Goal: Transaction & Acquisition: Purchase product/service

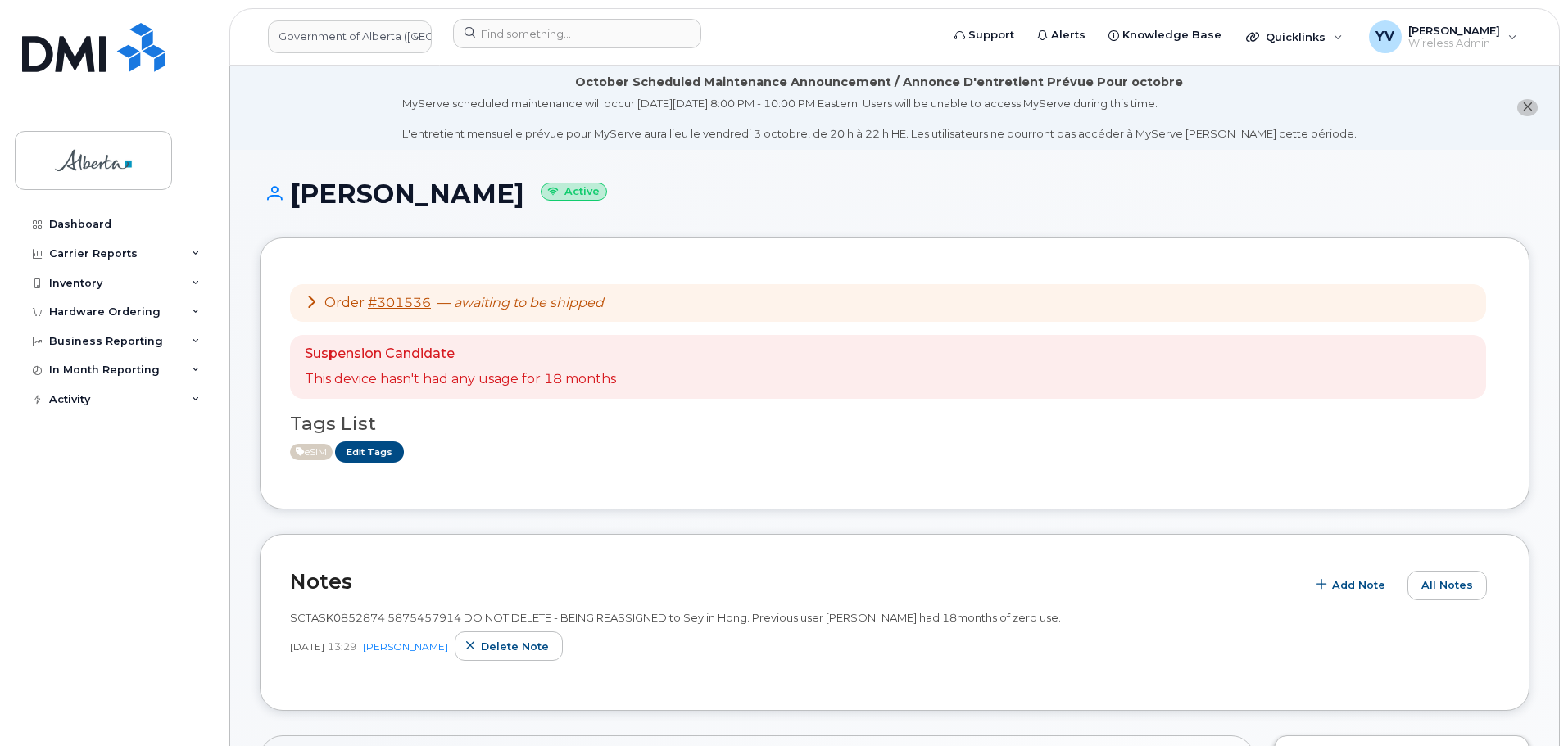
scroll to position [442, 0]
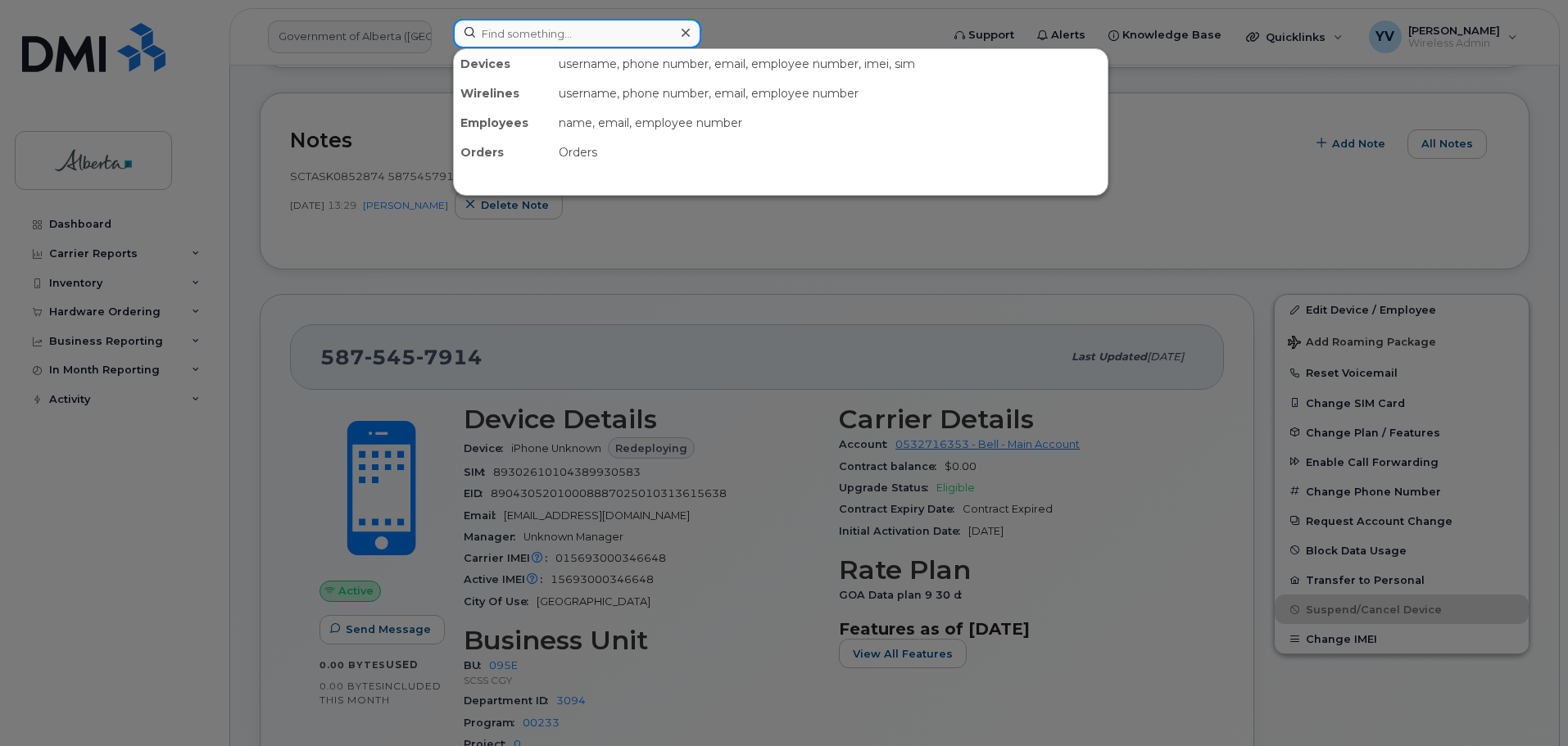
click at [508, 30] on input at bounding box center [578, 34] width 248 height 30
paste input "5873403864"
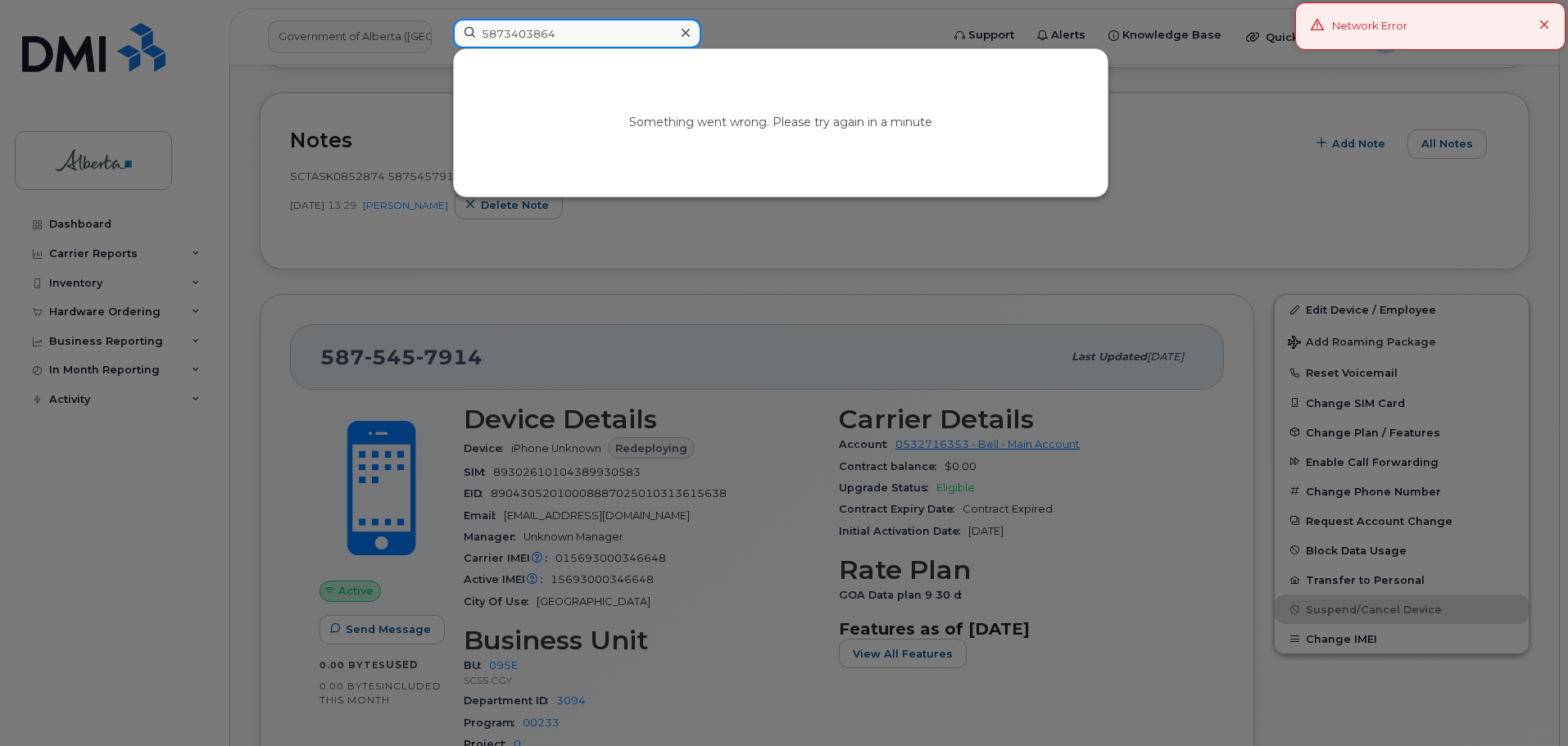
type input "5873403864"
click at [1544, 27] on icon at bounding box center [1545, 25] width 10 height 10
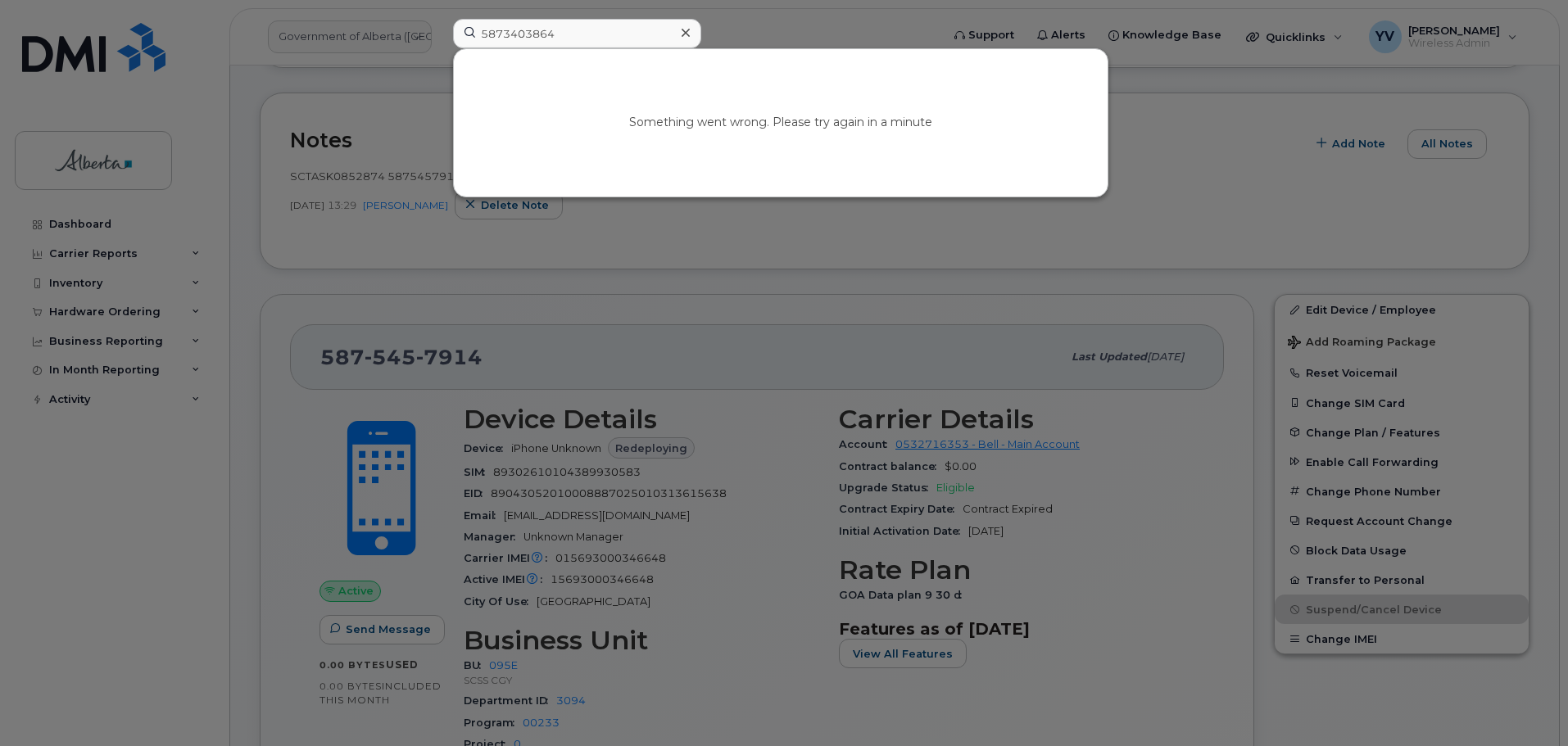
click at [1194, 195] on div at bounding box center [784, 373] width 1568 height 746
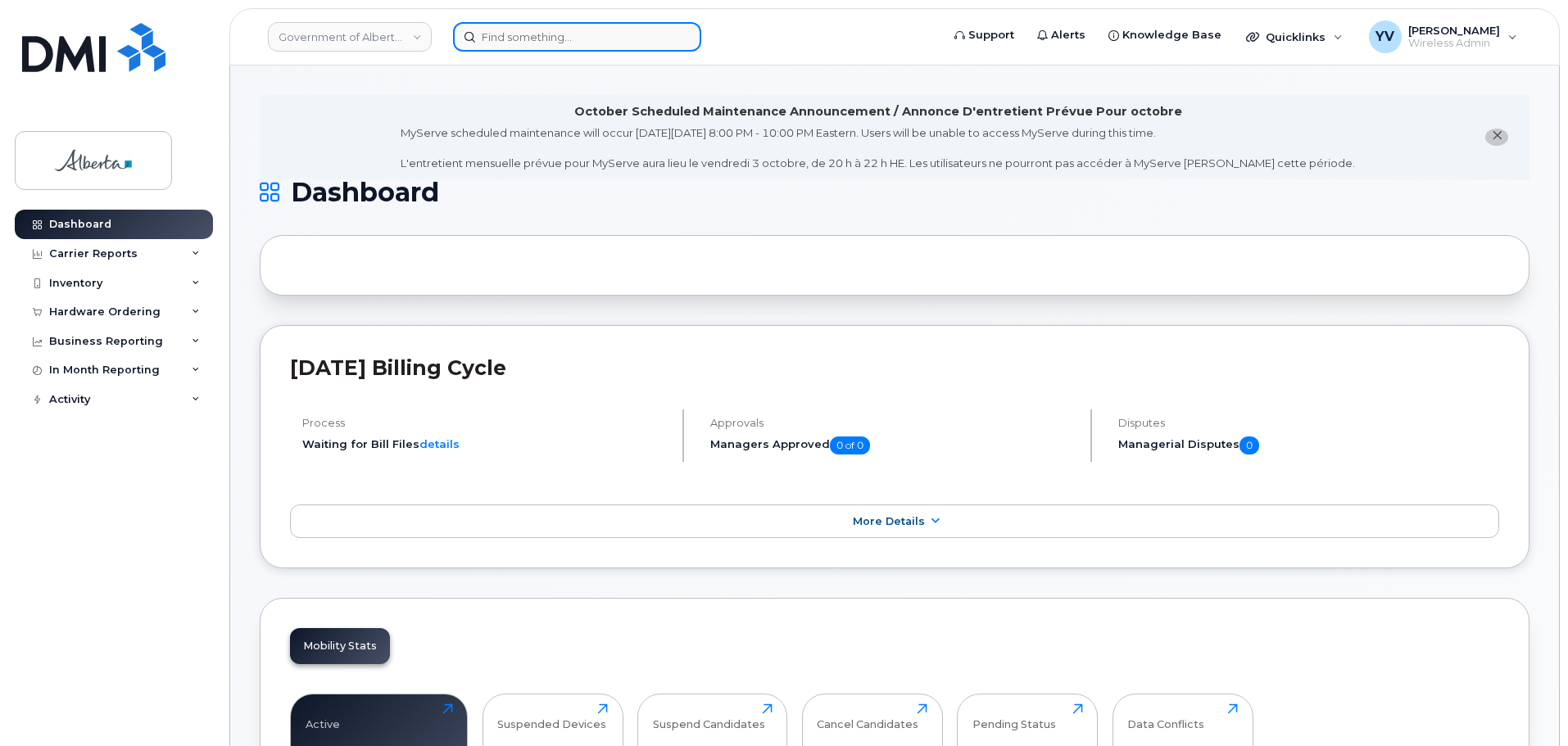
click at [502, 31] on input at bounding box center [578, 37] width 248 height 30
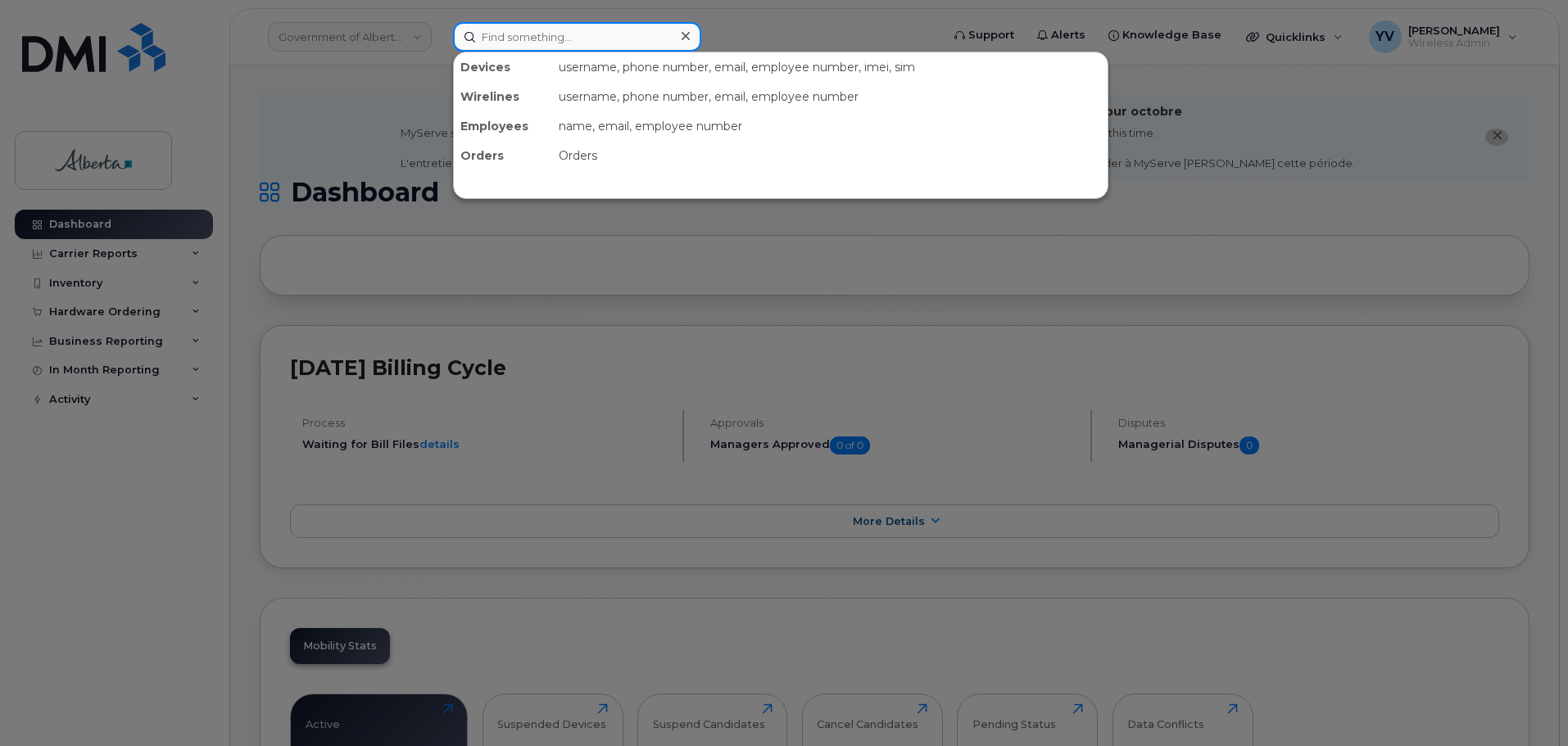
paste input "5873403864"
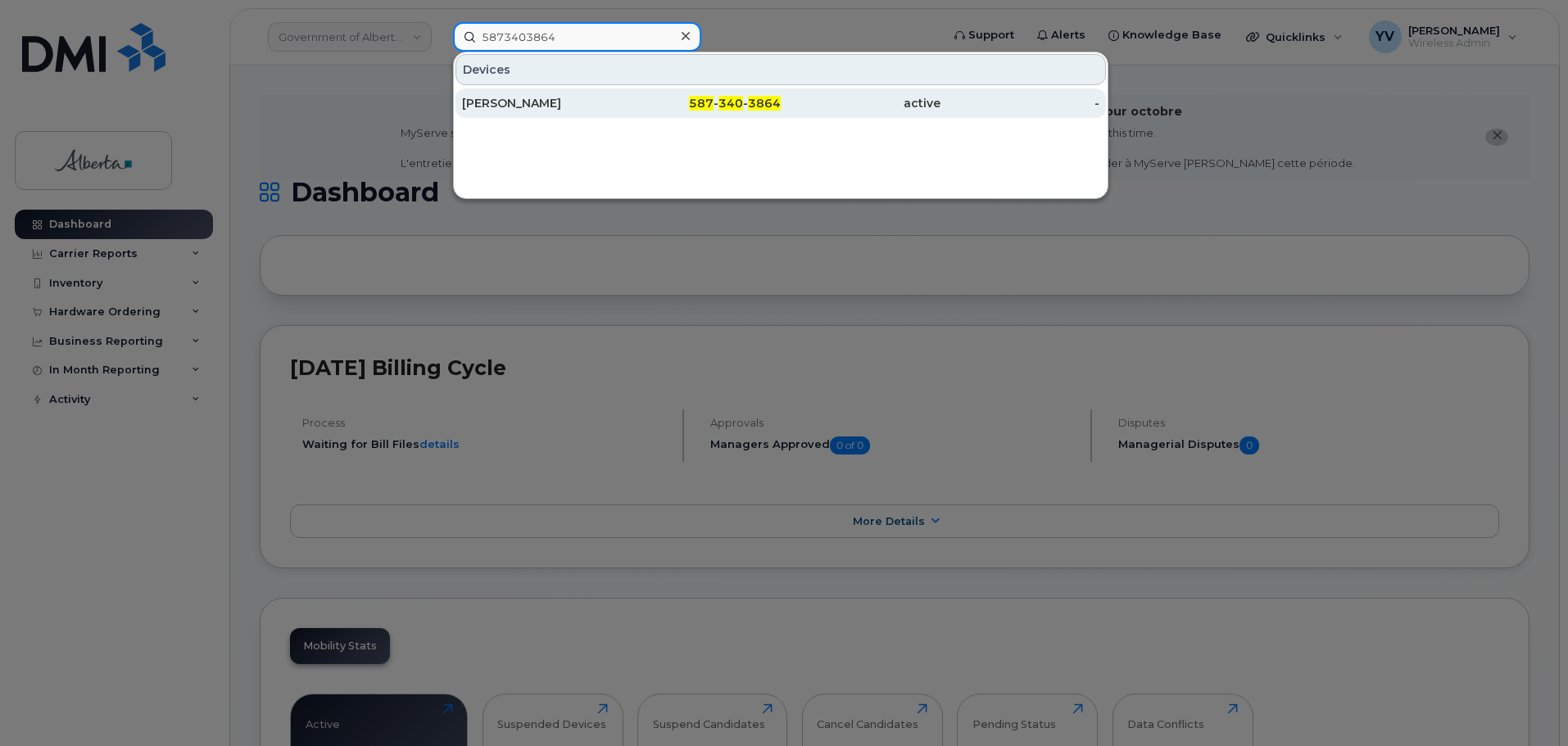
type input "5873403864"
click at [728, 102] on span "340" at bounding box center [731, 103] width 24 height 15
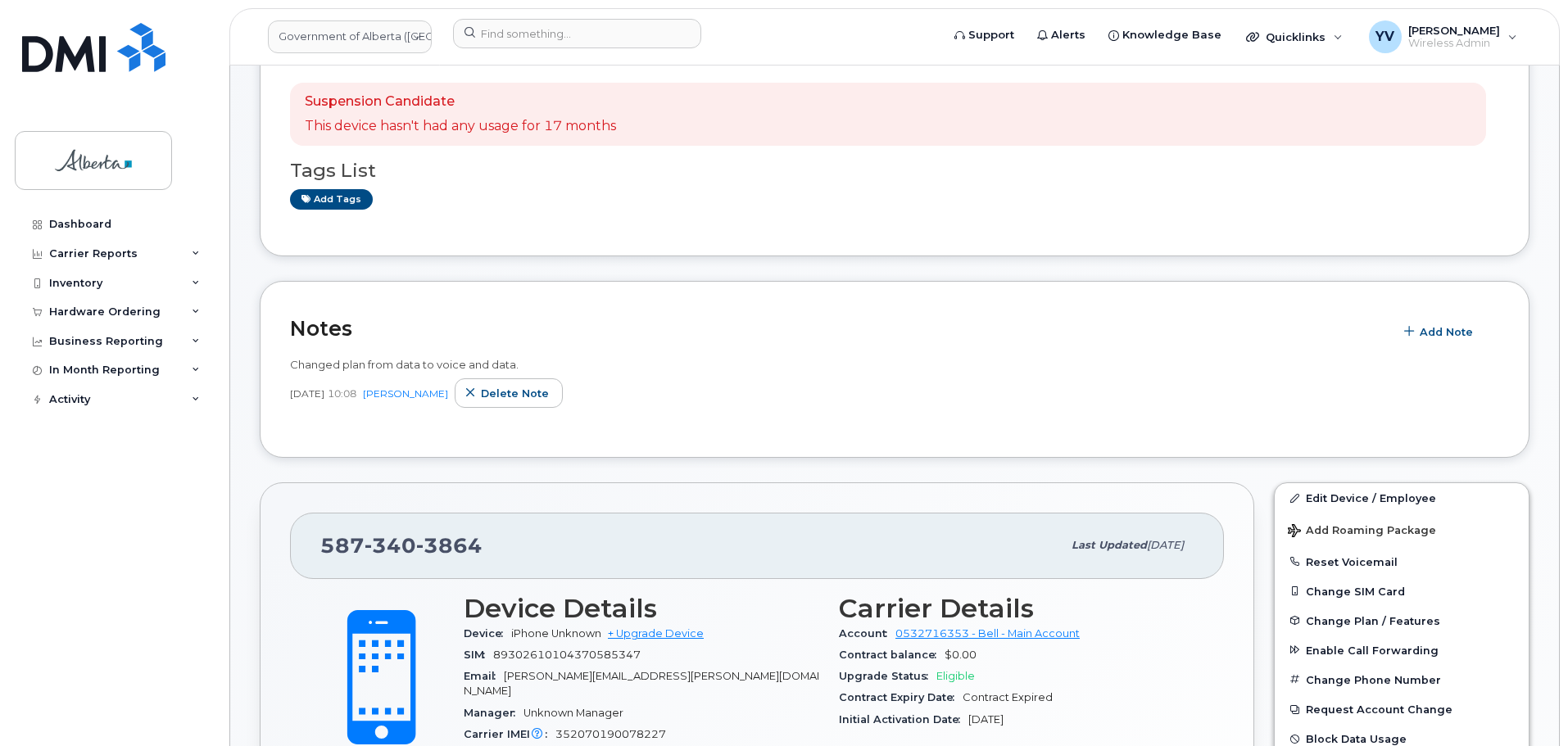
scroll to position [82, 0]
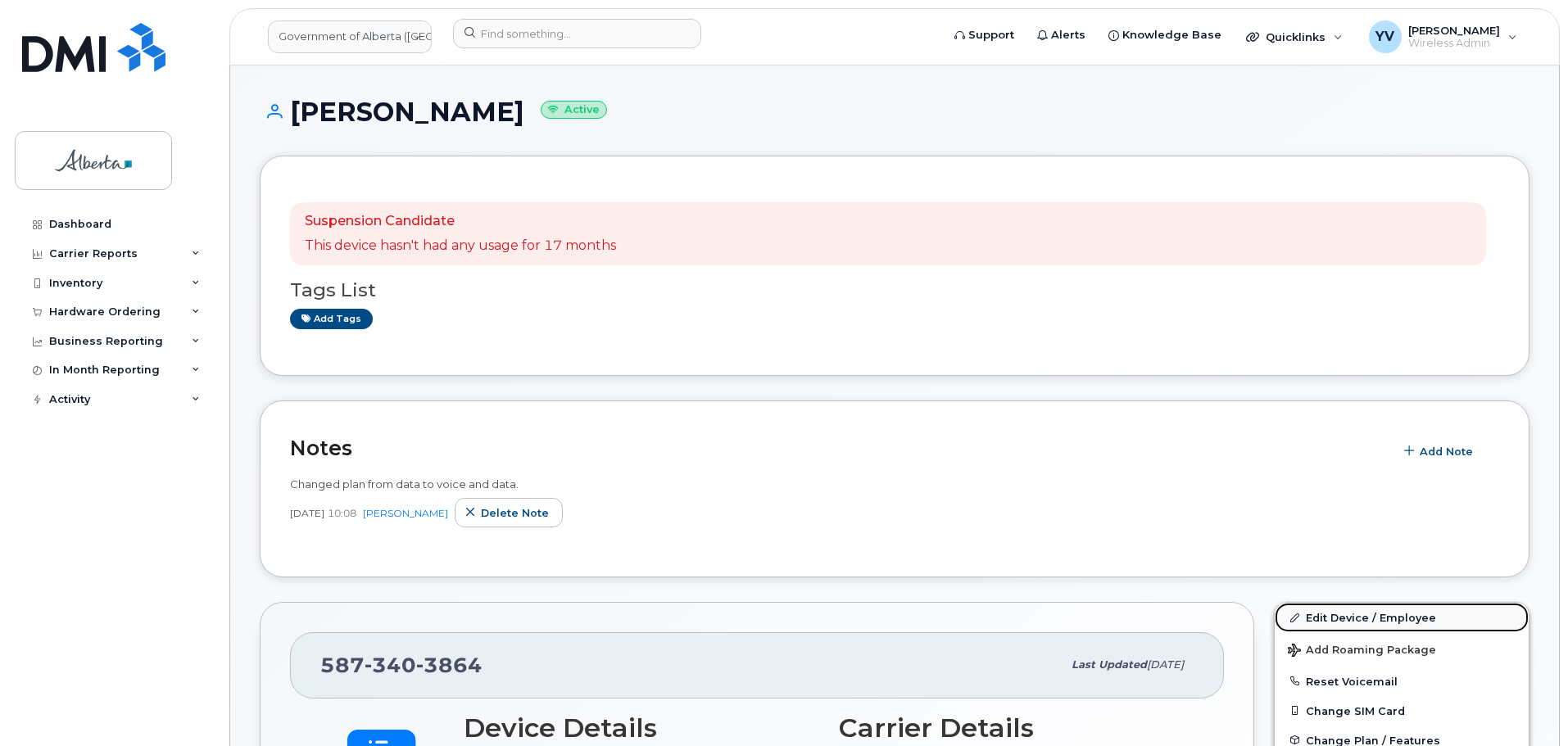
click at [1340, 617] on link "Edit Device / Employee" at bounding box center [1402, 617] width 254 height 30
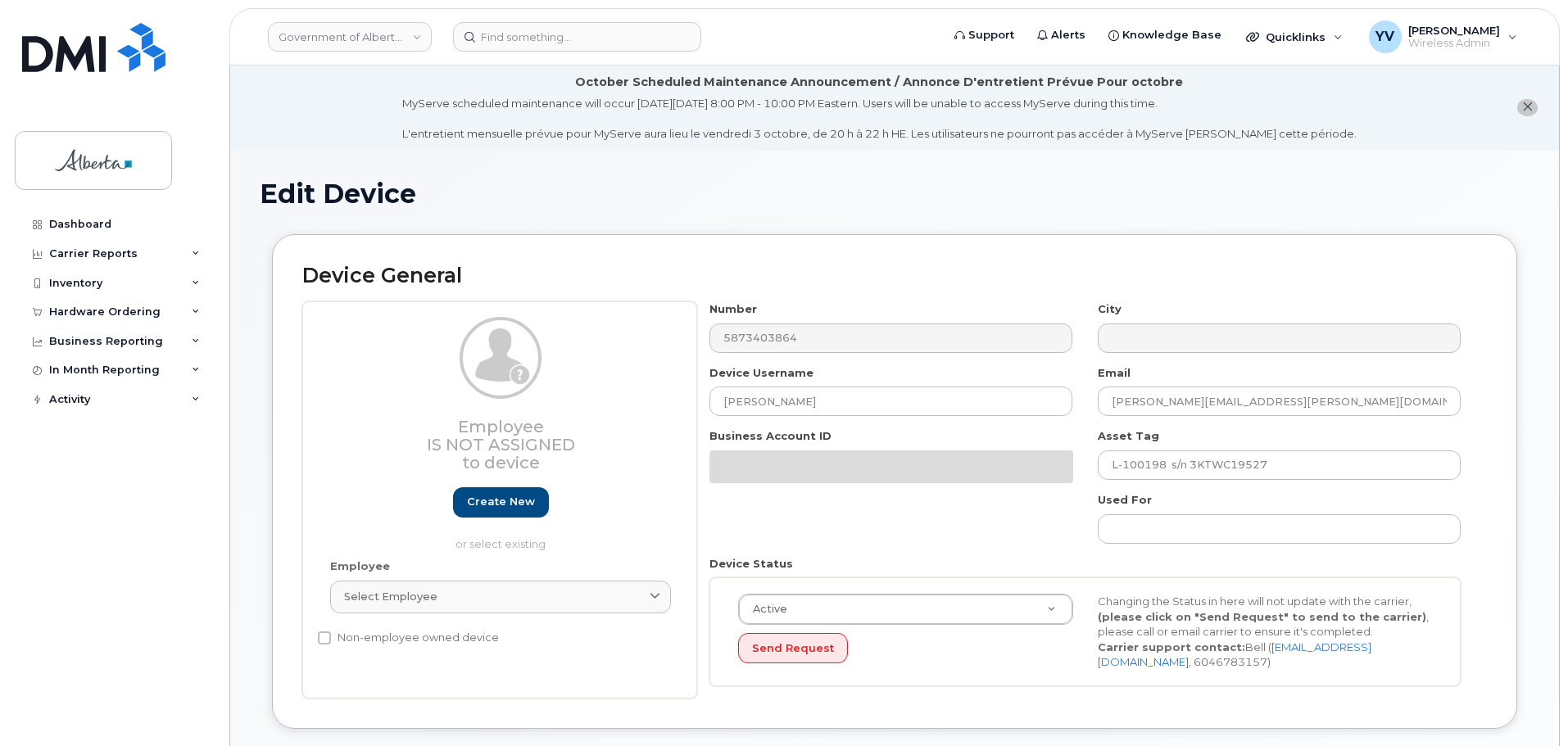
select select "4797682"
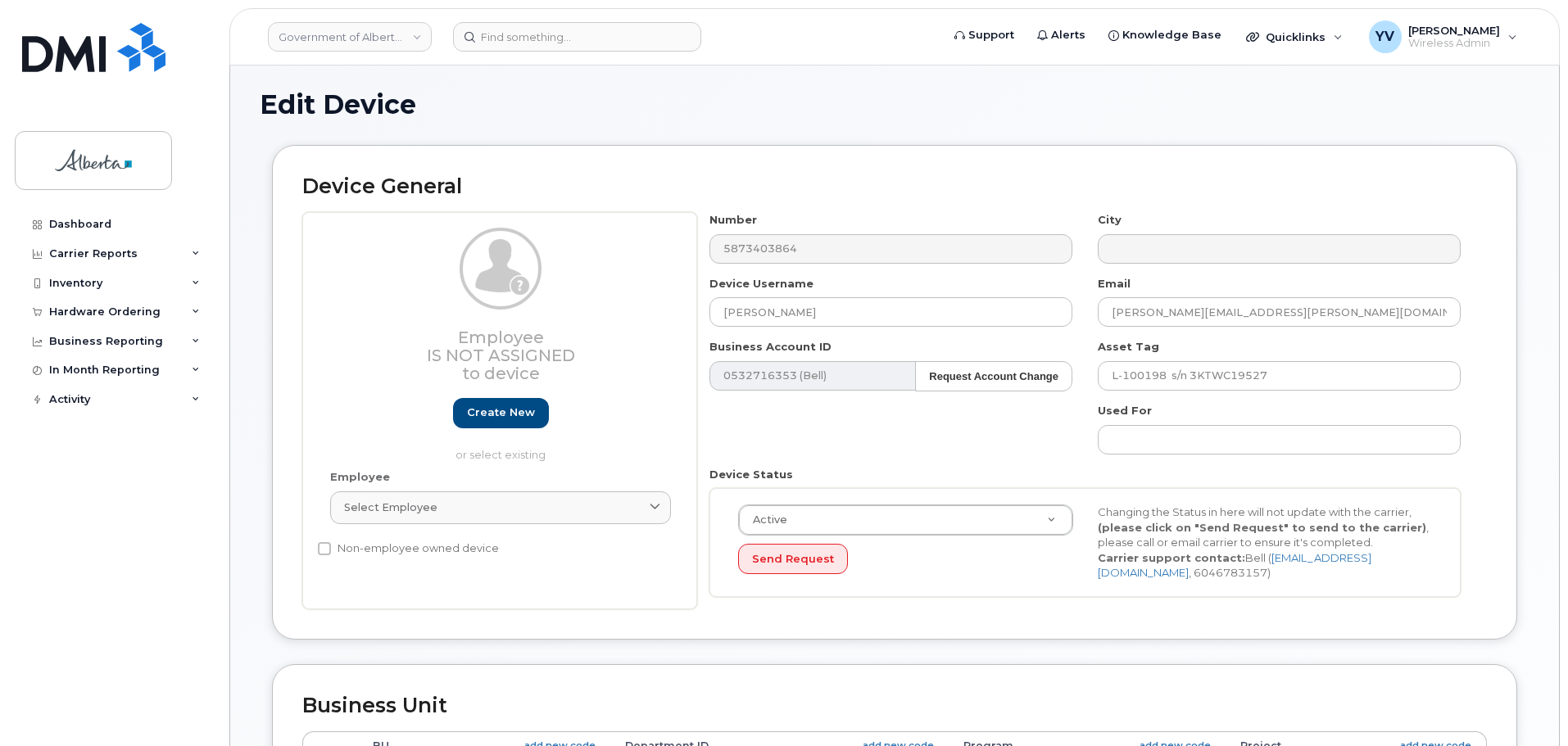
scroll to position [200, 0]
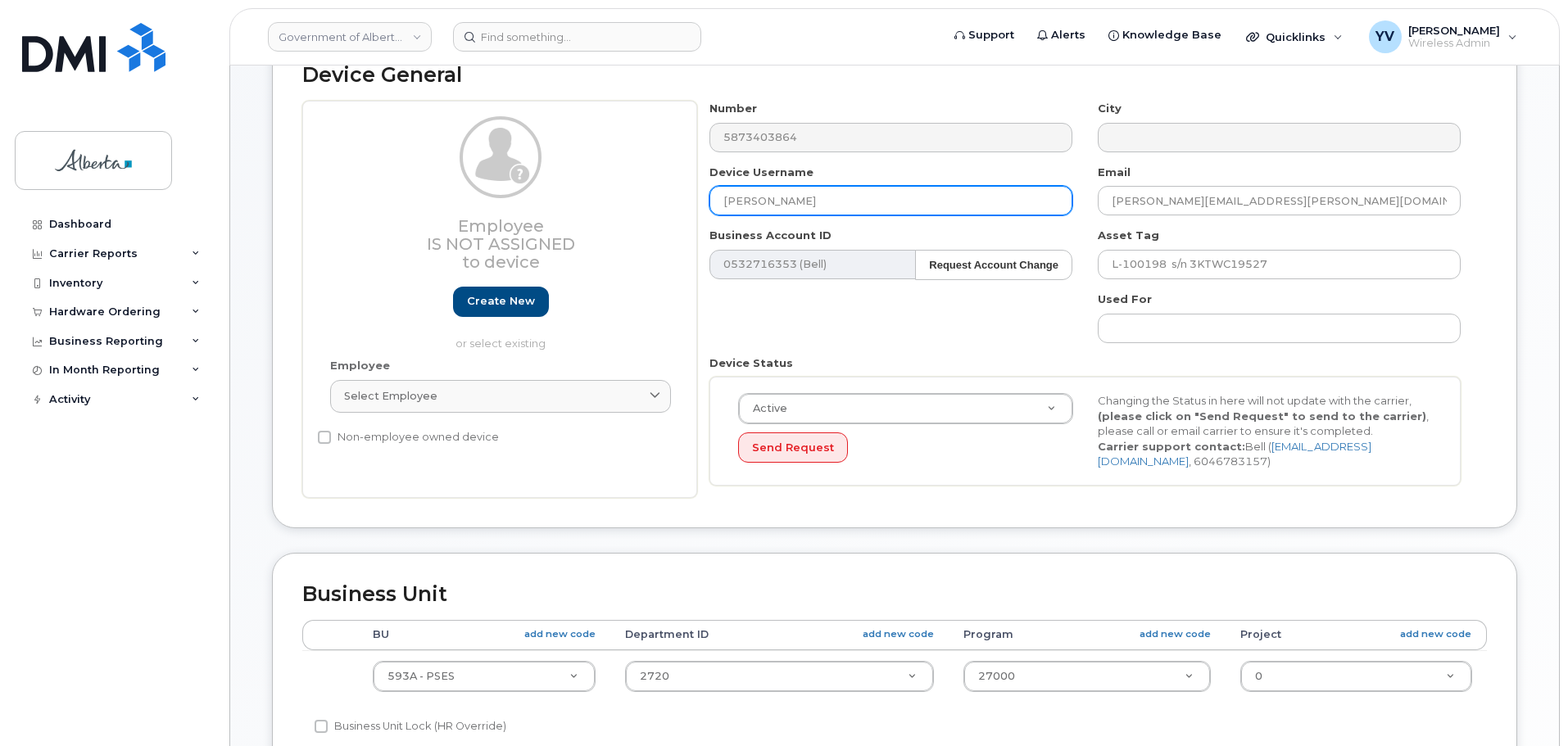
drag, startPoint x: 836, startPoint y: 193, endPoint x: 641, endPoint y: 213, distance: 196.0
click at [641, 213] on div "Employee Is not assigned to device Create new or select existing Employee Selec…" at bounding box center [895, 299] width 1185 height 397
paste input "Rashid Ahmed"
type input "Rashid Ahmed"
drag, startPoint x: 1272, startPoint y: 205, endPoint x: 1061, endPoint y: 198, distance: 211.1
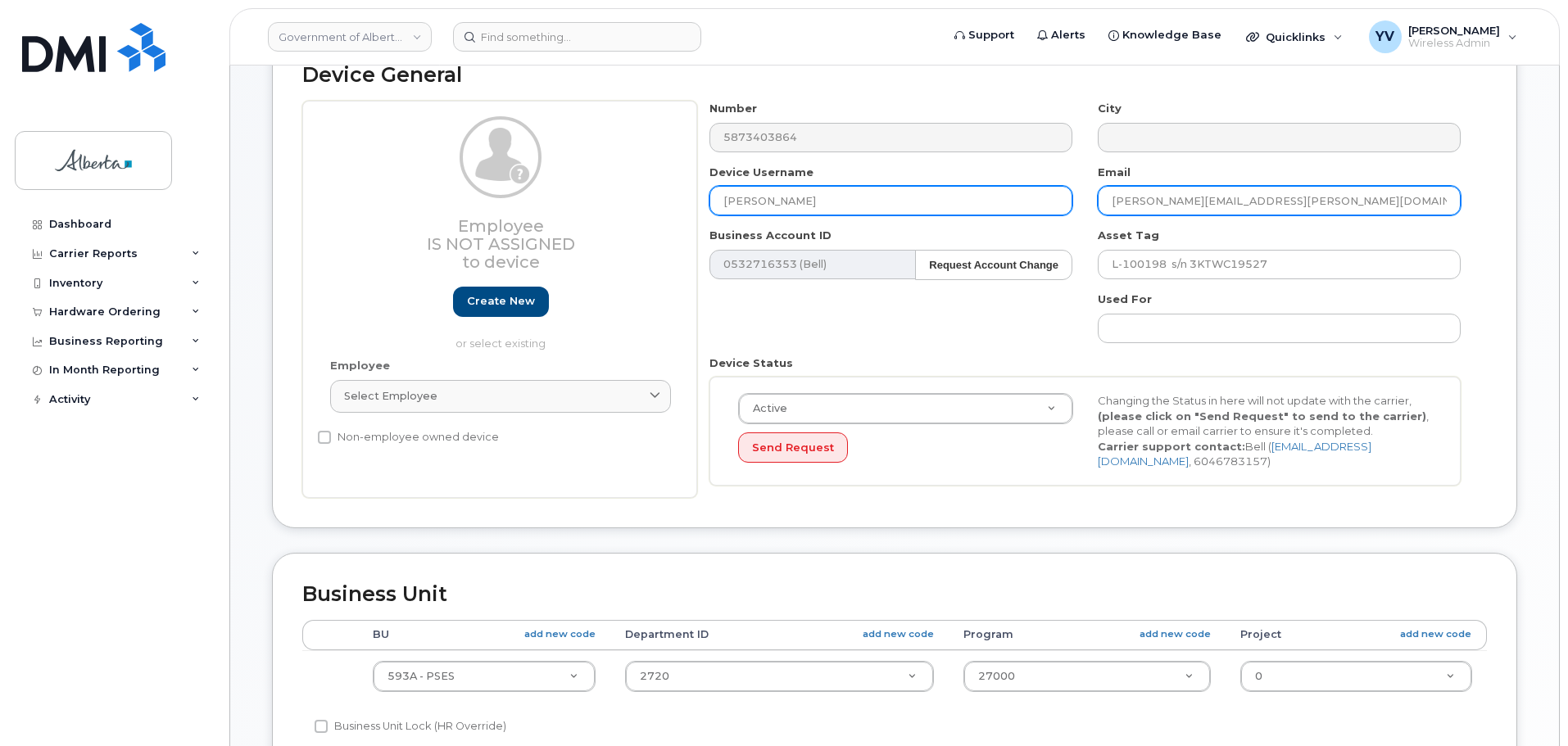
click at [1061, 198] on div "Number 5873403864 City Device Username Rashid Ahmed Email Jered.Mathieson@gov.a…" at bounding box center [1086, 299] width 777 height 397
paste input "Rashid.Ahmed"
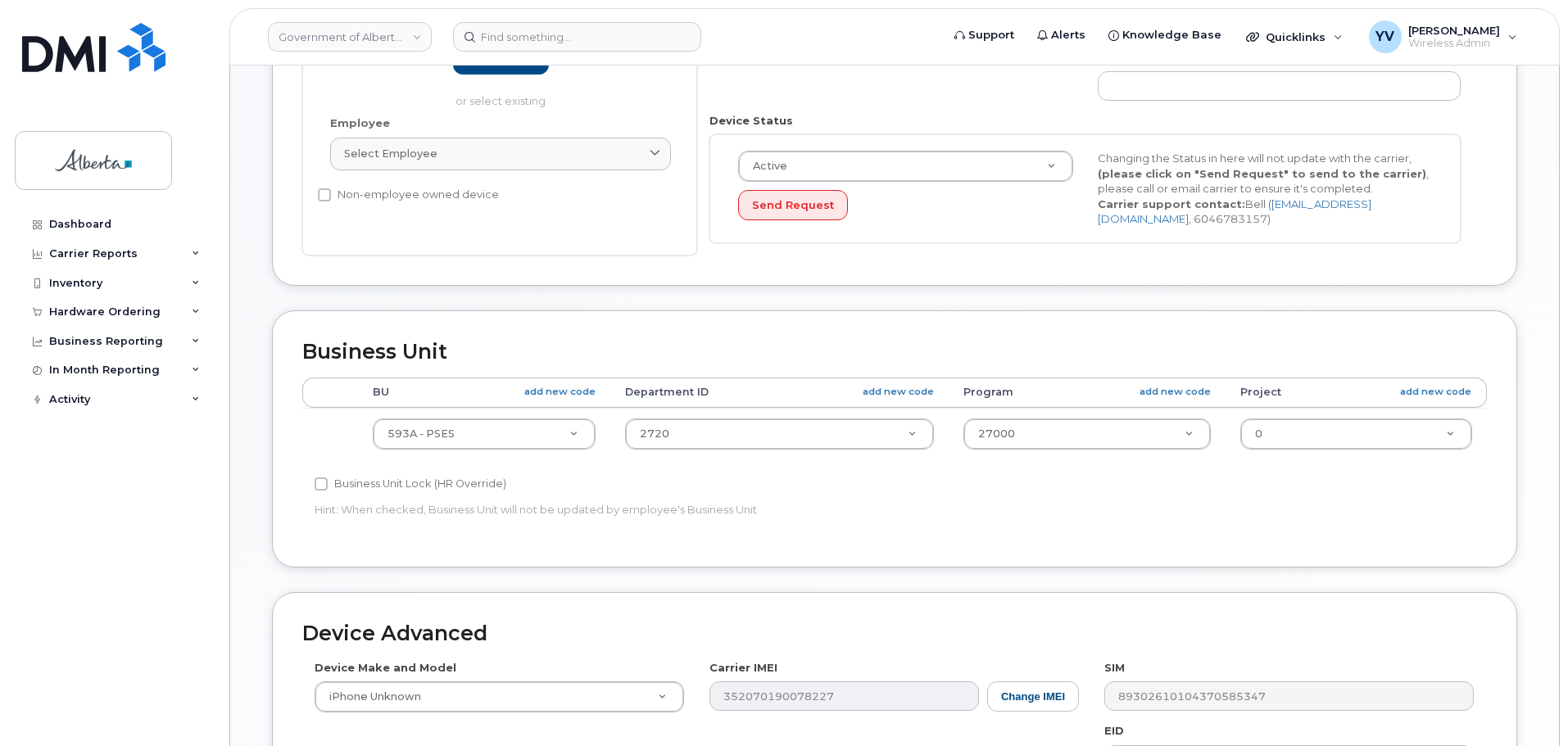
scroll to position [475, 0]
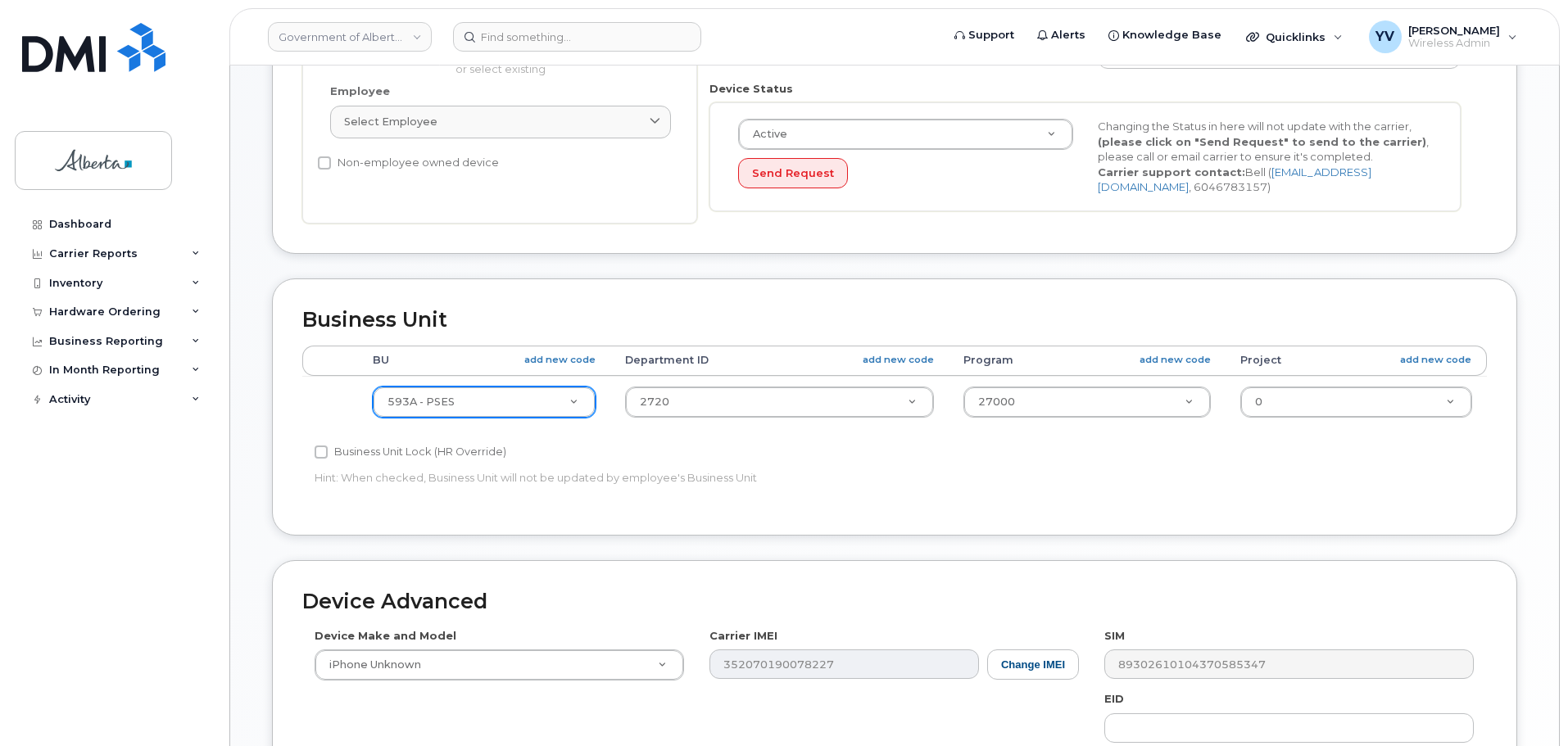
type input "Rashid.Ahmed@gov.ab.ca"
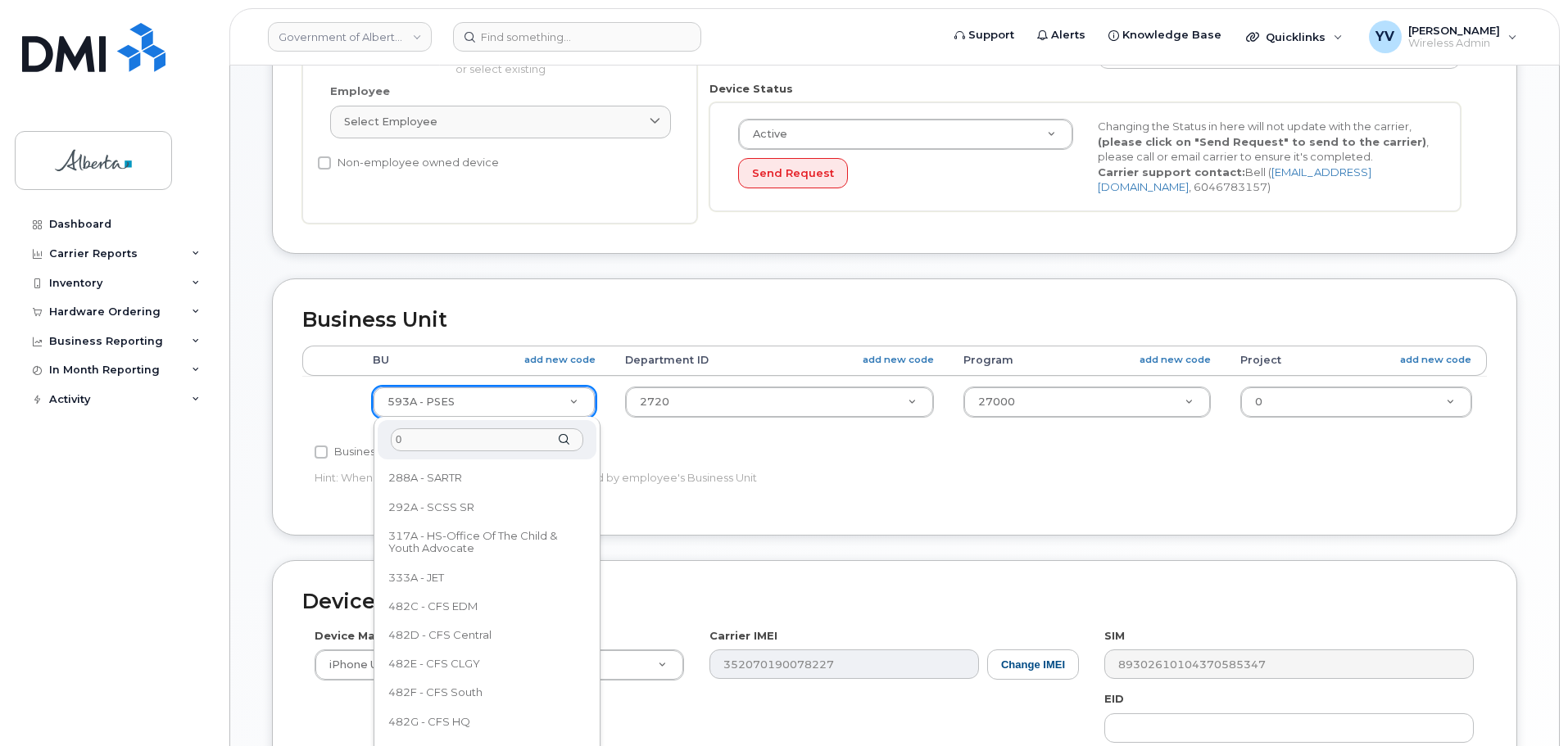
scroll to position [0, 0]
type input "095"
select select "4120333"
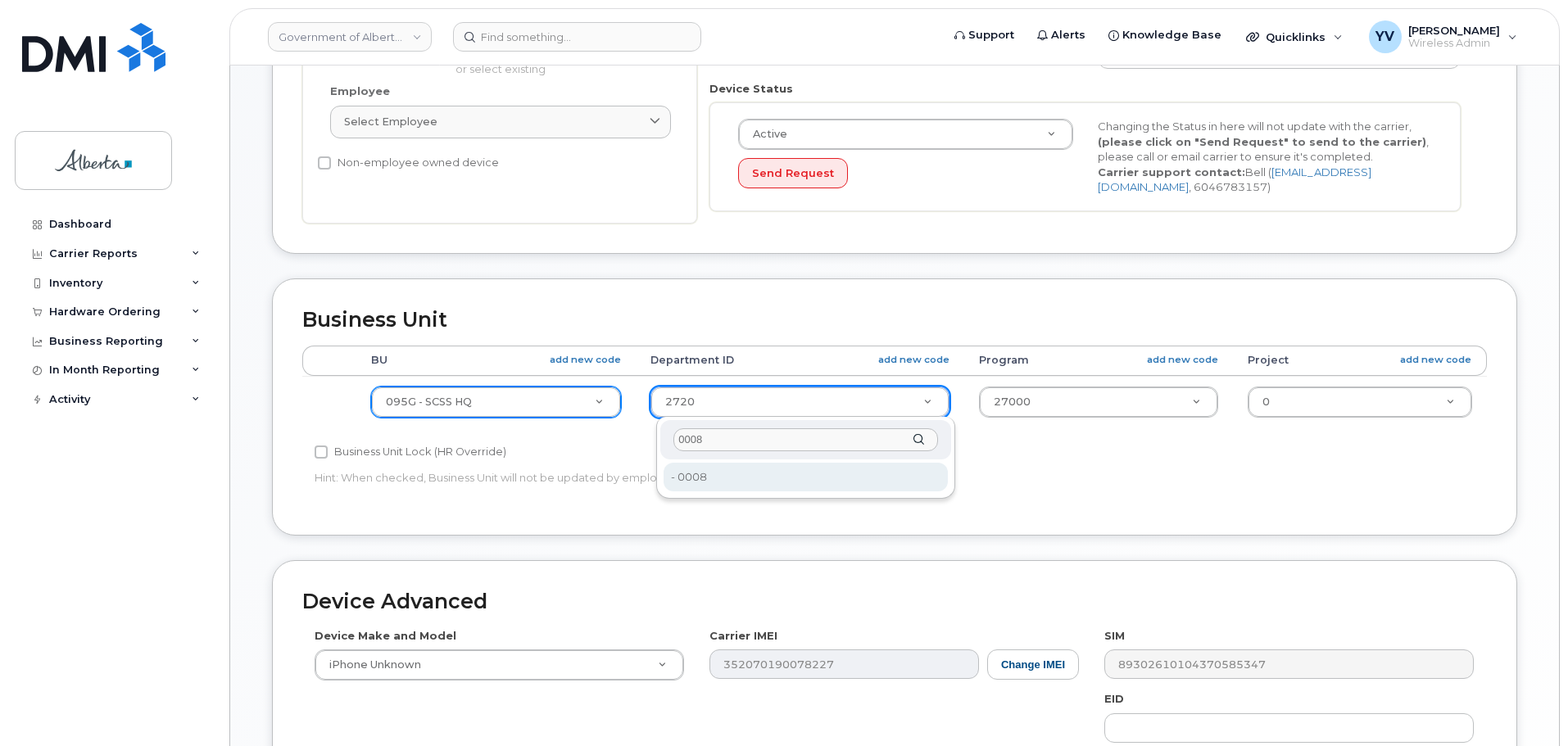
type input "0008"
type input "4120347"
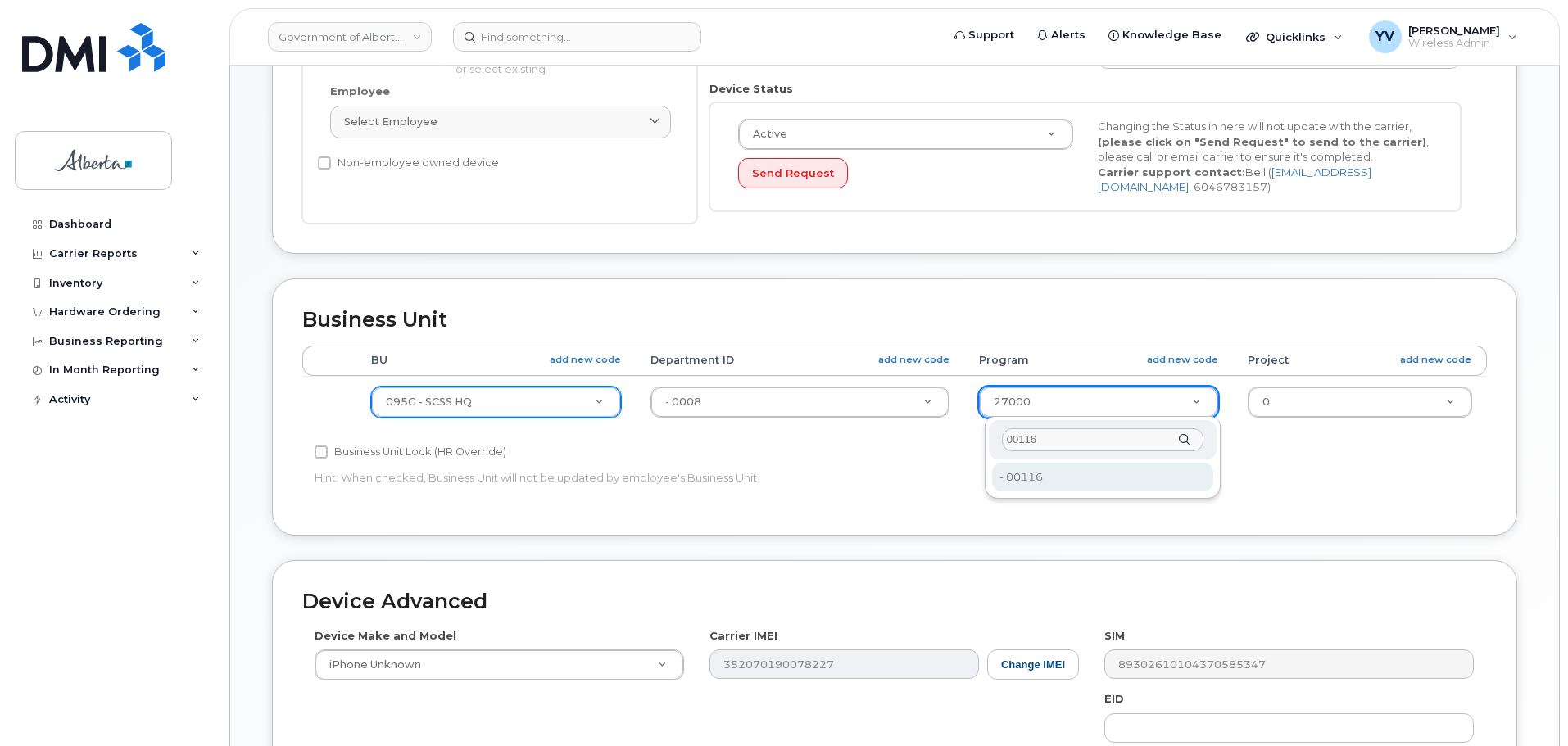
type input "00116"
type input "4120383"
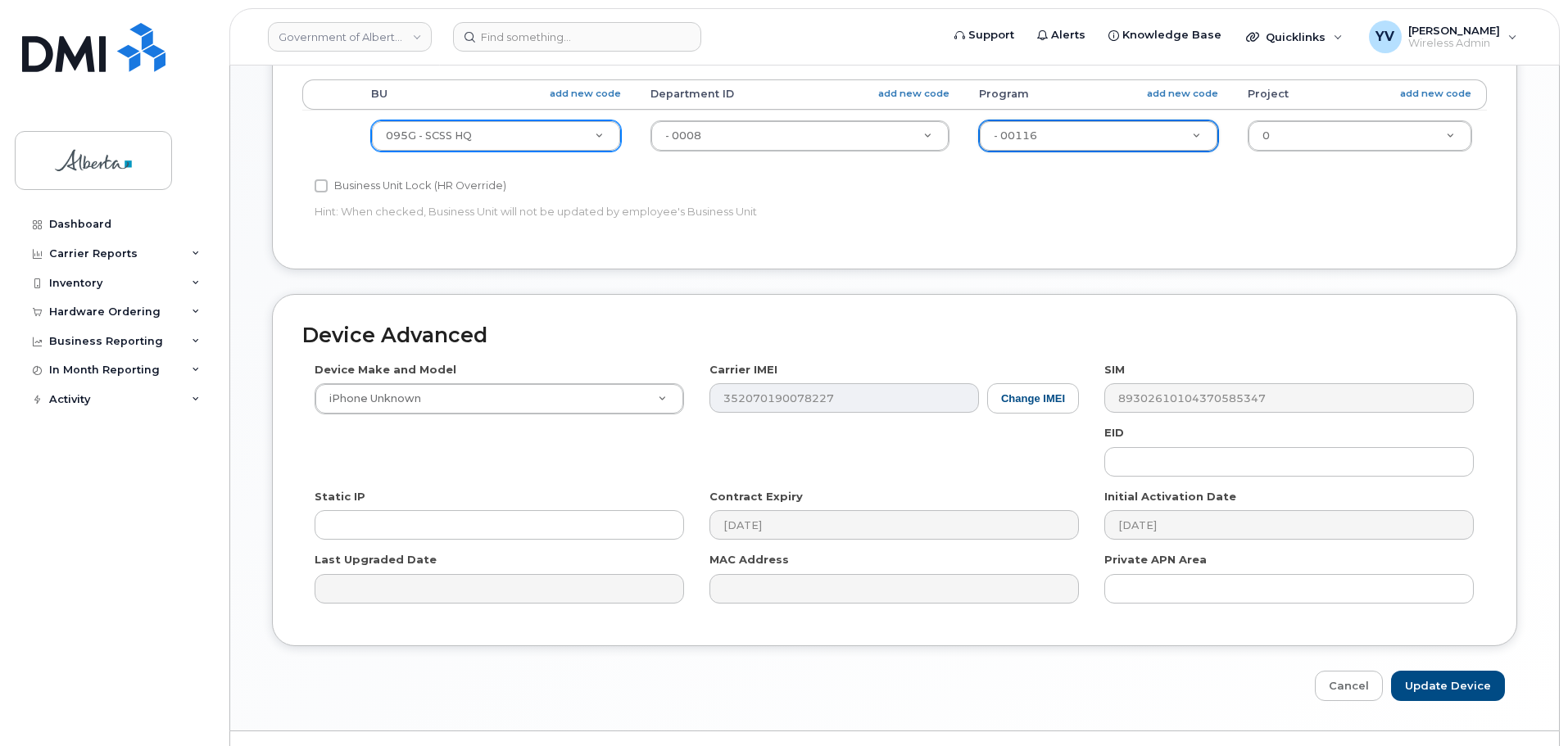
scroll to position [770, 0]
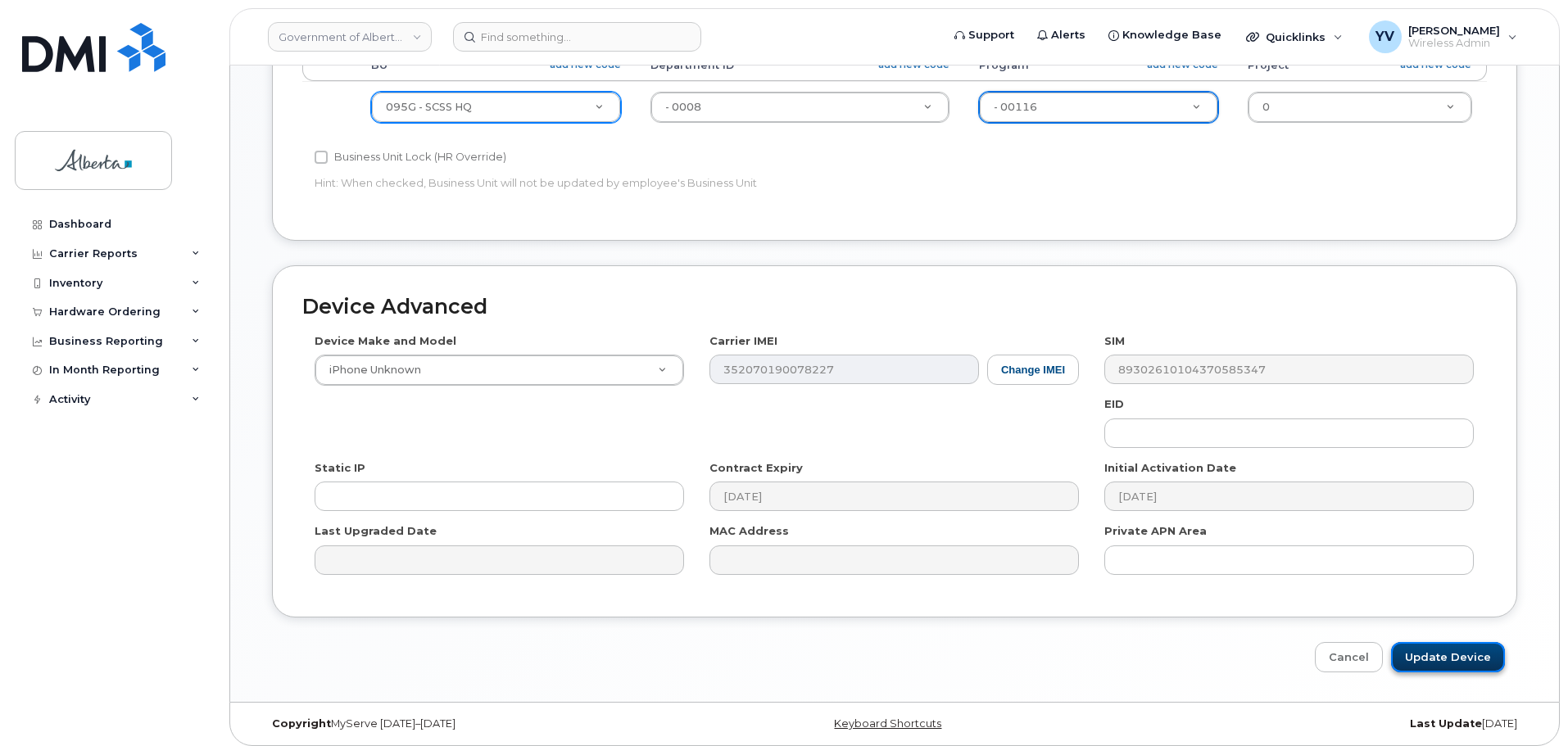
click at [1449, 652] on input "Update Device" at bounding box center [1448, 657] width 114 height 31
type input "Saving..."
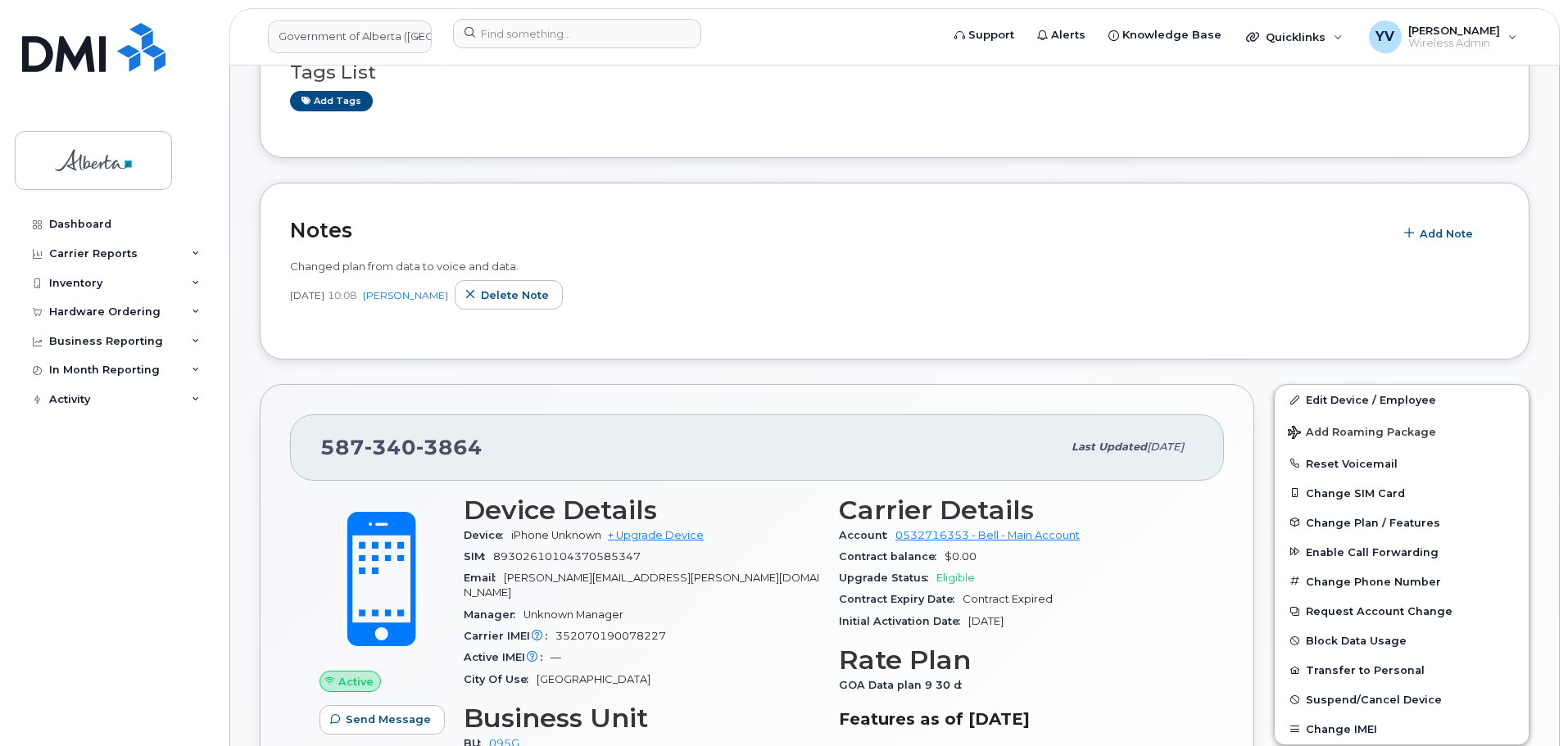
scroll to position [313, 0]
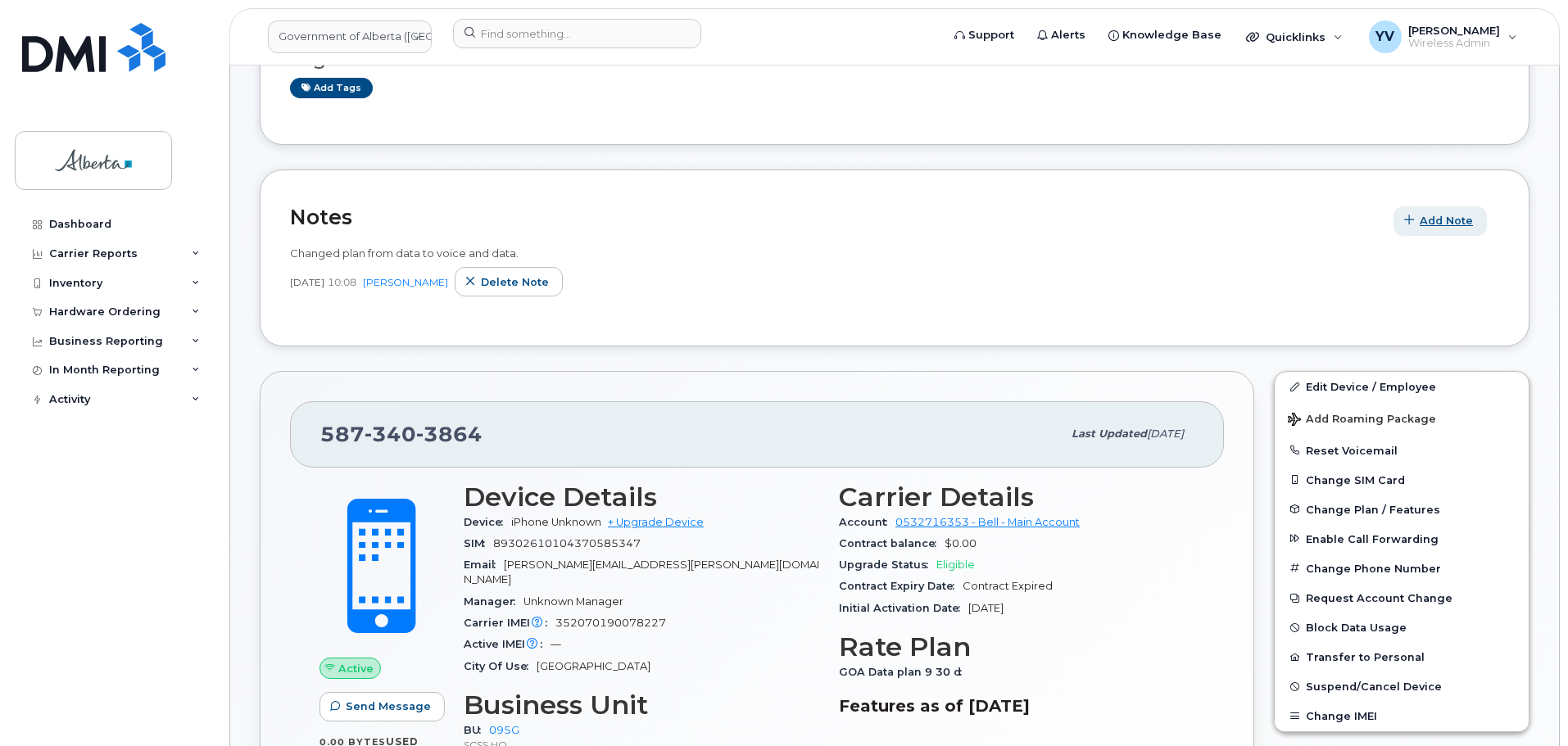
click at [1445, 224] on span "Add Note" at bounding box center [1446, 220] width 53 height 16
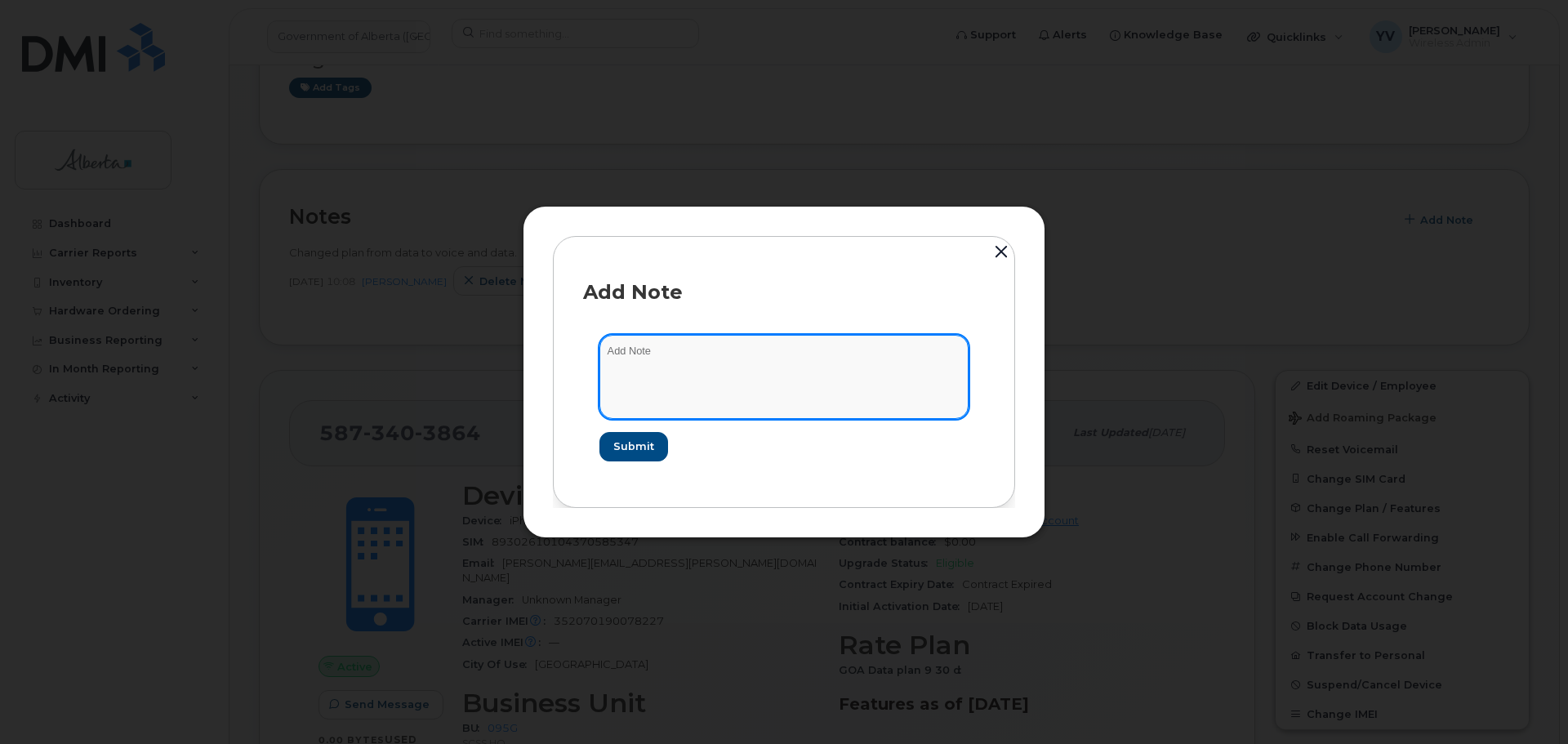
click at [633, 365] on textarea at bounding box center [783, 377] width 369 height 84
paste textarea "SCTASK0855236 5873403864 DO NOT DELETE - BEING REASSIGNED to Rashid Ahmed. Prev…"
type textarea "SCTASK0855236 5873403864 DO NOT DELETE - BEING REASSIGNED to Rashid Ahmed. Prev…"
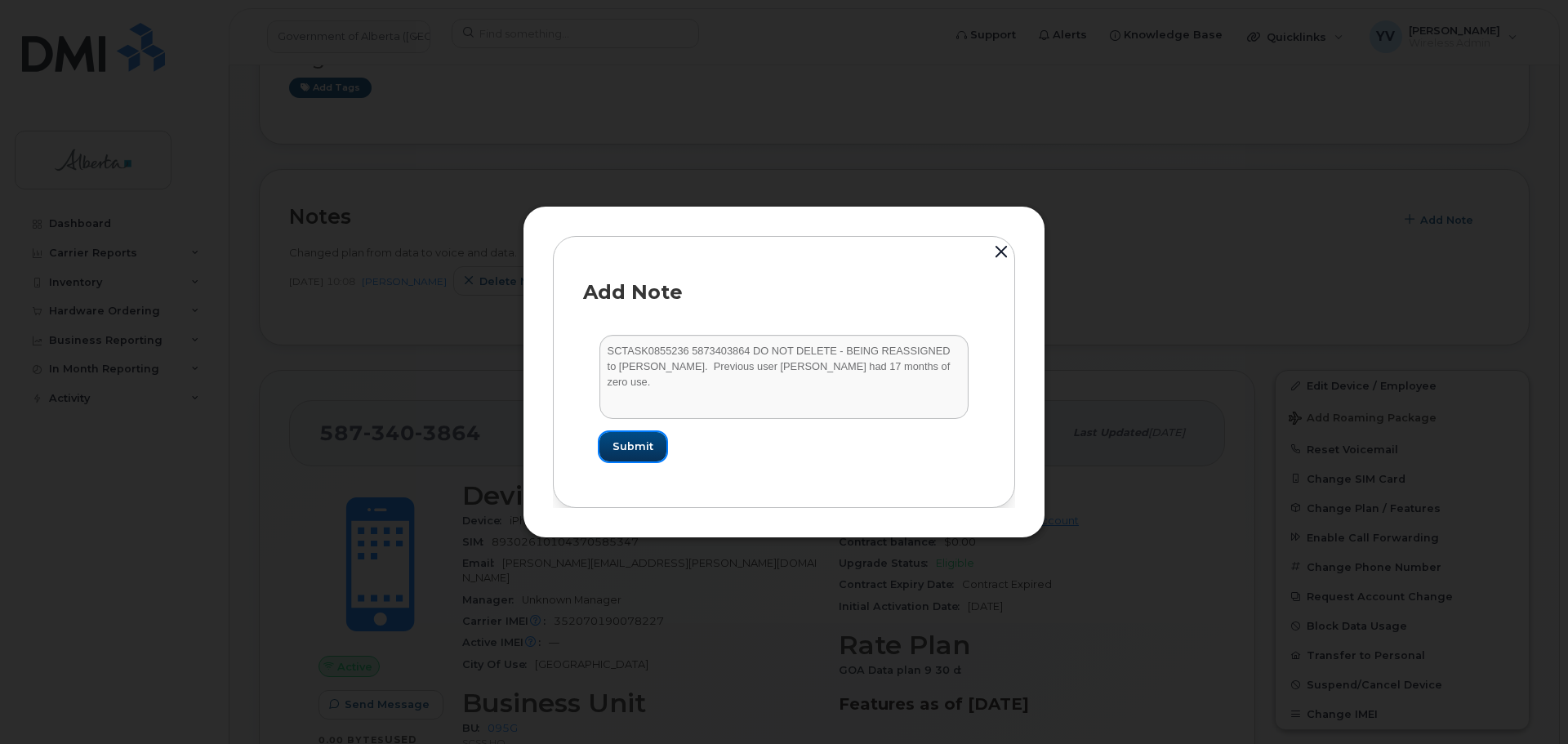
click at [624, 444] on span "Submit" at bounding box center [632, 447] width 41 height 16
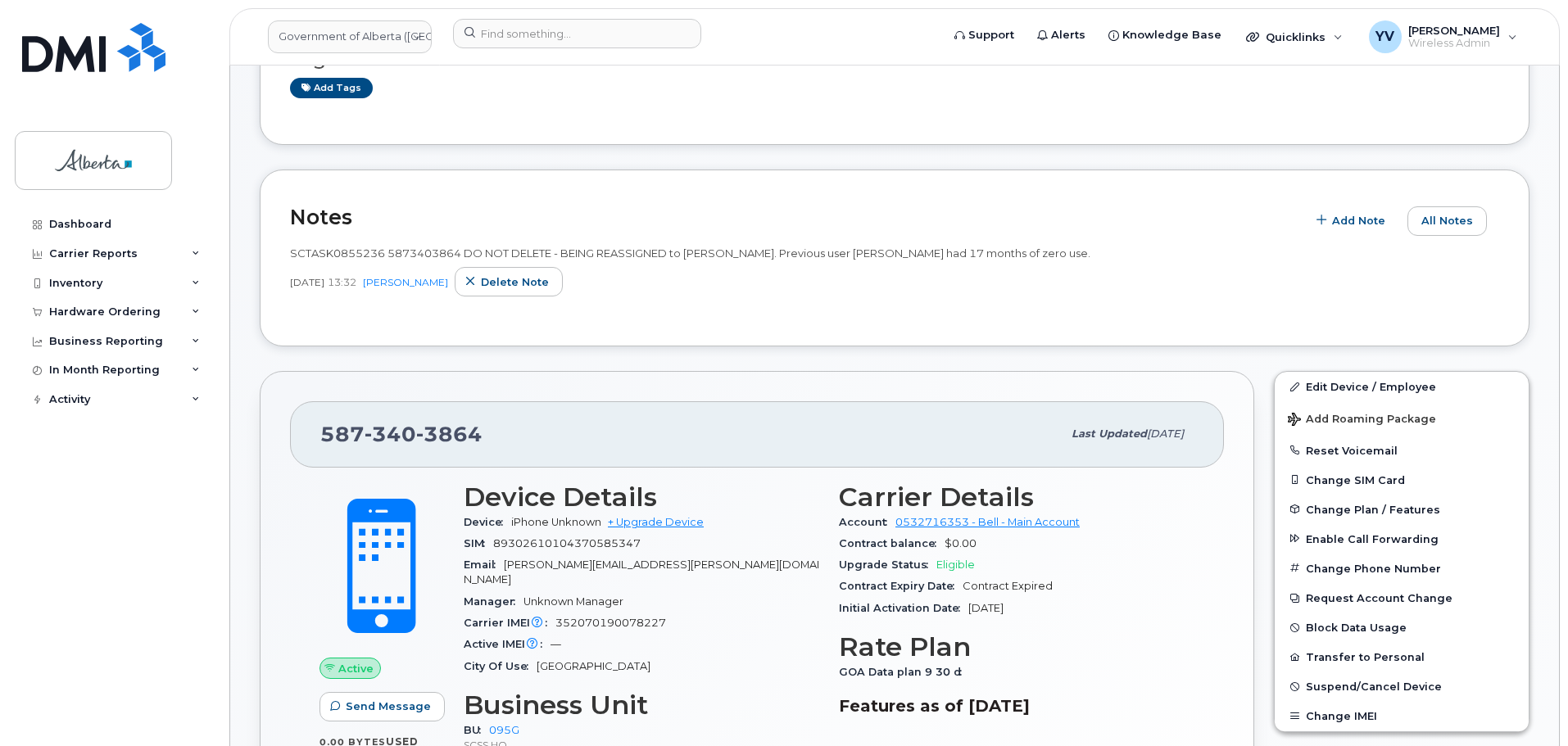
scroll to position [0, 0]
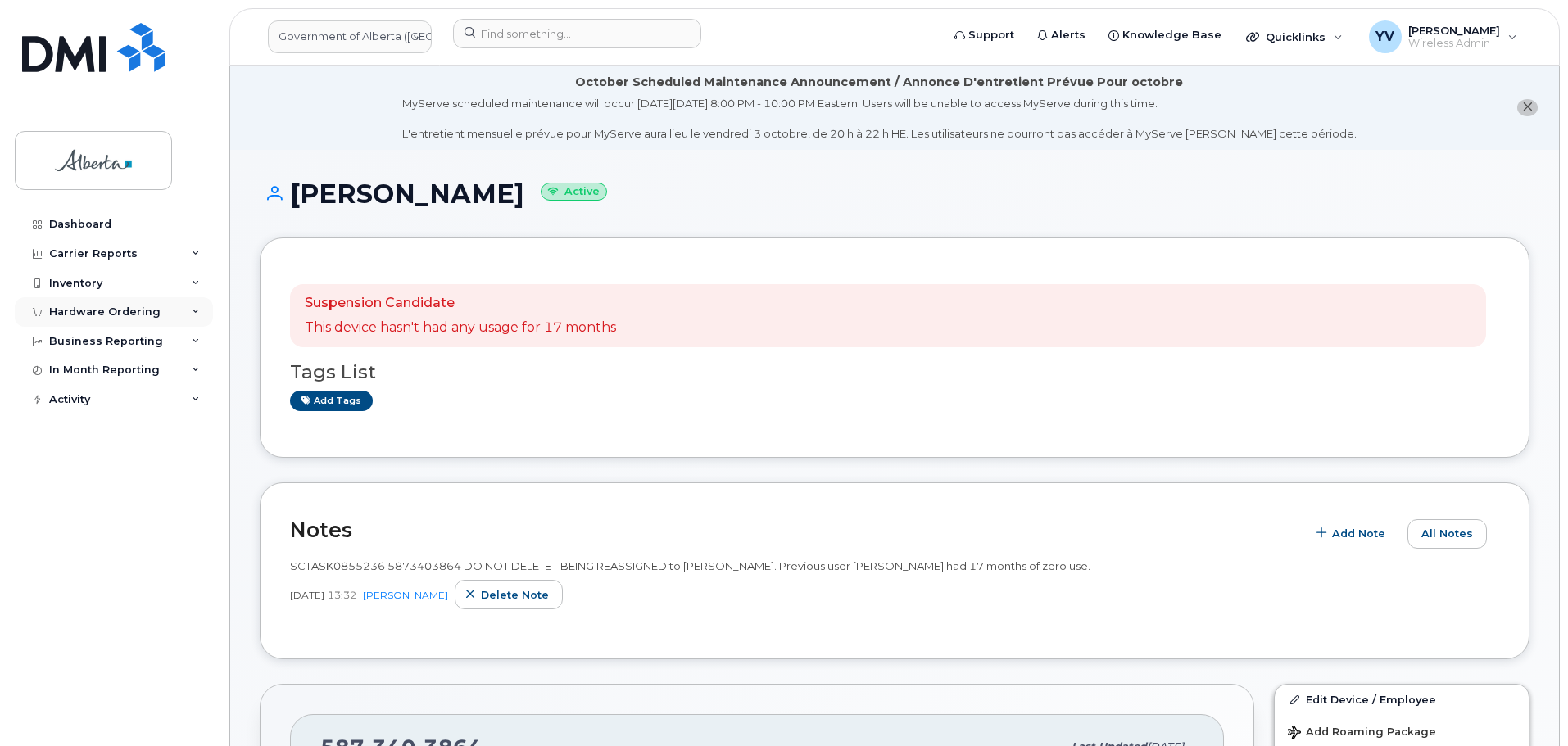
click at [69, 305] on div "Hardware Ordering" at bounding box center [104, 311] width 111 height 13
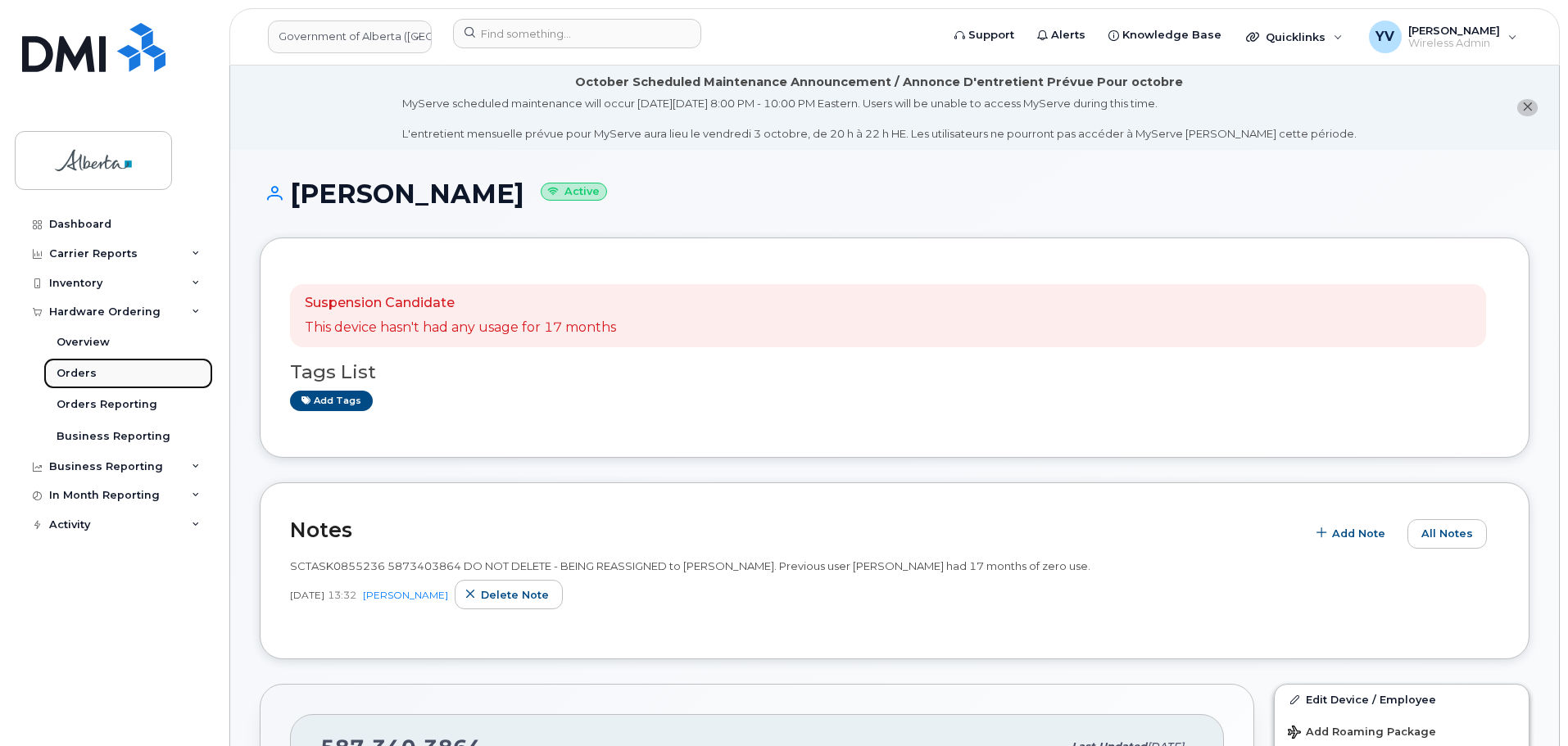
click at [81, 367] on div "Orders" at bounding box center [77, 373] width 40 height 15
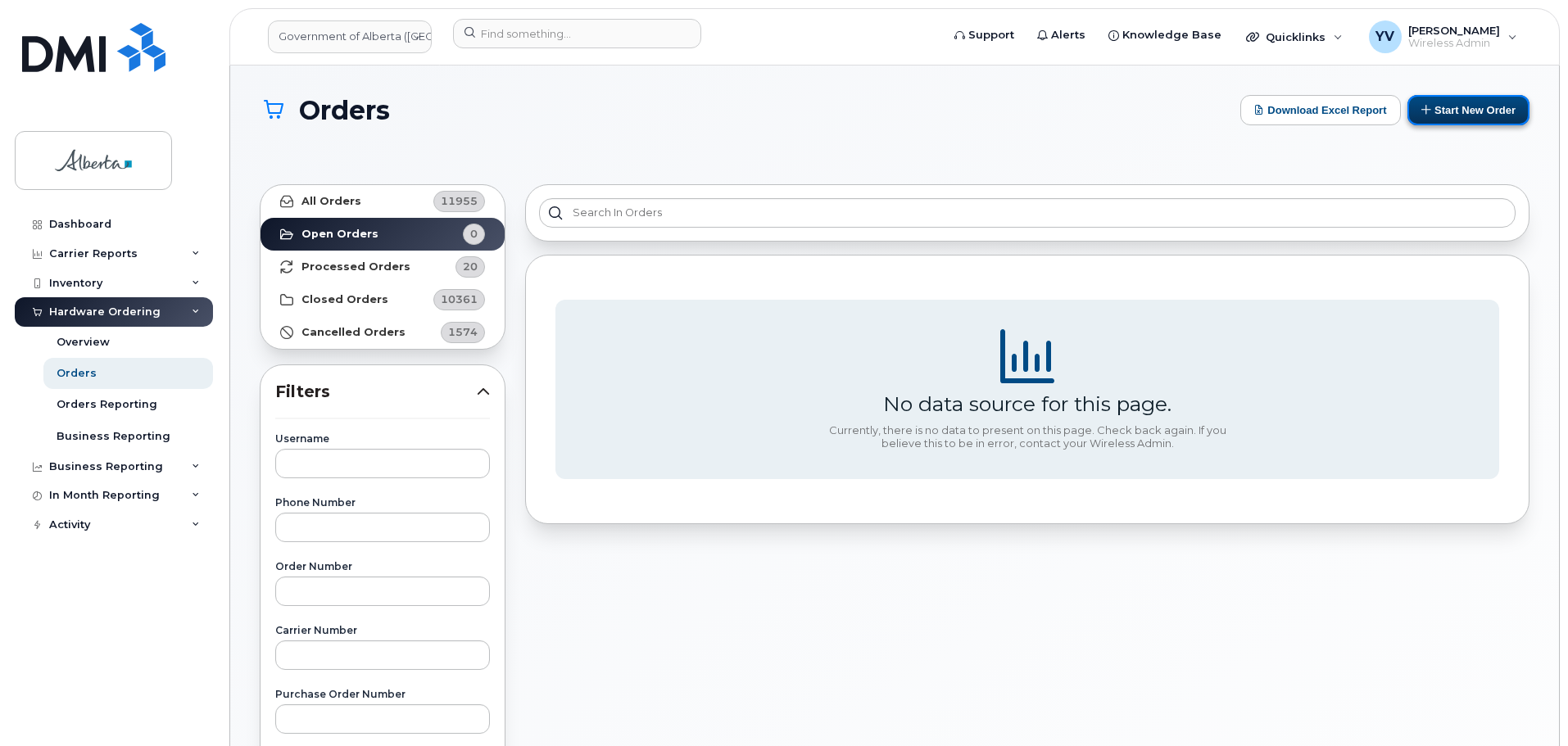
click at [1454, 99] on button "Start New Order" at bounding box center [1469, 110] width 122 height 31
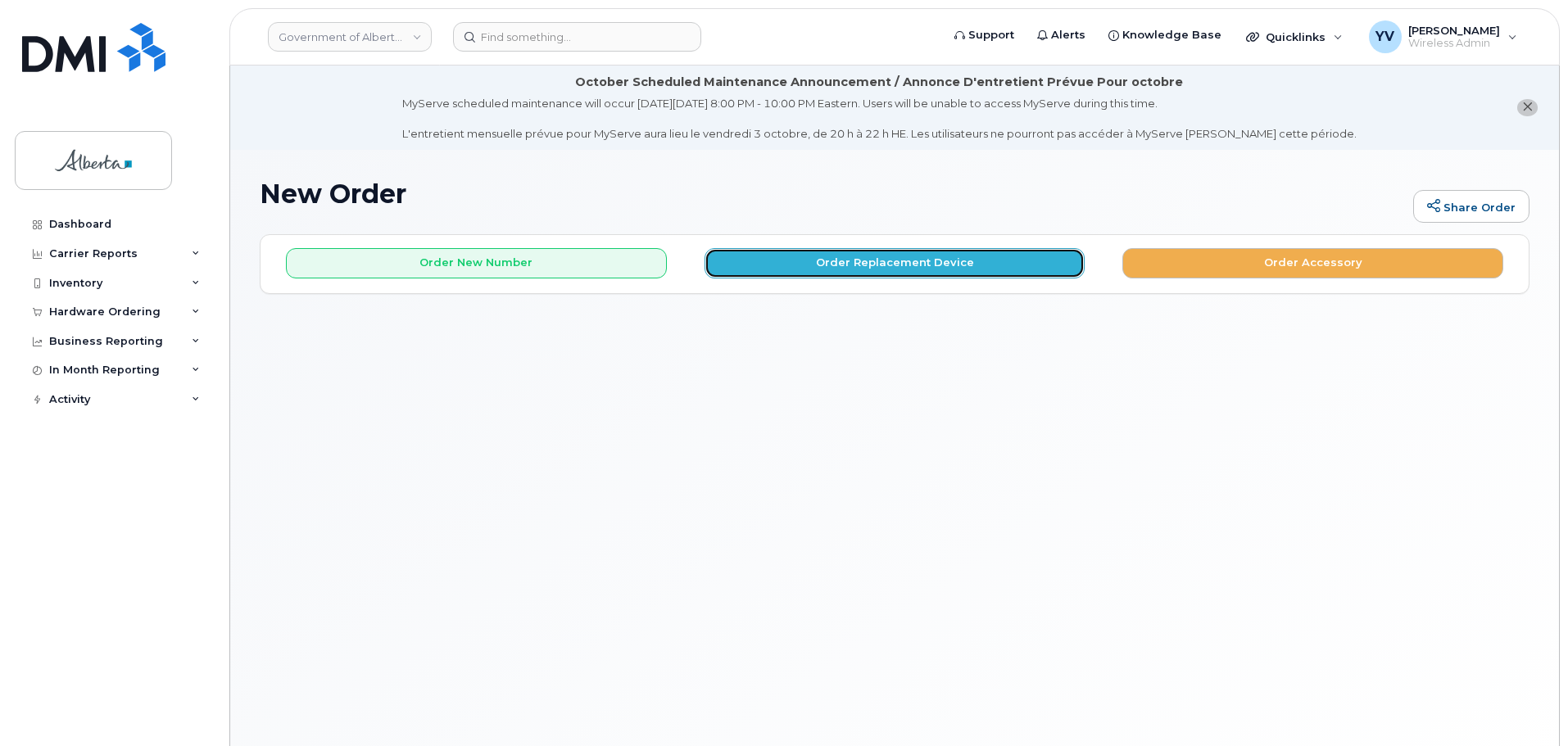
click at [872, 254] on button "Order Replacement Device" at bounding box center [894, 263] width 381 height 31
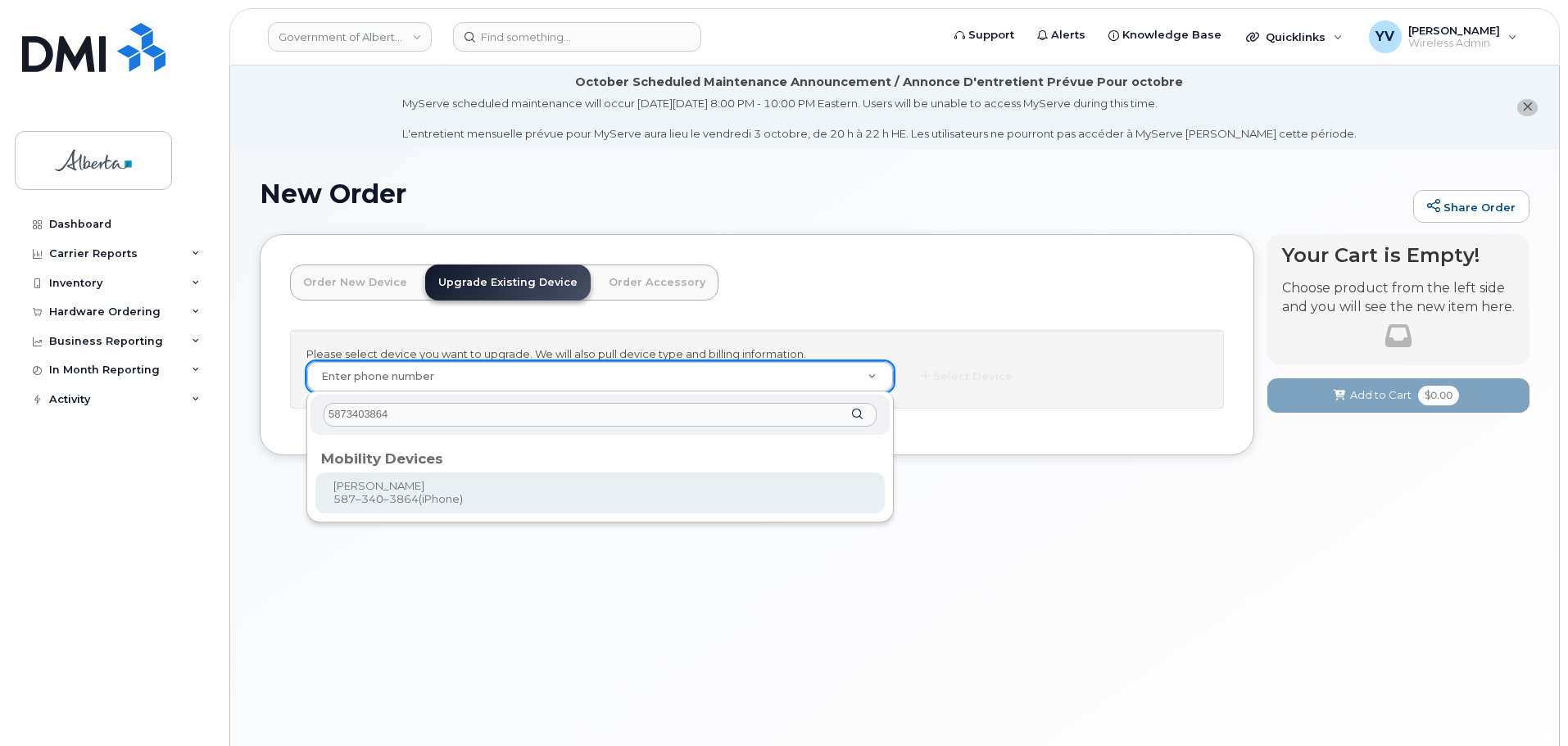
type input "5873403864"
type input "1015835"
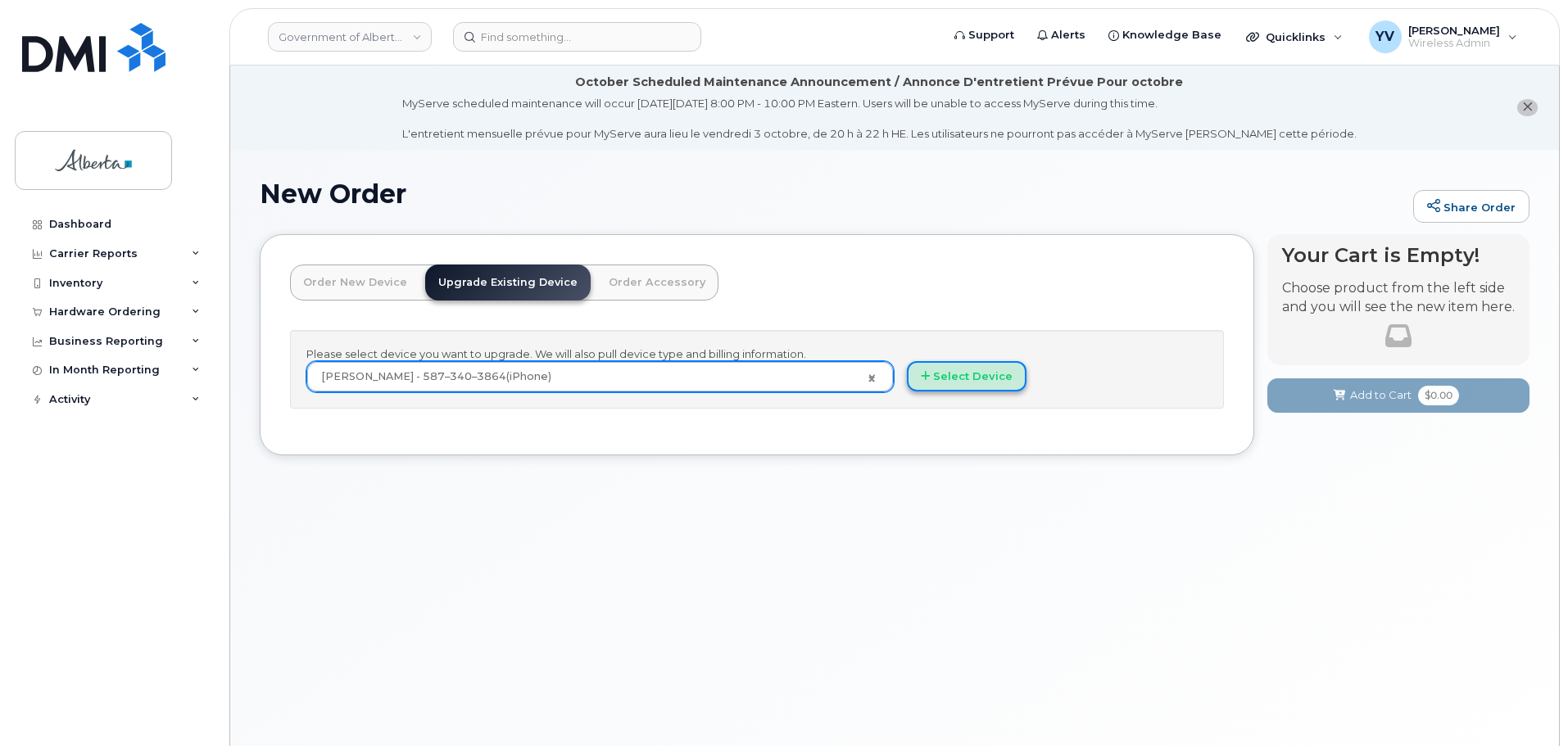
click at [984, 376] on button "Select Device" at bounding box center [967, 376] width 120 height 31
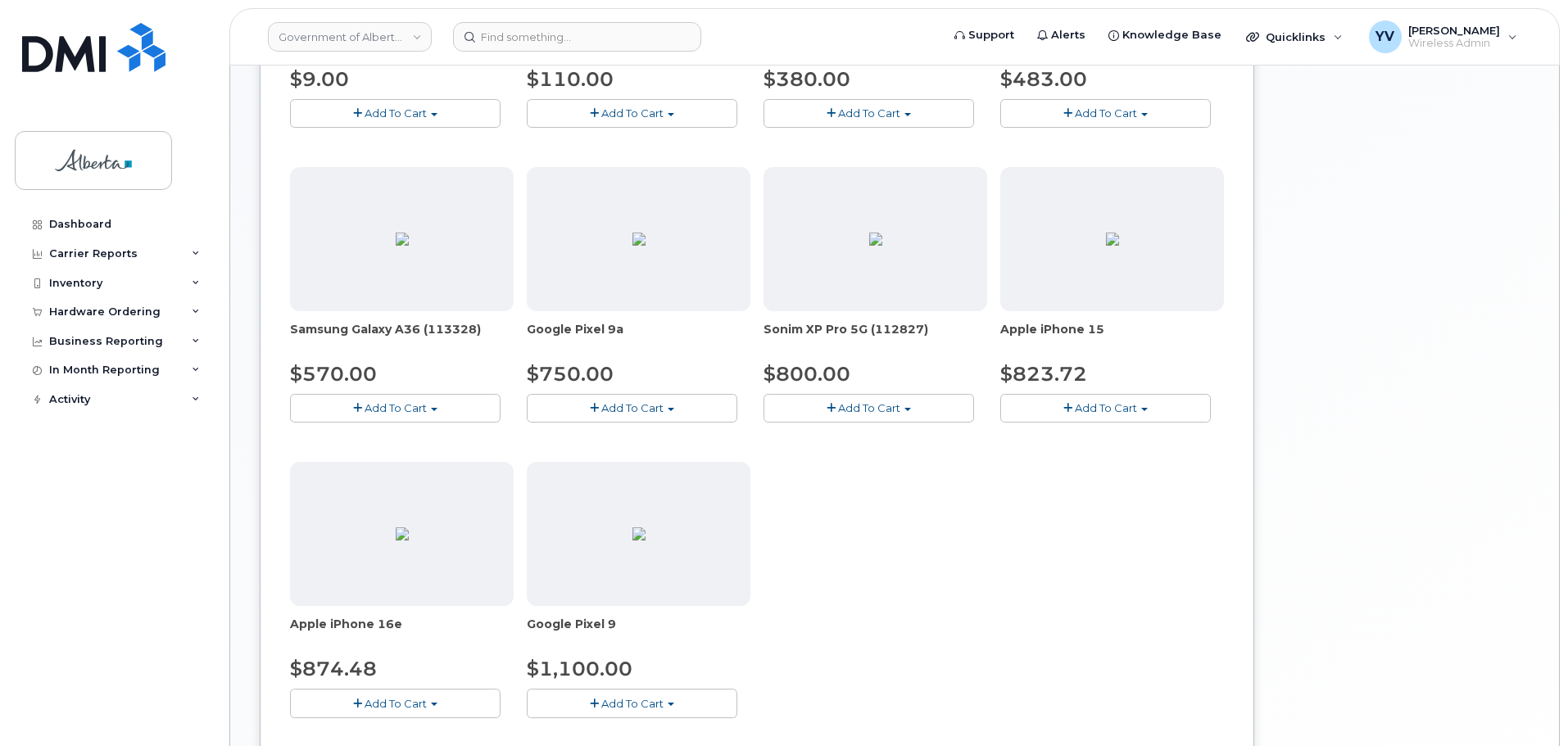
scroll to position [572, 0]
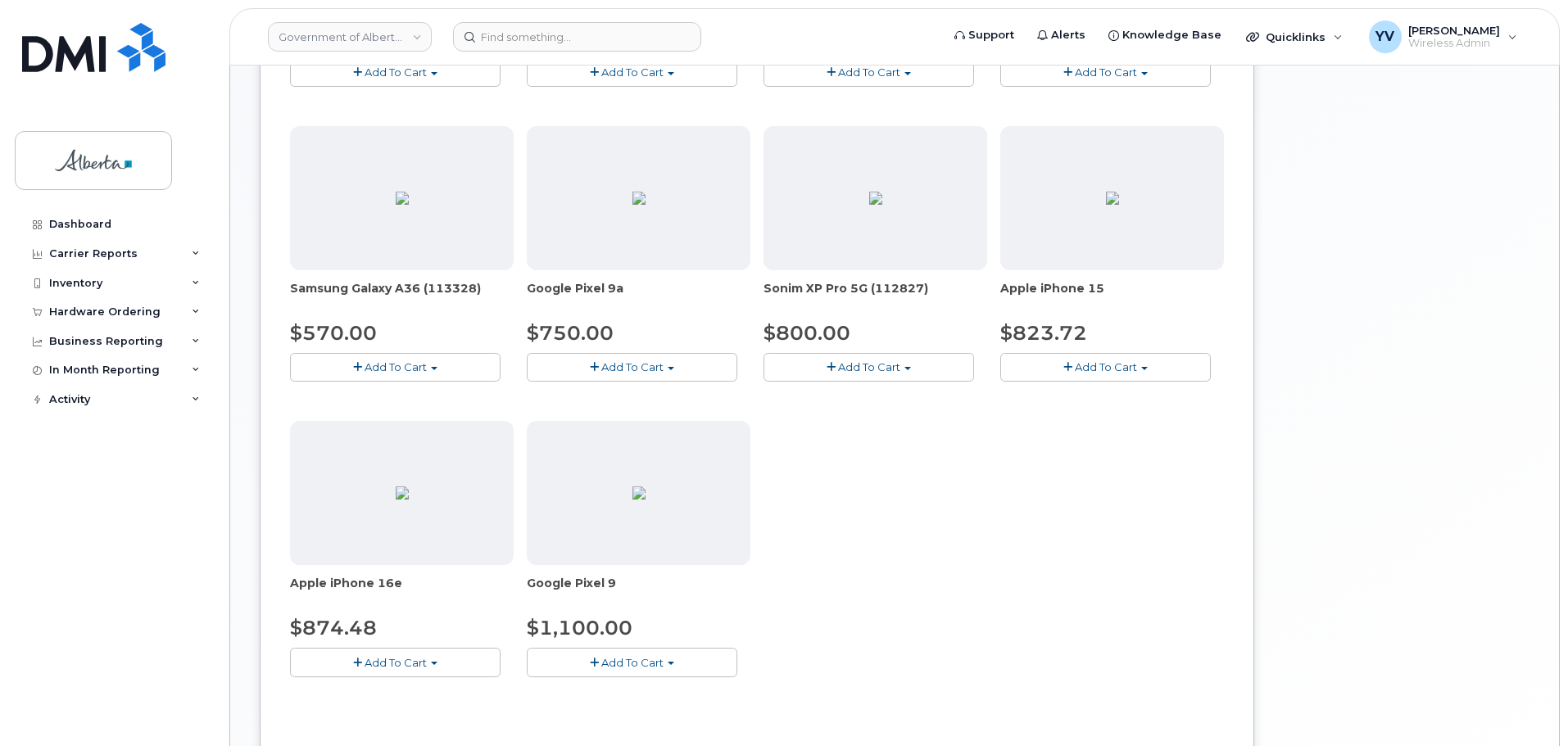
click at [432, 655] on button "Add To Cart" at bounding box center [396, 662] width 211 height 29
click at [434, 661] on button "Add To Cart" at bounding box center [396, 662] width 211 height 29
click at [433, 713] on link "$874.48 - 30-day upgrade (128GB model)" at bounding box center [424, 713] width 261 height 20
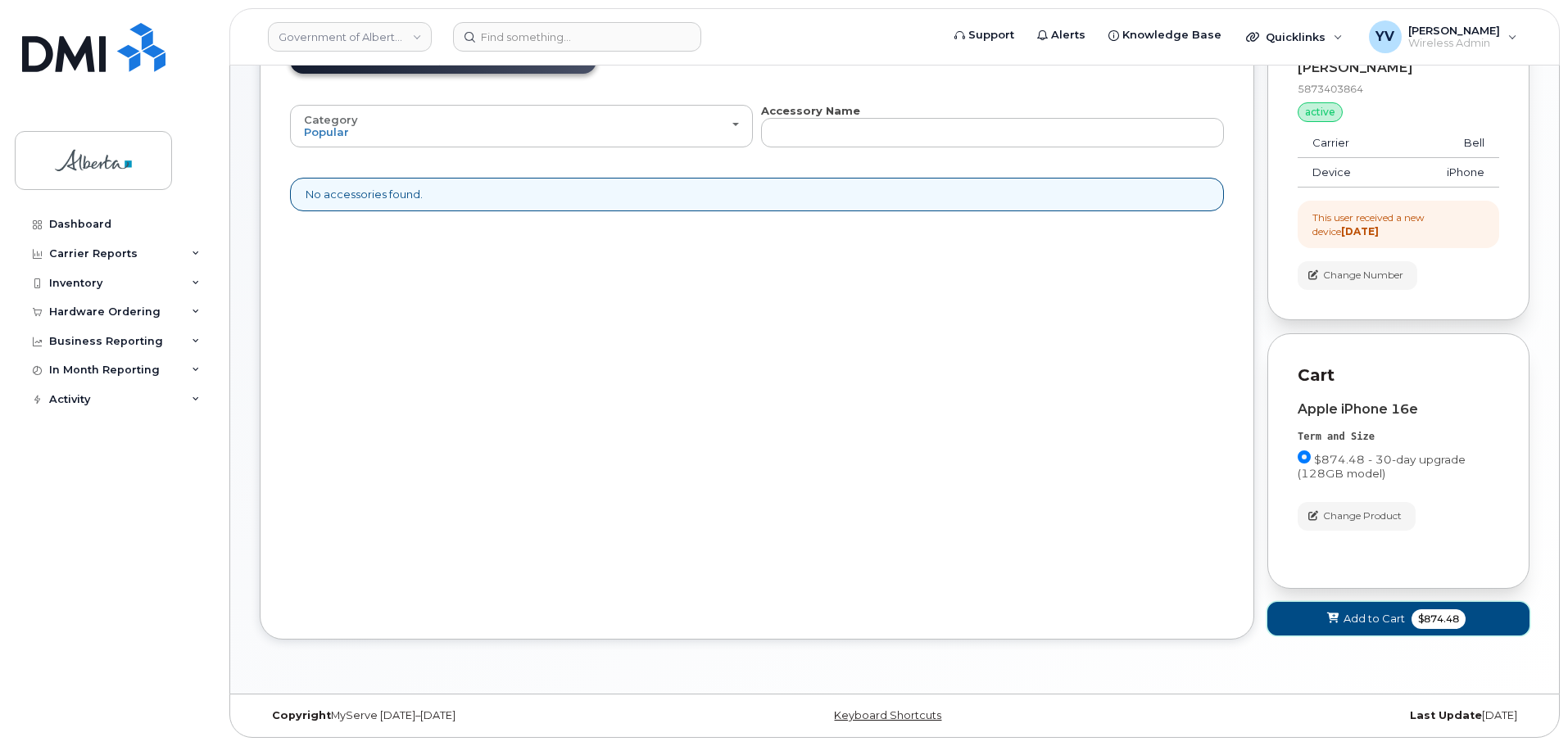
click at [1363, 611] on span "Add to Cart" at bounding box center [1375, 619] width 61 height 16
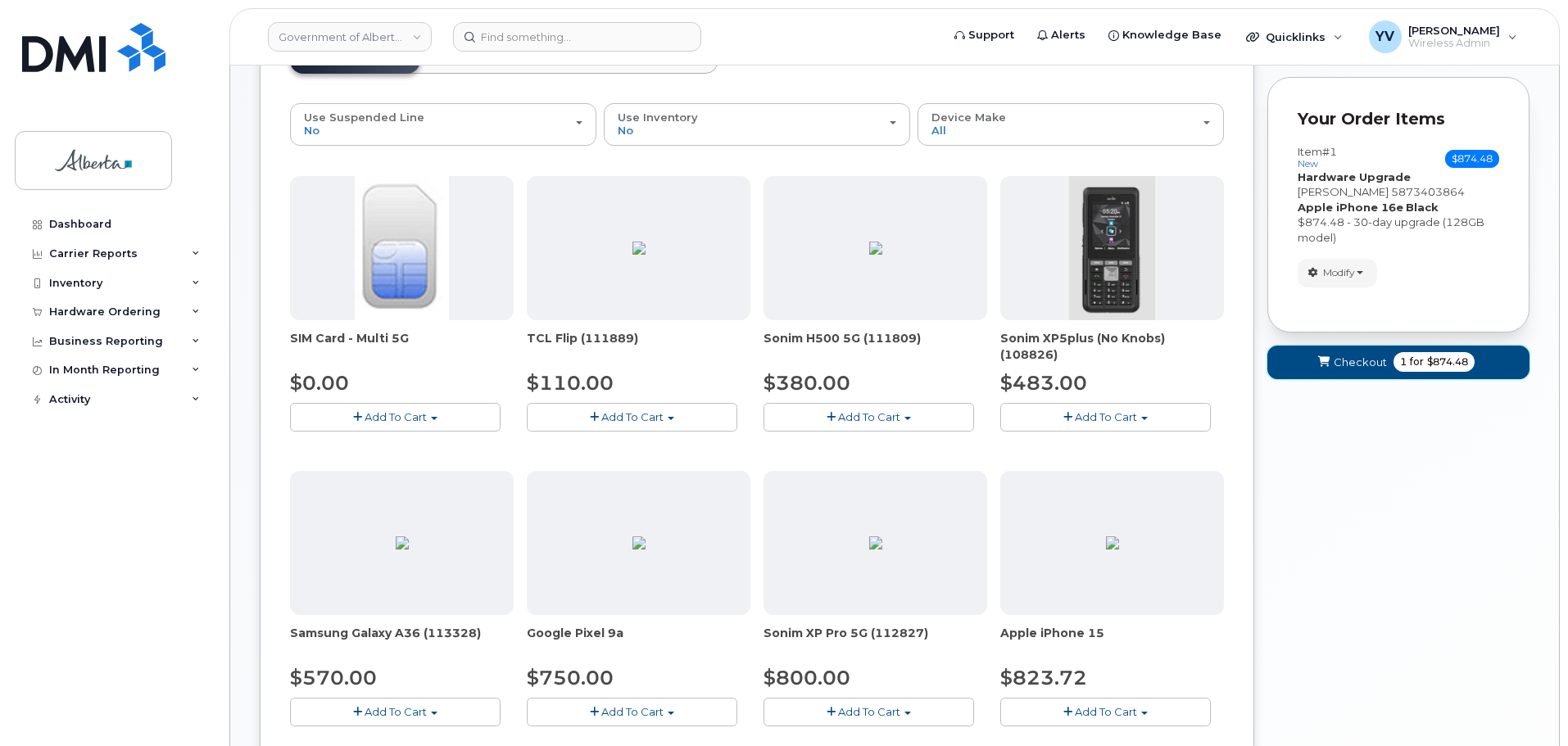
click at [1344, 359] on span "Checkout" at bounding box center [1361, 363] width 53 height 16
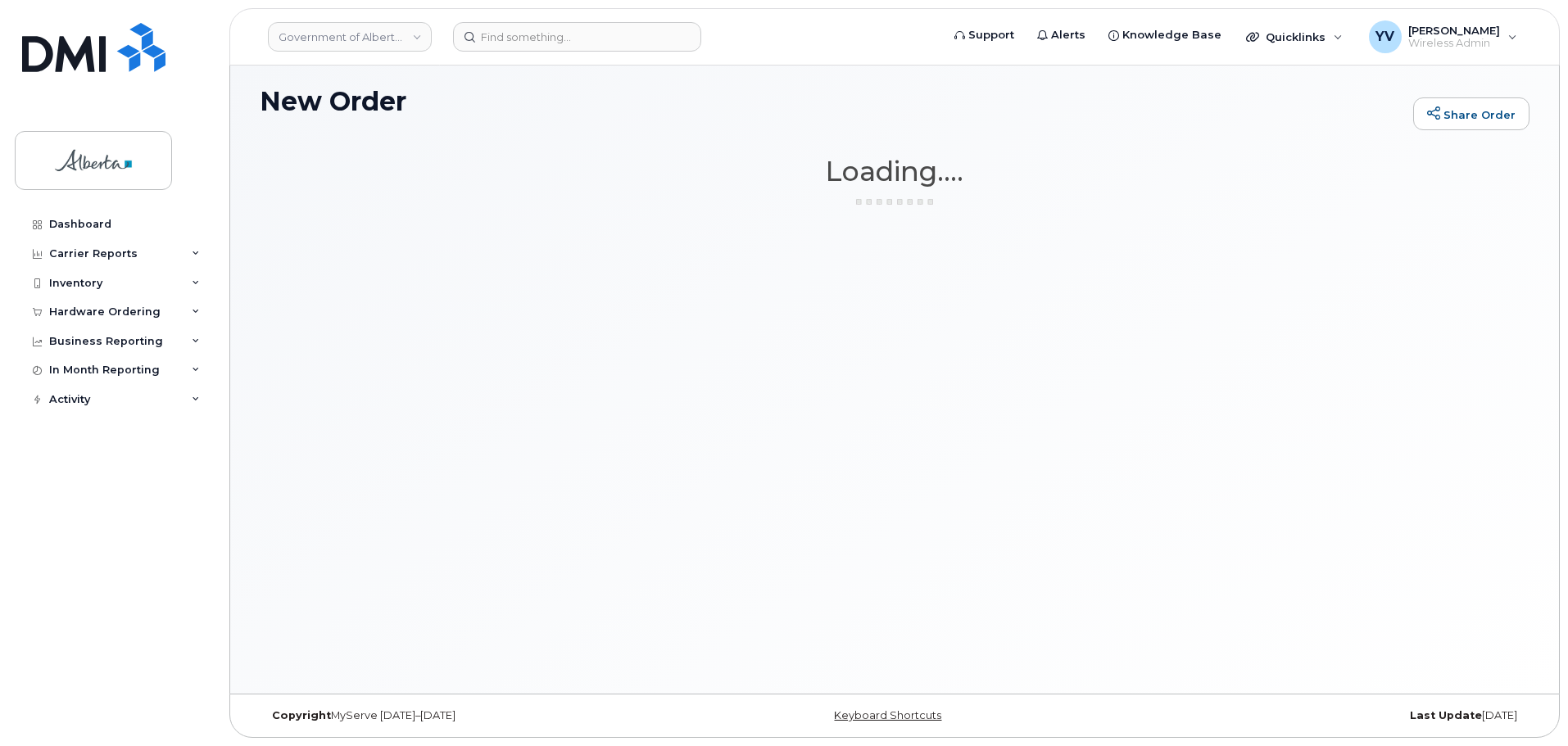
scroll to position [93, 0]
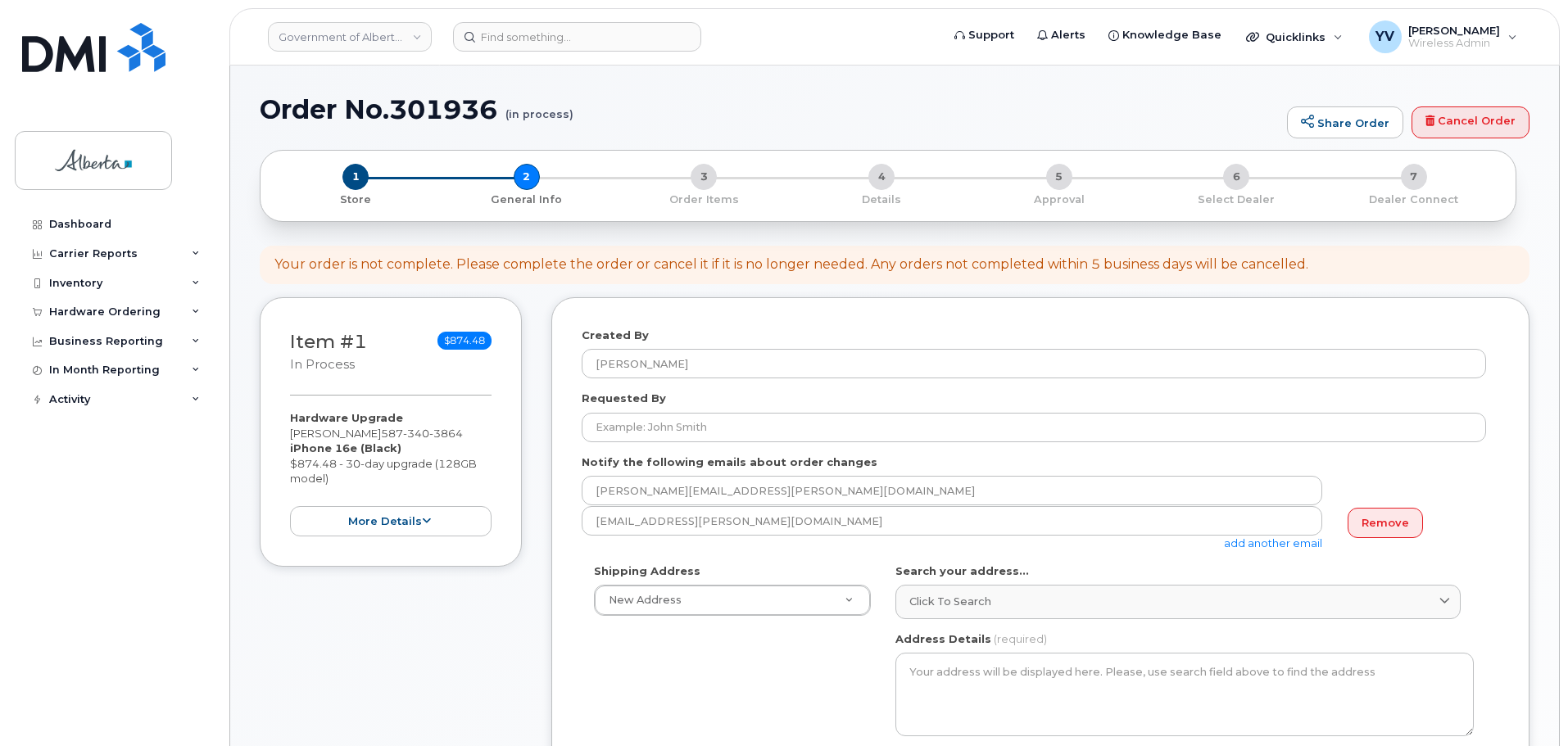
select select
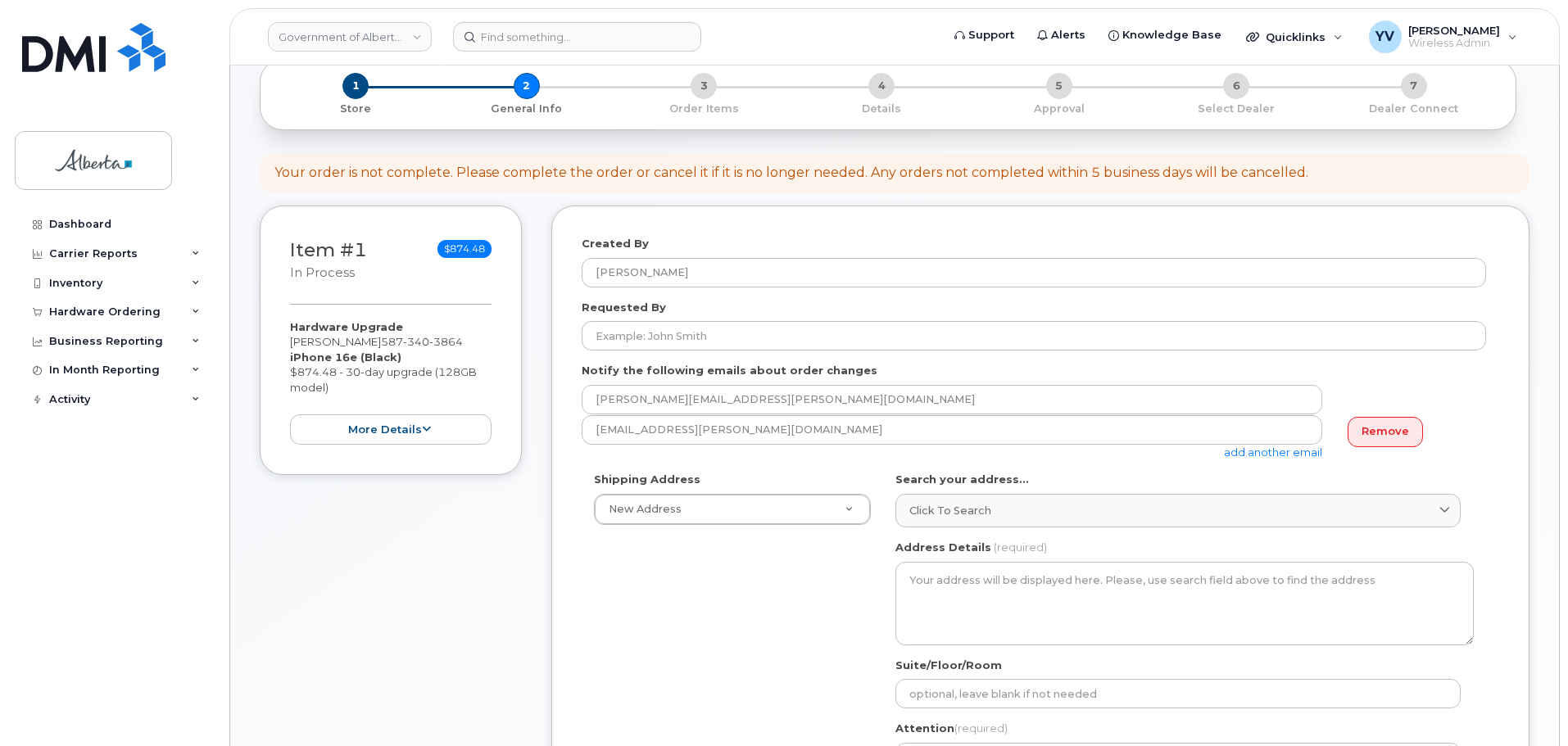
scroll to position [310, 0]
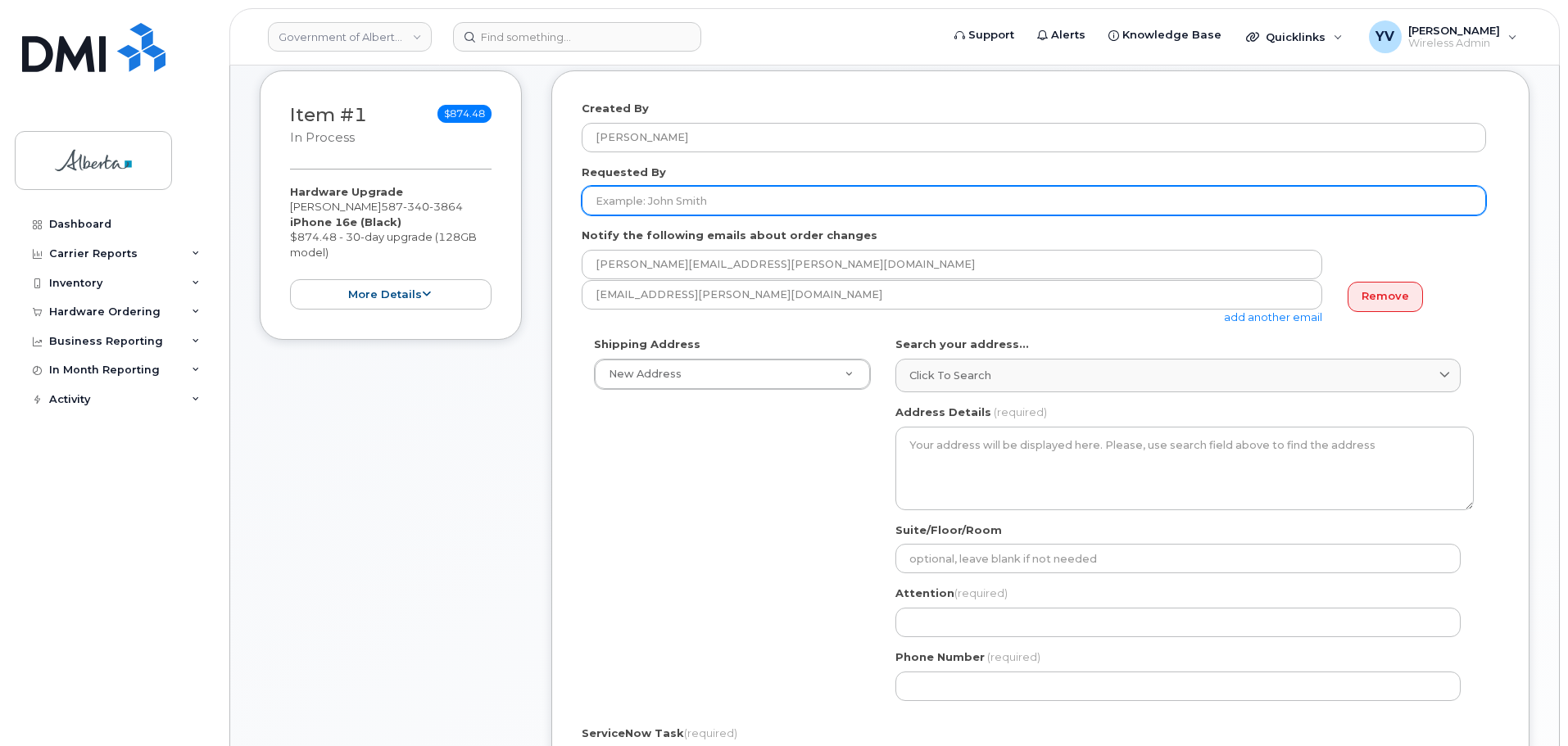
click at [604, 199] on input "Requested By" at bounding box center [1034, 201] width 905 height 30
paste input "[PERSON_NAME]"
type input "[PERSON_NAME]"
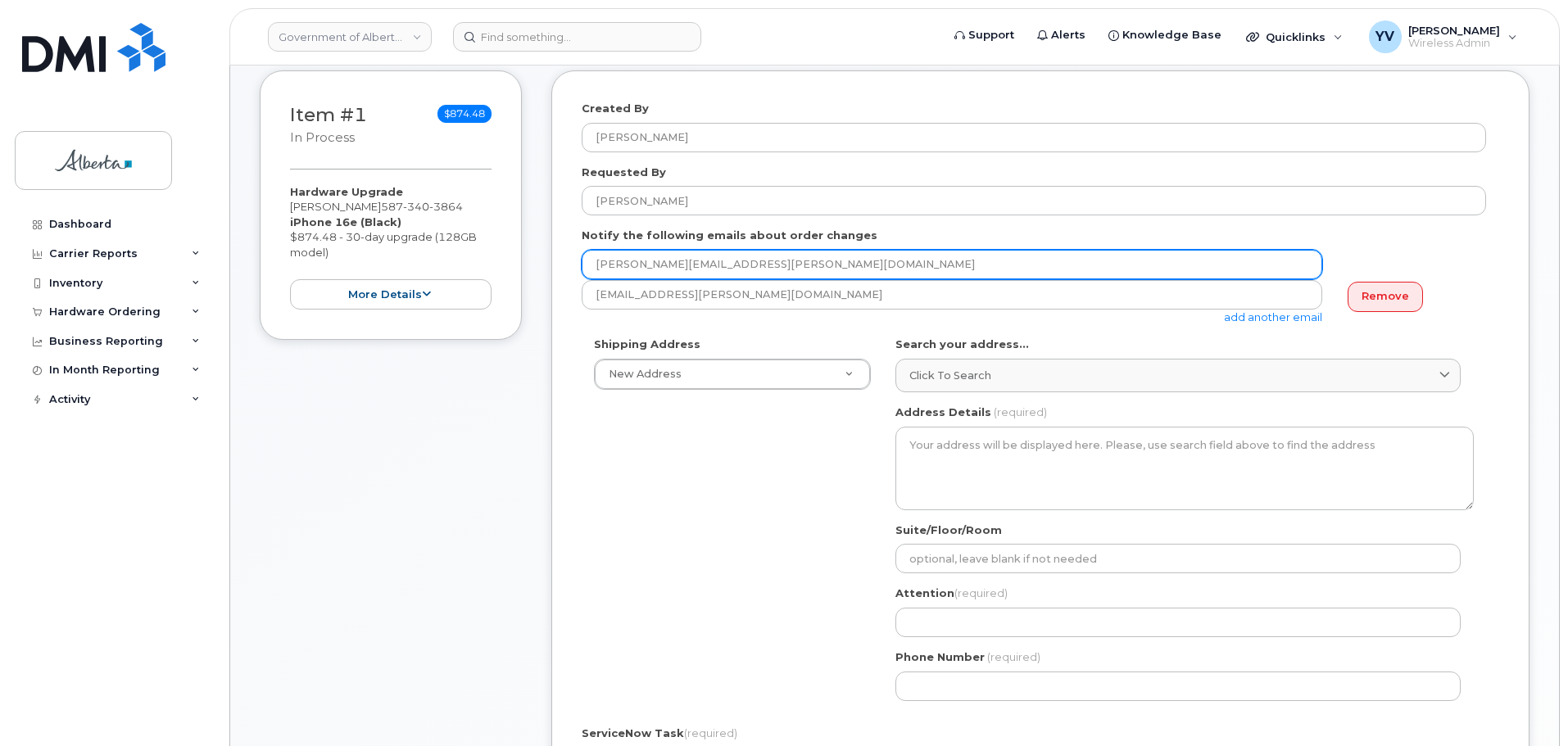
drag, startPoint x: 745, startPoint y: 263, endPoint x: 595, endPoint y: 257, distance: 150.1
click at [595, 257] on input "[PERSON_NAME][EMAIL_ADDRESS][PERSON_NAME][DOMAIN_NAME]" at bounding box center [952, 265] width 741 height 30
paste input "Laura.Nielsen"
type input "Laura.Nielsen@gov.ab.ca"
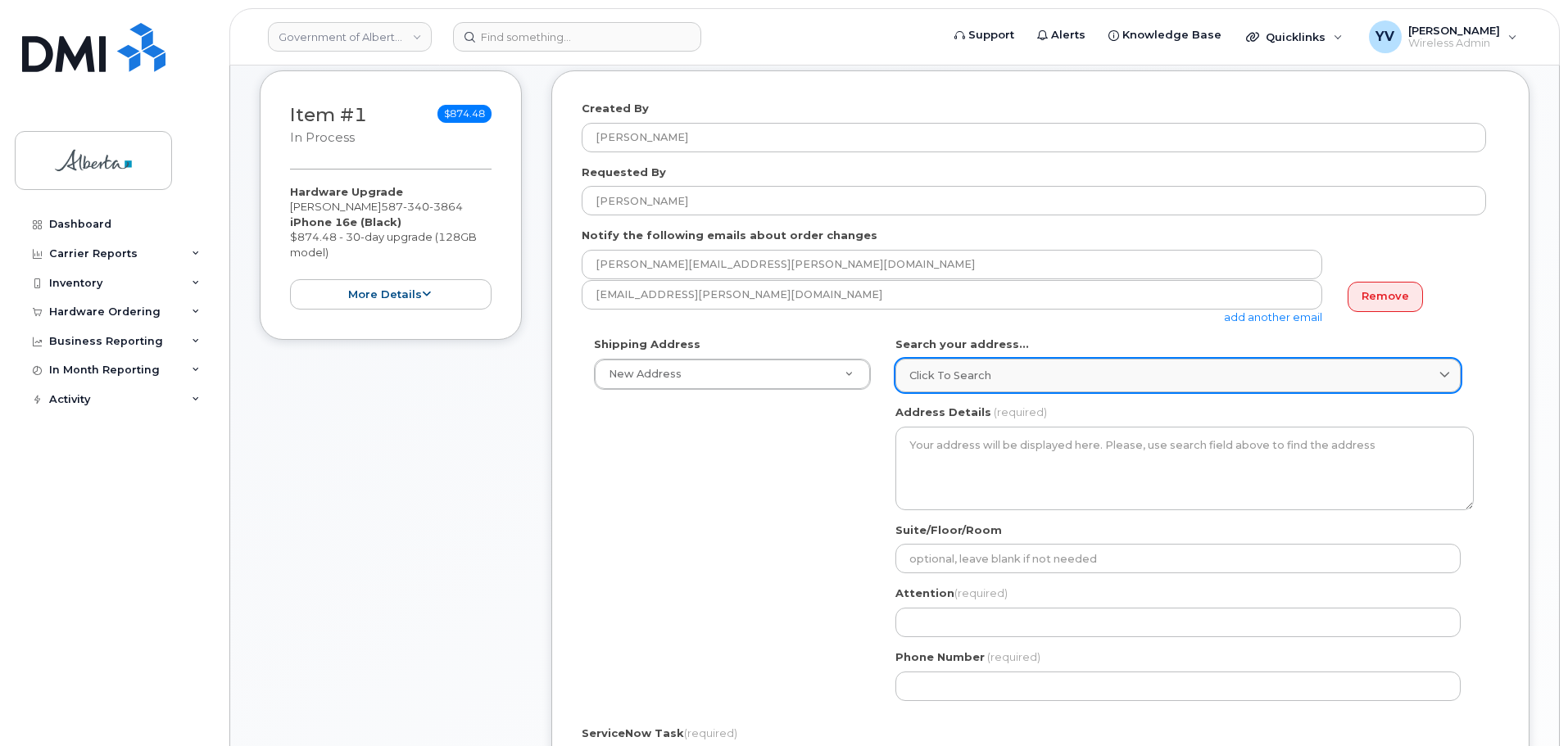
click at [922, 377] on span "Click to search" at bounding box center [951, 375] width 82 height 16
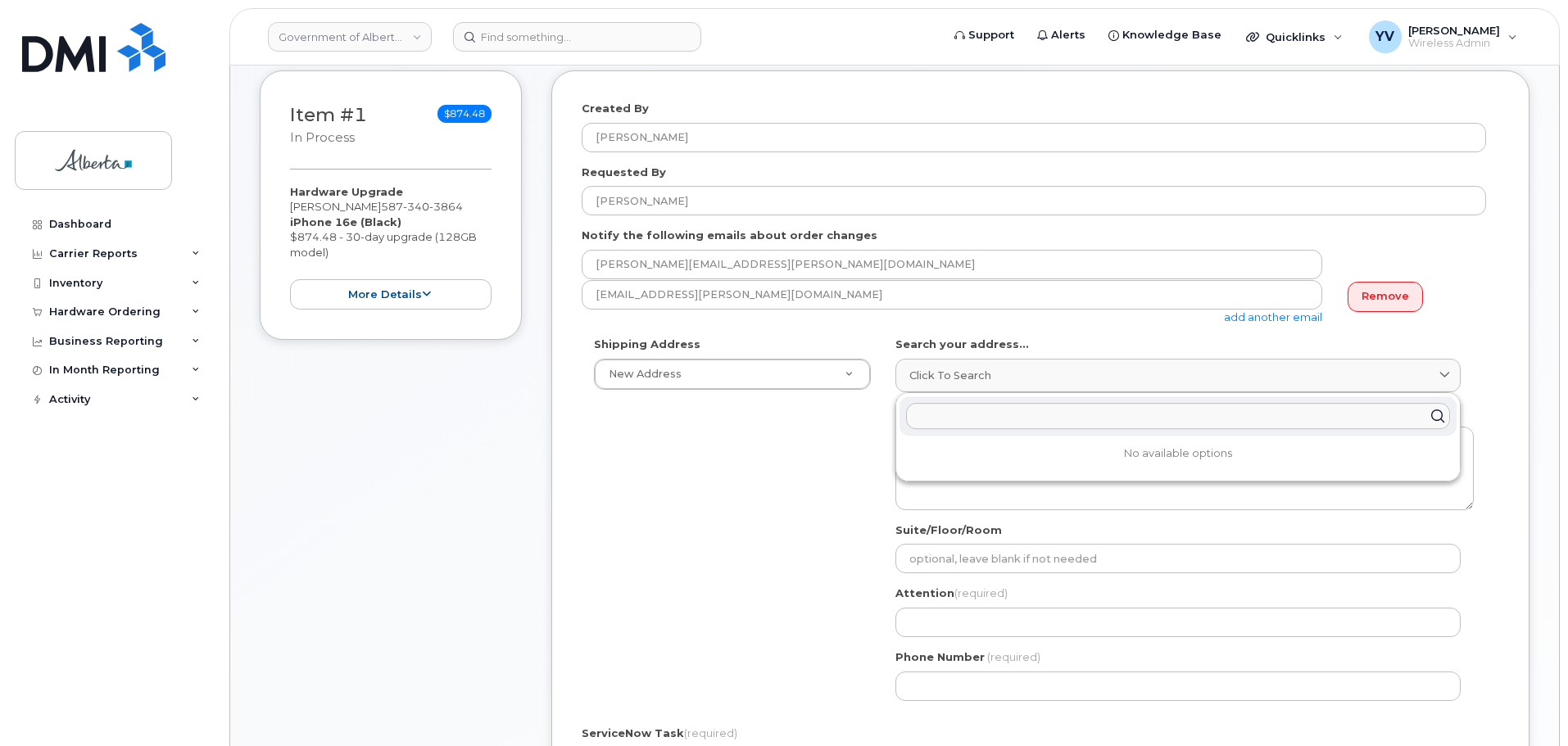
paste input "10365 - 97 Street N. W"
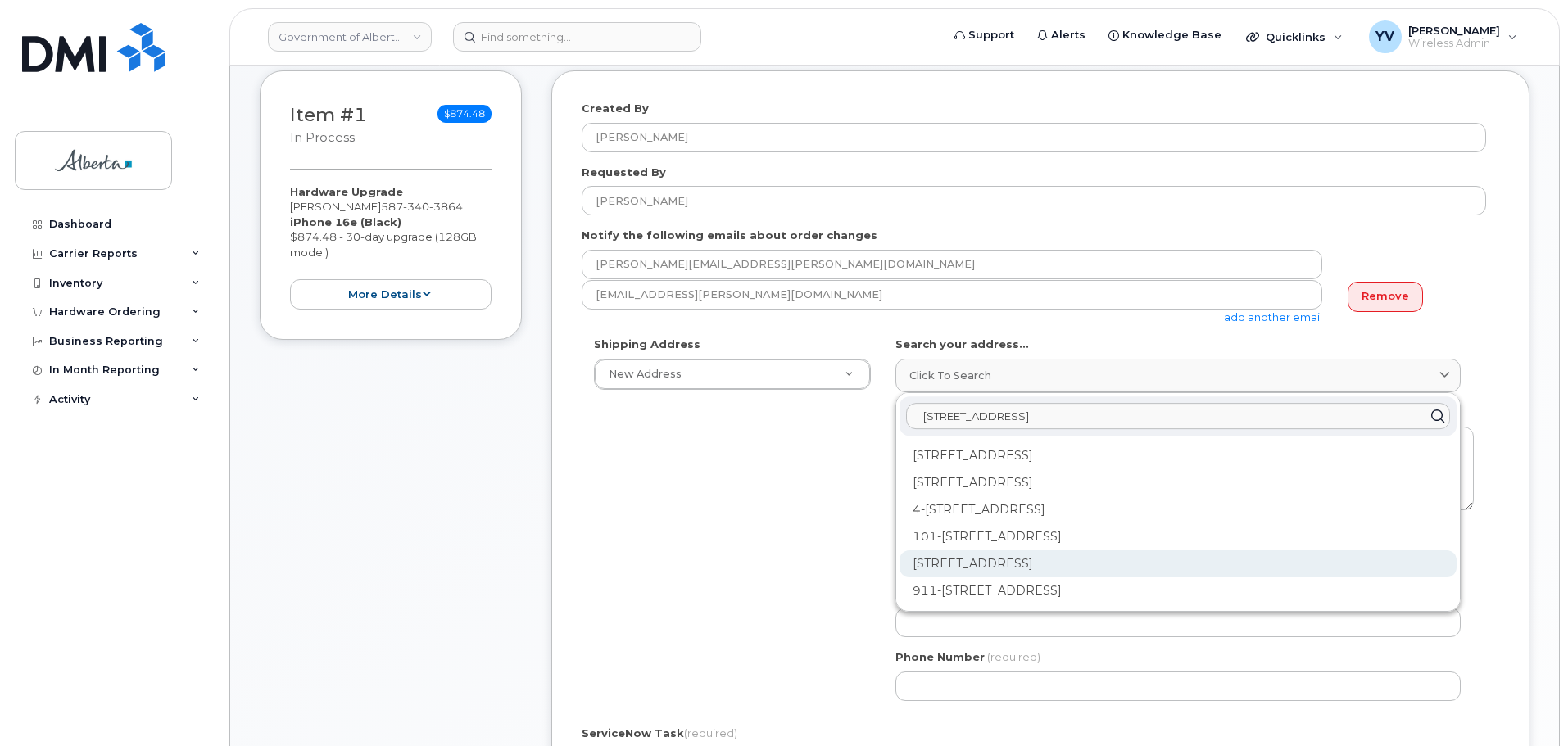
type input "10365 - 97 Street N. W"
click at [1106, 563] on div "10365 97 St NW Edmonton AB T5J 5C5" at bounding box center [1178, 563] width 557 height 27
click at [1106, 563] on input "Suite/Floor/Room" at bounding box center [1179, 559] width 565 height 30
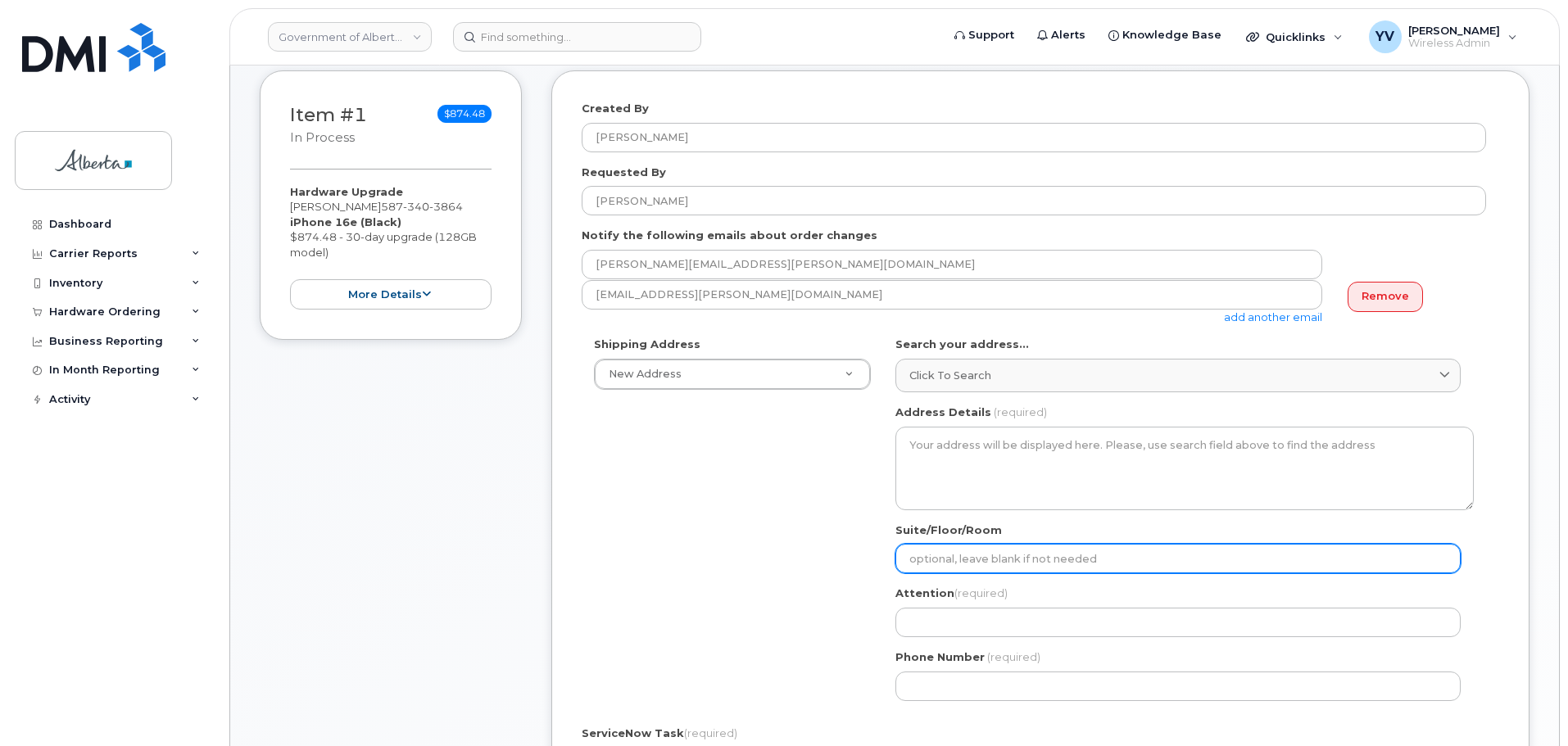
select select
type textarea "10365 97 St NW EDMONTON AB T5J 5C5 CANADA"
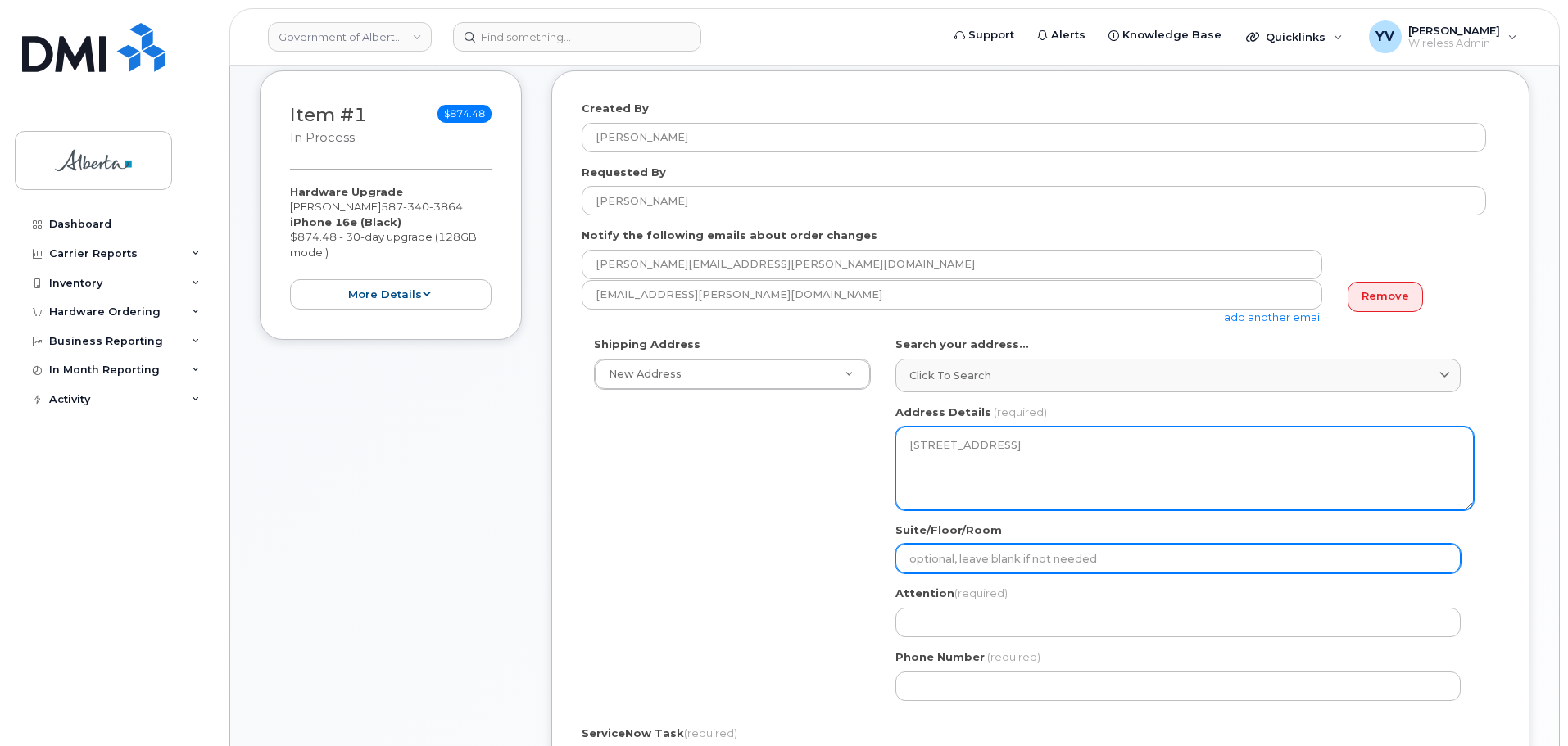
paste input "4th Floor"
select select
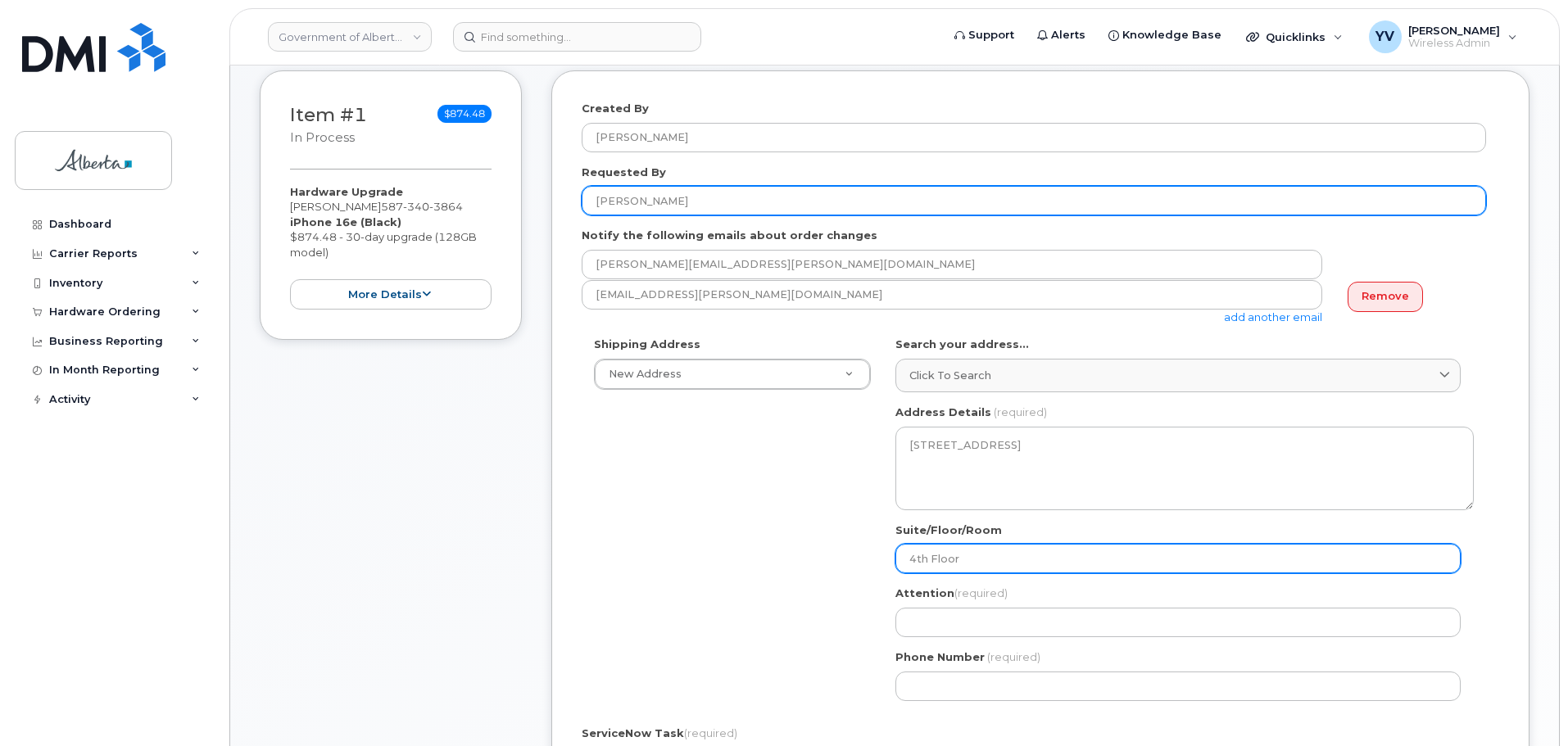
type input "4th Floor"
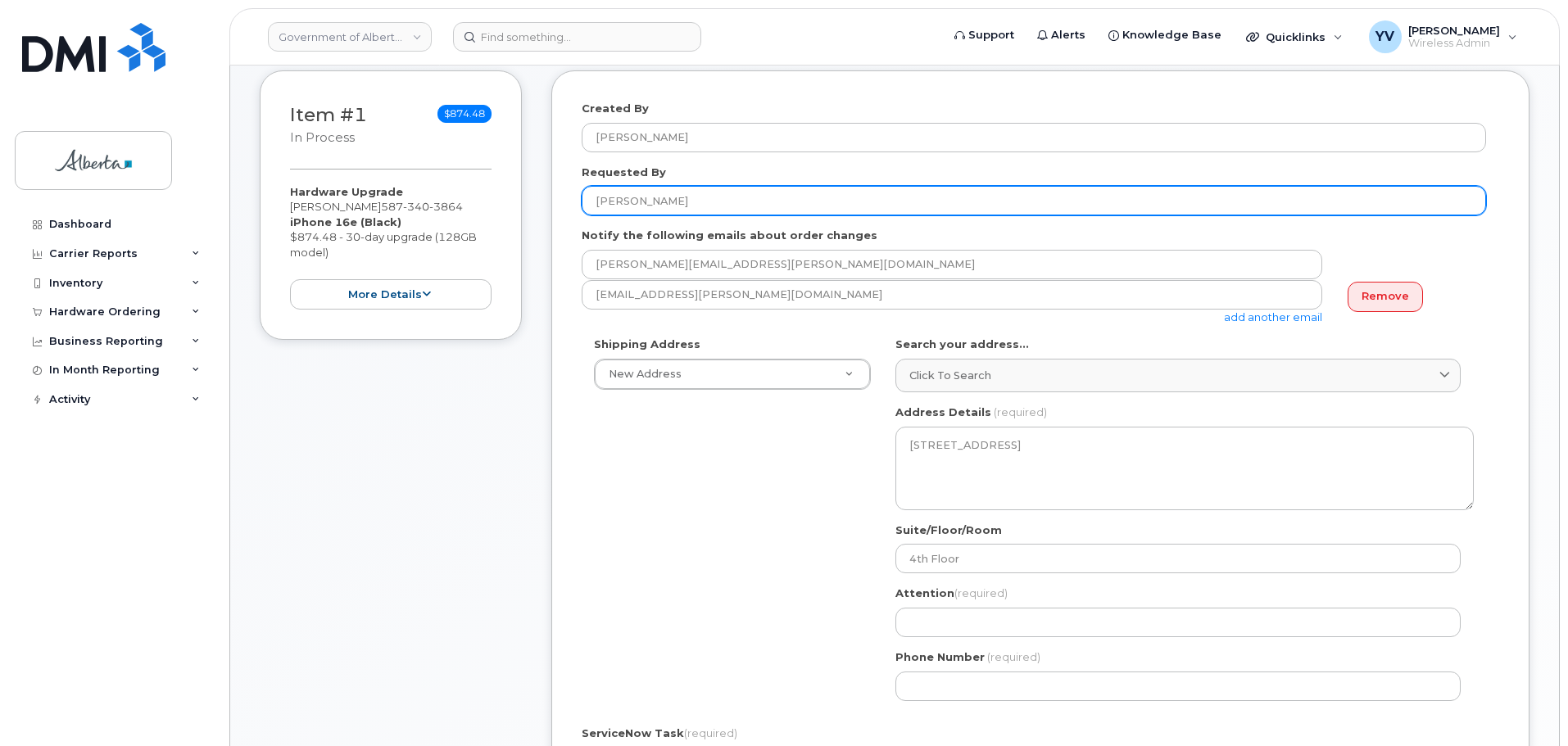
drag, startPoint x: 694, startPoint y: 205, endPoint x: 576, endPoint y: 204, distance: 118.0
click at [576, 204] on div "Created By Yen Vong Requested By Laura Nielsen Notify the following emails abou…" at bounding box center [1040, 555] width 978 height 970
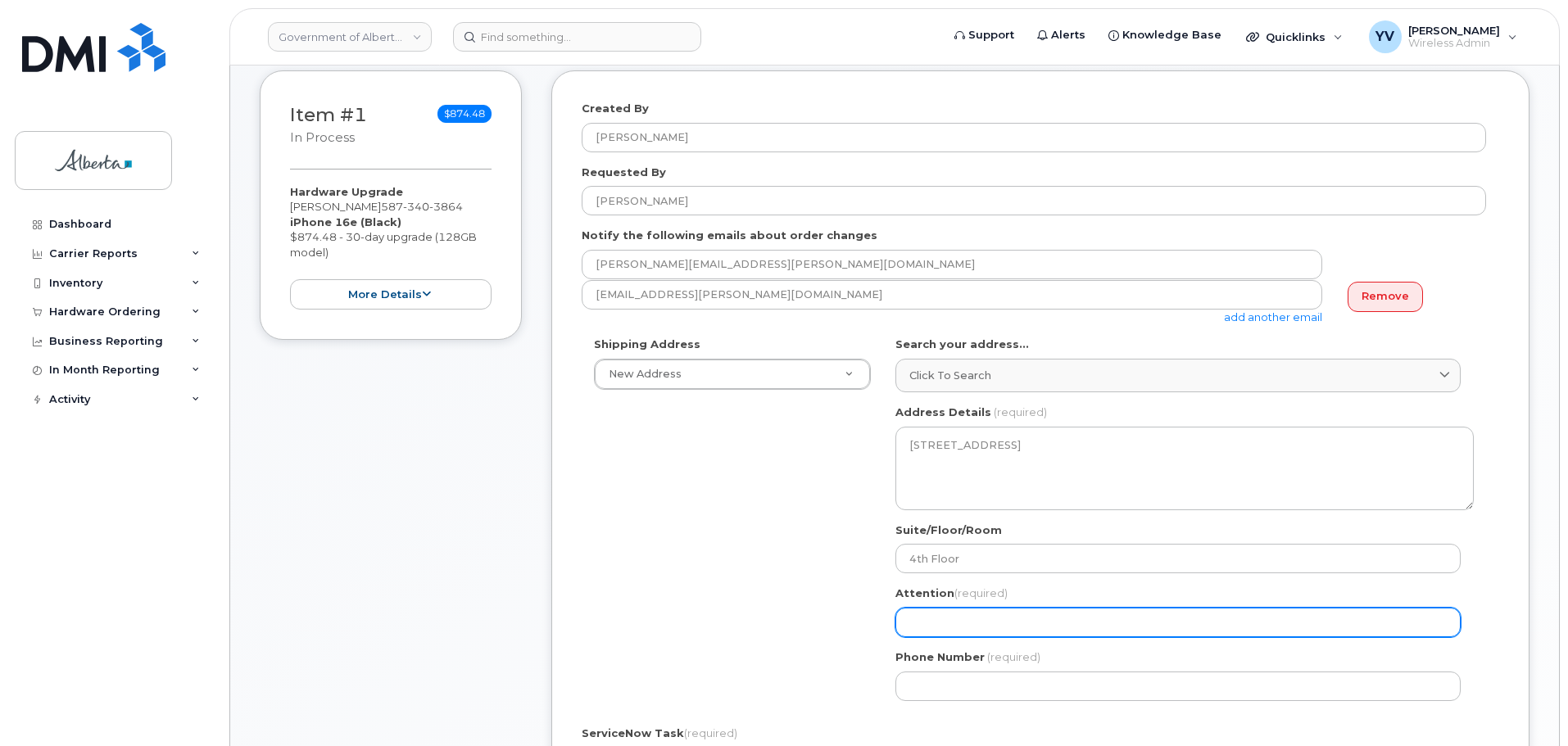
click at [955, 614] on input "Attention (required)" at bounding box center [1179, 623] width 565 height 30
paste input "[PERSON_NAME]"
select select
type input "[PERSON_NAME]"
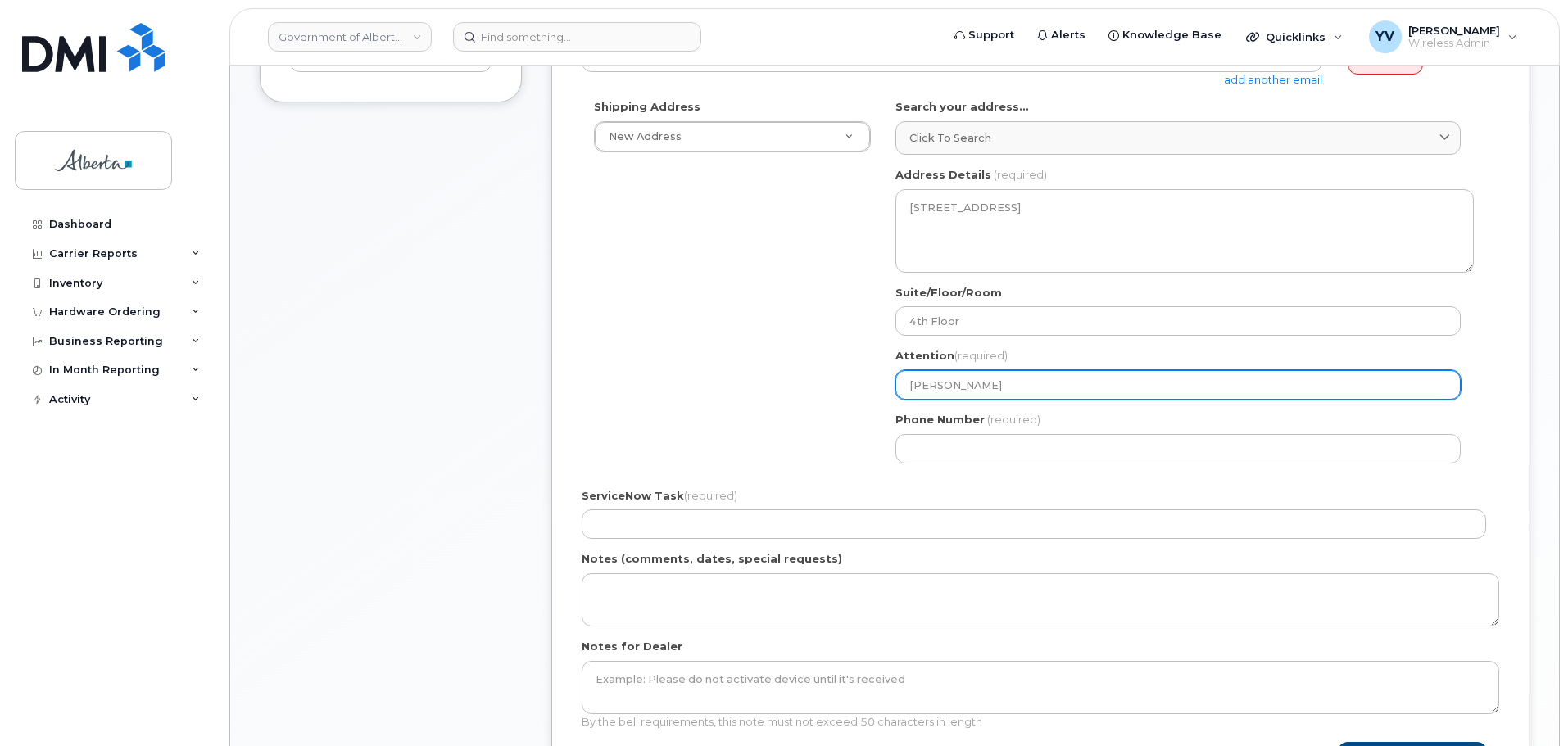
scroll to position [632, 0]
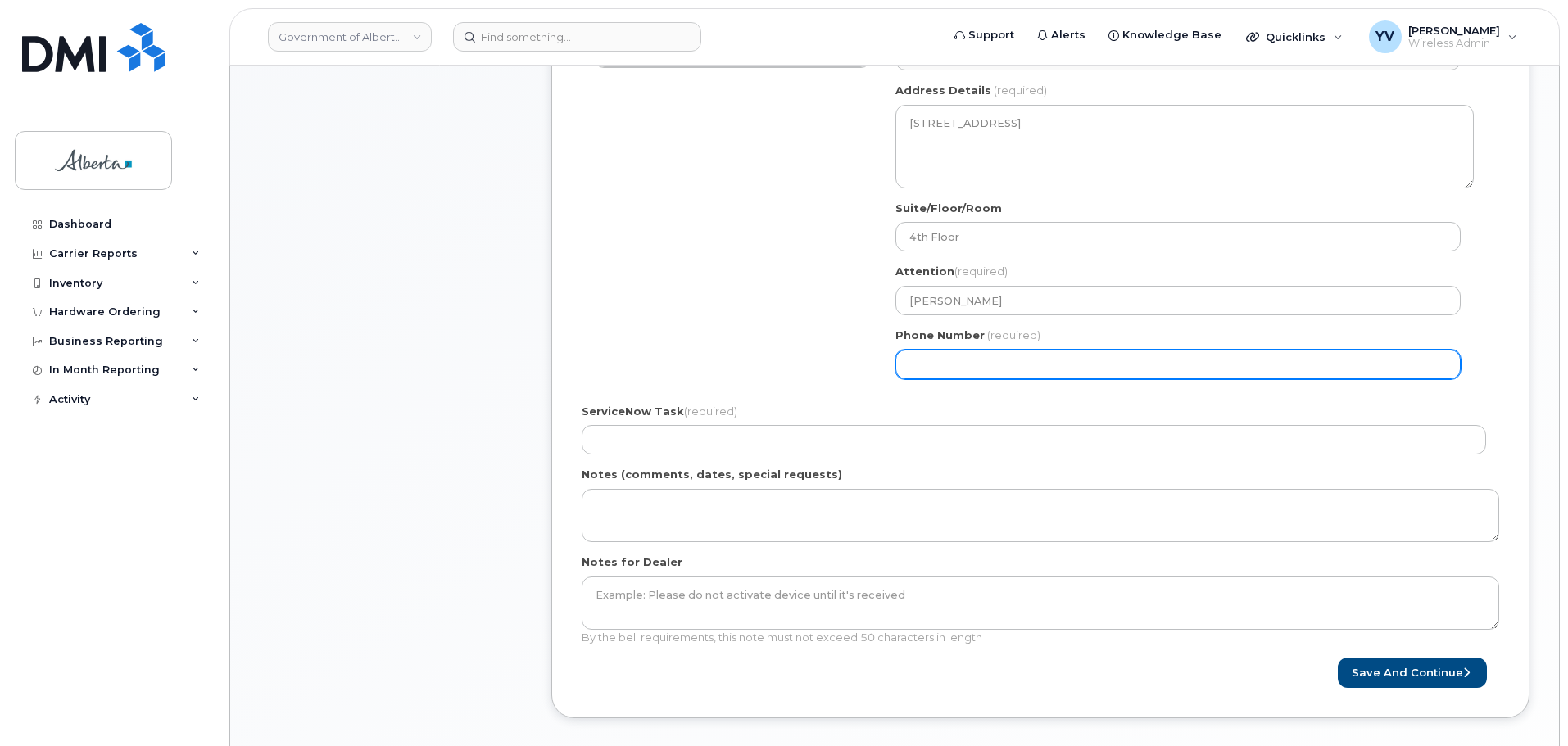
click at [935, 358] on input "Phone Number" at bounding box center [1179, 365] width 565 height 30
paste input "7804222709"
select select
type input "7804222709"
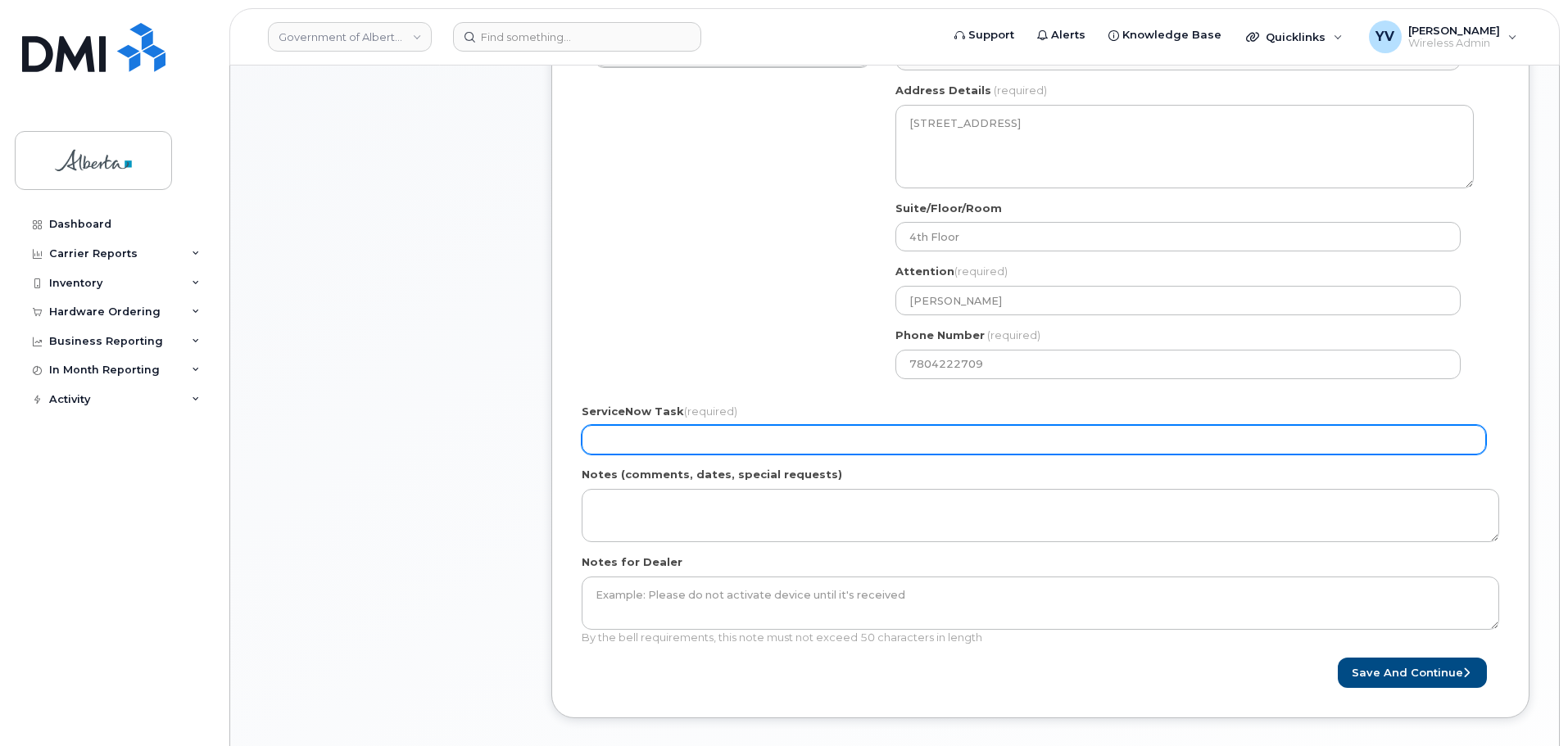
click at [596, 438] on input "ServiceNow Task (required)" at bounding box center [1034, 440] width 905 height 30
paste input "SCTASK0855236"
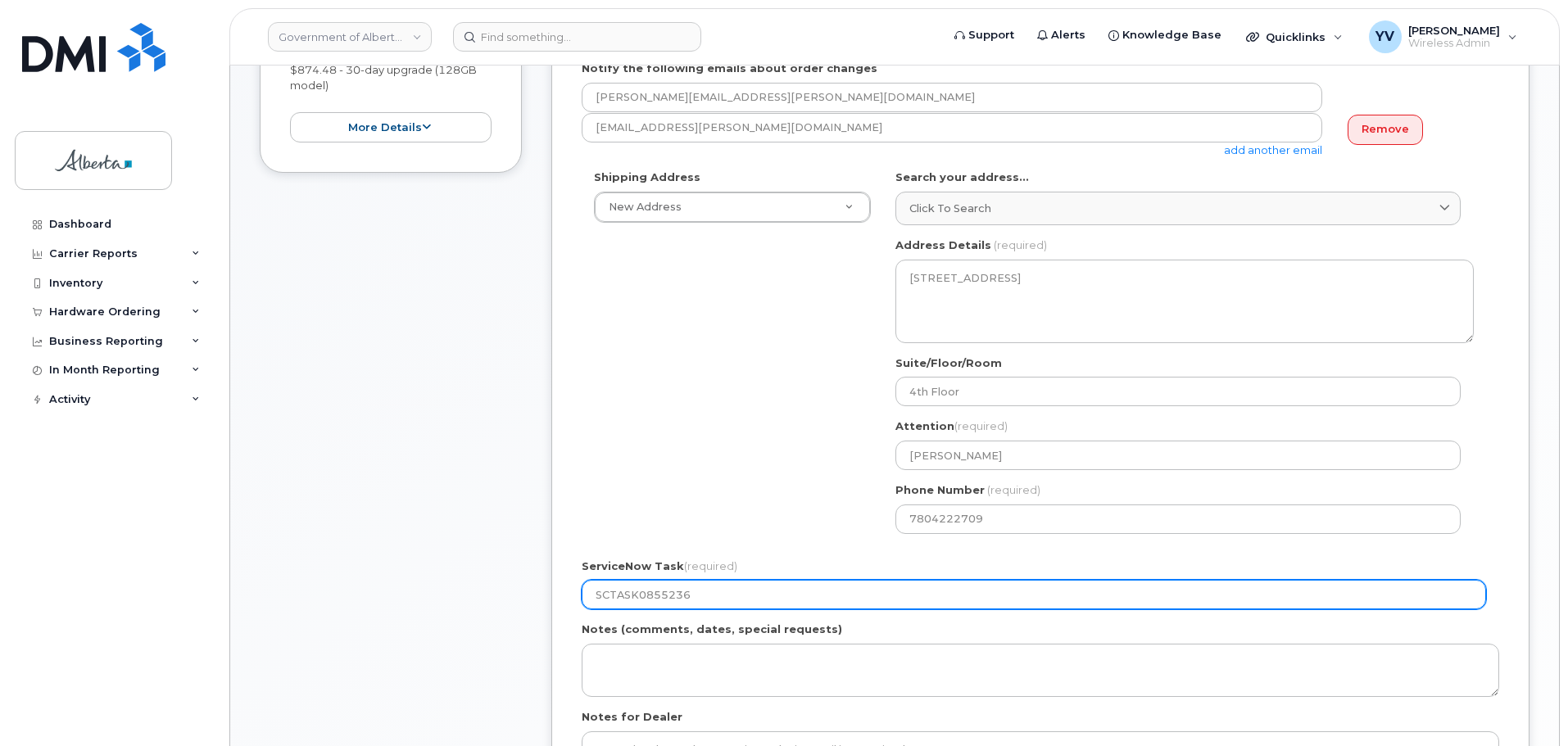
scroll to position [659, 0]
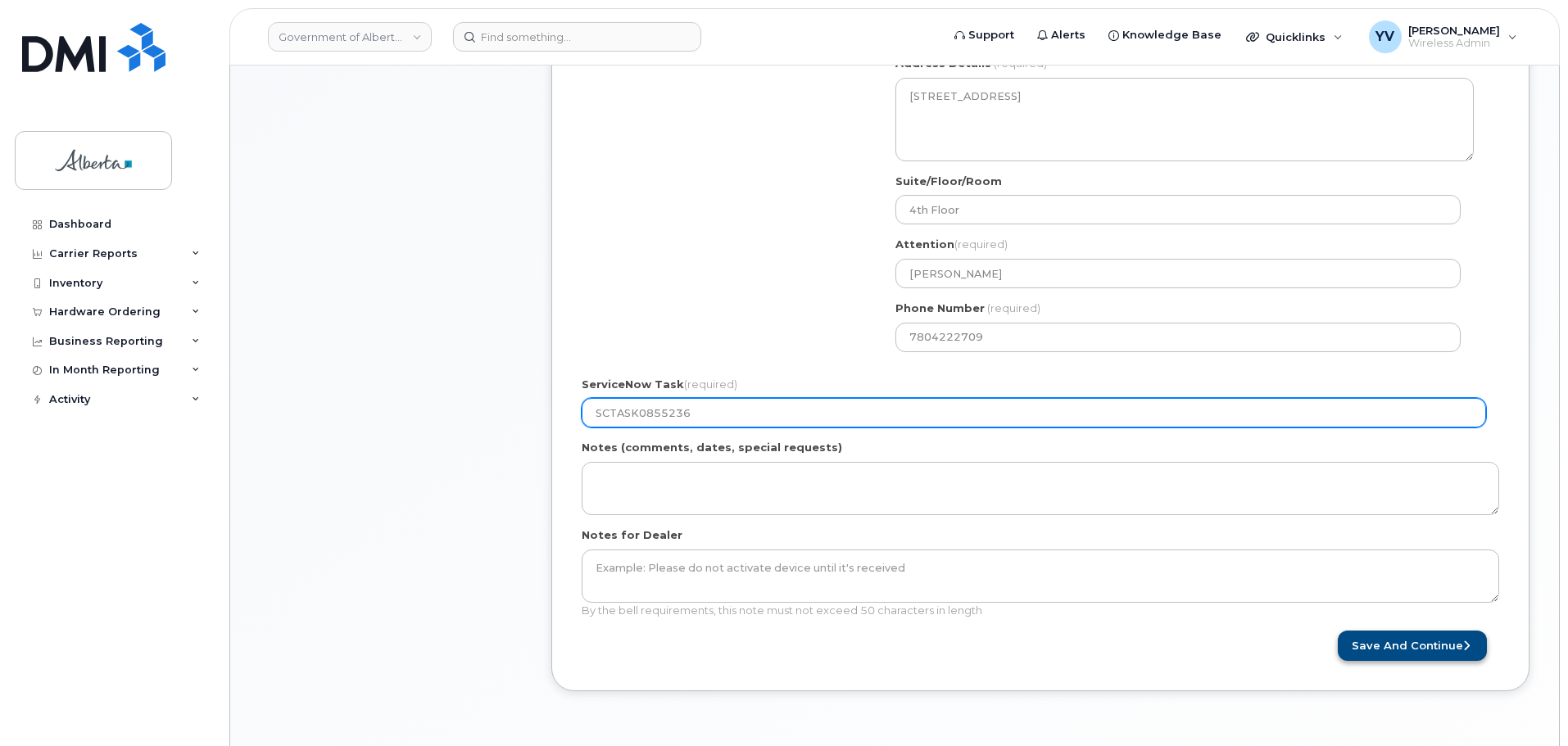
type input "SCTASK0855236"
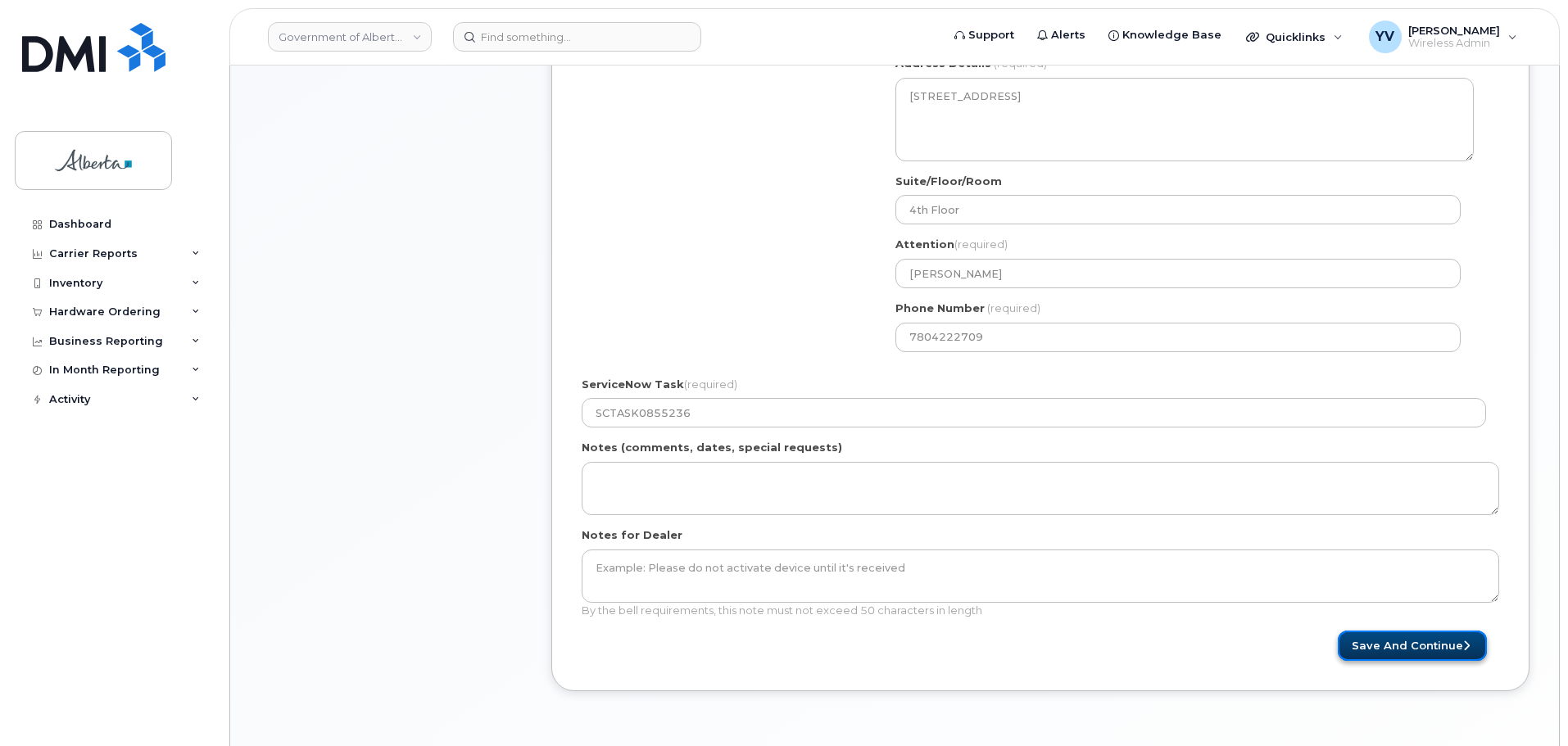
click at [1401, 645] on button "Save and Continue" at bounding box center [1412, 645] width 149 height 31
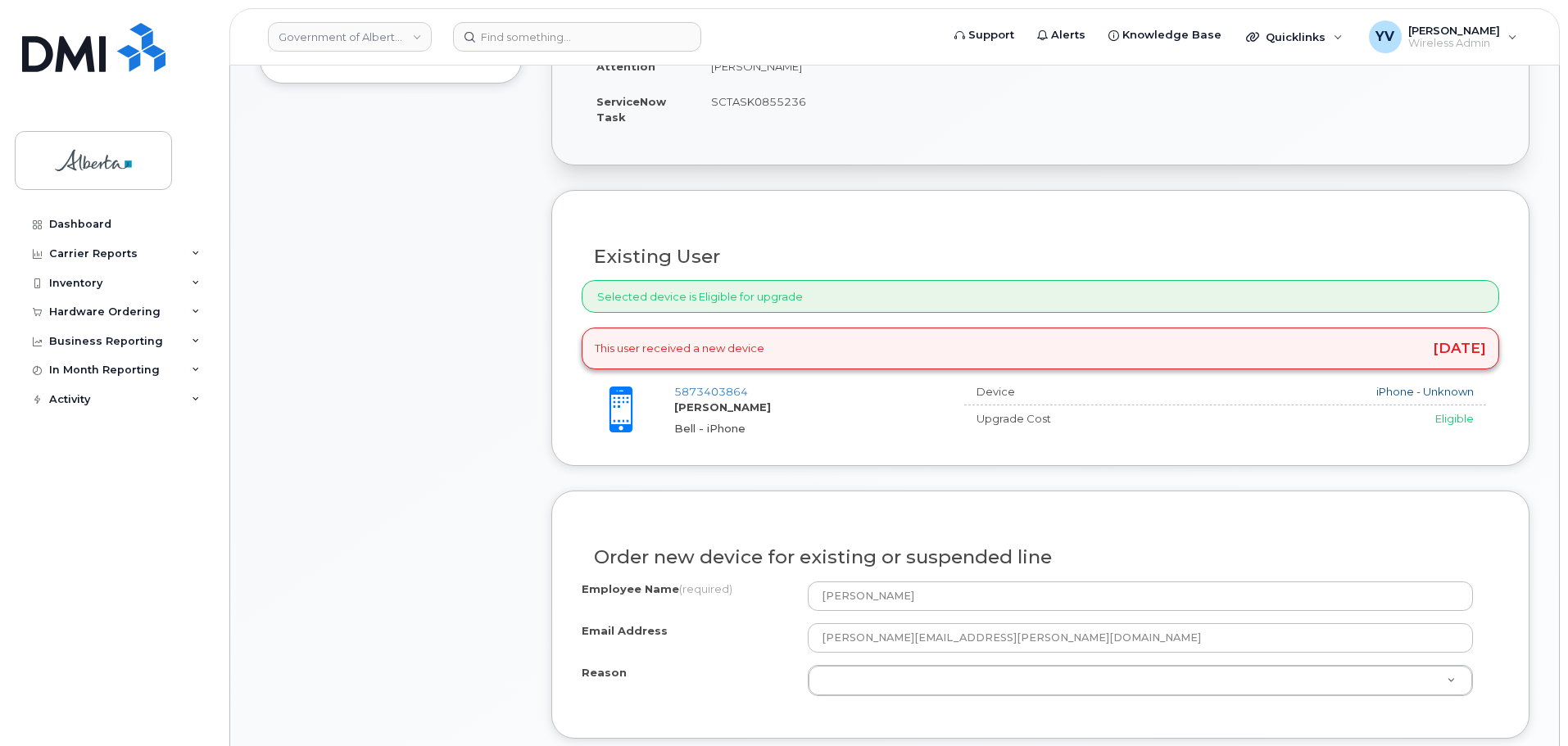
scroll to position [654, 0]
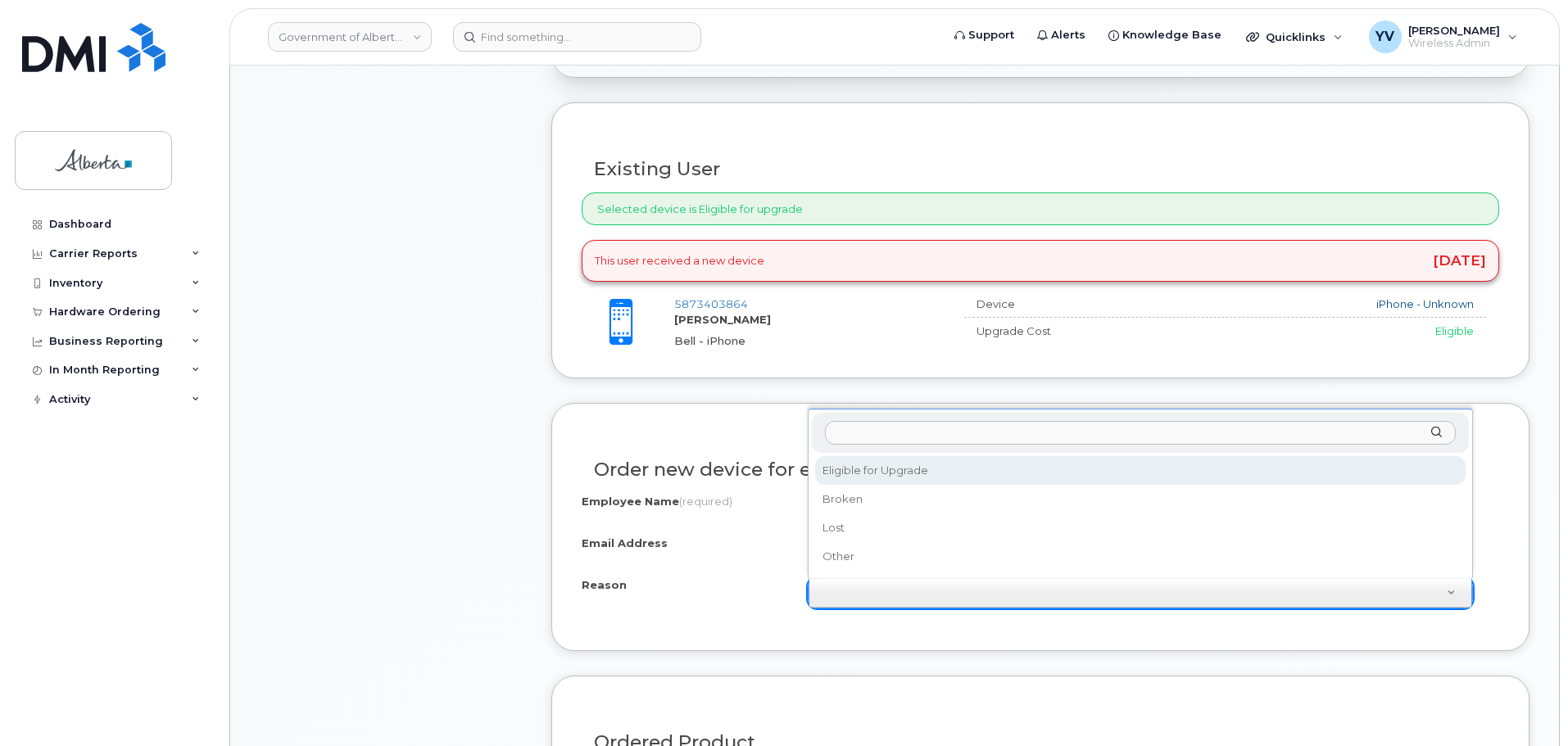
select select "eligible_for_upgrade"
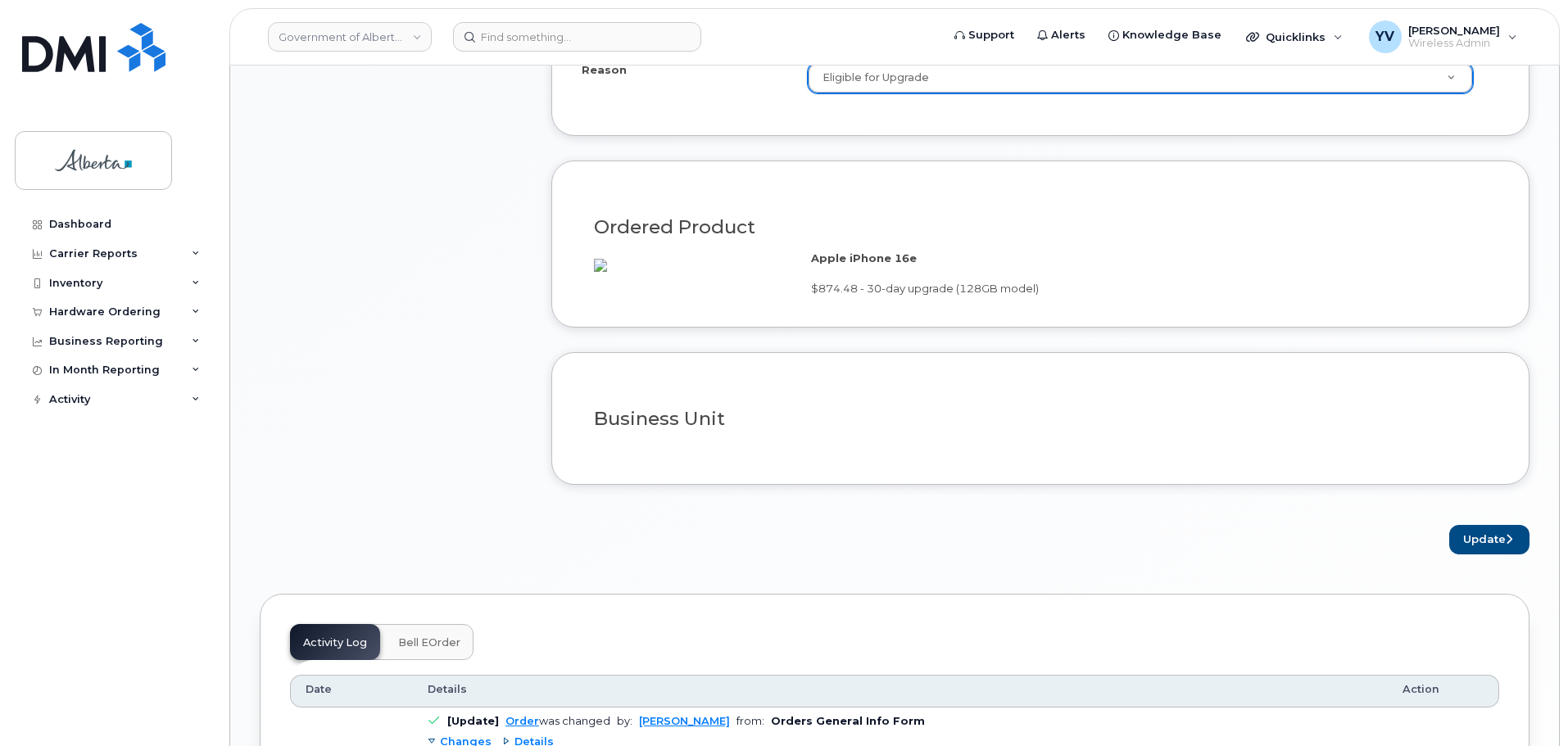
scroll to position [1201, 0]
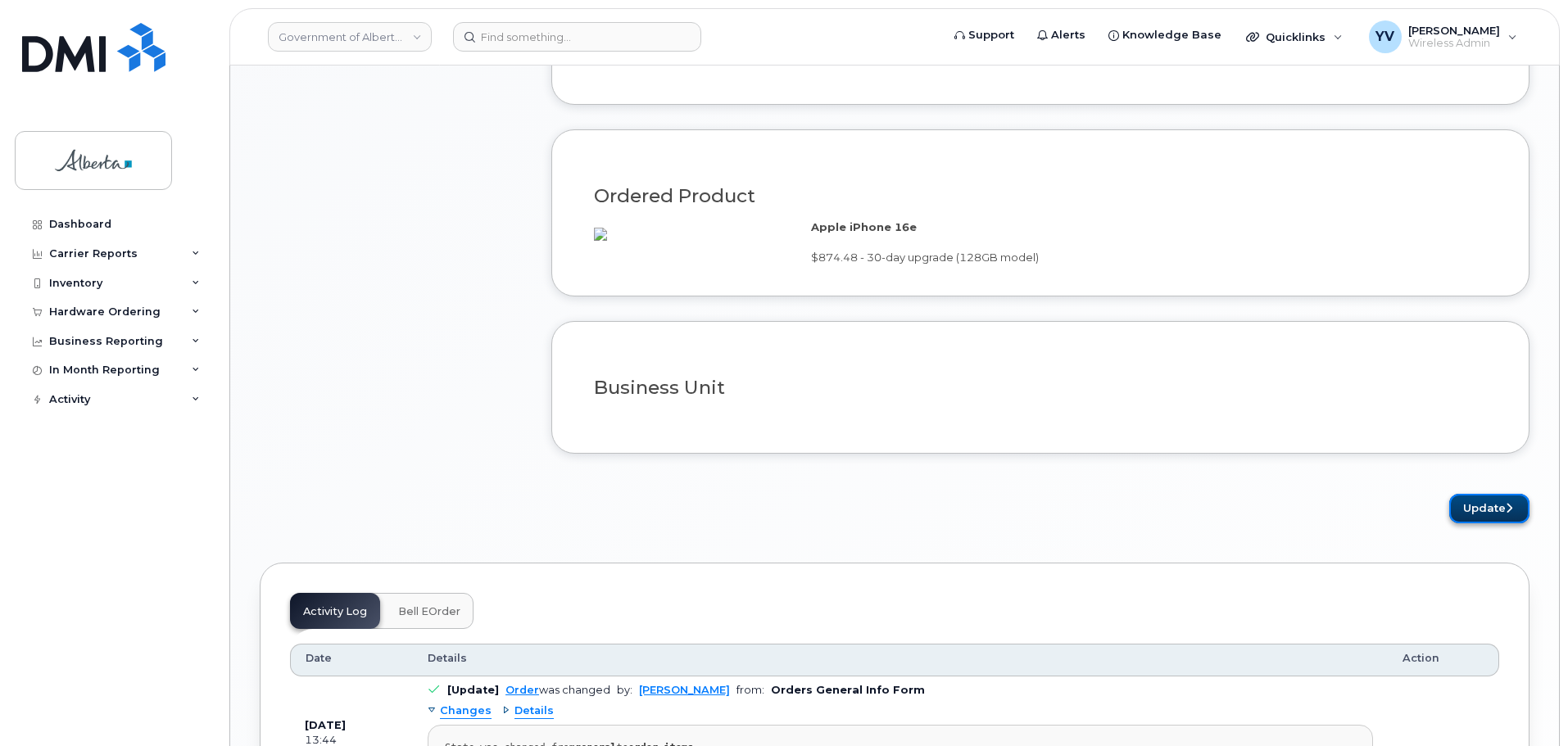
click at [1479, 515] on button "Update" at bounding box center [1490, 509] width 80 height 31
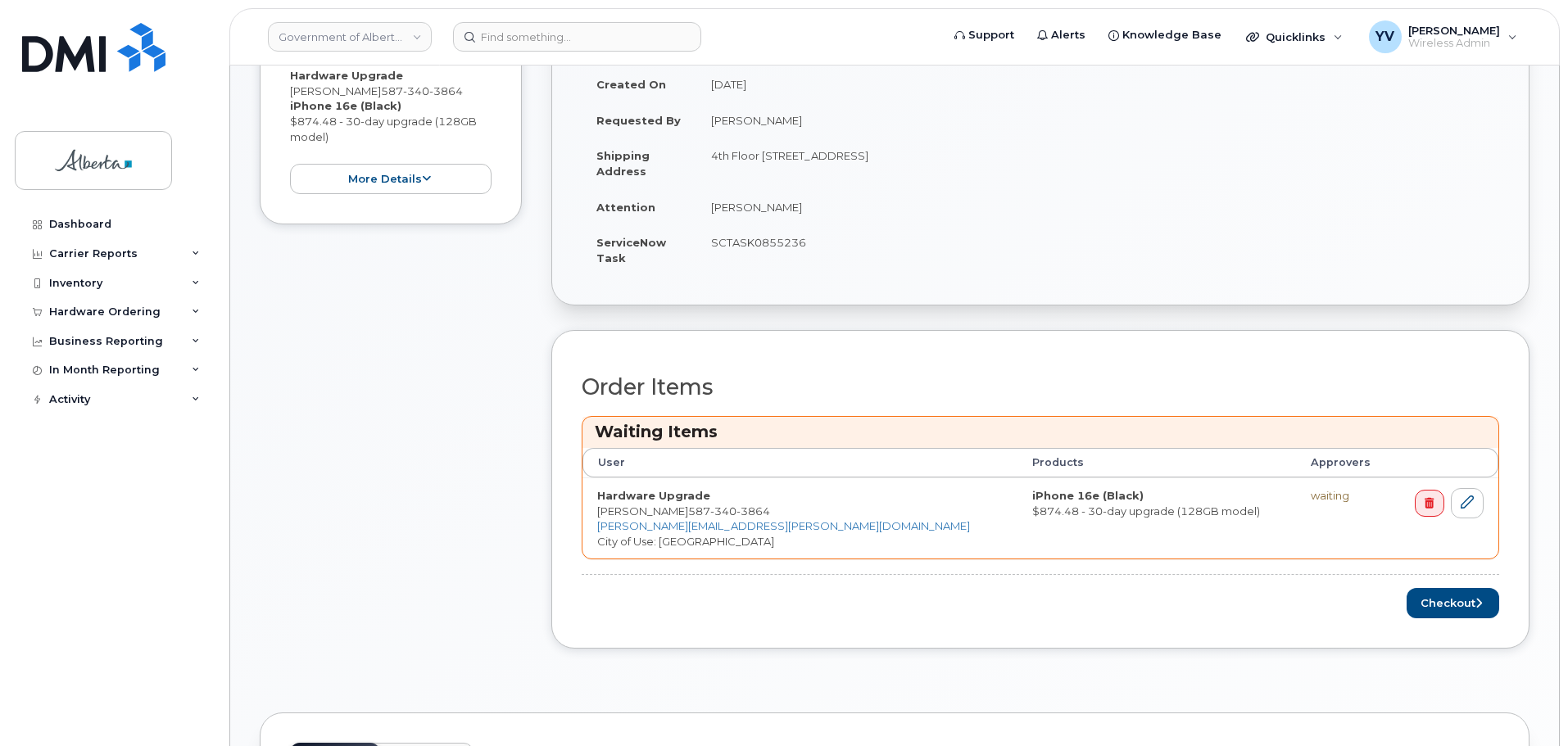
scroll to position [500, 0]
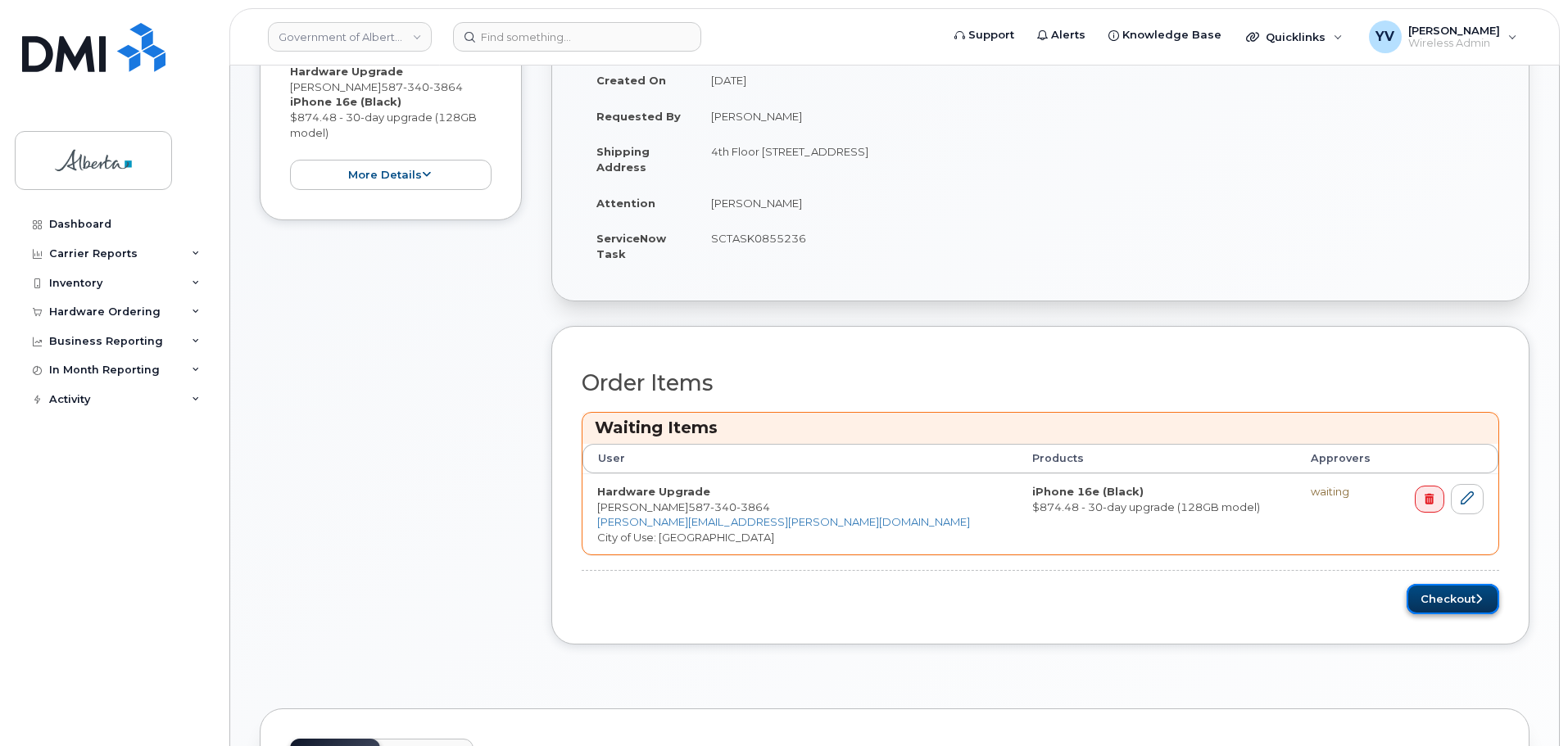
click at [1464, 589] on button "Checkout" at bounding box center [1453, 599] width 93 height 31
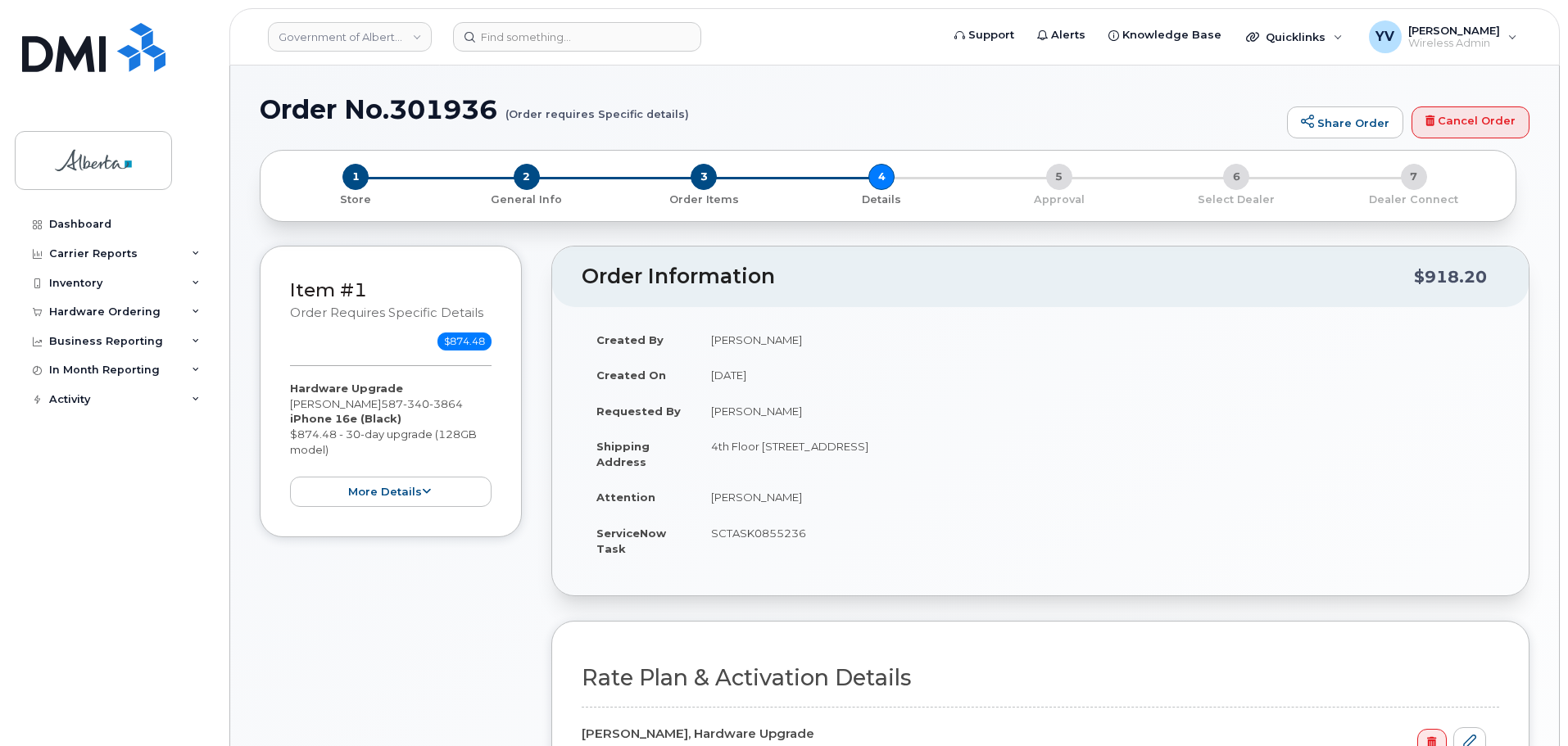
select select
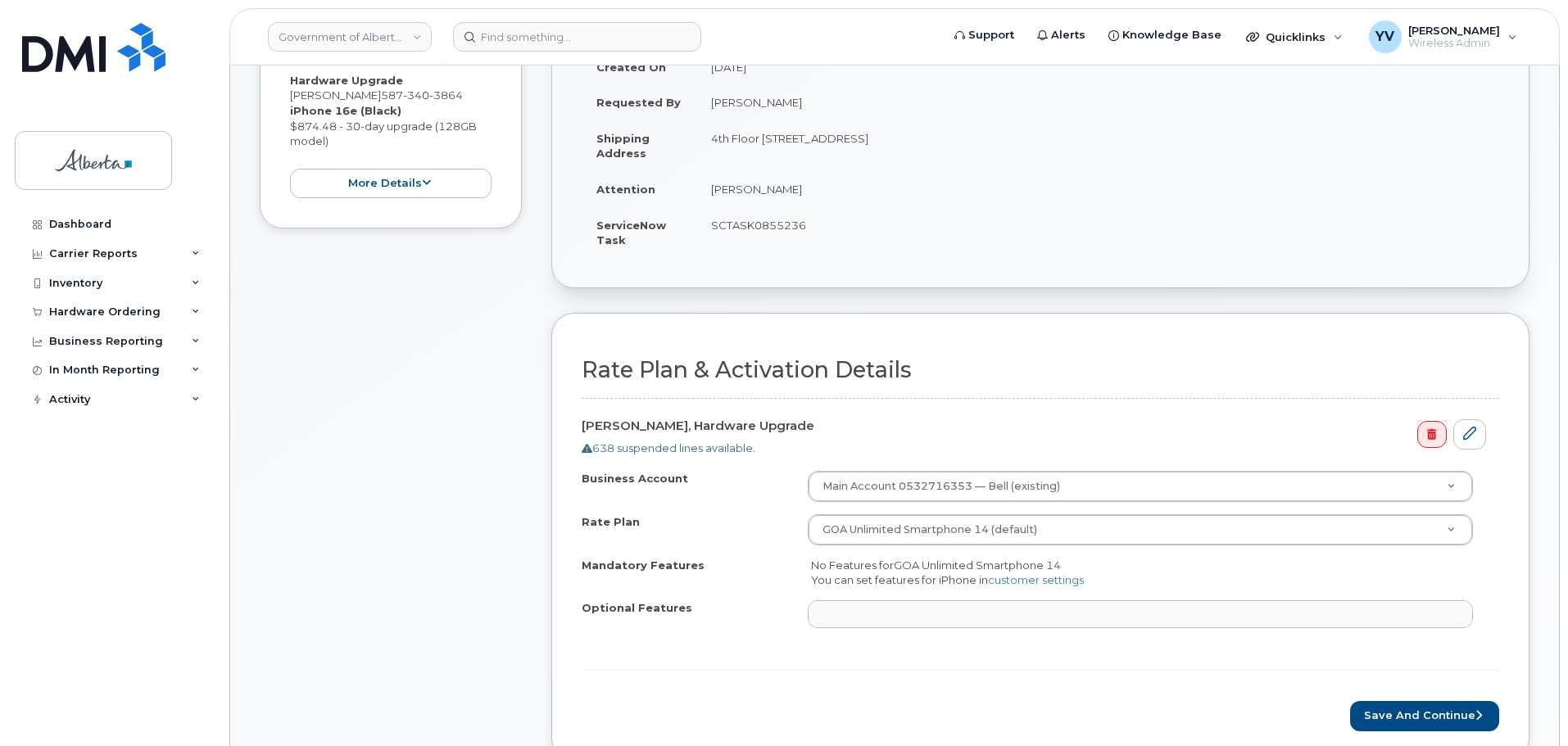
scroll to position [474, 0]
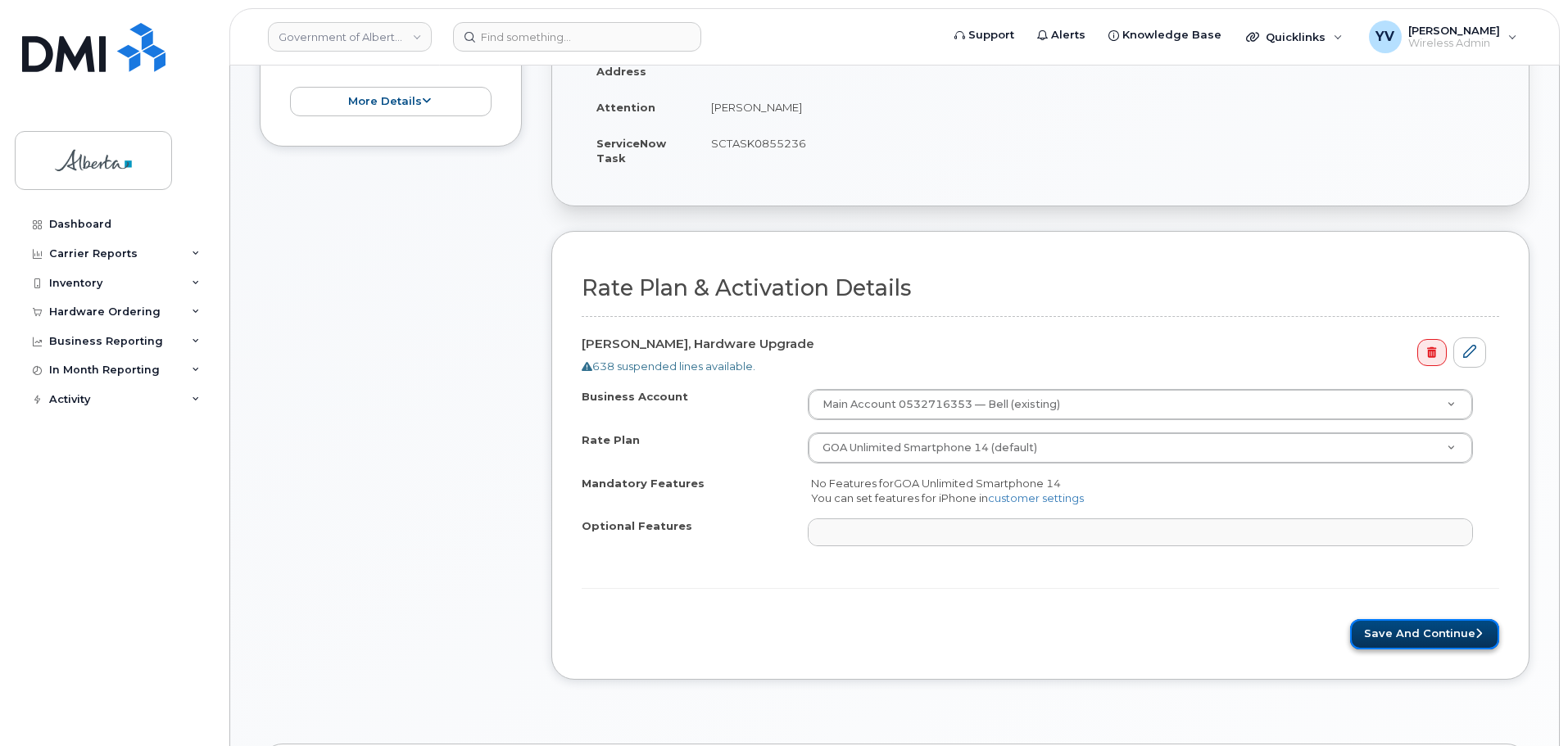
click at [1426, 631] on button "Save and Continue" at bounding box center [1424, 634] width 149 height 31
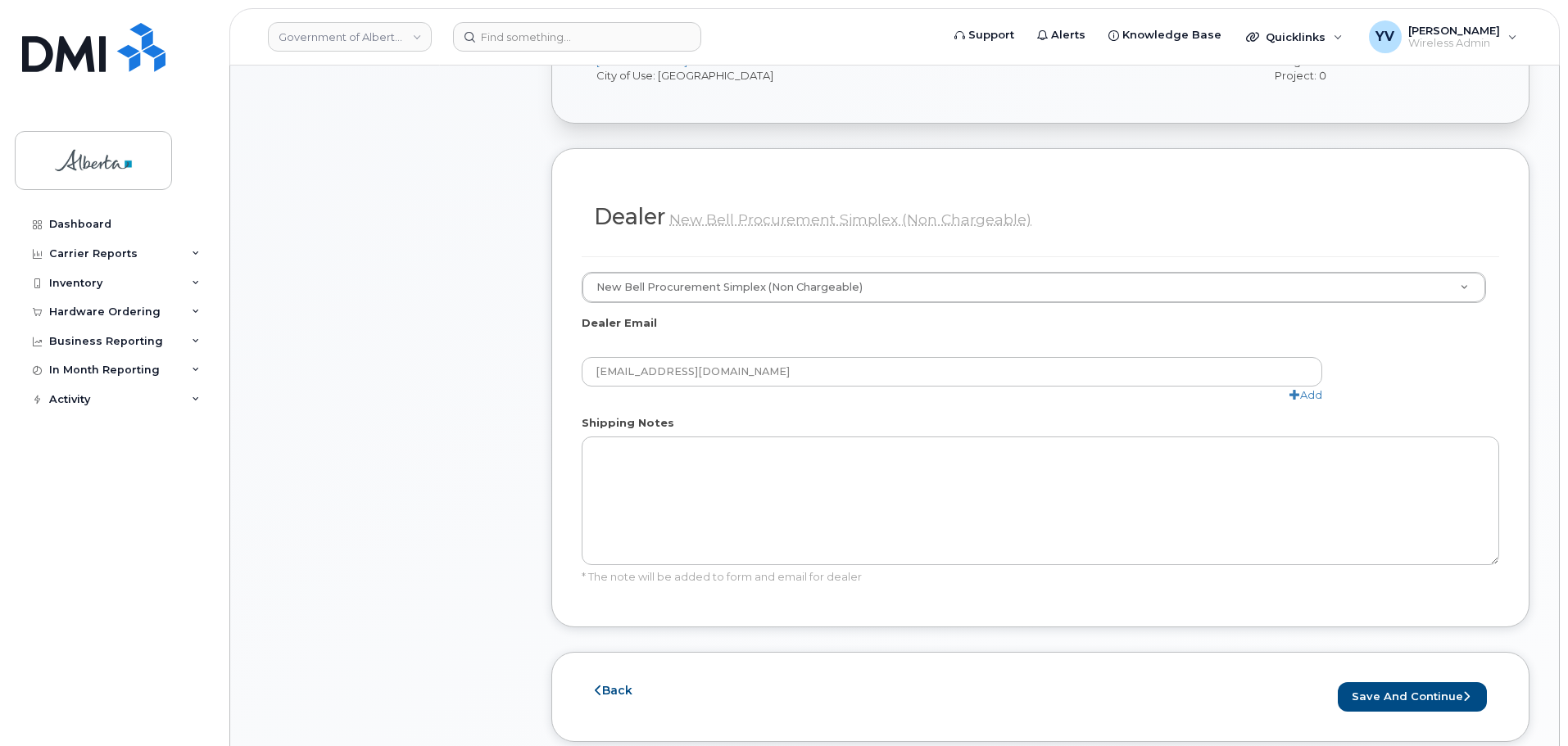
scroll to position [840, 0]
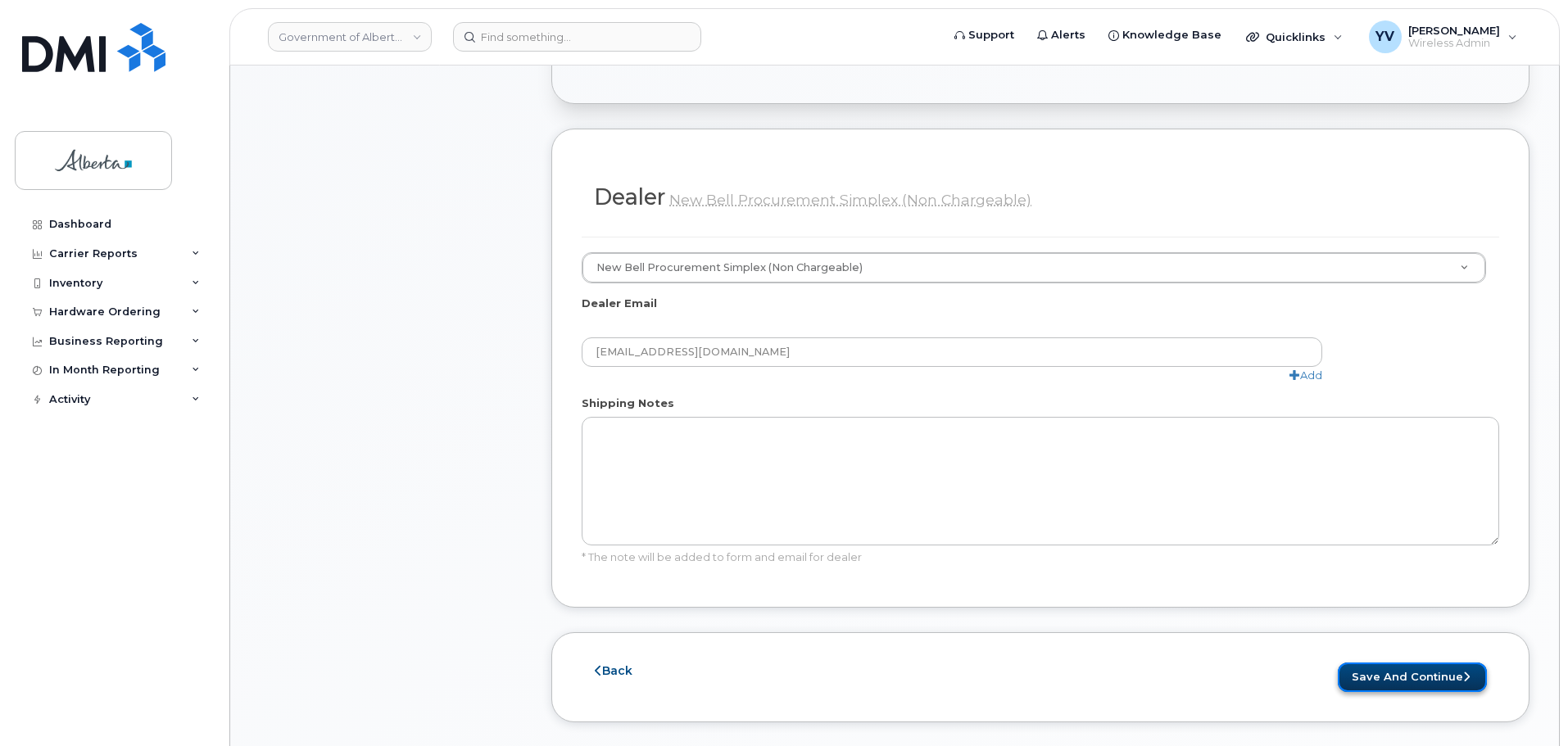
click at [1416, 663] on button "Save and Continue" at bounding box center [1412, 678] width 149 height 31
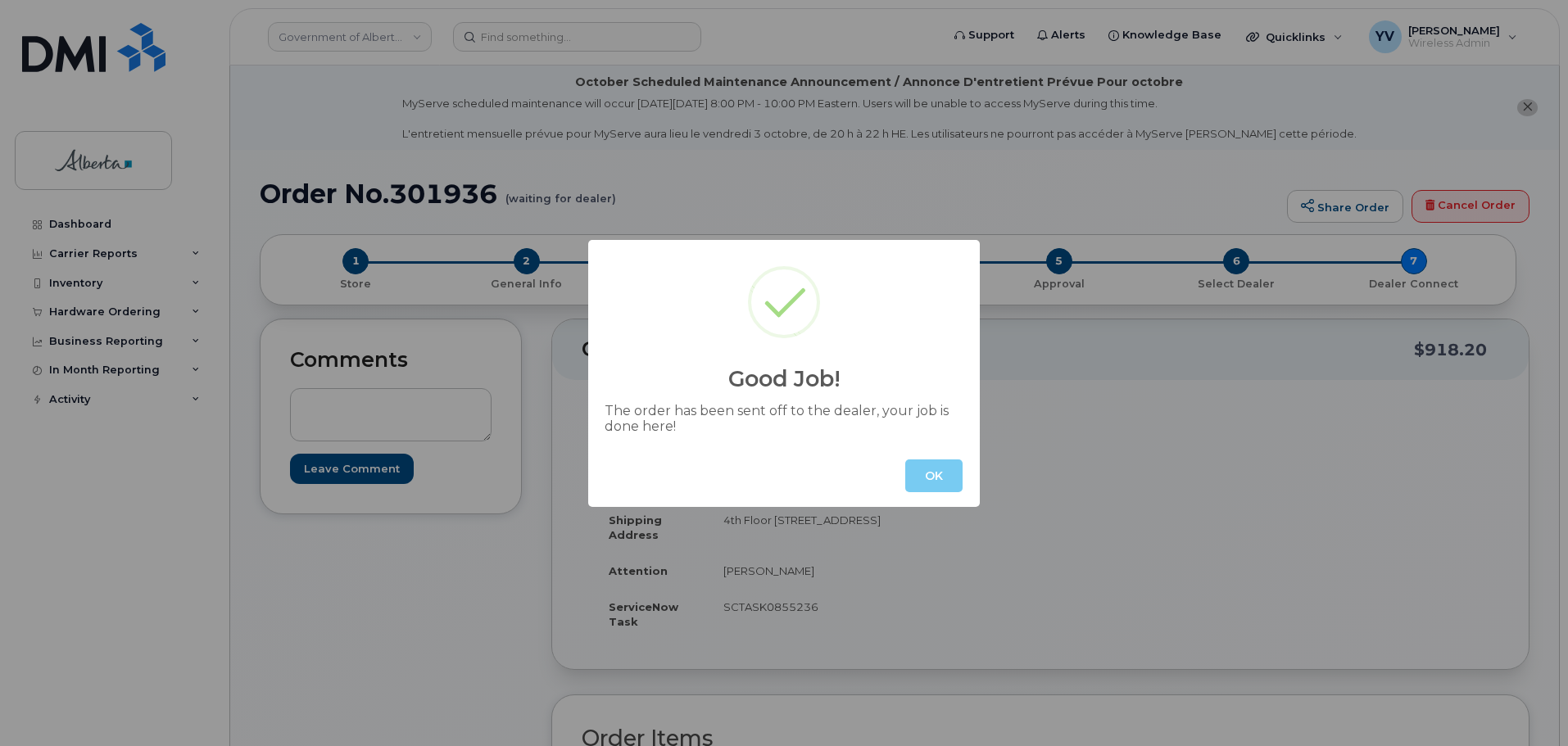
click at [943, 479] on button "OK" at bounding box center [934, 475] width 58 height 32
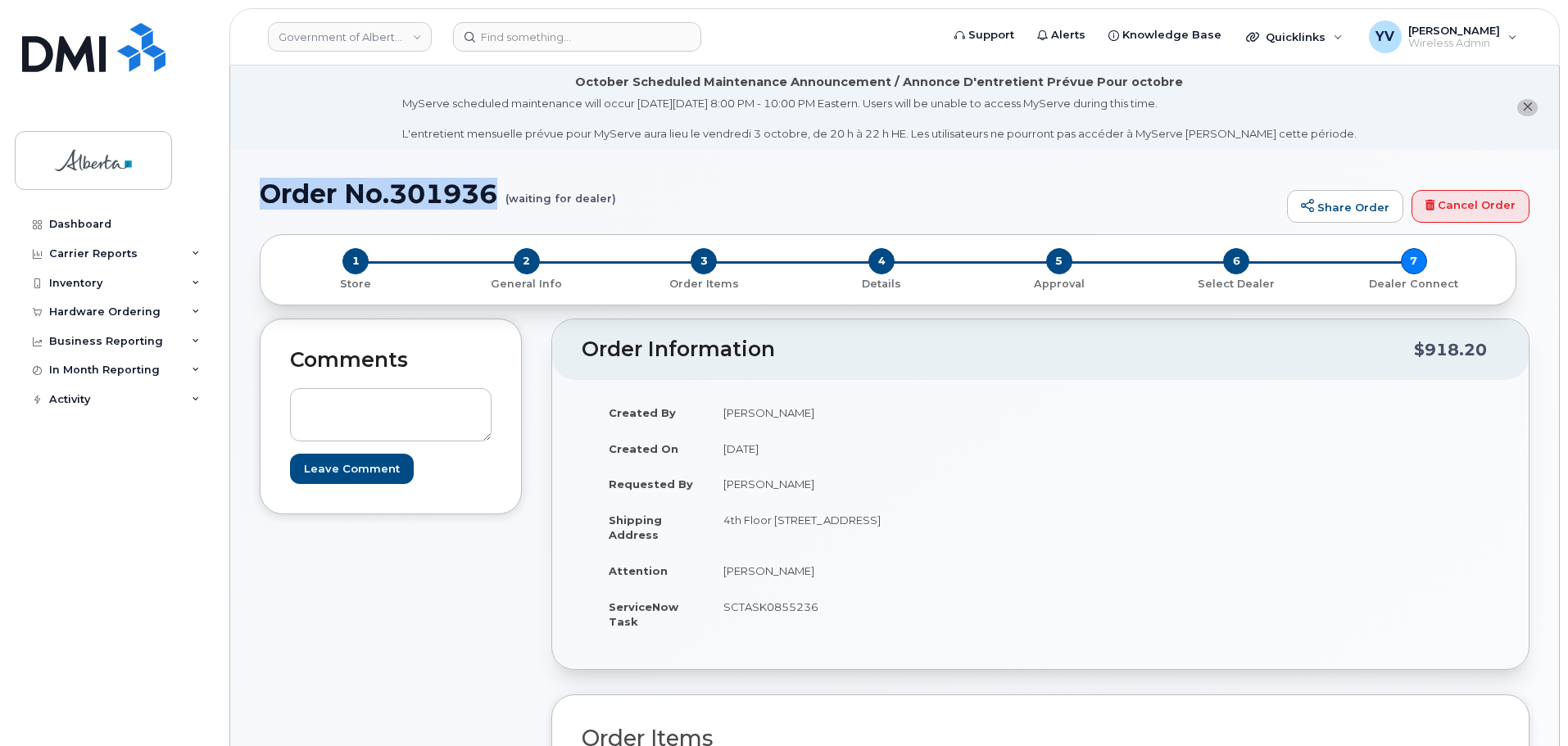
drag, startPoint x: 497, startPoint y: 190, endPoint x: 268, endPoint y: 198, distance: 229.1
click at [268, 198] on h1 "Order No.301936 (waiting for dealer)" at bounding box center [769, 193] width 1019 height 29
copy h1 "Order No.301936"
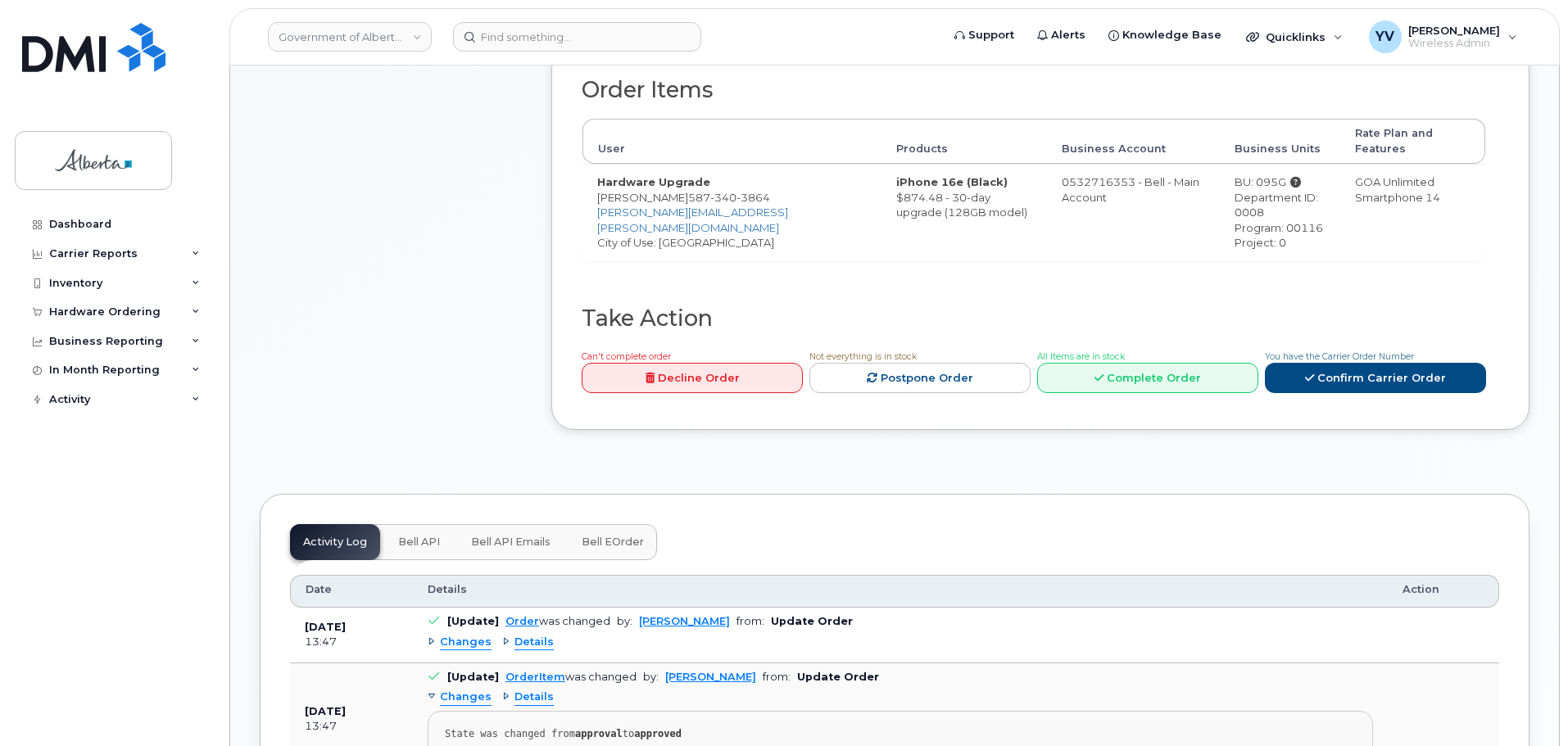
scroll to position [682, 0]
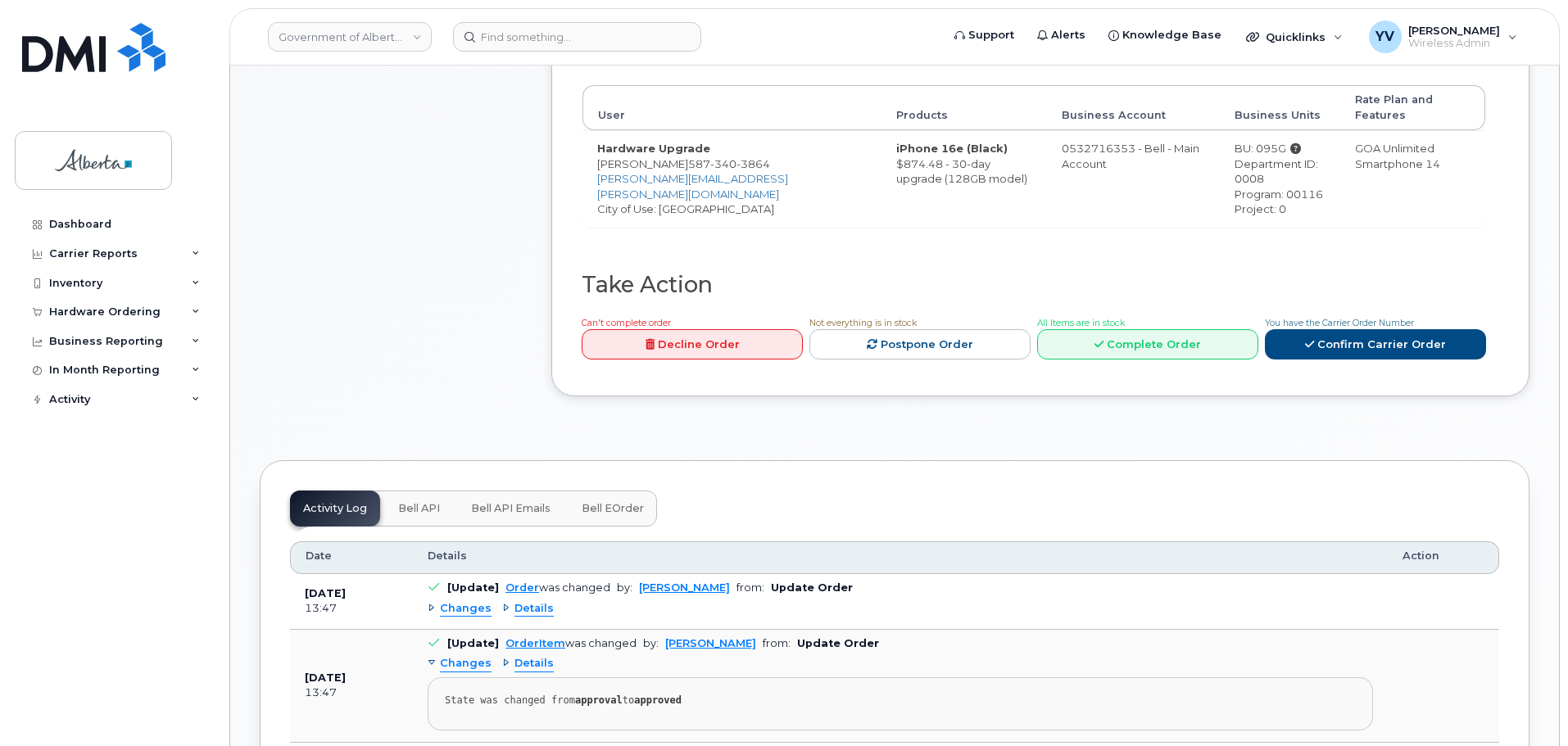
click at [415, 502] on span "Bell API" at bounding box center [419, 508] width 42 height 13
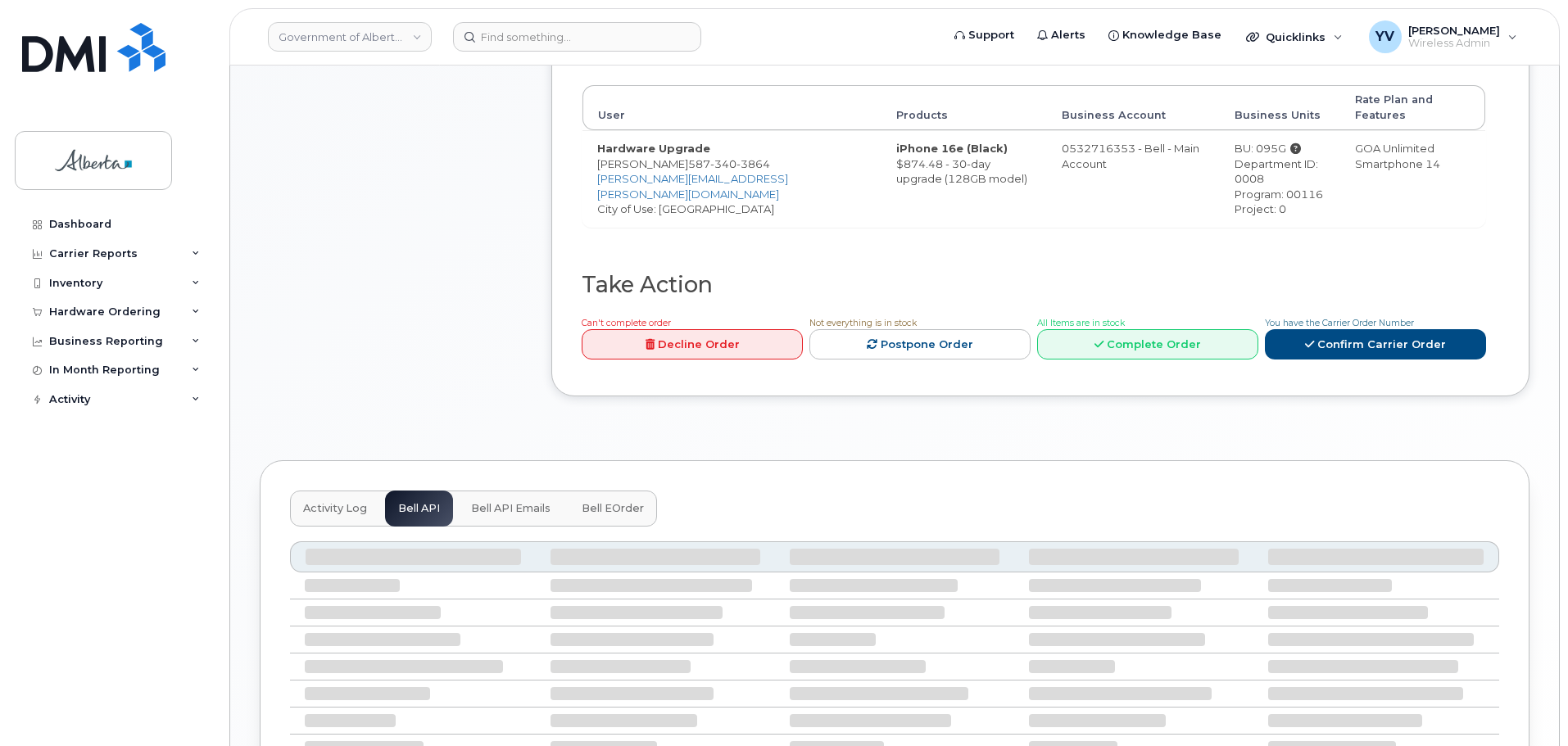
scroll to position [679, 0]
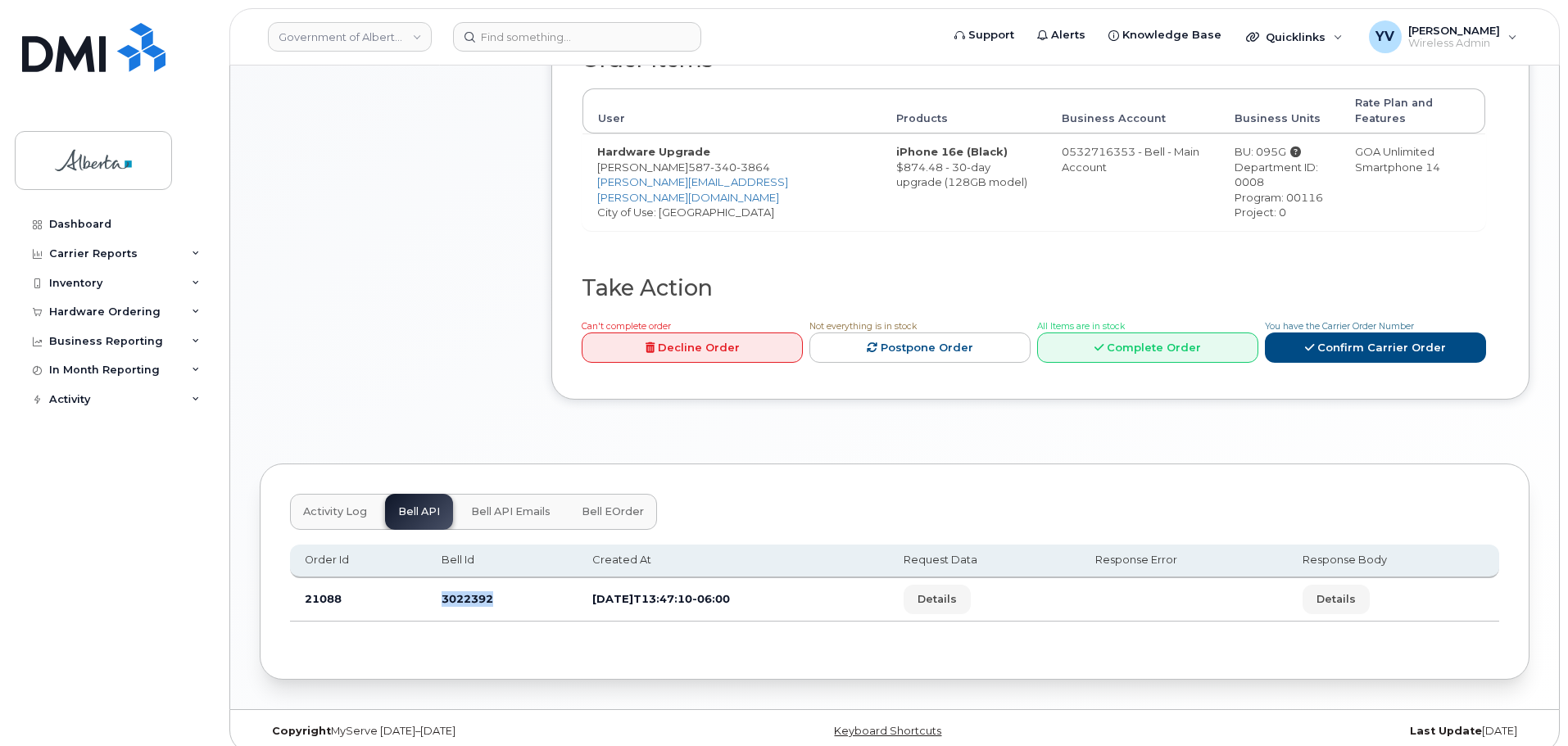
drag, startPoint x: 498, startPoint y: 589, endPoint x: 440, endPoint y: 591, distance: 58.0
click at [440, 591] on td "3022392" at bounding box center [502, 600] width 150 height 44
copy td "3022392"
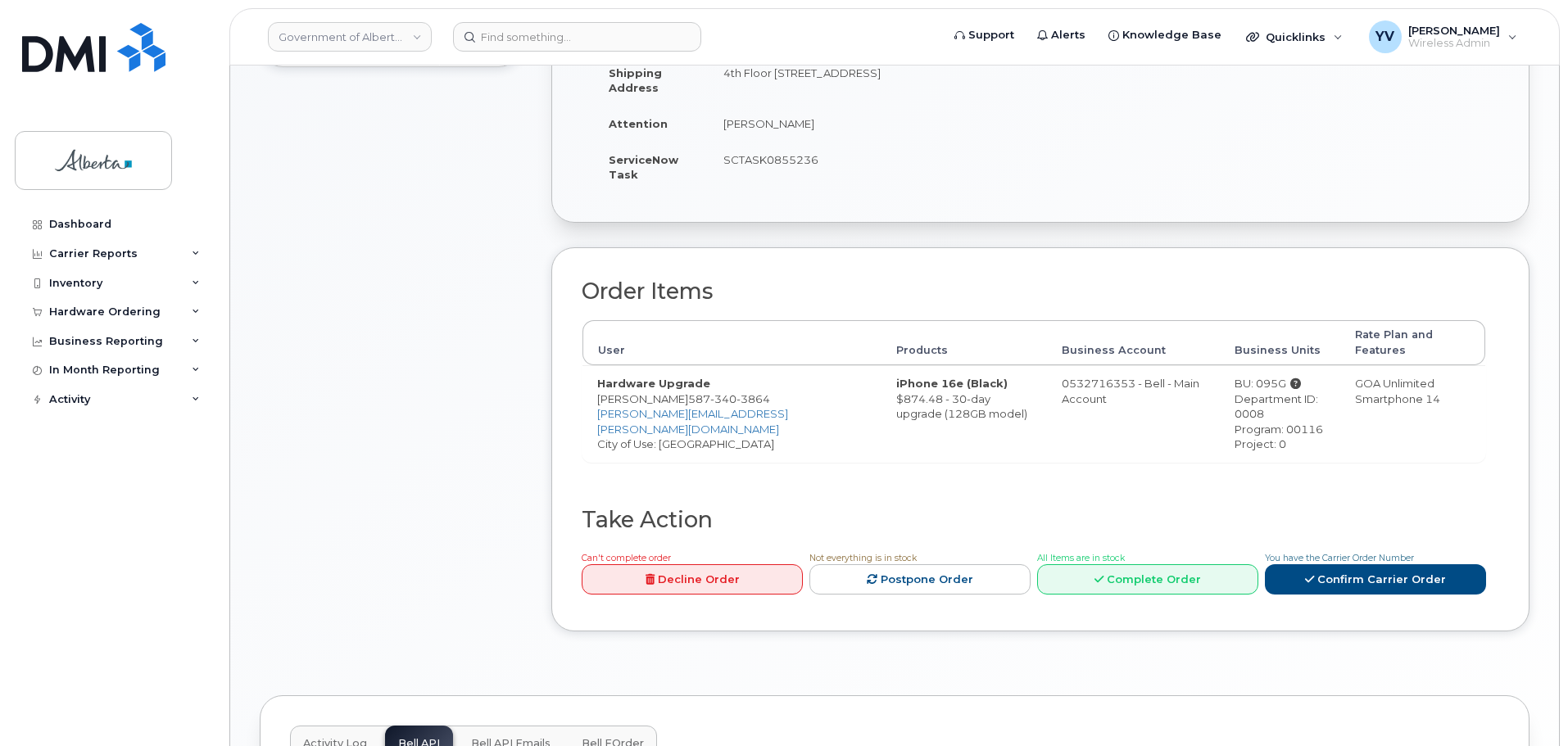
scroll to position [301, 0]
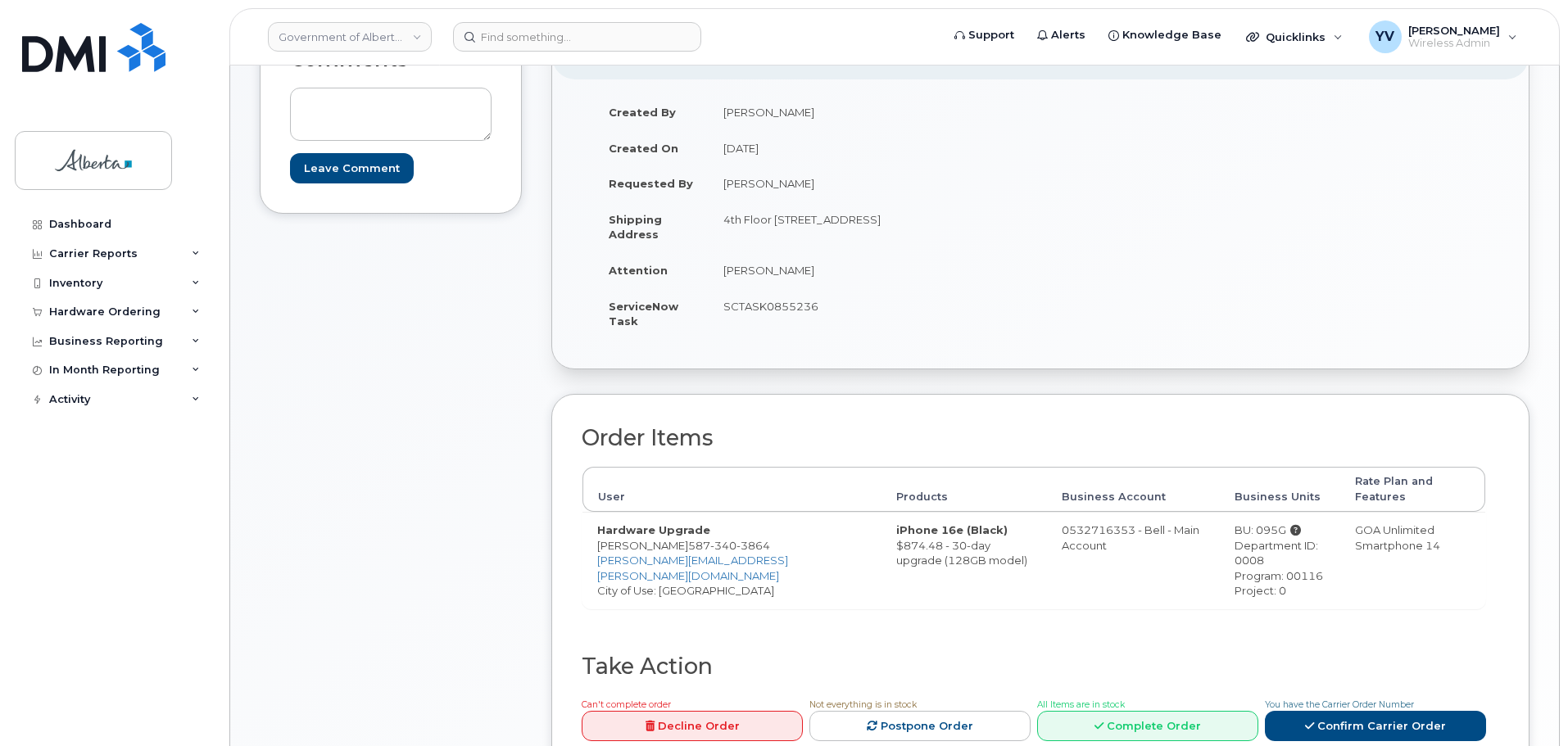
click at [366, 687] on div "Comments Leave Comment" at bounding box center [391, 410] width 262 height 784
click at [726, 239] on td "4th Floor 10365 97 St NW EDMONTON AB T5J 5C5 CANADA" at bounding box center [868, 227] width 319 height 51
click at [902, 277] on td "Laura Nielsen" at bounding box center [868, 269] width 319 height 36
click at [484, 42] on input at bounding box center [578, 37] width 248 height 30
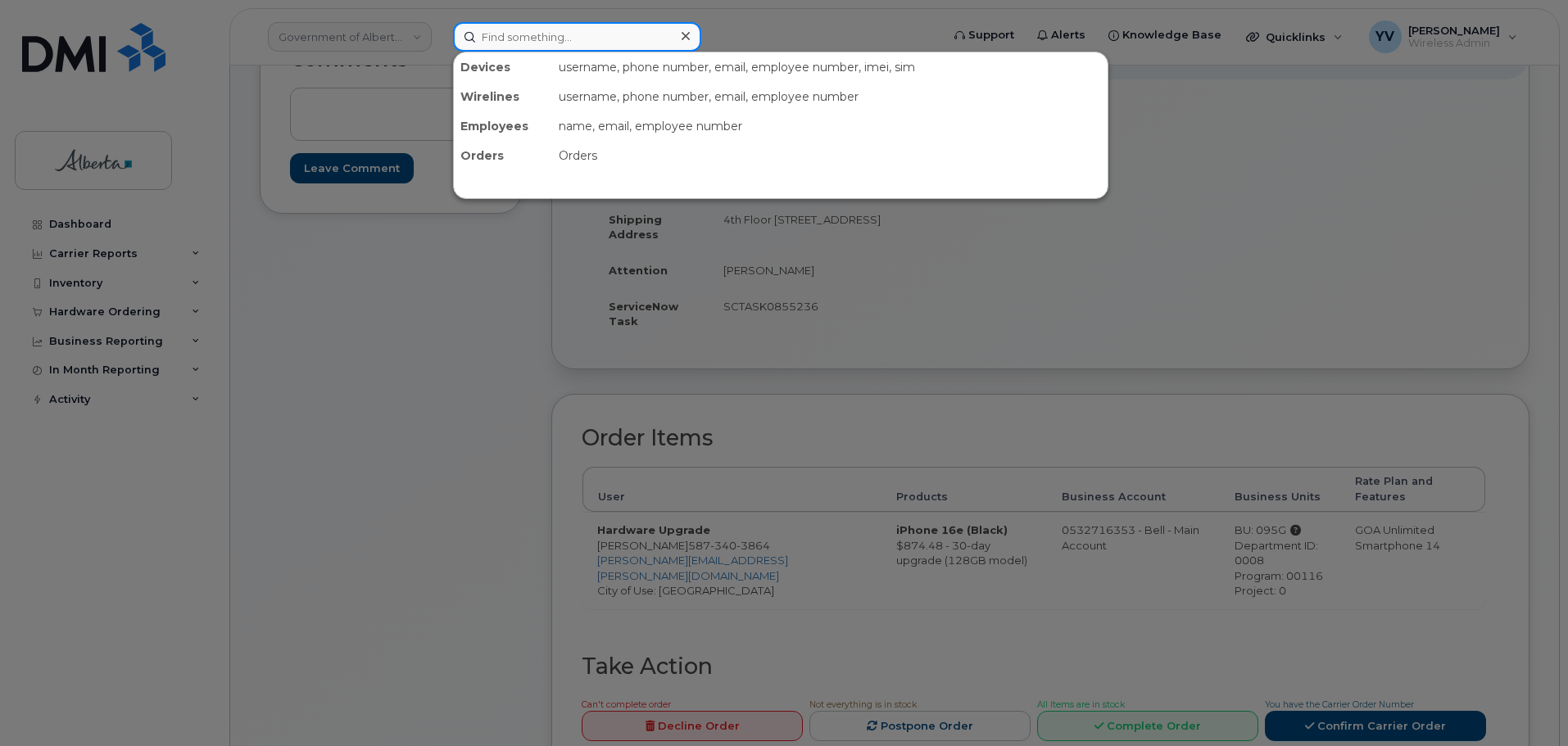
paste input "5878770672"
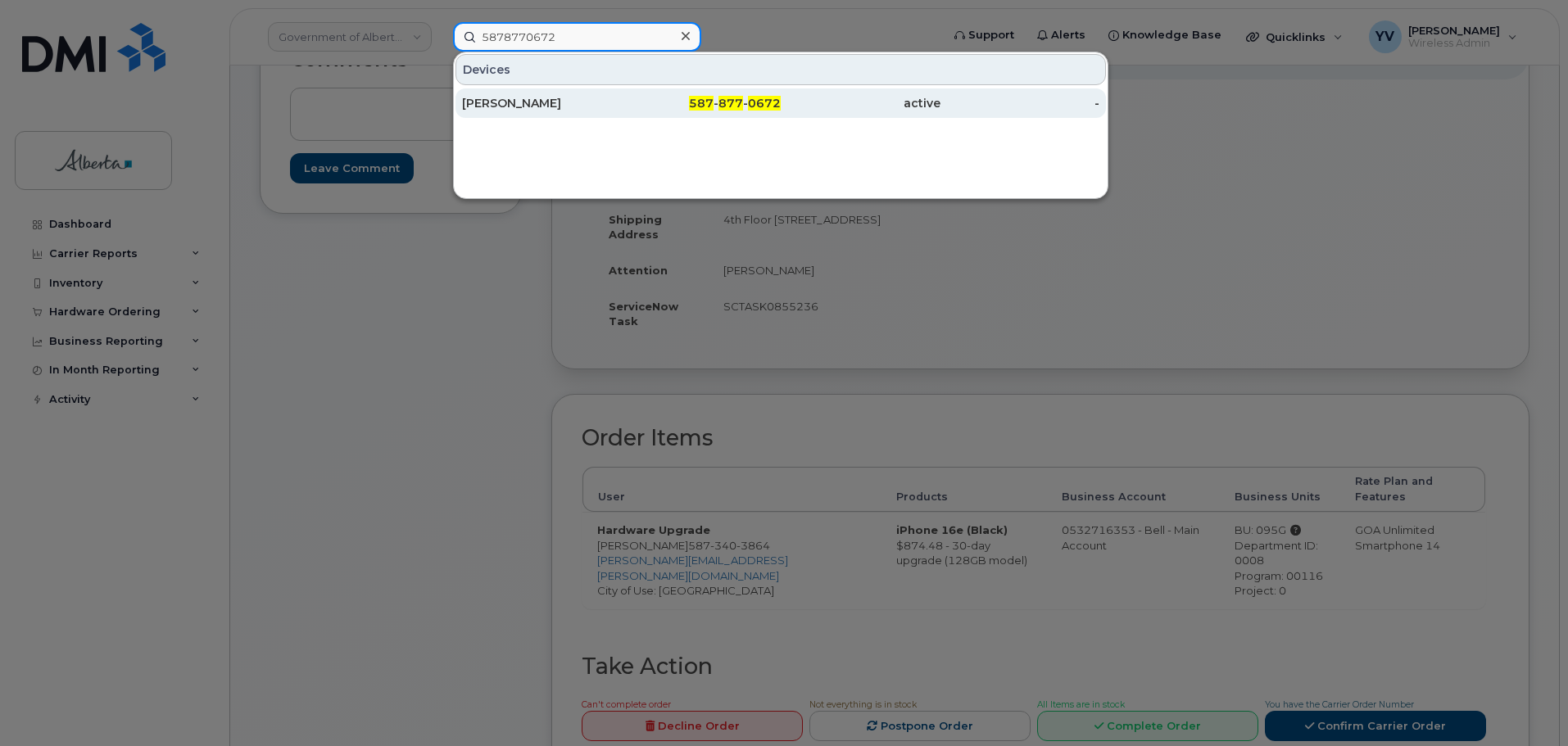
type input "5878770672"
click at [744, 101] on div "587 - 877 - 0672" at bounding box center [702, 103] width 160 height 17
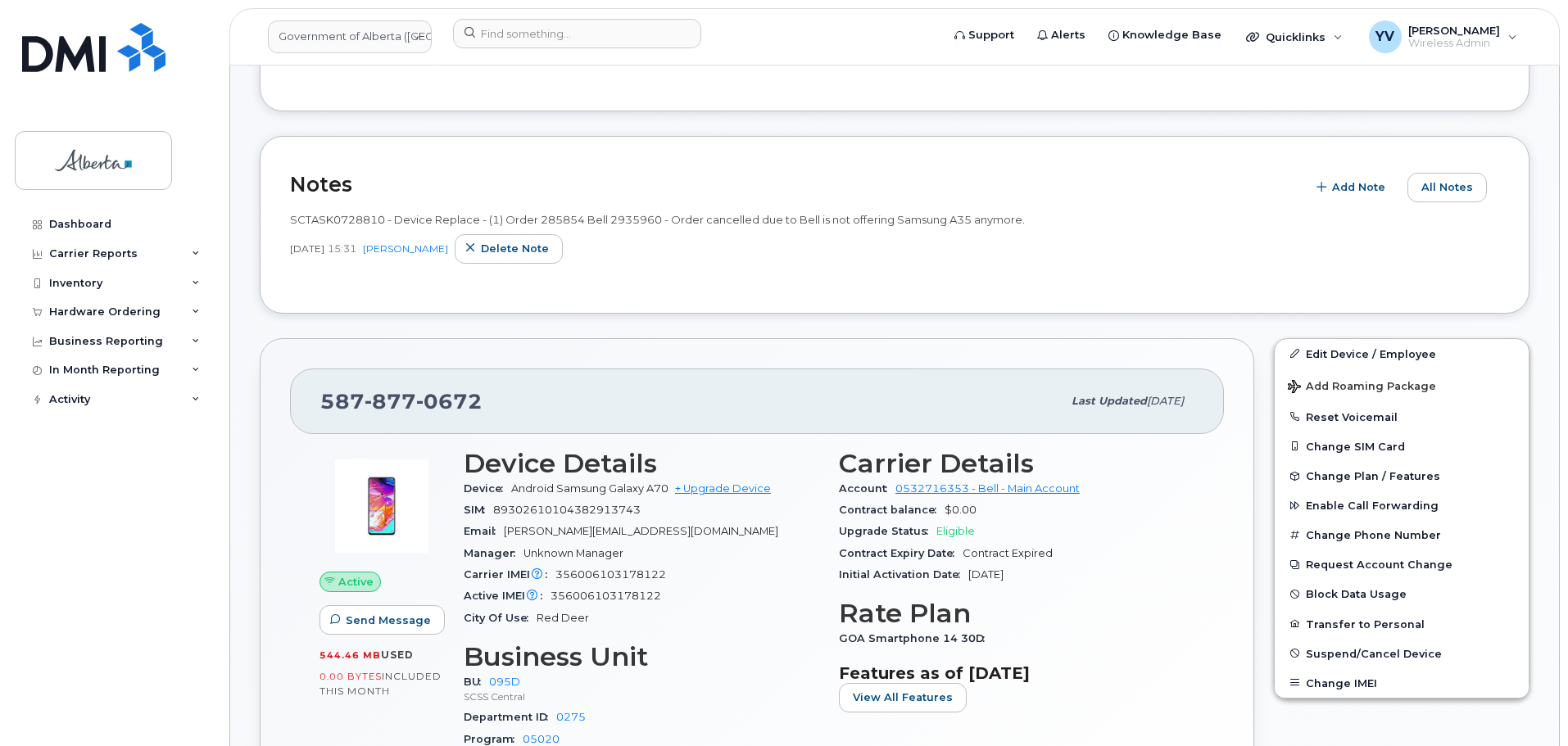
scroll to position [471, 0]
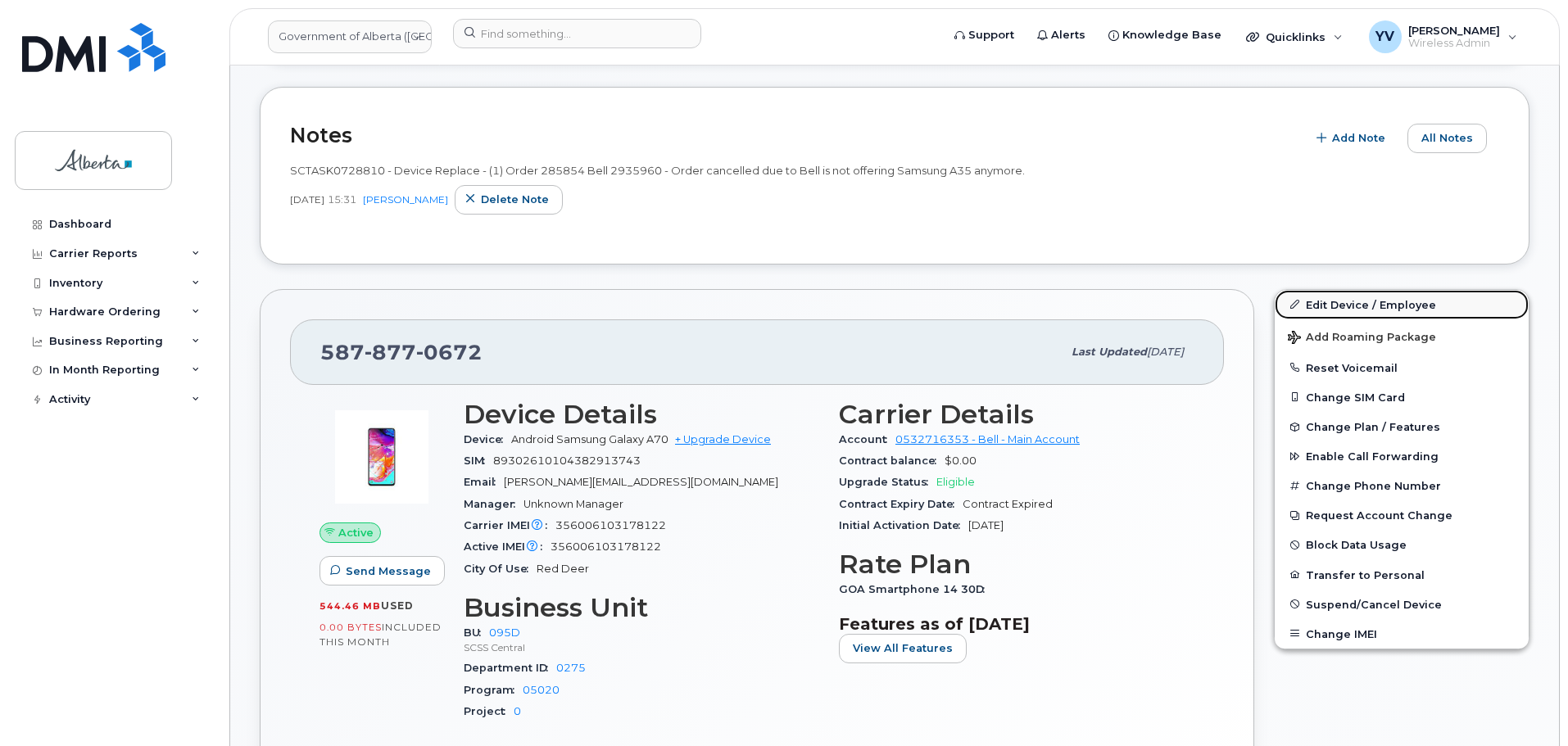
click at [1321, 303] on link "Edit Device / Employee" at bounding box center [1402, 305] width 254 height 30
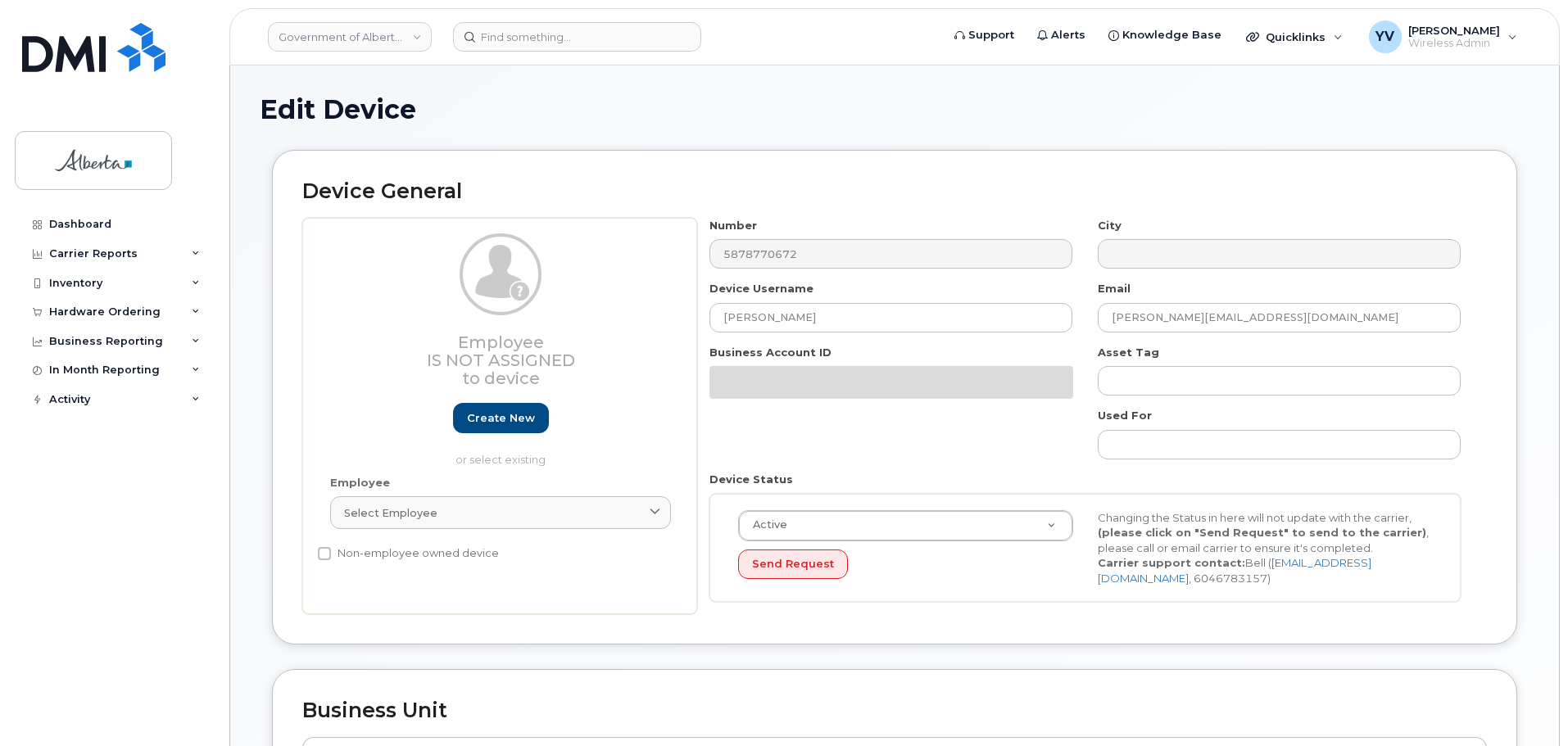
select select "4749747"
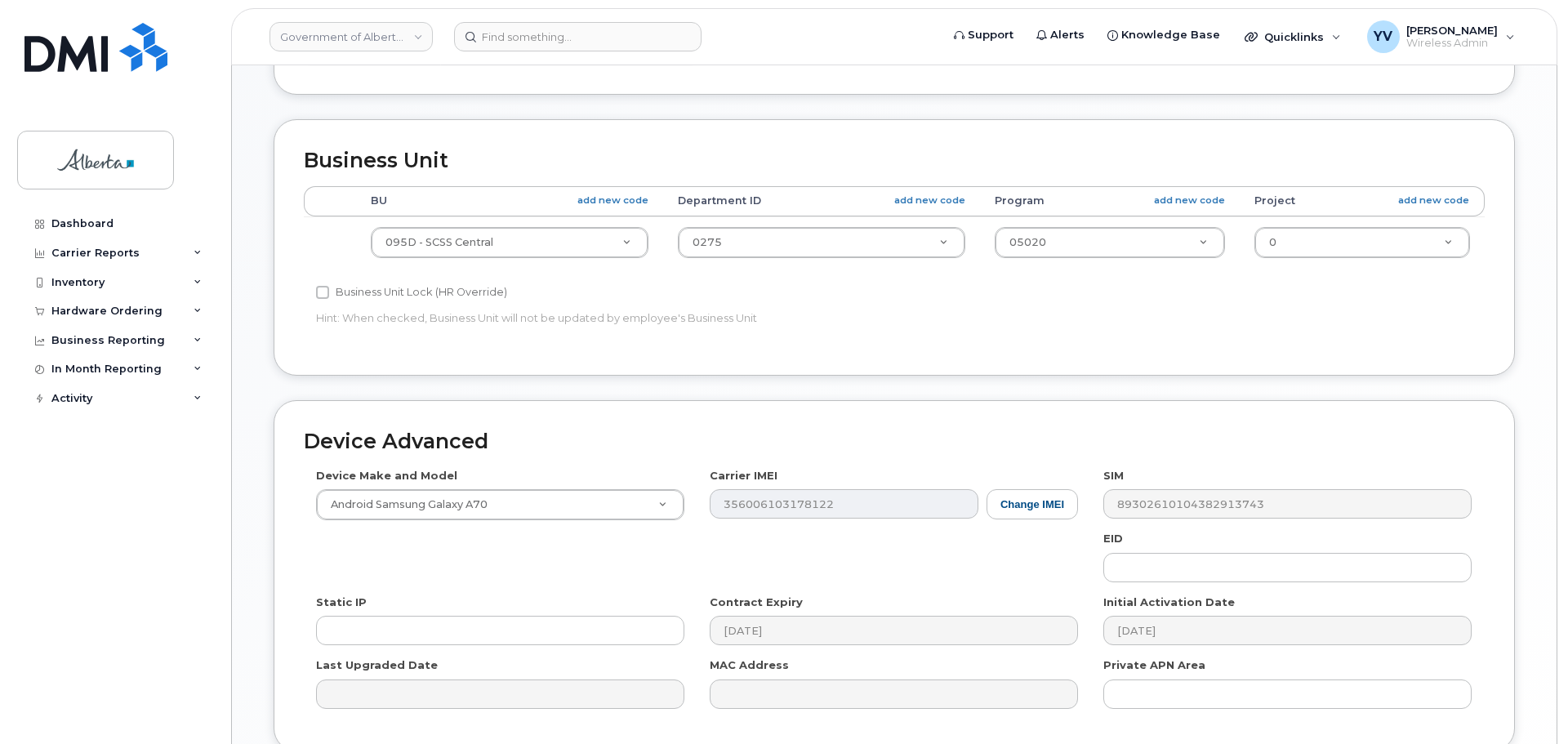
scroll to position [661, 0]
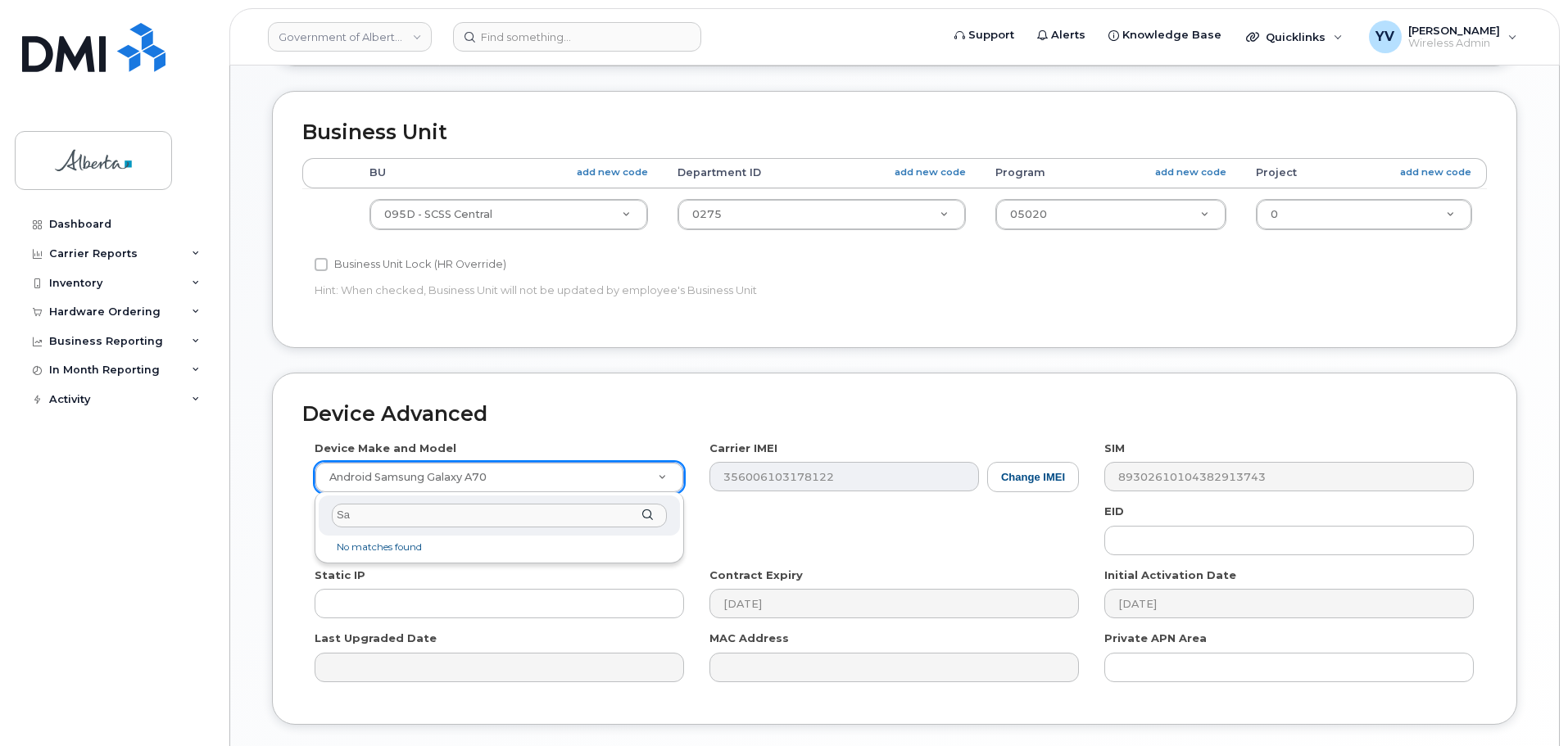
type input "S"
type input "A"
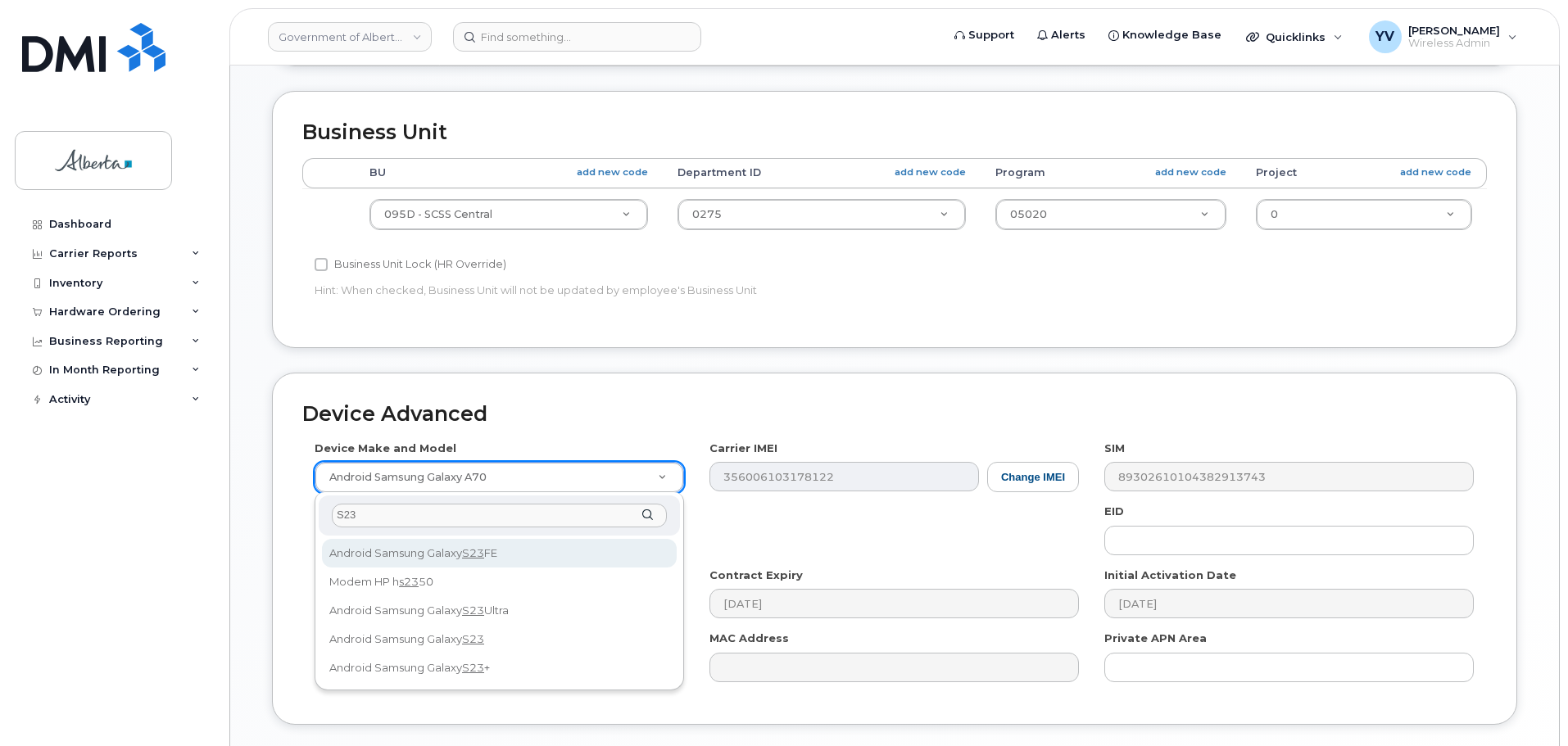
type input "S23"
select select "3042"
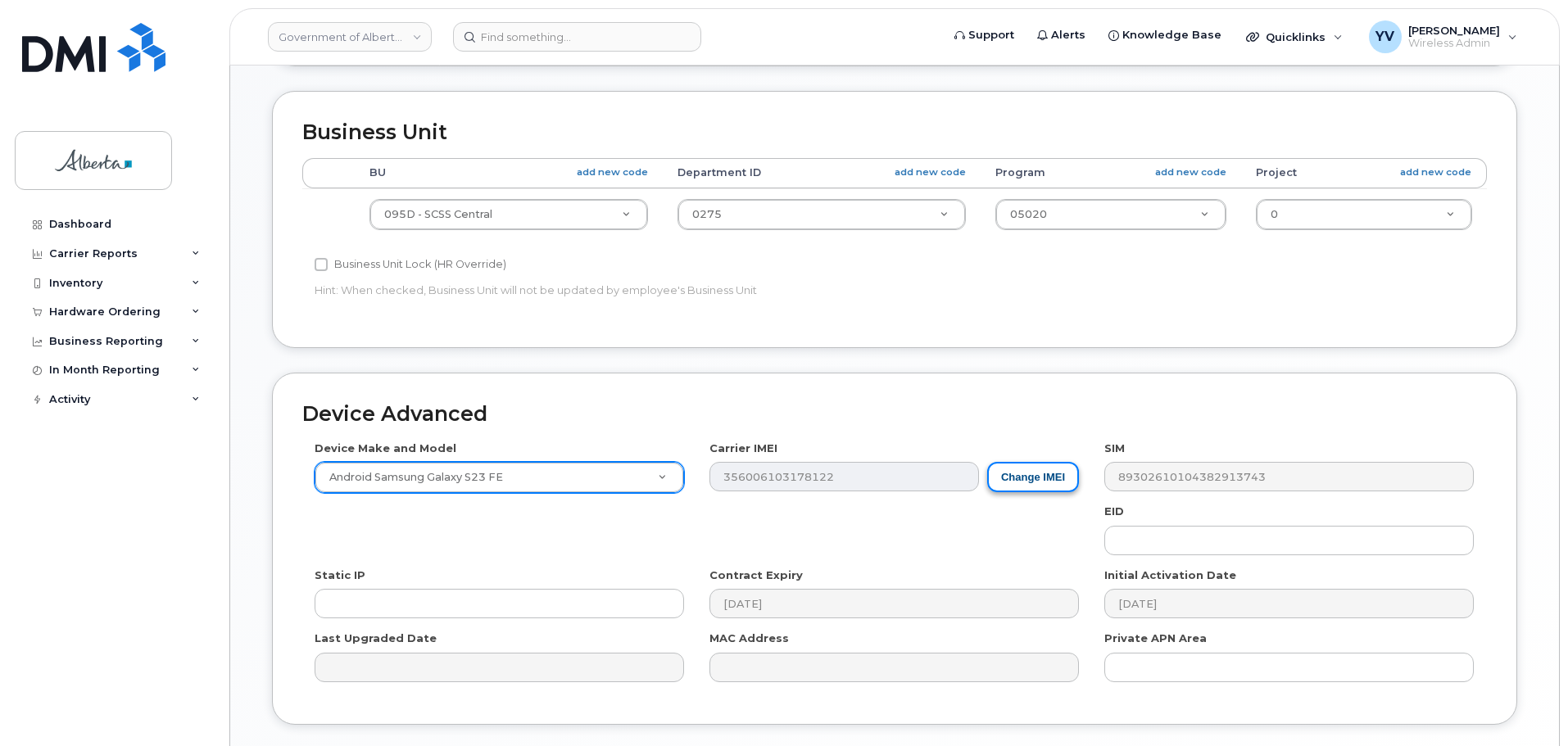
click at [1043, 473] on button "Change IMEI" at bounding box center [1032, 477] width 92 height 31
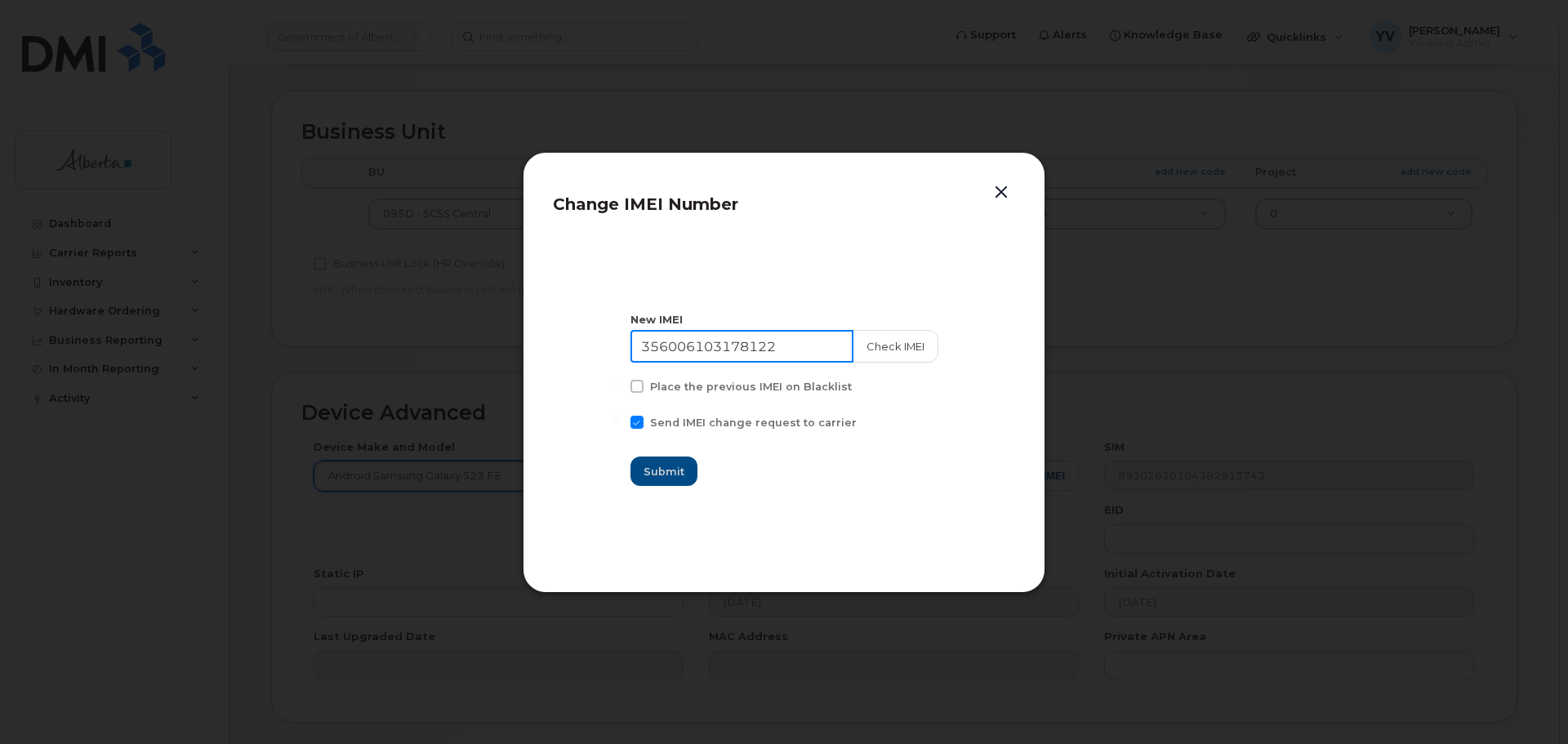
drag, startPoint x: 793, startPoint y: 345, endPoint x: 634, endPoint y: 344, distance: 159.0
click at [634, 344] on section "New IMEI [TECHNICAL_ID] Check IMEI Place the previous IMEI on Blacklist Send IM…" at bounding box center [784, 399] width 462 height 327
paste input "350197383376381"
click at [676, 348] on input "350197383376381" at bounding box center [742, 345] width 223 height 32
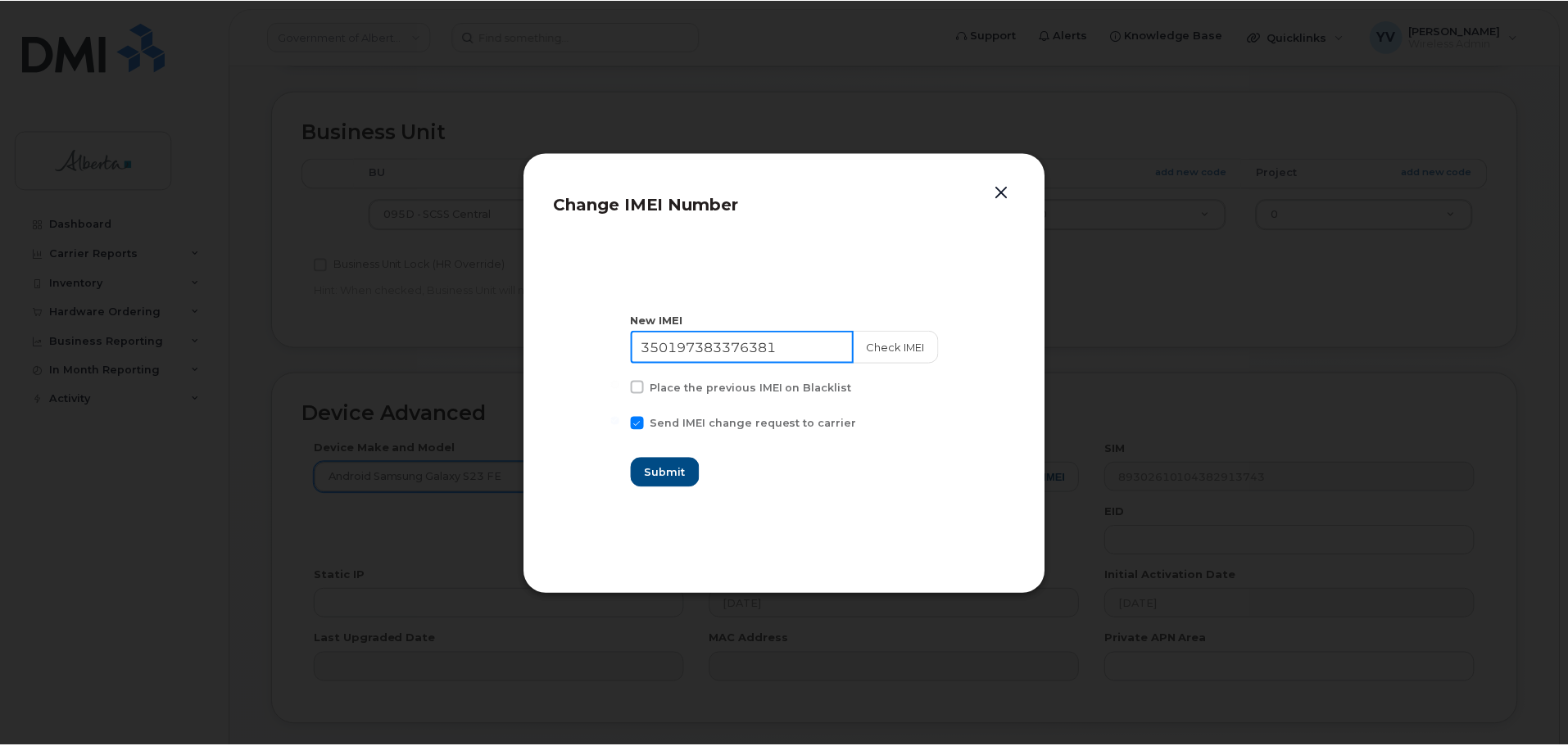
scroll to position [0, 0]
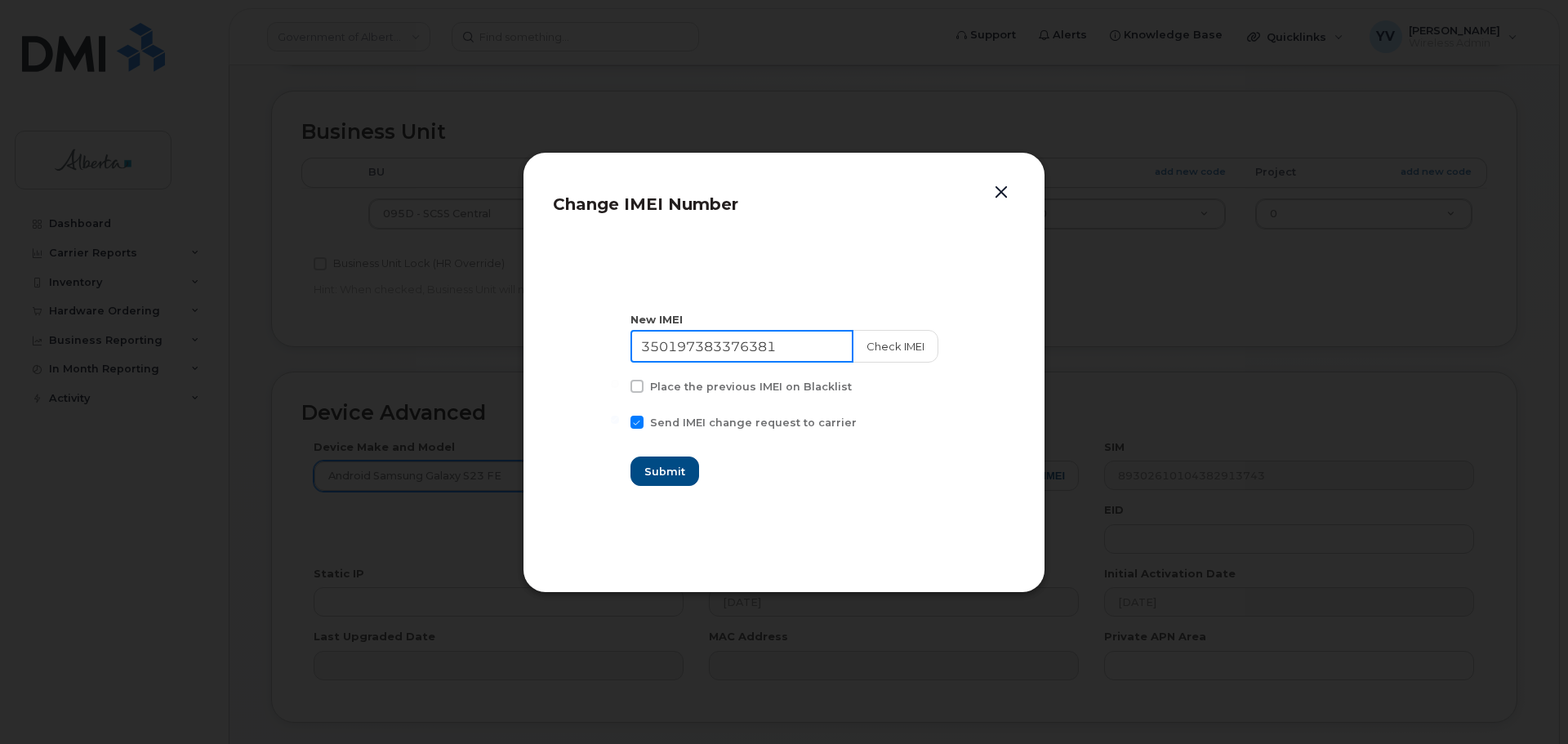
type input "350197383376381"
click at [668, 468] on span "Submit" at bounding box center [665, 472] width 41 height 16
click at [668, 468] on div "Loading..." at bounding box center [784, 472] width 306 height 30
type input "350197383376381"
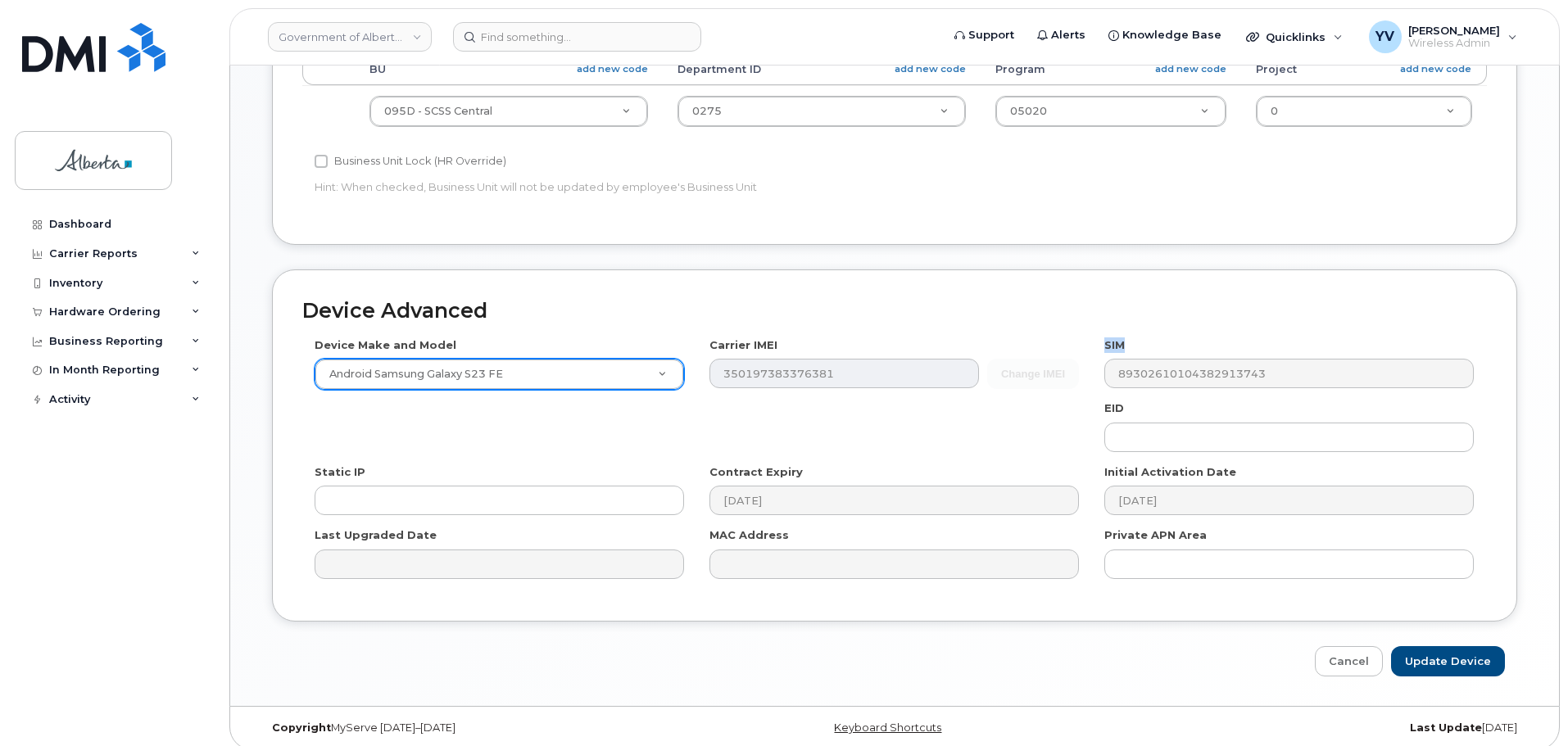
scroll to position [770, 0]
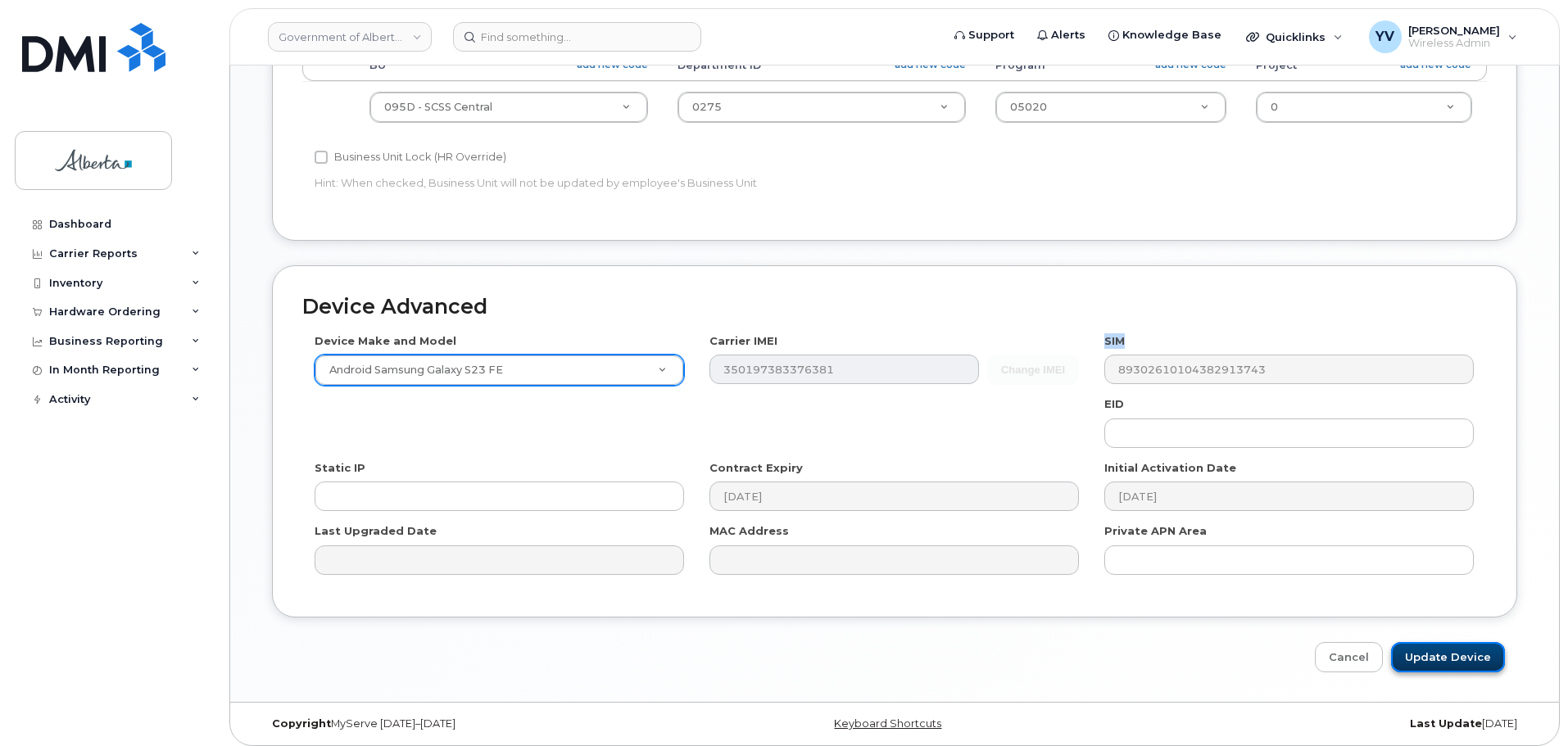
click at [1437, 652] on input "Update Device" at bounding box center [1448, 657] width 114 height 31
type input "Saving..."
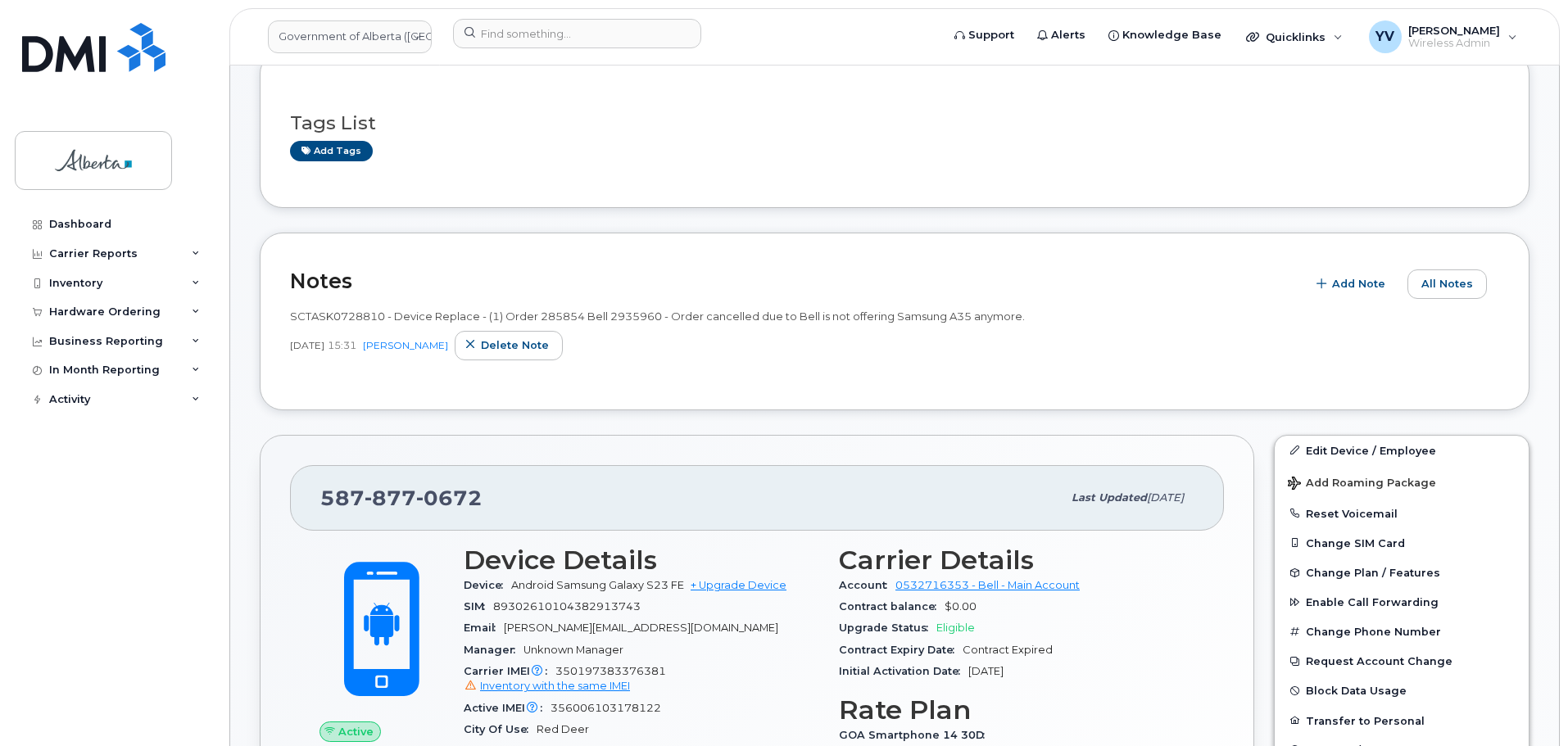
scroll to position [284, 0]
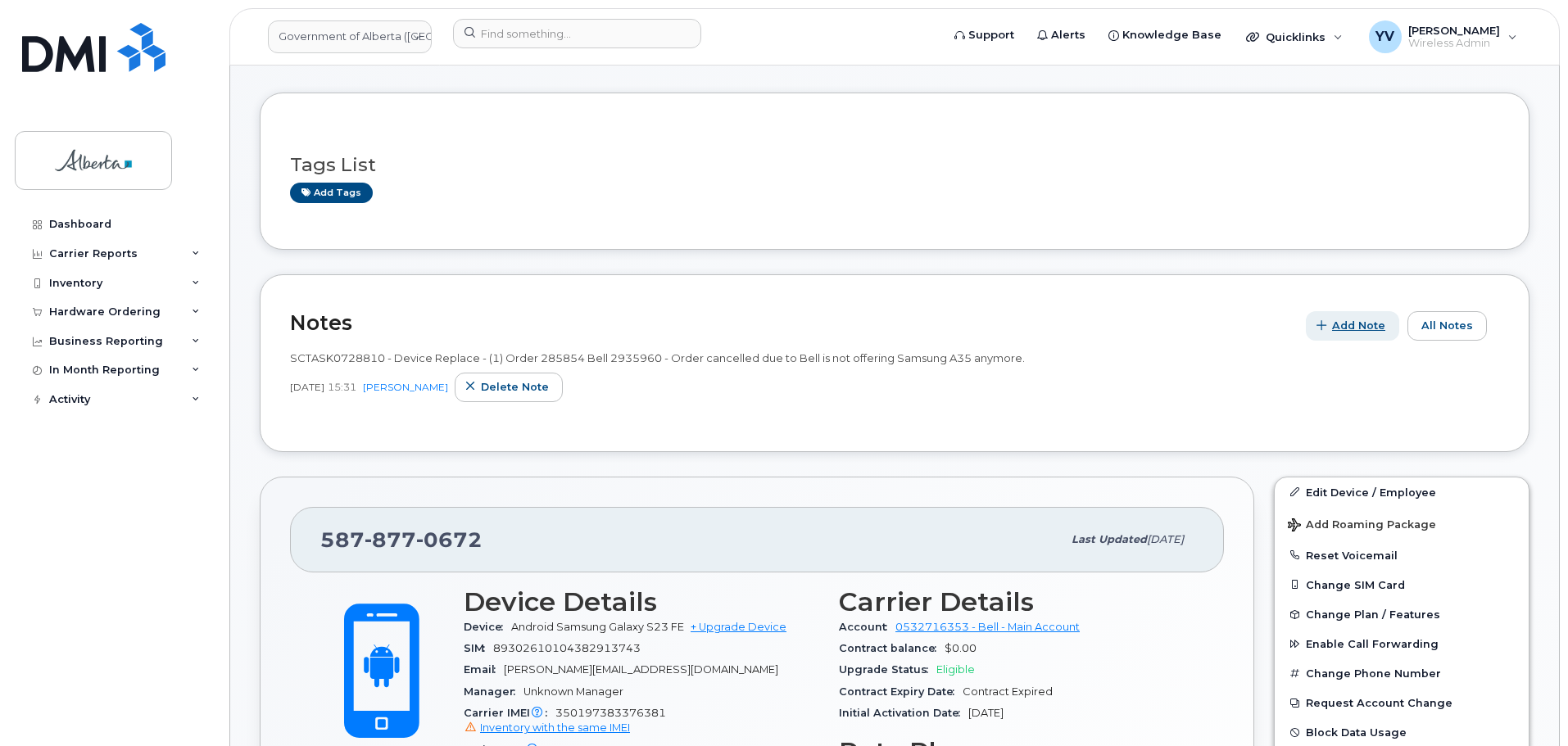
click at [1364, 324] on span "Add Note" at bounding box center [1359, 325] width 53 height 16
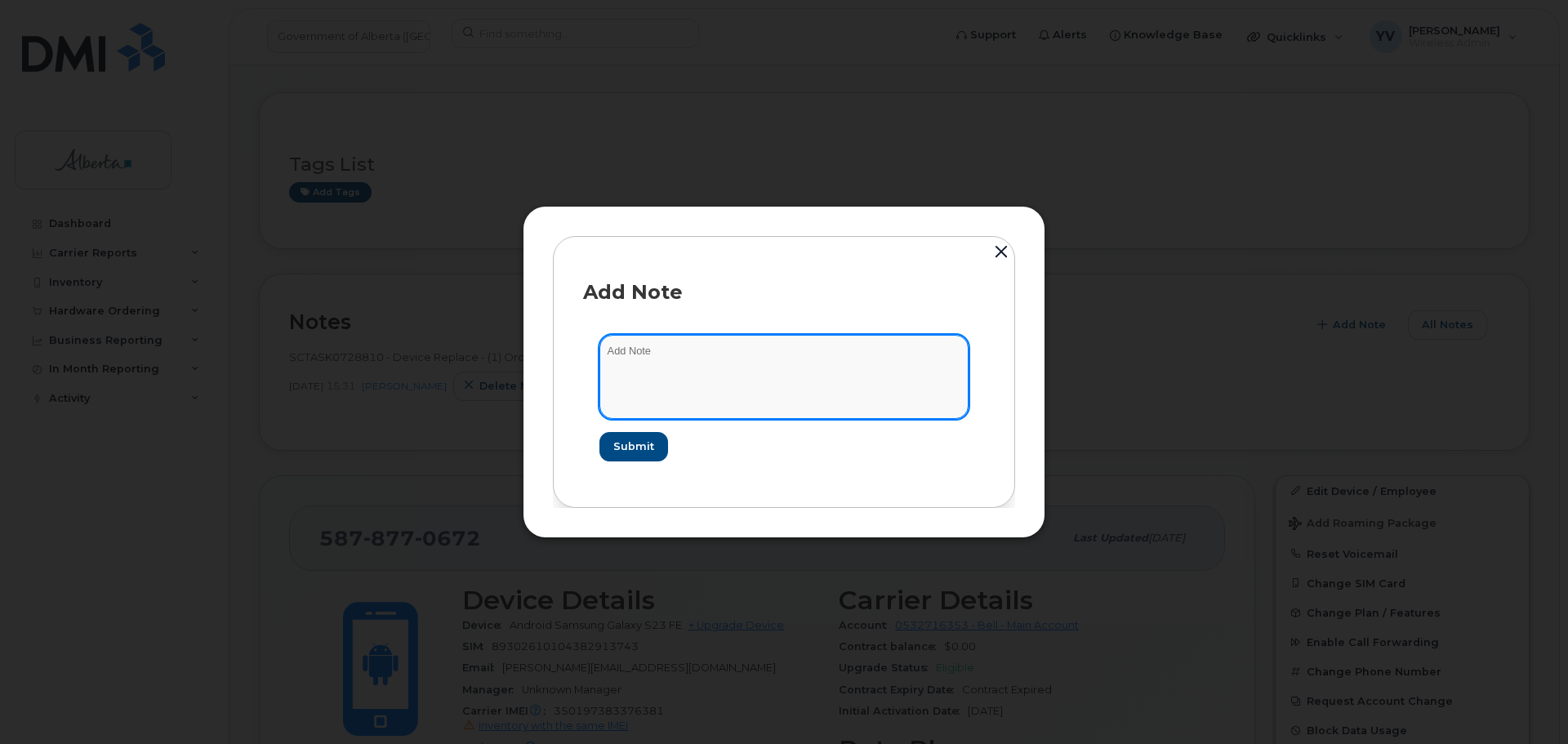
click at [628, 349] on textarea at bounding box center [783, 377] width 369 height 84
paste textarea "SCTASK0854904"
paste textarea "Device Assign Spare - (1)"
type textarea "SCTASK0854904 Device Assign Spare - (1)"
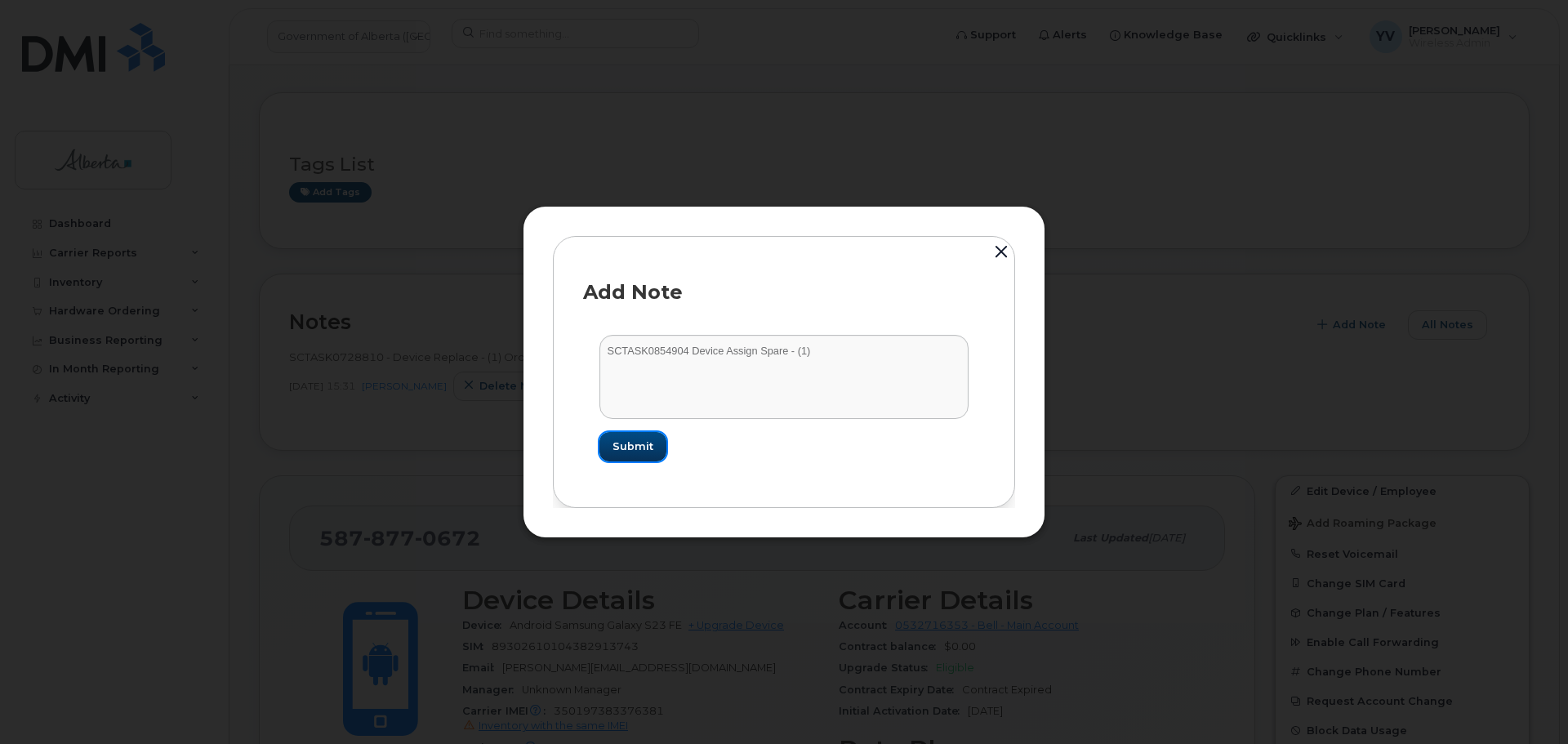
click at [631, 446] on span "Submit" at bounding box center [632, 447] width 41 height 16
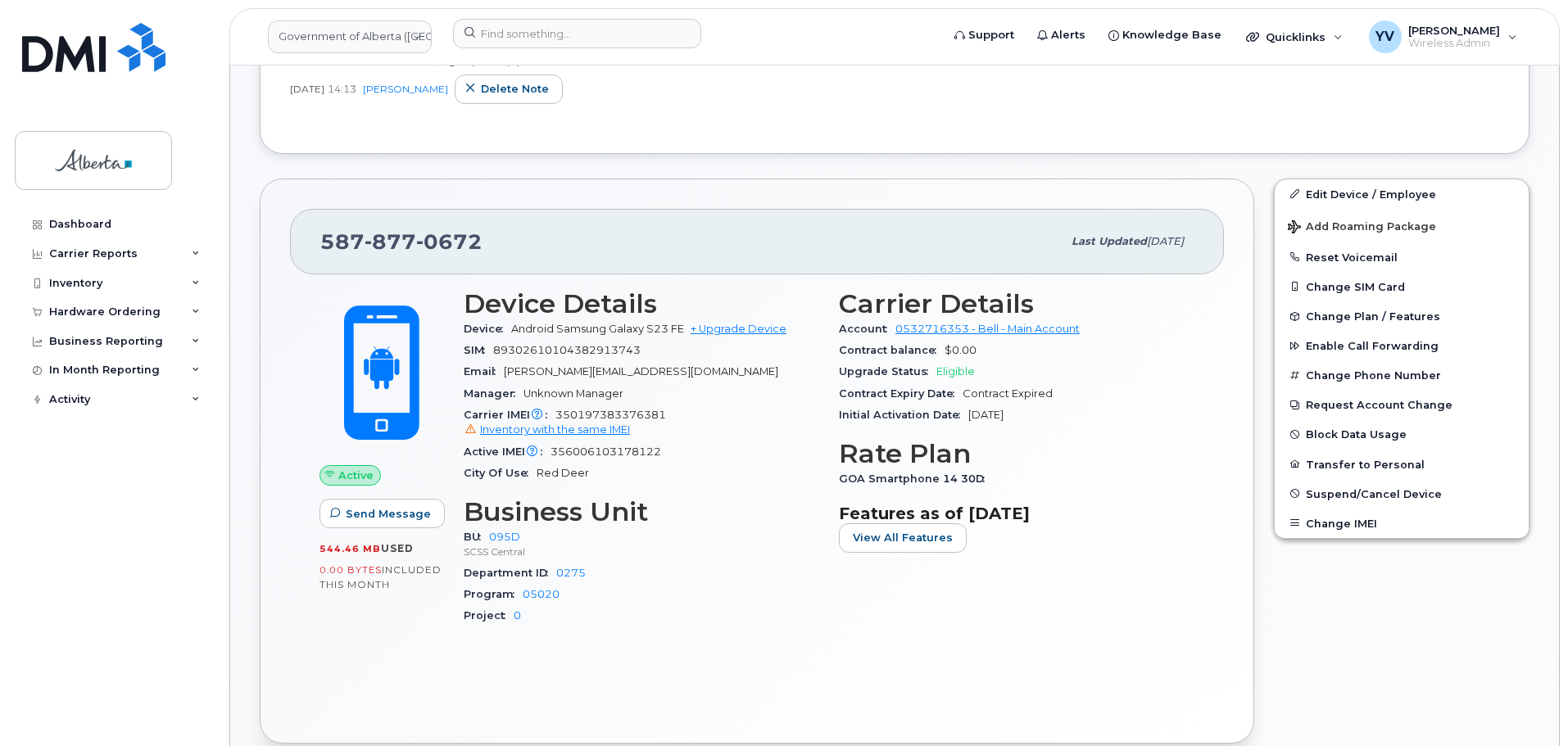
scroll to position [635, 0]
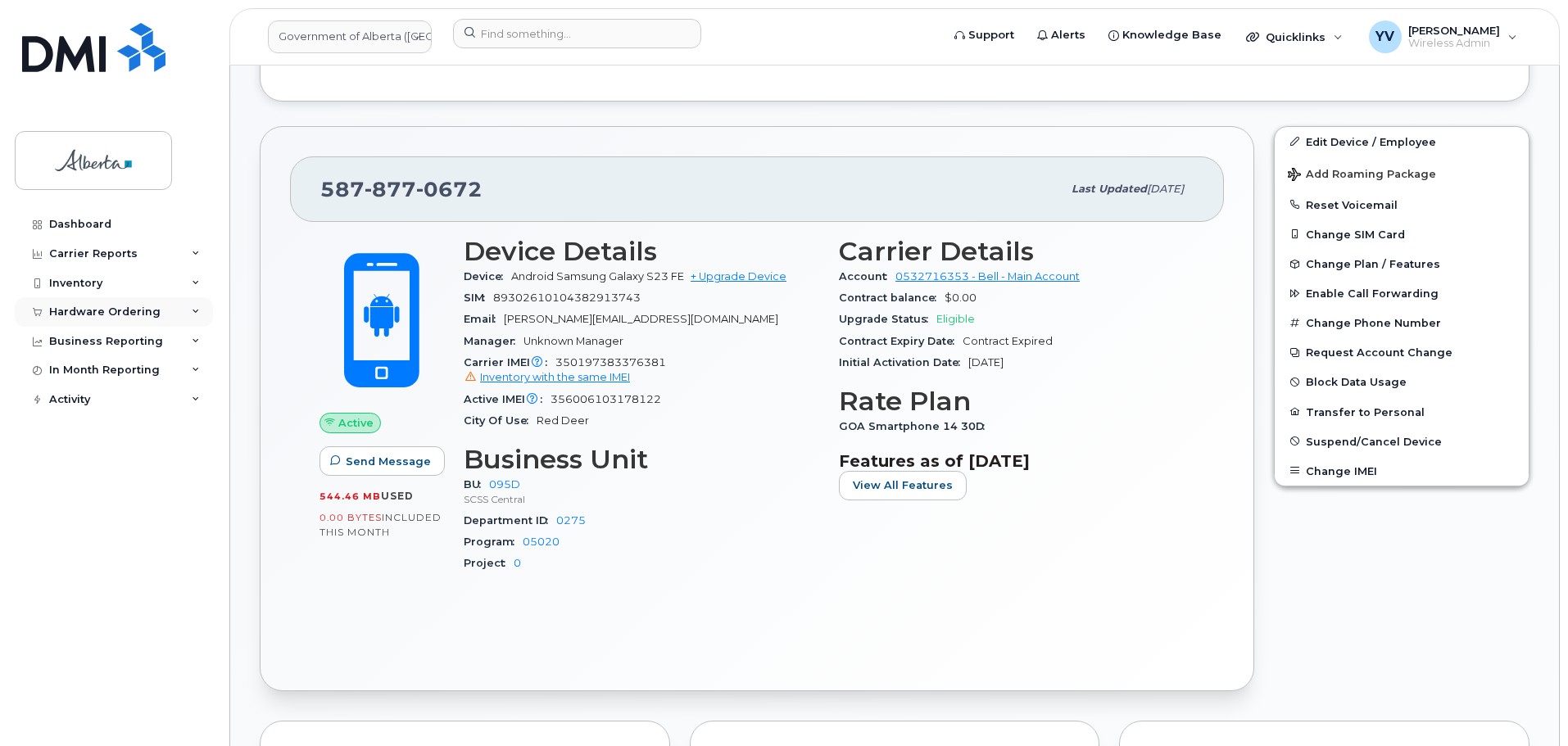
click at [87, 303] on div "Hardware Ordering" at bounding box center [114, 312] width 199 height 30
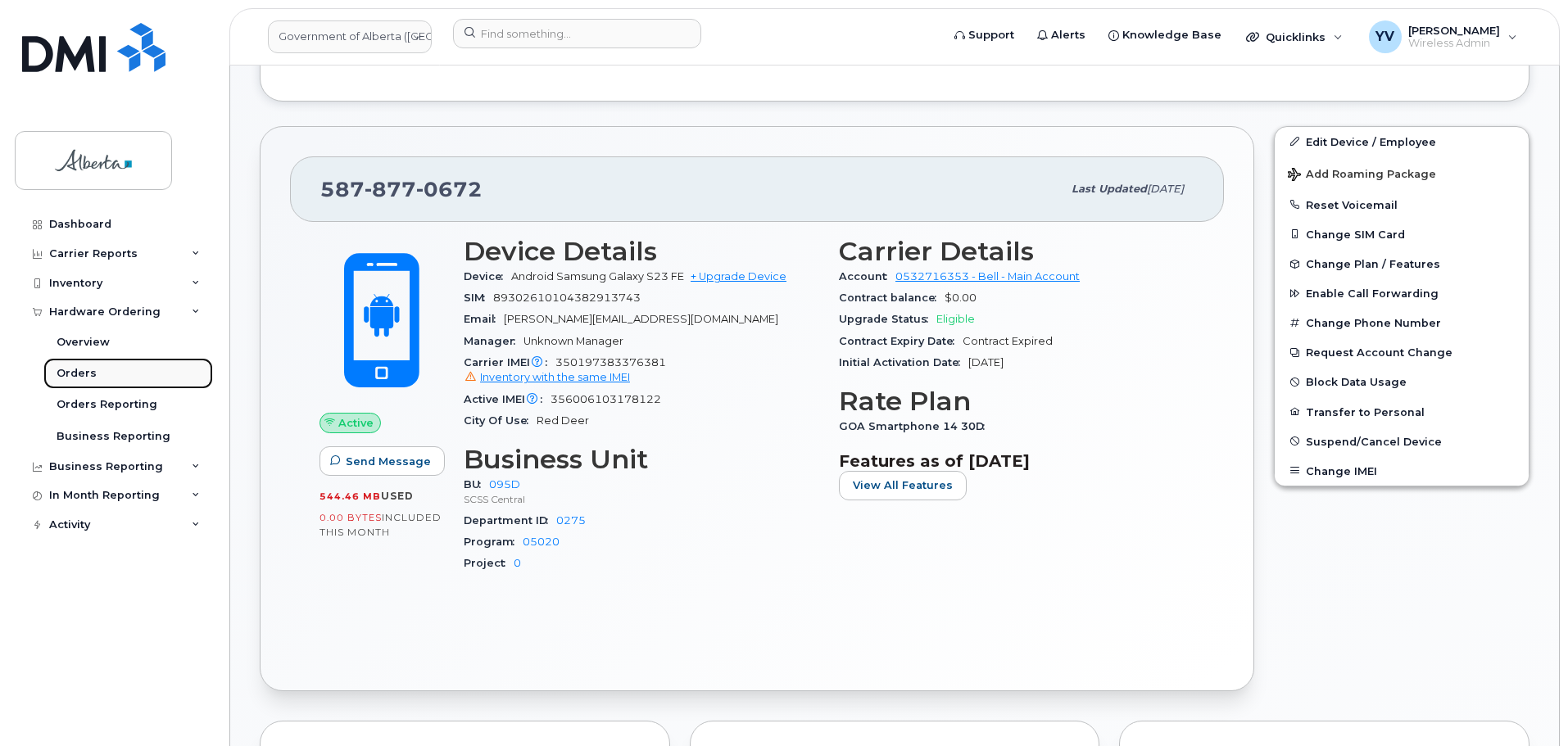
click at [64, 370] on div "Orders" at bounding box center [77, 373] width 40 height 15
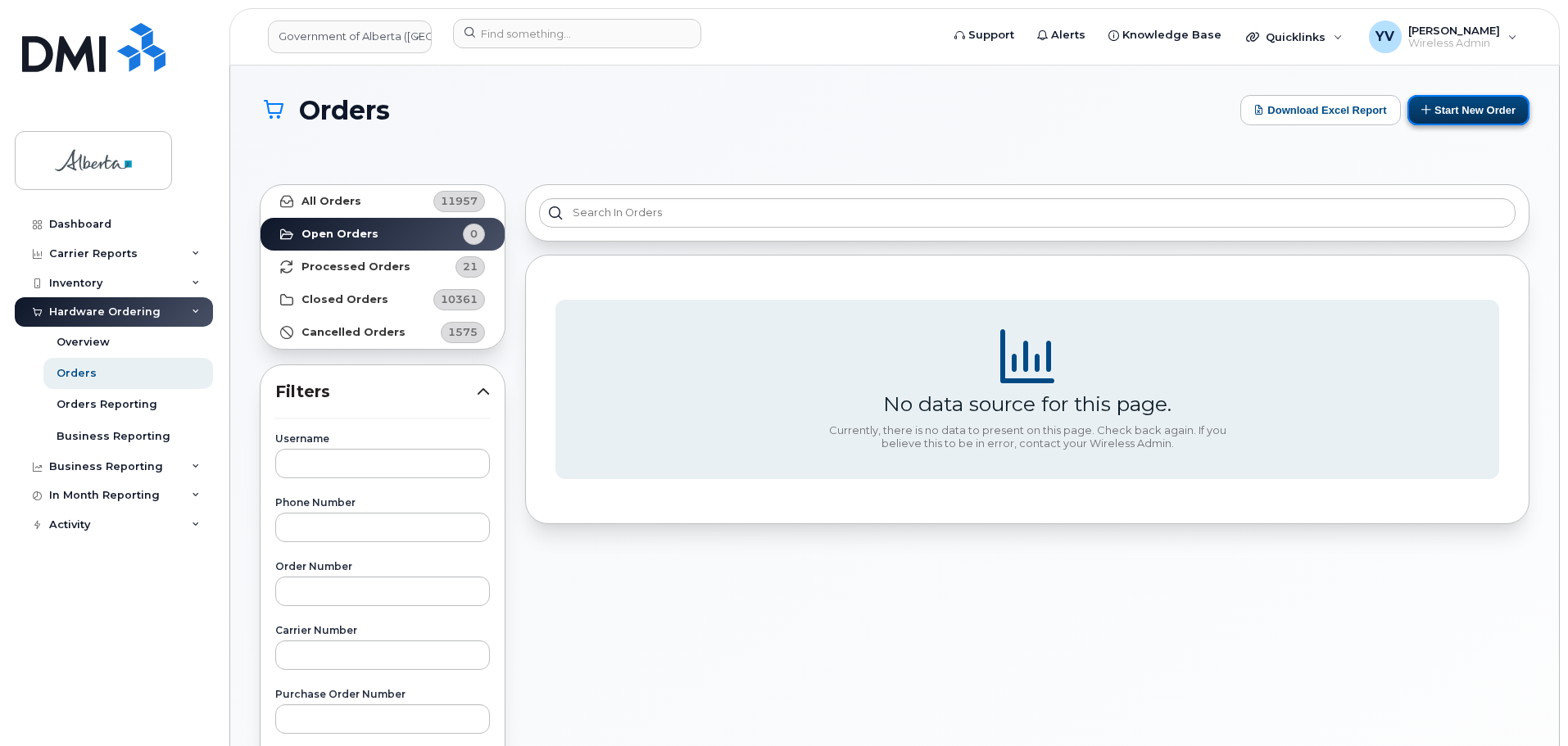
click at [1488, 109] on button "Start New Order" at bounding box center [1469, 110] width 122 height 31
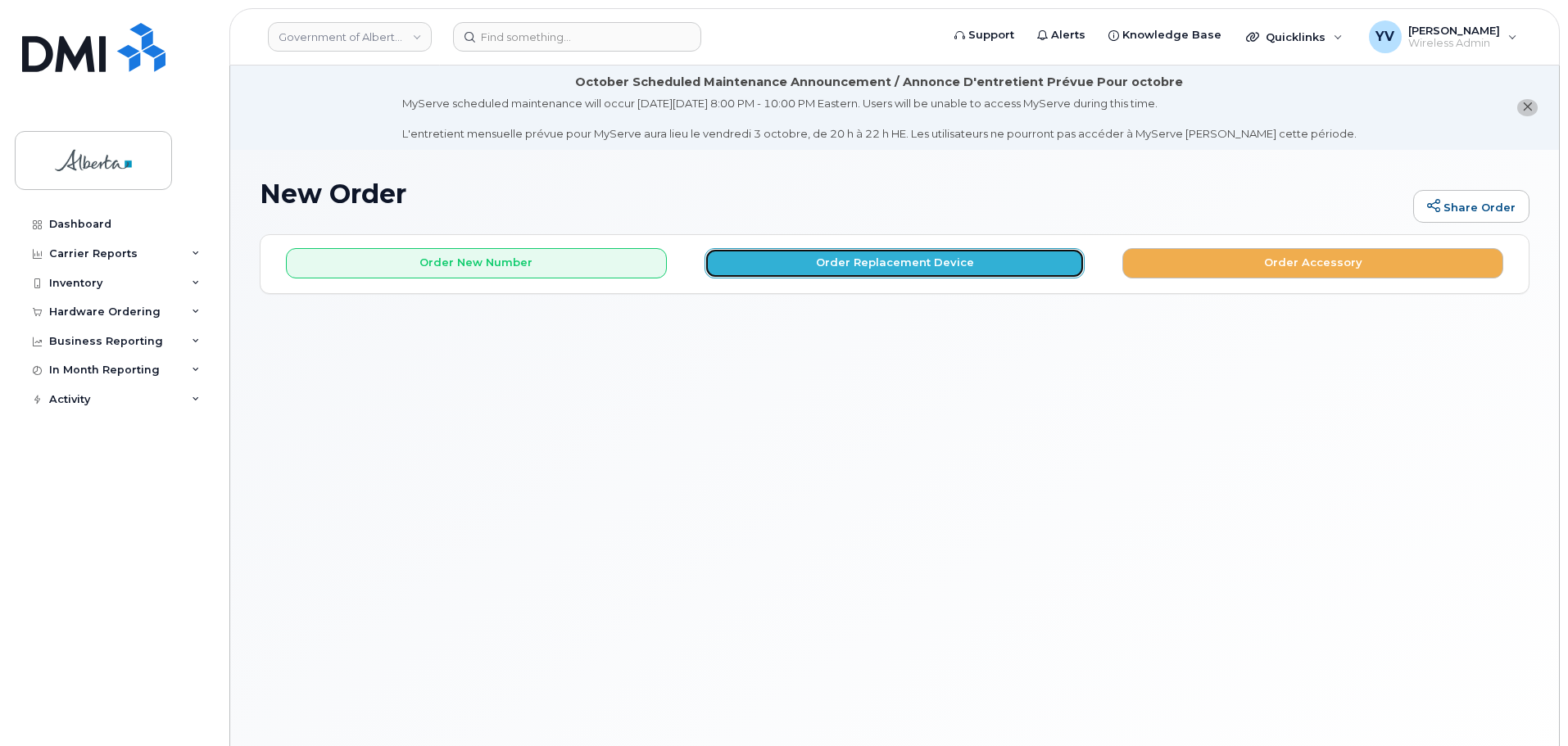
click at [841, 263] on button "Order Replacement Device" at bounding box center [894, 263] width 381 height 31
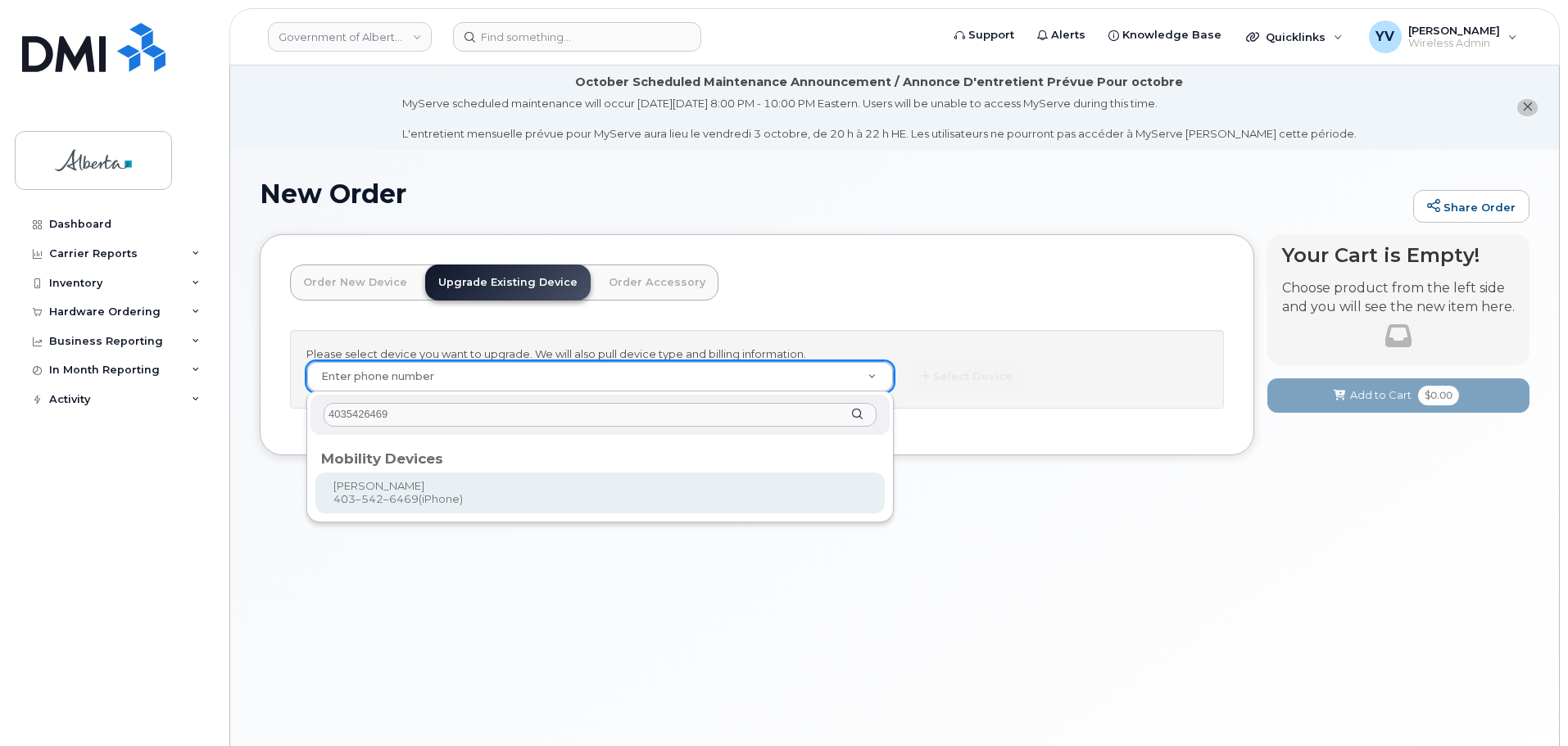
type input "4035426469"
type input "680536"
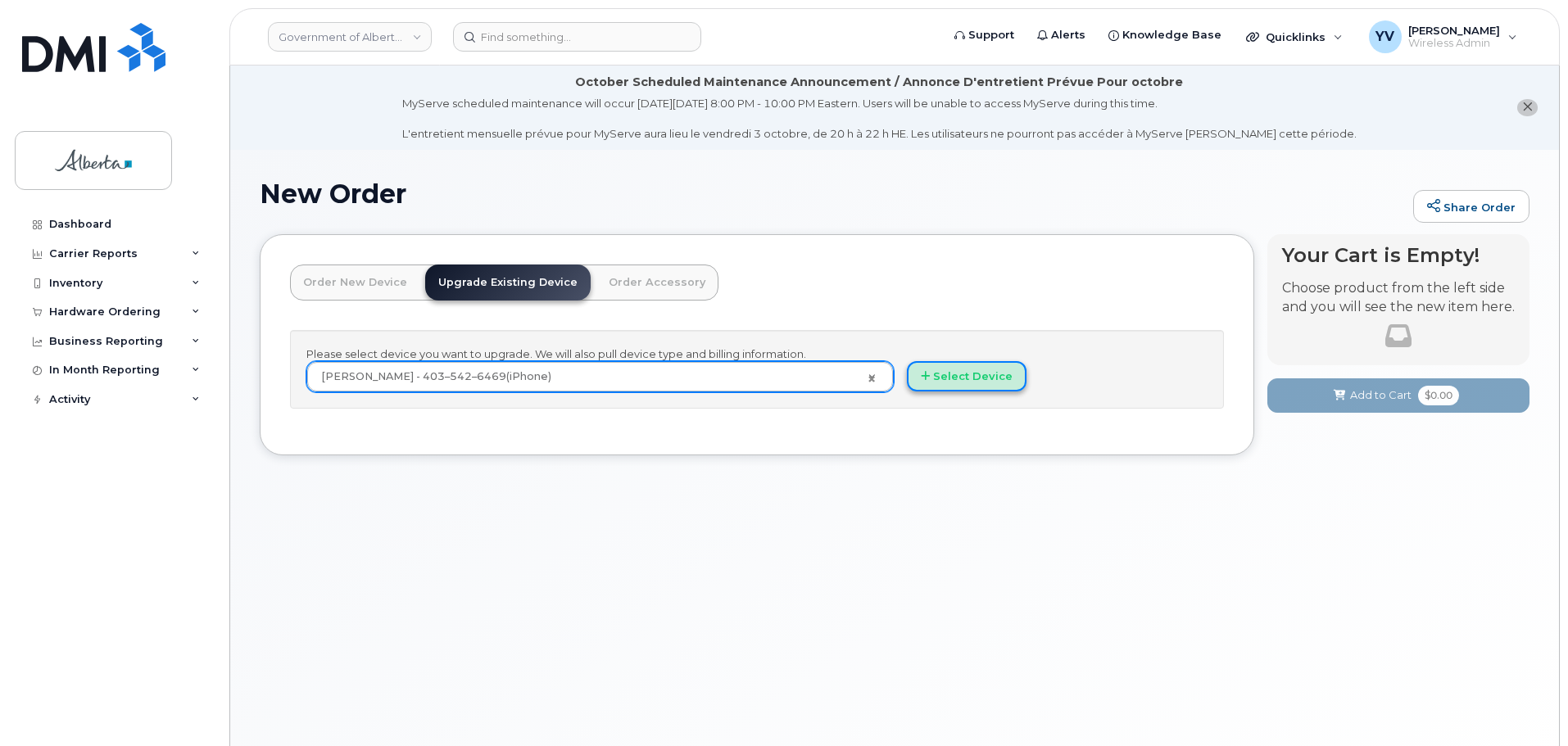
click at [975, 380] on button "Select Device" at bounding box center [967, 376] width 120 height 31
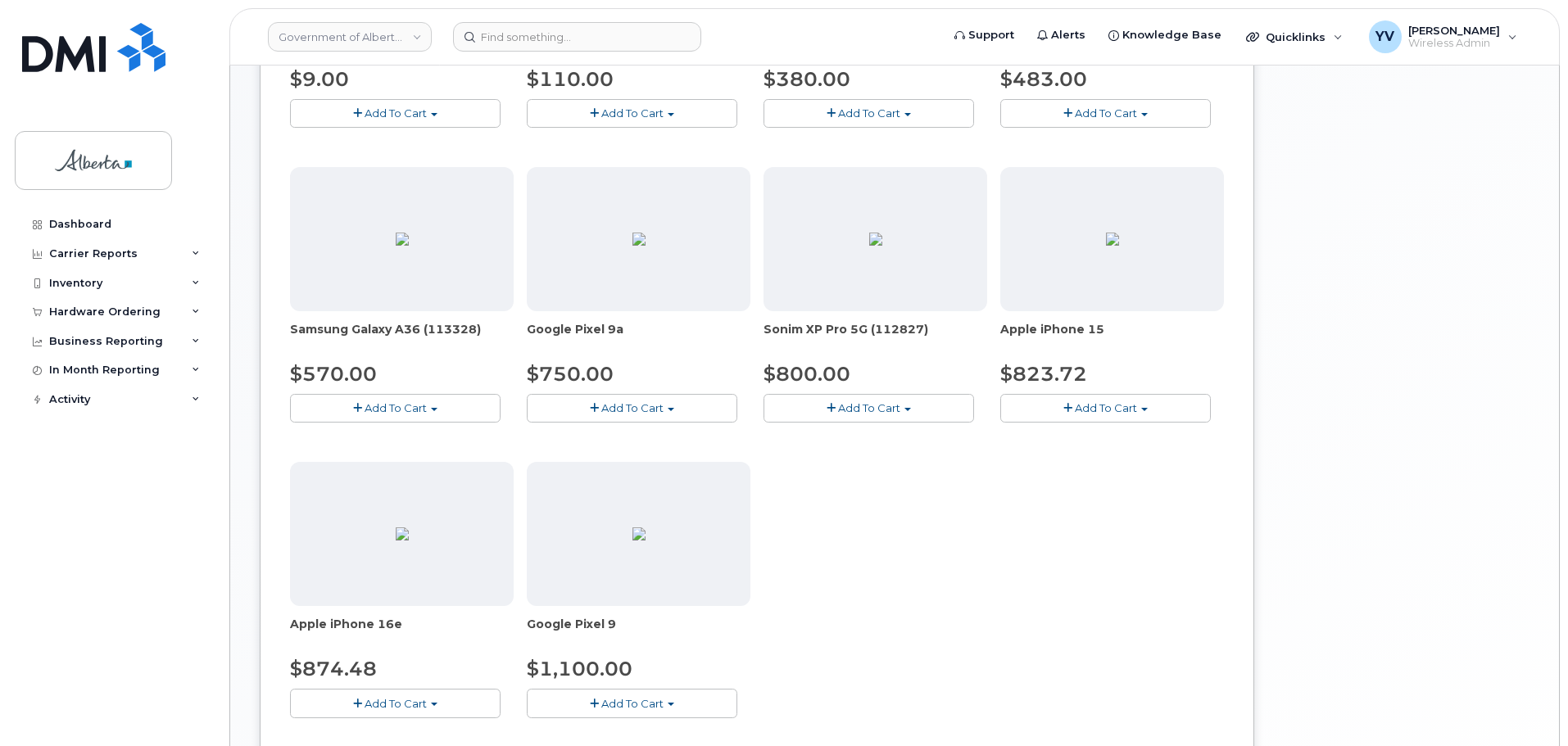
scroll to position [543, 0]
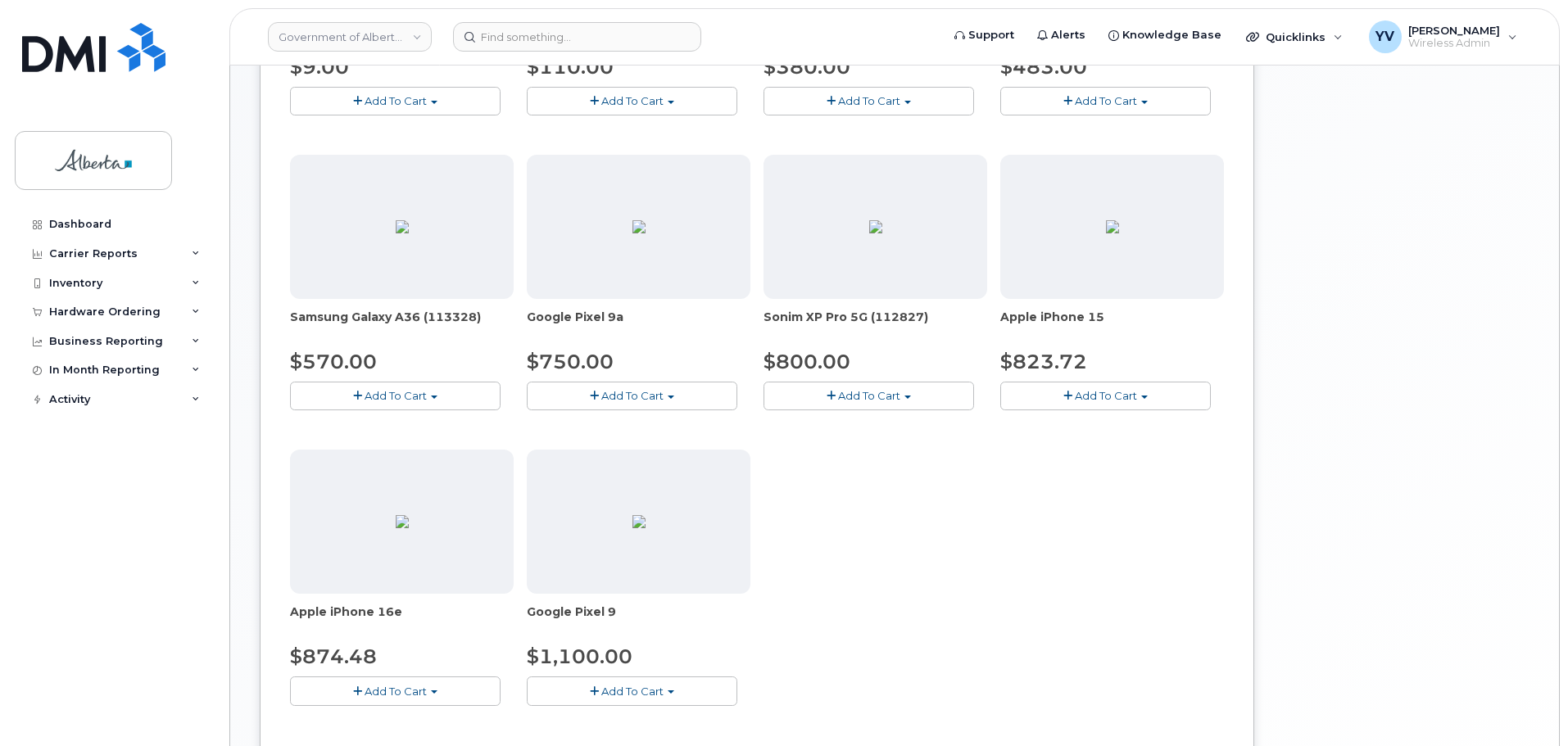
click at [438, 690] on button "Add To Cart" at bounding box center [396, 691] width 211 height 29
click at [424, 738] on link "$874.48 - 30-day upgrade (128GB model)" at bounding box center [424, 741] width 261 height 20
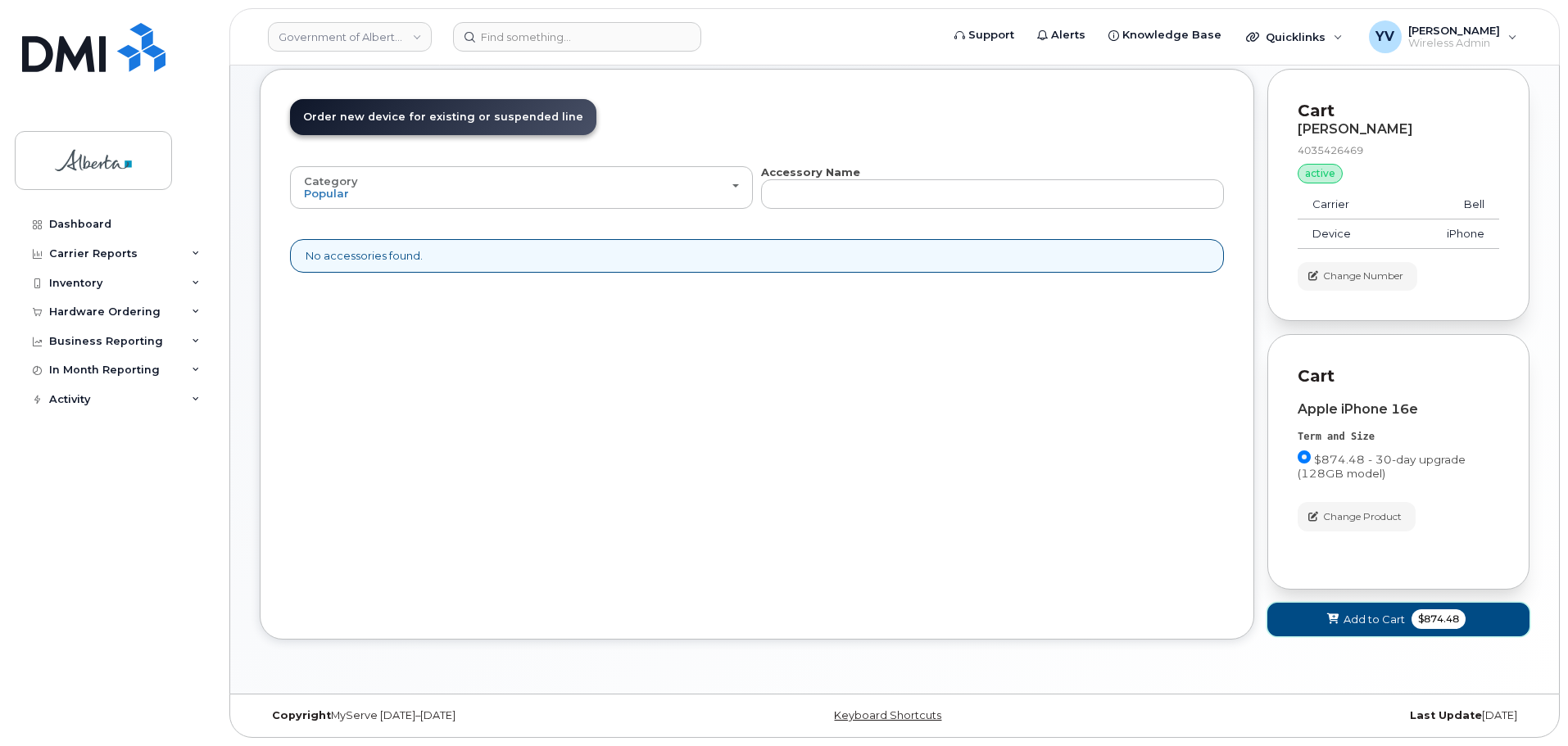
click at [1358, 613] on span "Add to Cart" at bounding box center [1375, 620] width 61 height 16
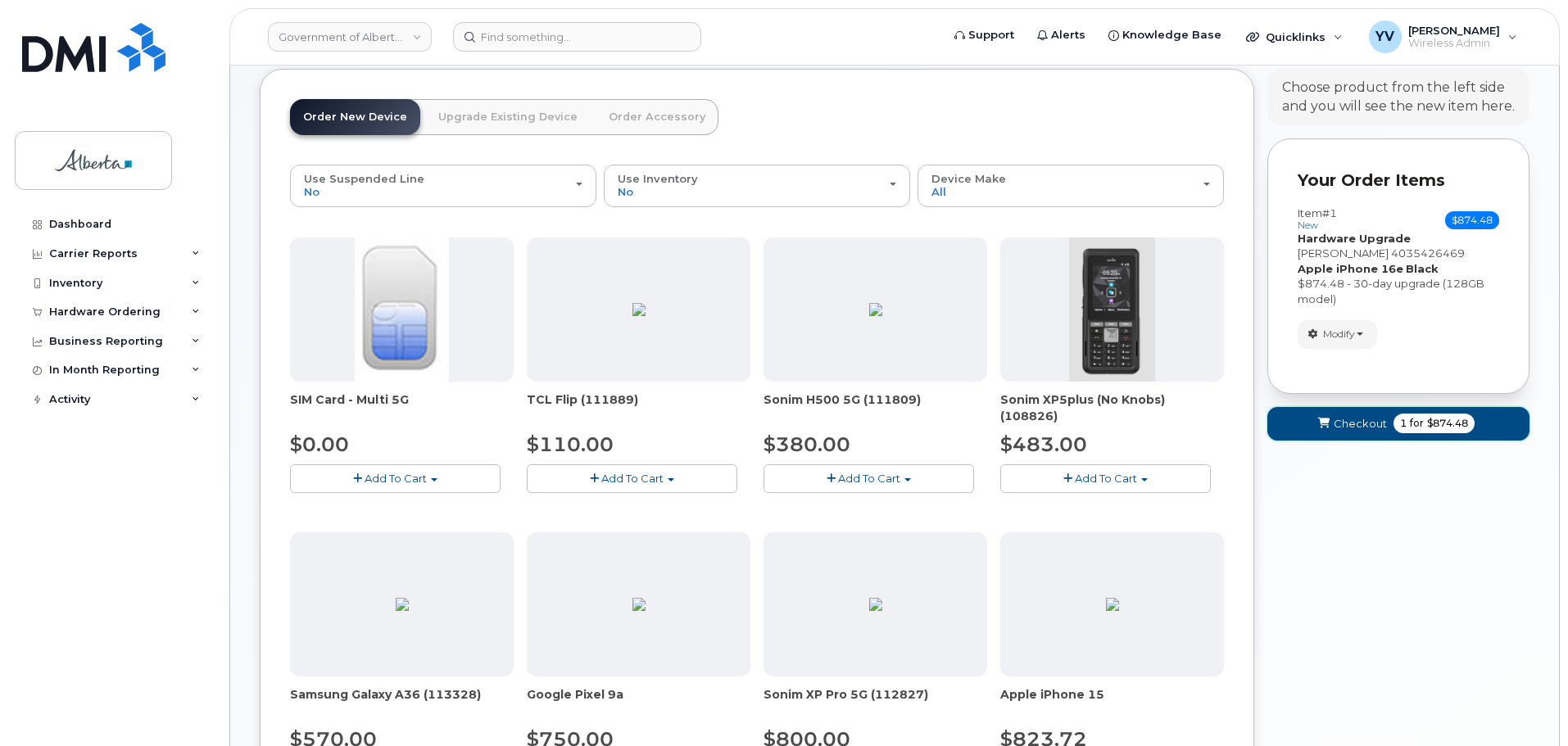
click at [1360, 417] on span "Checkout" at bounding box center [1361, 424] width 53 height 16
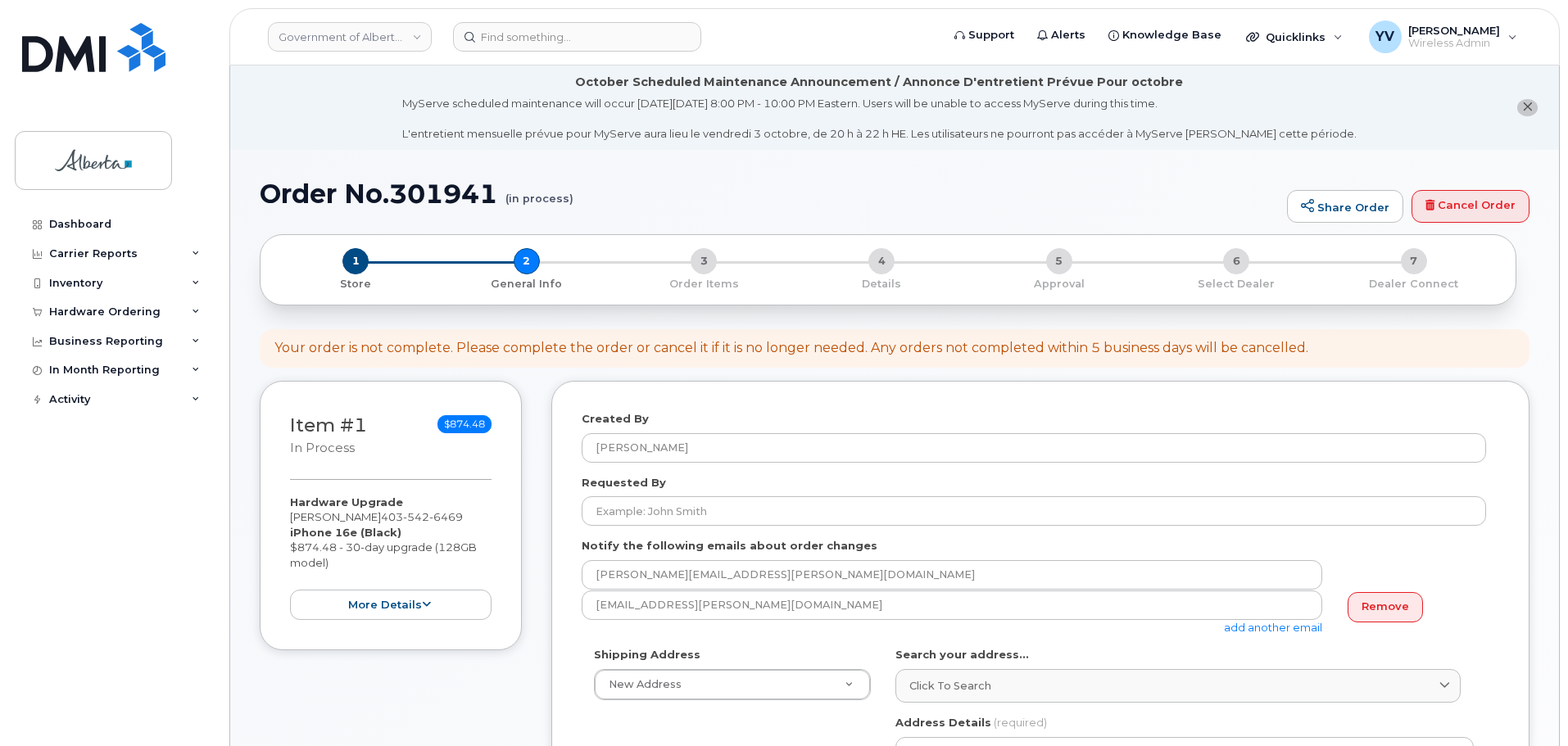
select select
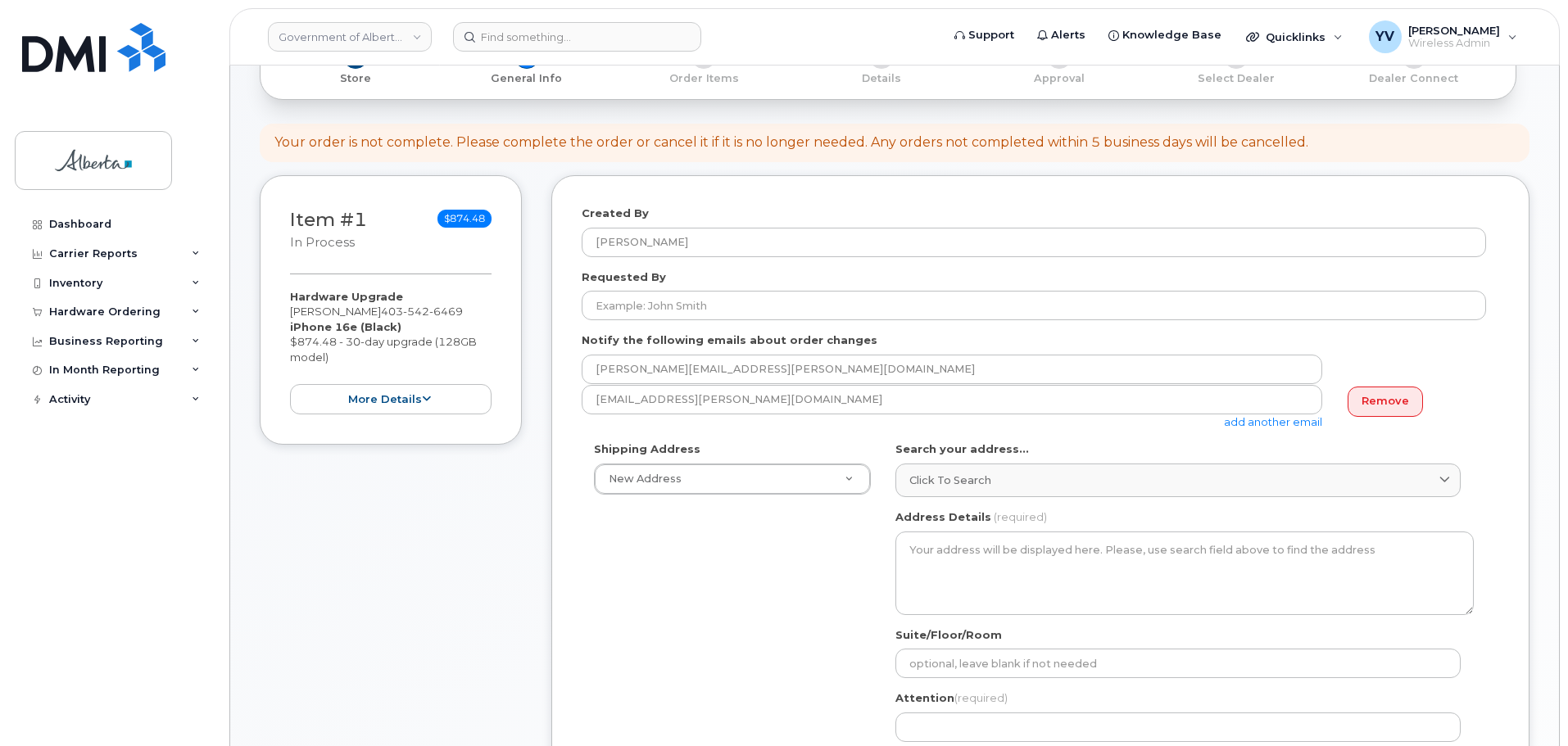
scroll to position [258, 0]
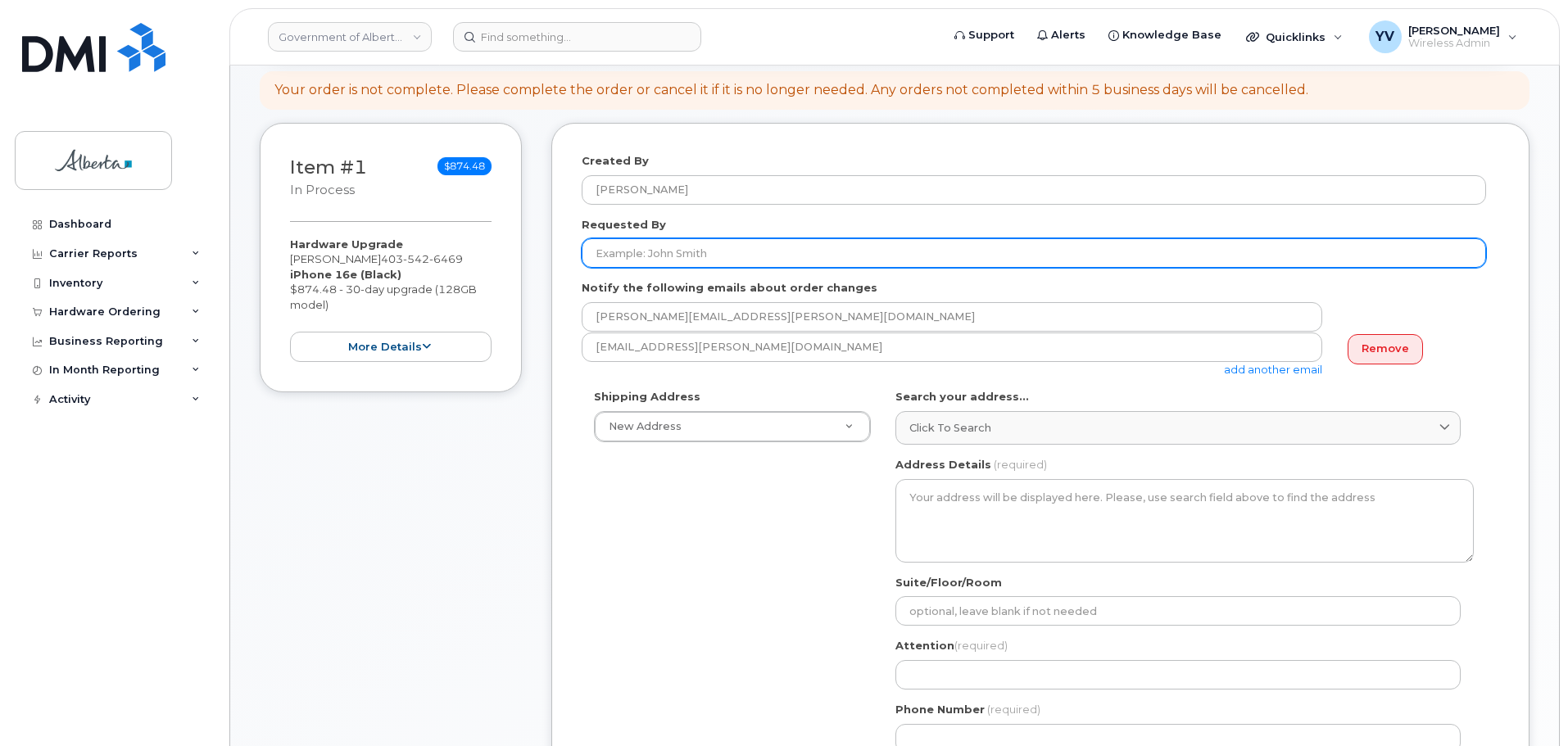
click at [618, 243] on input "Requested By" at bounding box center [1034, 254] width 905 height 30
paste input "[PERSON_NAME]"
type input "[PERSON_NAME]"
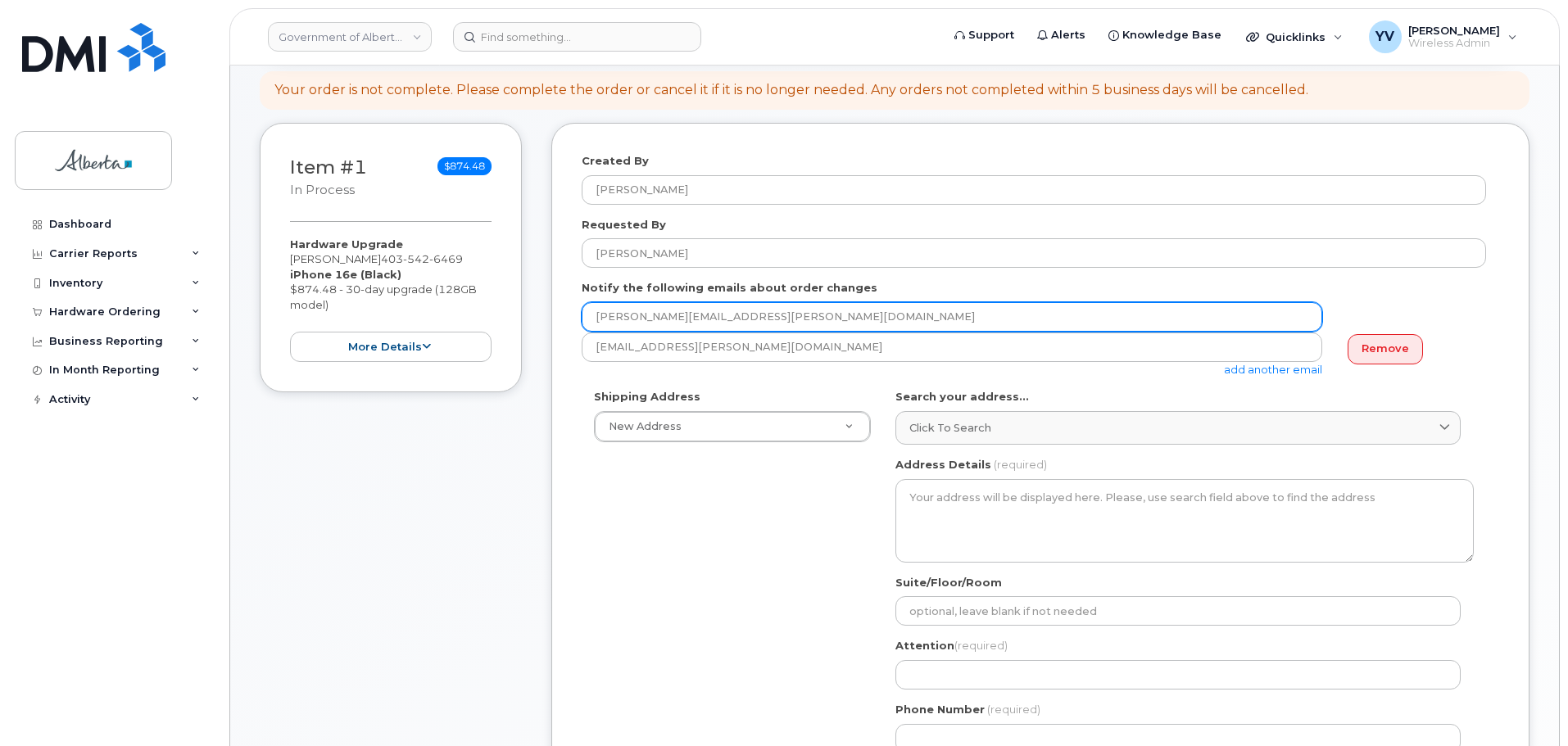
drag, startPoint x: 741, startPoint y: 318, endPoint x: 578, endPoint y: 326, distance: 163.2
click at [578, 326] on div "Created By [PERSON_NAME] Requested By [PERSON_NAME] Notify the following emails…" at bounding box center [1040, 607] width 978 height 970
paste input "[PERSON_NAME].[PERSON_NAME]"
type input "[PERSON_NAME][EMAIL_ADDRESS][PERSON_NAME][DOMAIN_NAME]"
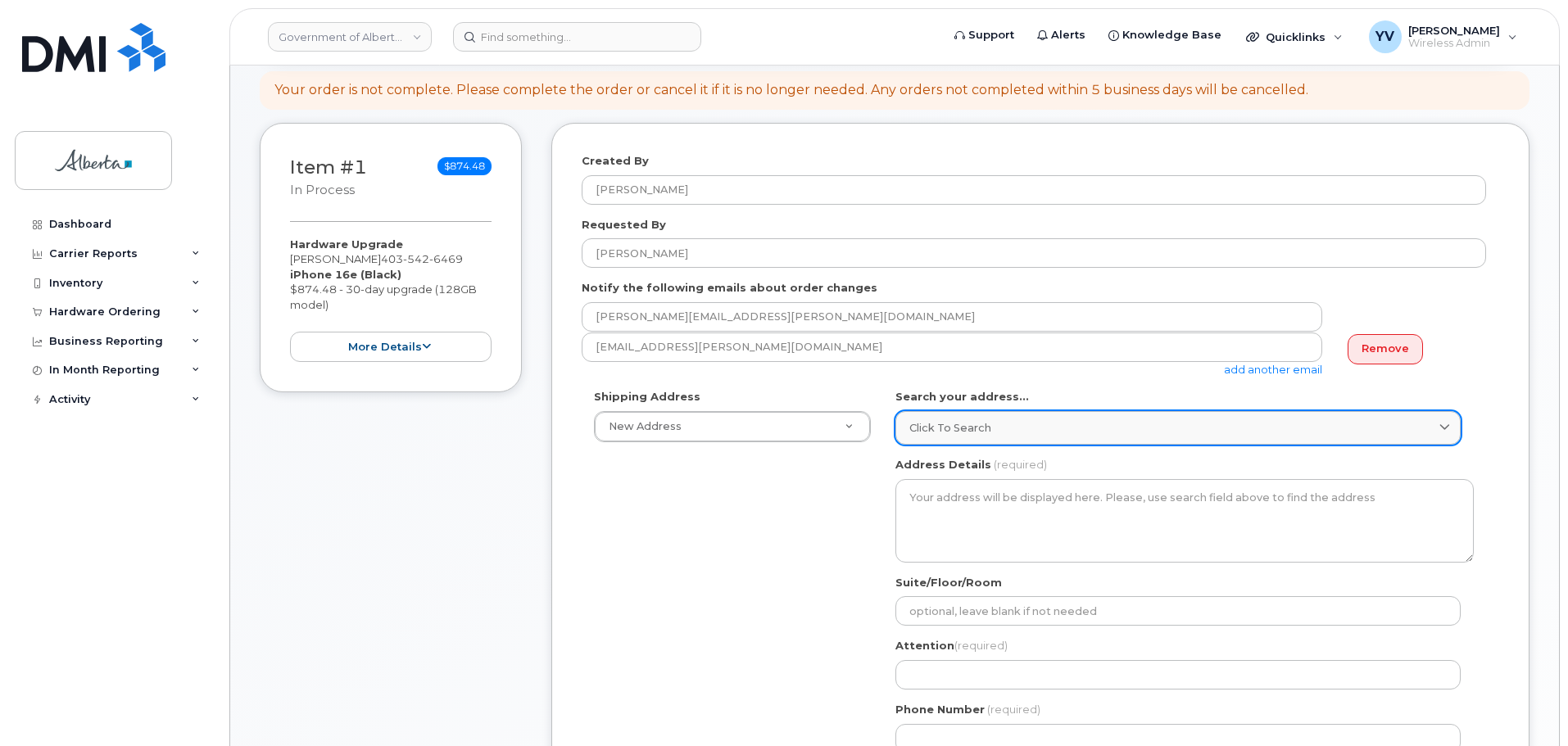
click at [956, 420] on span "Click to search" at bounding box center [951, 428] width 82 height 16
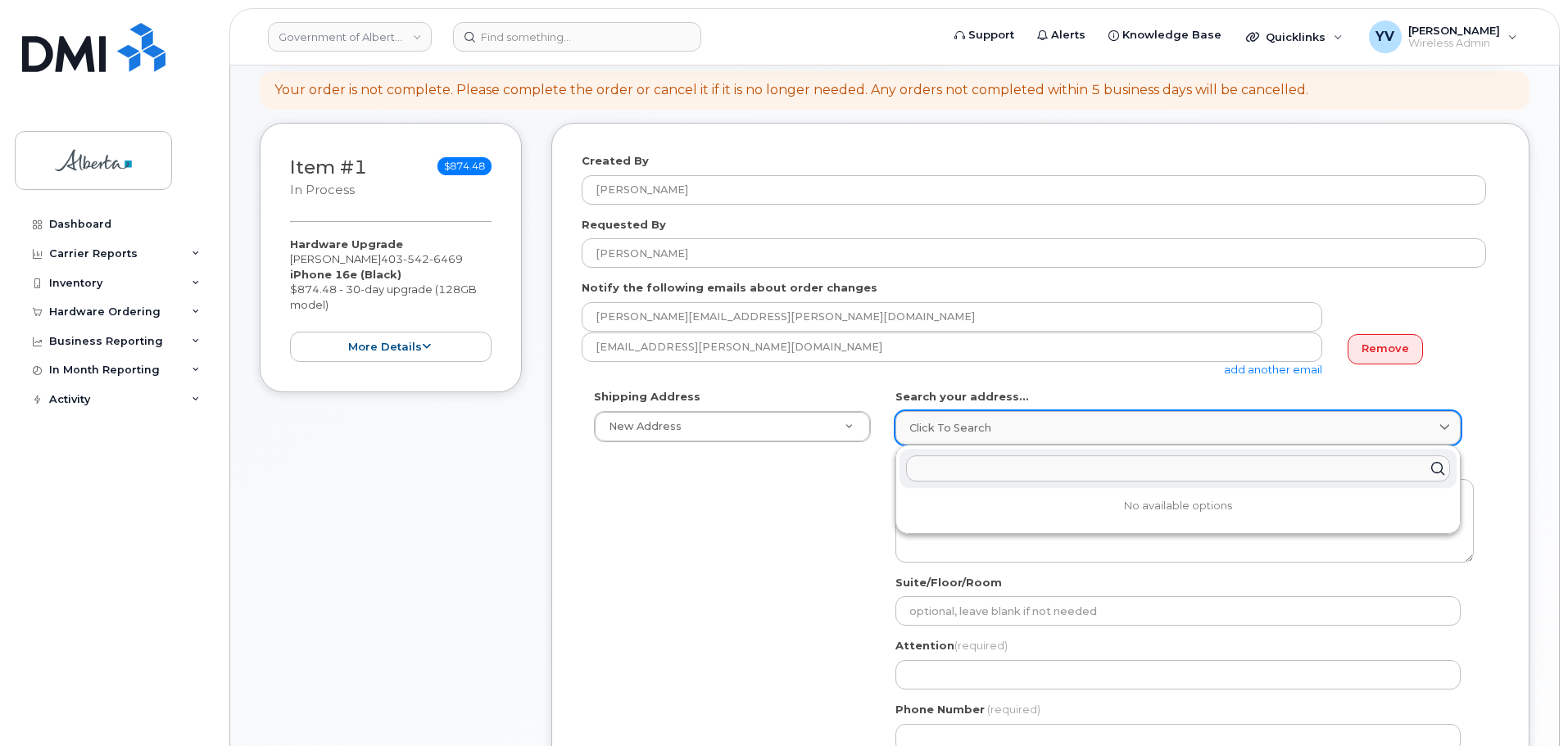
paste input "[STREET_ADDRESS]"
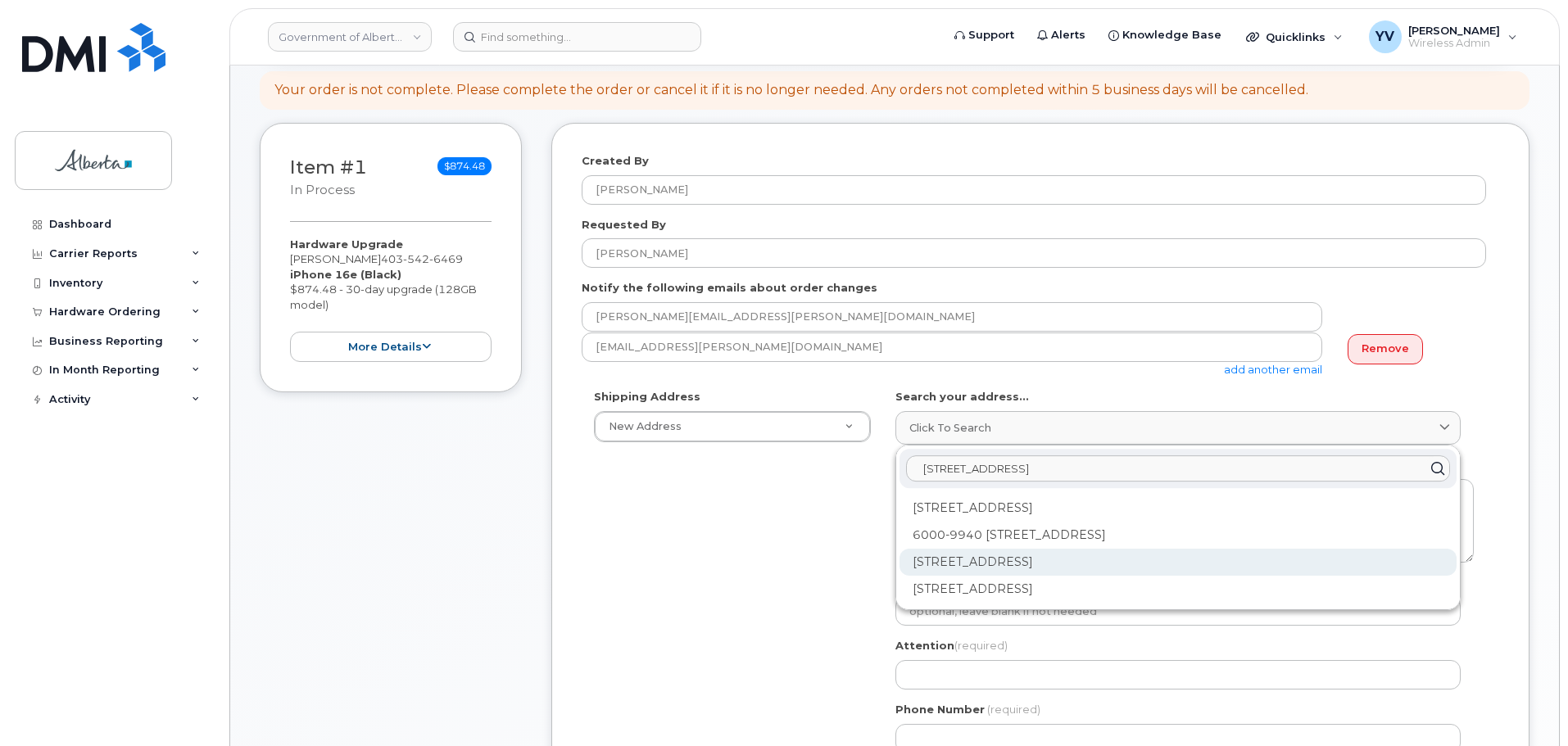
type input "[STREET_ADDRESS]"
click at [1078, 556] on div "[STREET_ADDRESS]" at bounding box center [1178, 561] width 557 height 27
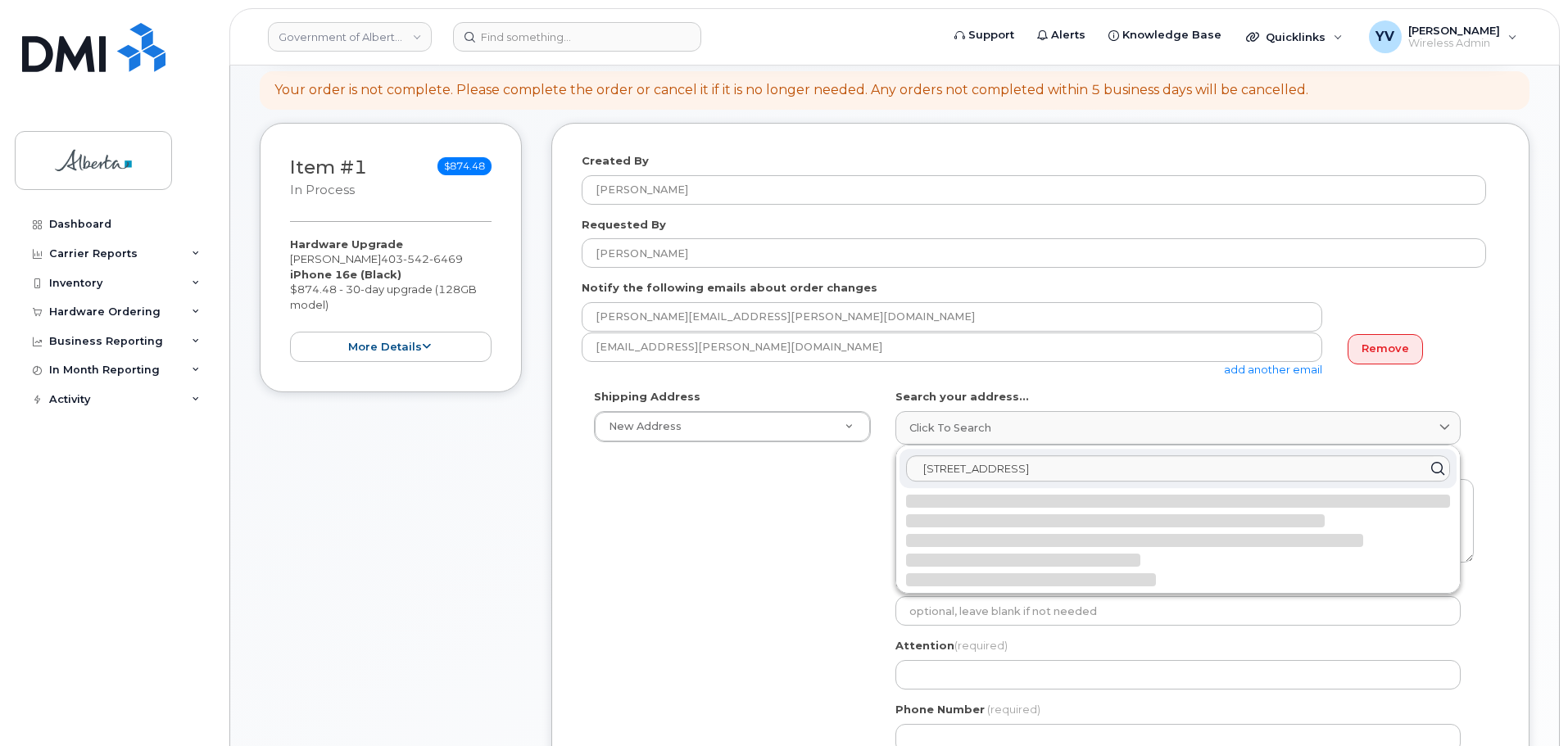
select select
type textarea "[STREET_ADDRESS]"
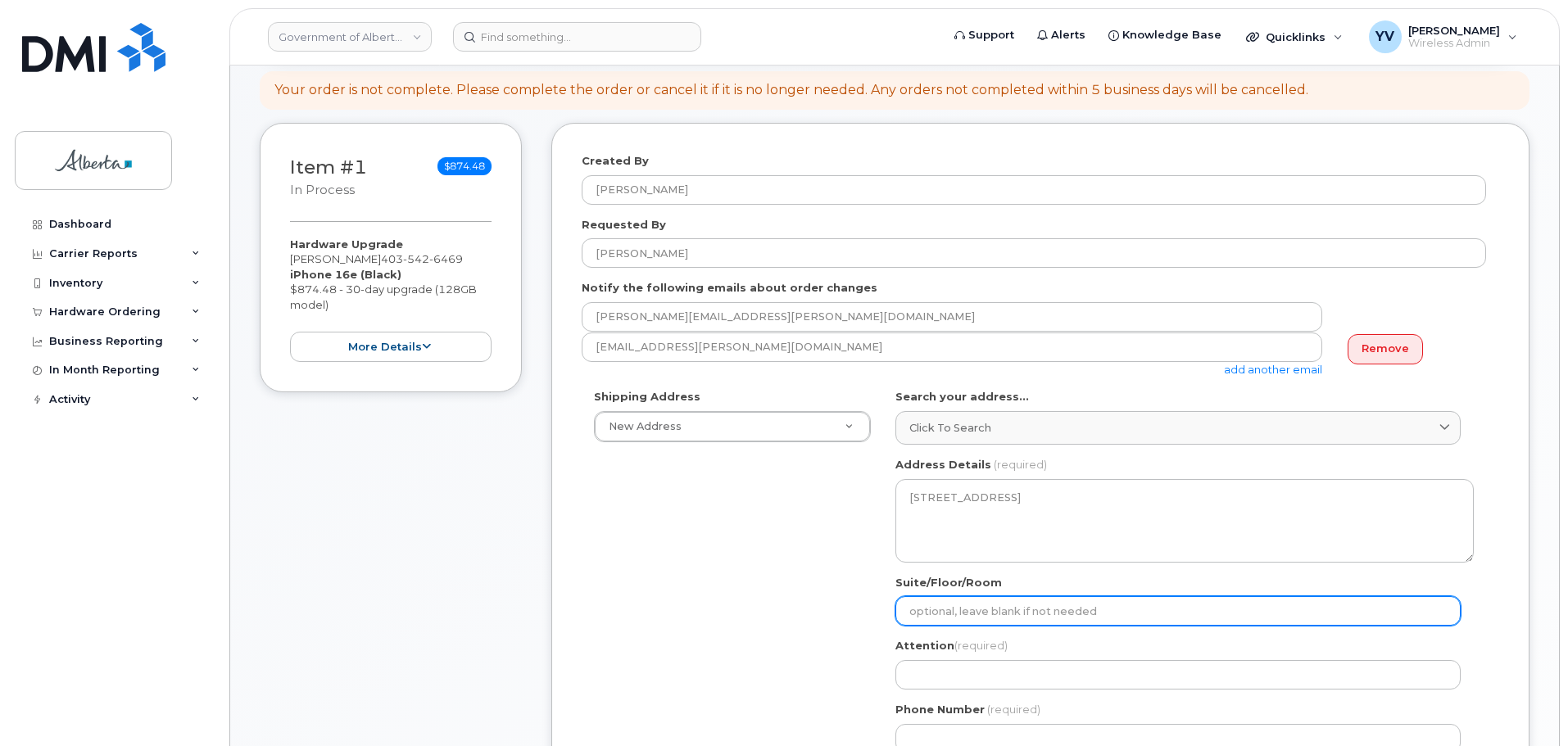
click at [967, 611] on input "Suite/Floor/Room" at bounding box center [1179, 611] width 565 height 30
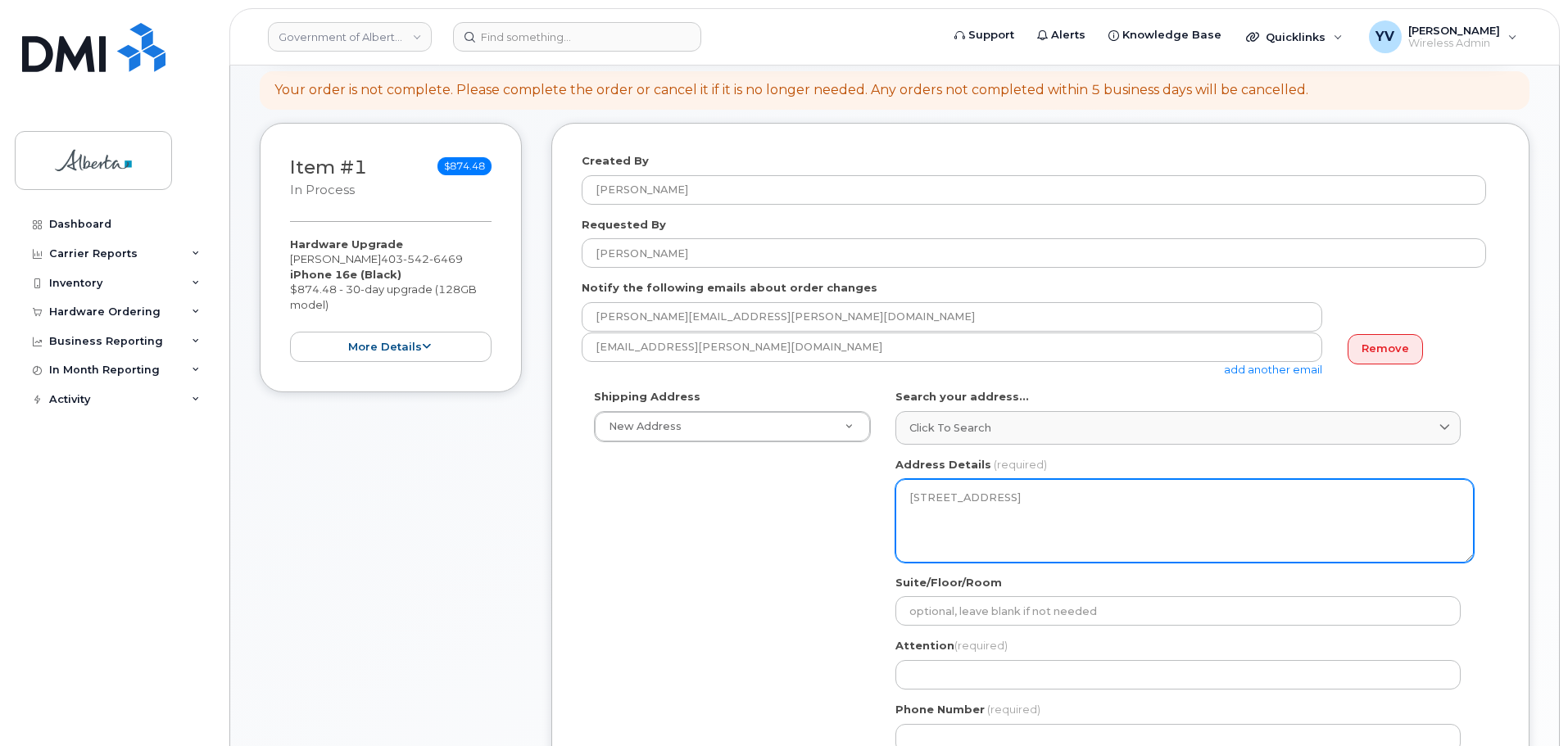
click at [1289, 512] on textarea "[STREET_ADDRESS]" at bounding box center [1185, 521] width 578 height 84
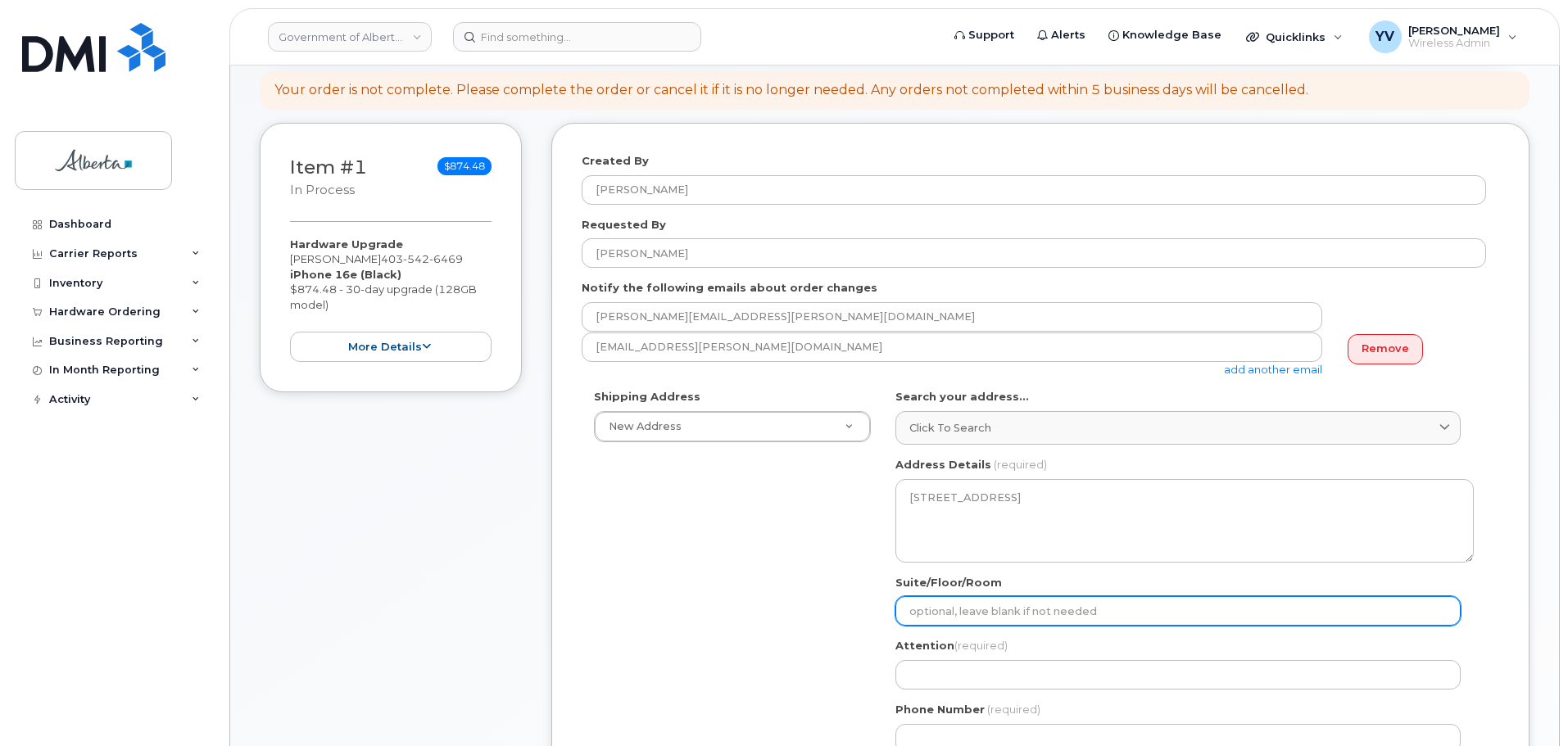
click at [914, 609] on input "Suite/Floor/Room" at bounding box center [1179, 611] width 565 height 30
paste input "10th Floor"
select select
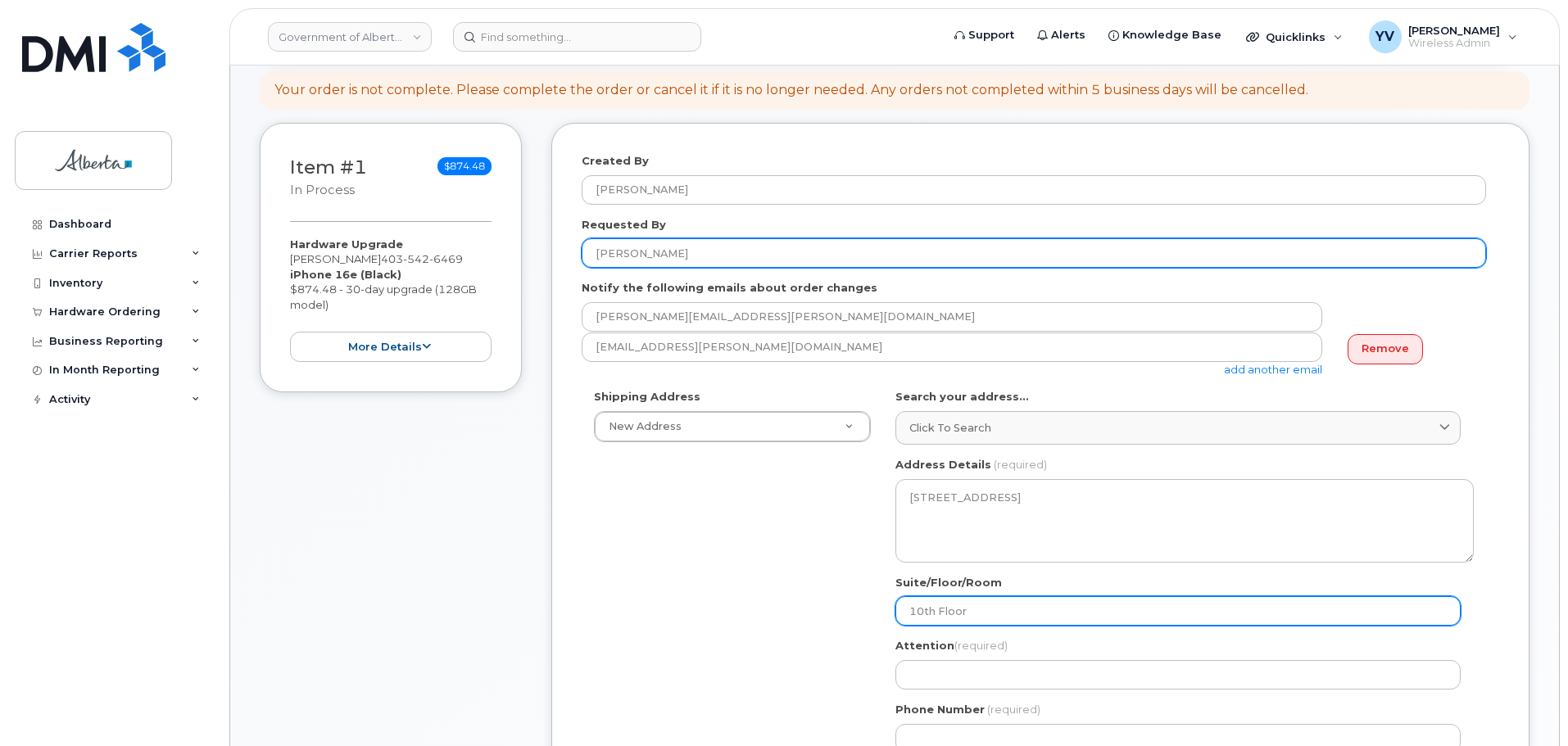
type input "10th Floor"
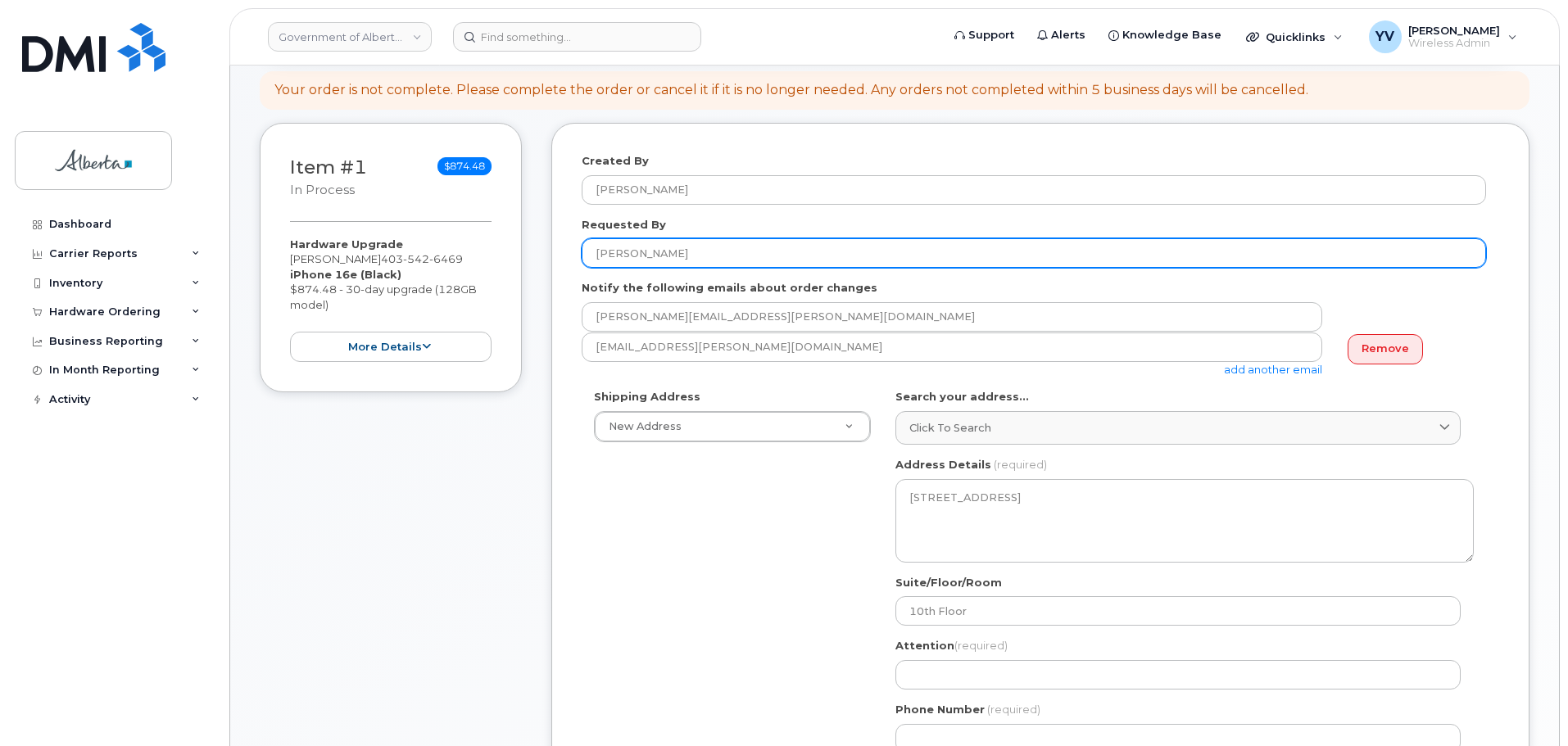
drag, startPoint x: 688, startPoint y: 253, endPoint x: 592, endPoint y: 260, distance: 96.3
click at [592, 260] on input "[PERSON_NAME]" at bounding box center [1034, 254] width 905 height 30
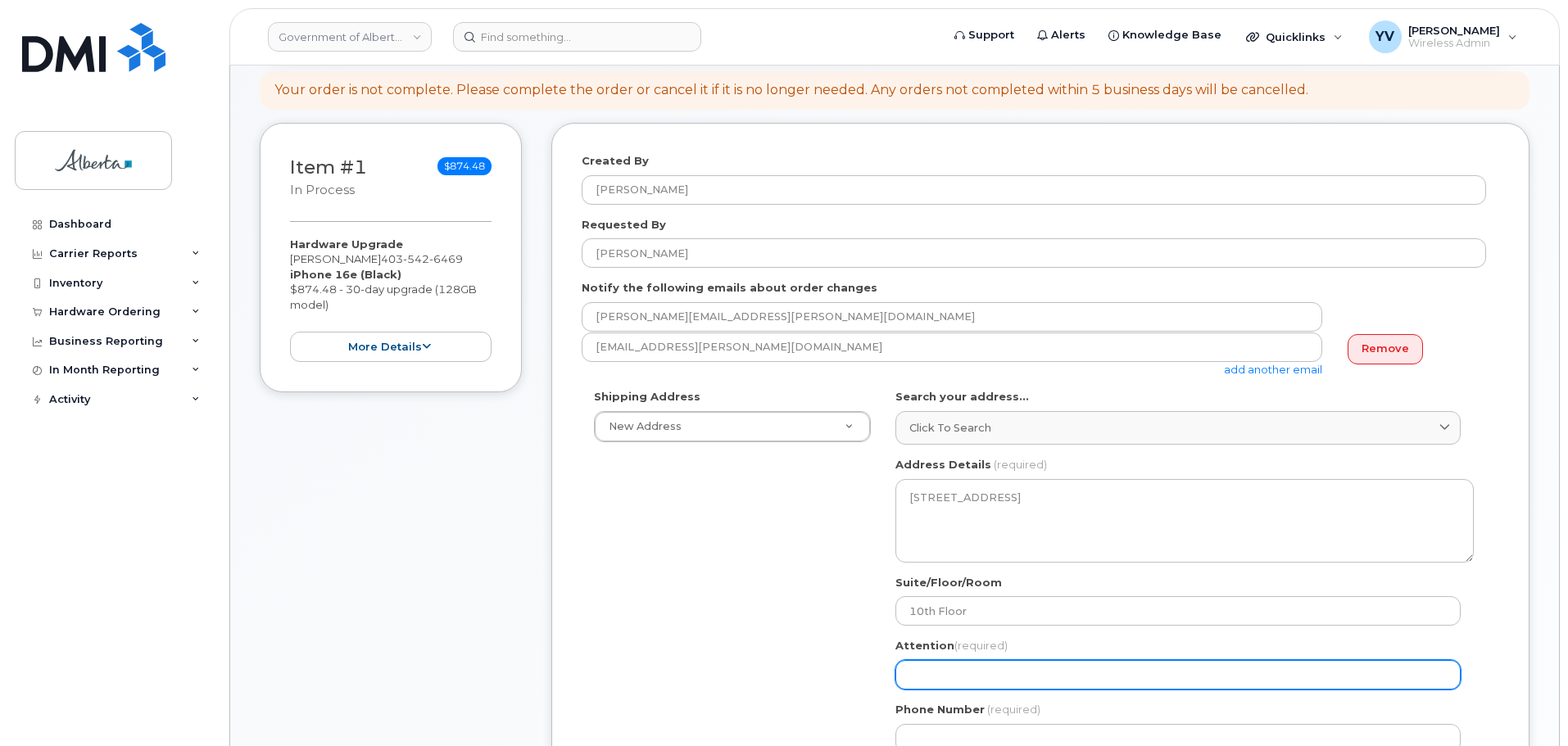
click at [923, 679] on input "Attention (required)" at bounding box center [1179, 675] width 565 height 30
paste input "[PERSON_NAME]"
select select
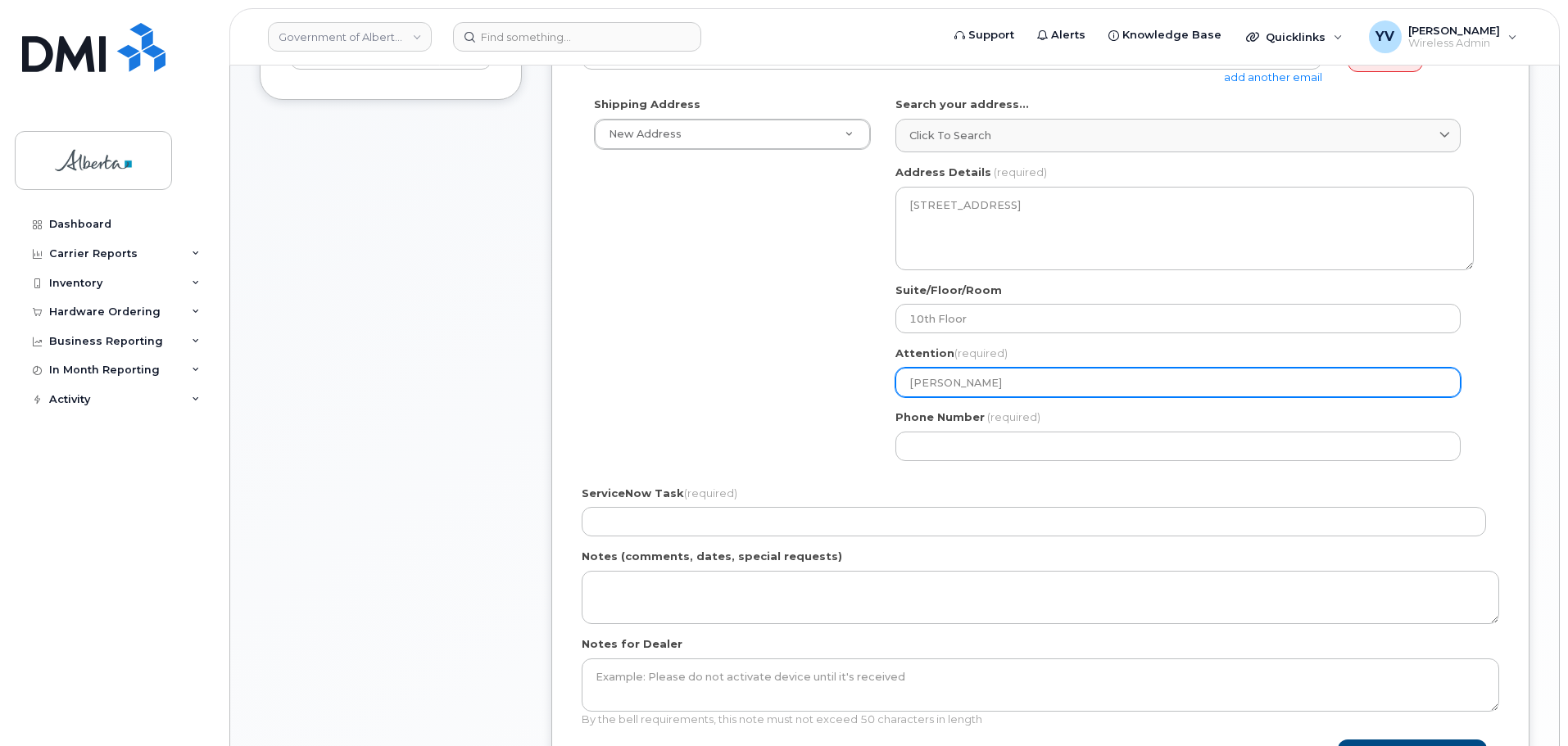
scroll to position [551, 0]
type input "[PERSON_NAME]"
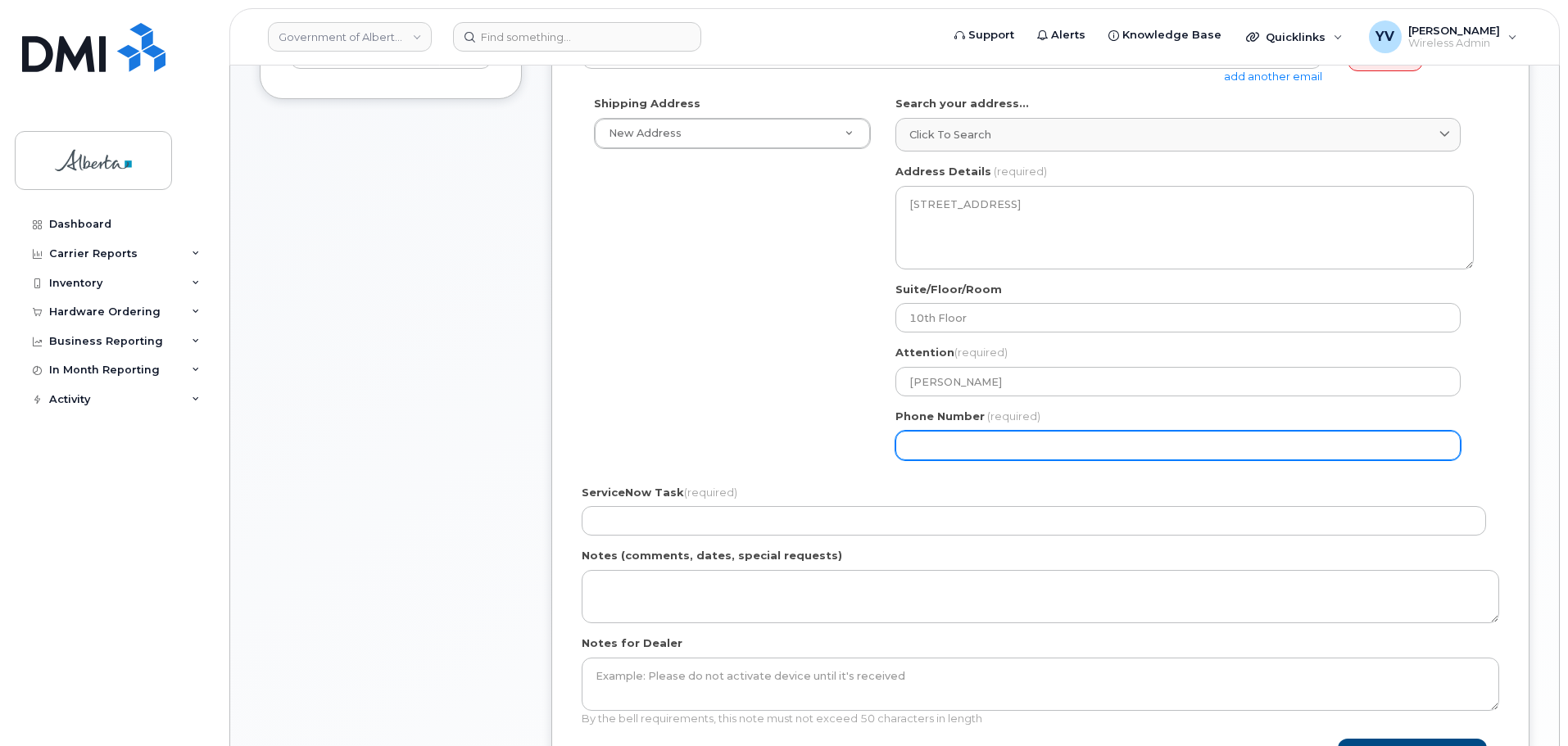
click at [934, 458] on input "Phone Number" at bounding box center [1179, 446] width 565 height 30
paste input "7806430999"
select select
type input "7806430999"
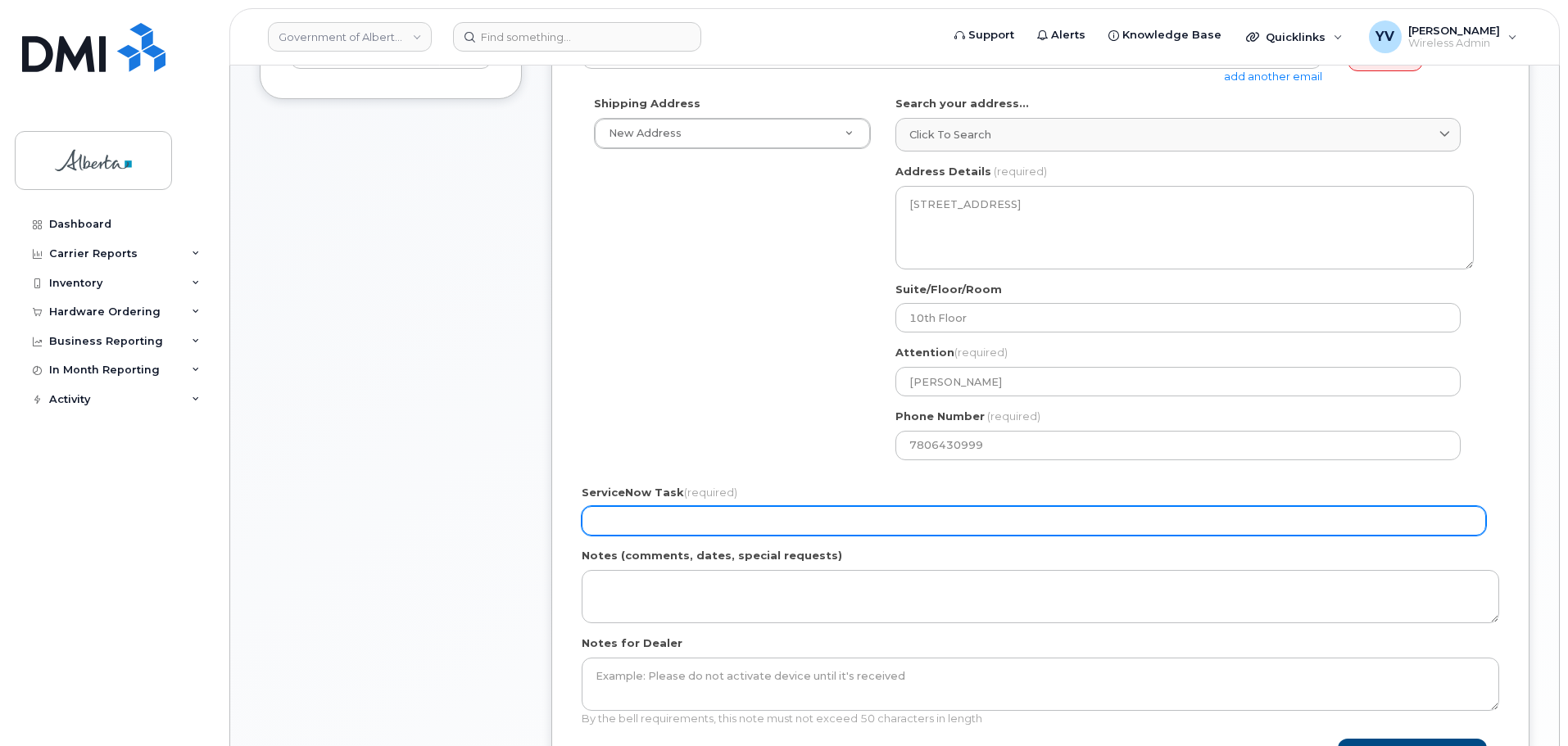
click at [638, 519] on input "ServiceNow Task (required)" at bounding box center [1034, 521] width 905 height 30
paste input "SCTASK0854972"
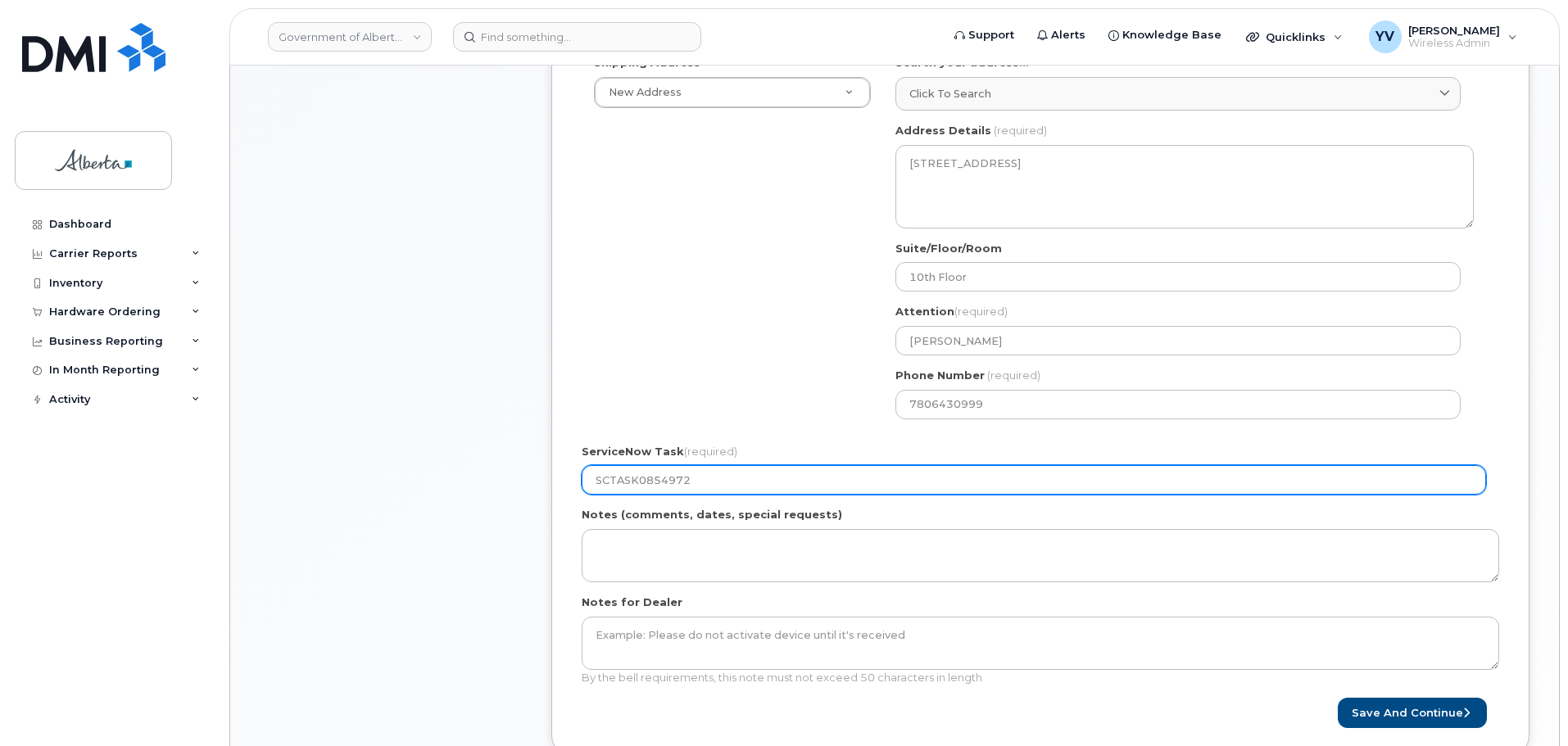
scroll to position [677, 0]
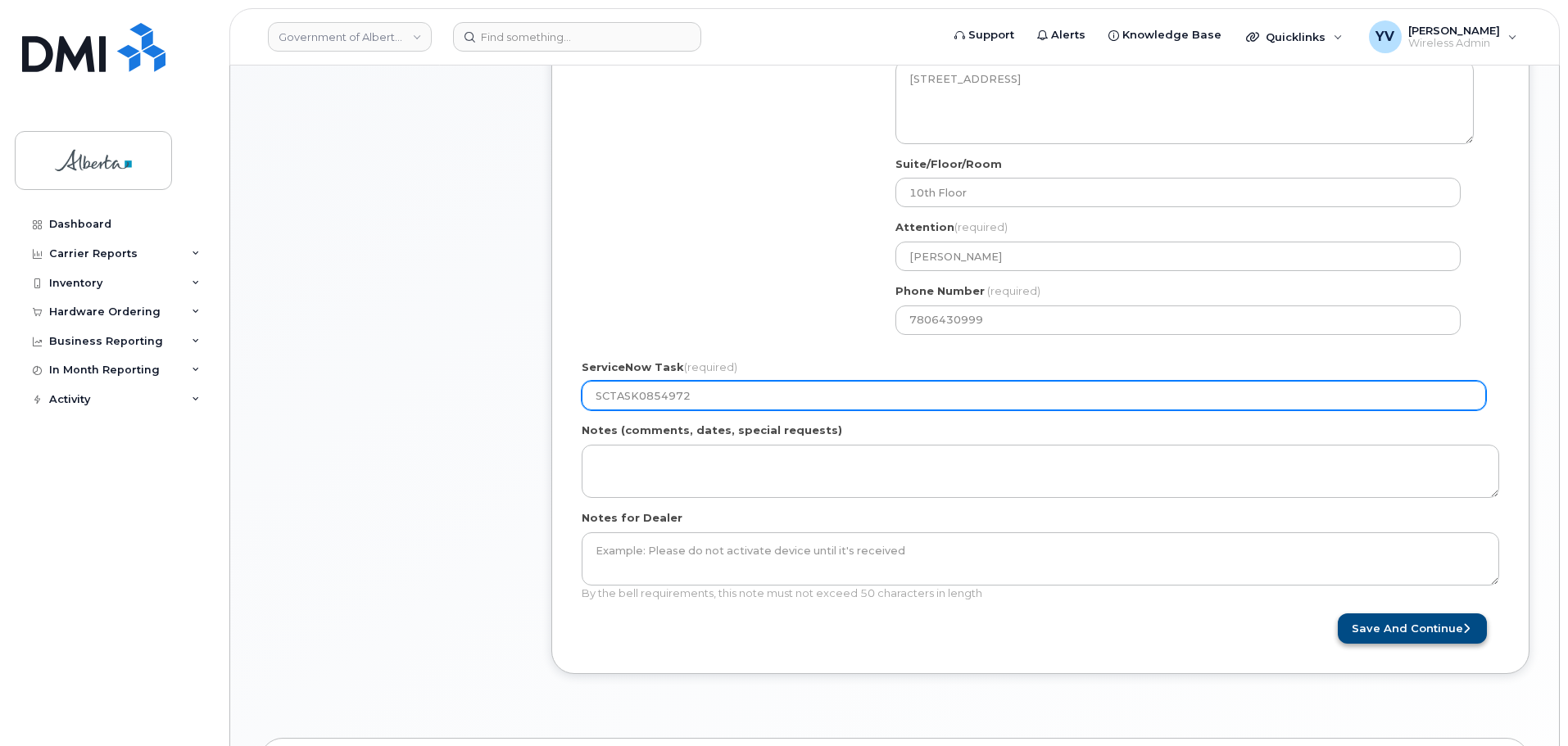
type input "SCTASK0854972"
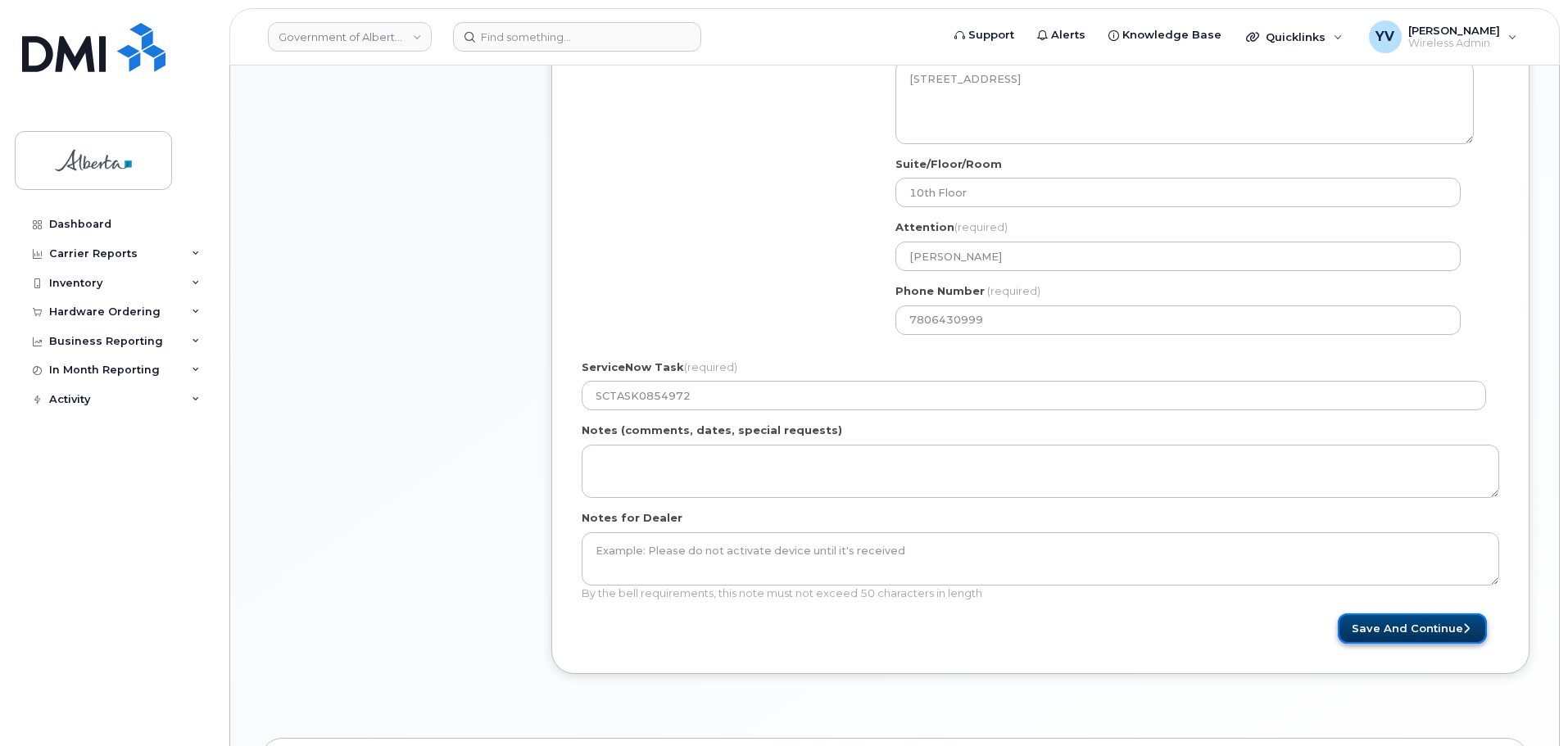
click at [1413, 630] on button "Save and Continue" at bounding box center [1412, 628] width 149 height 31
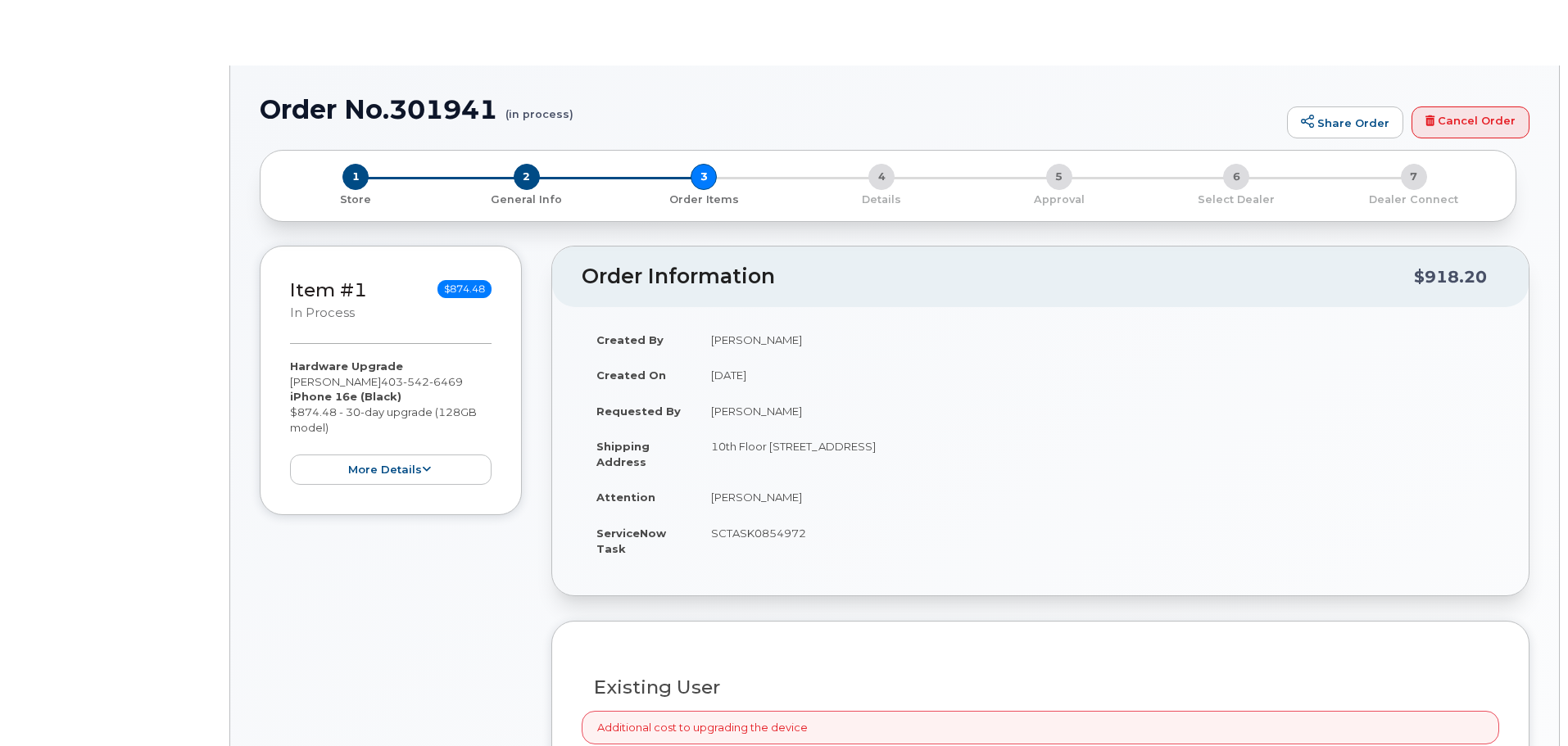
type input "[PERSON_NAME]"
type input "[PERSON_NAME][EMAIL_ADDRESS][PERSON_NAME][DOMAIN_NAME]"
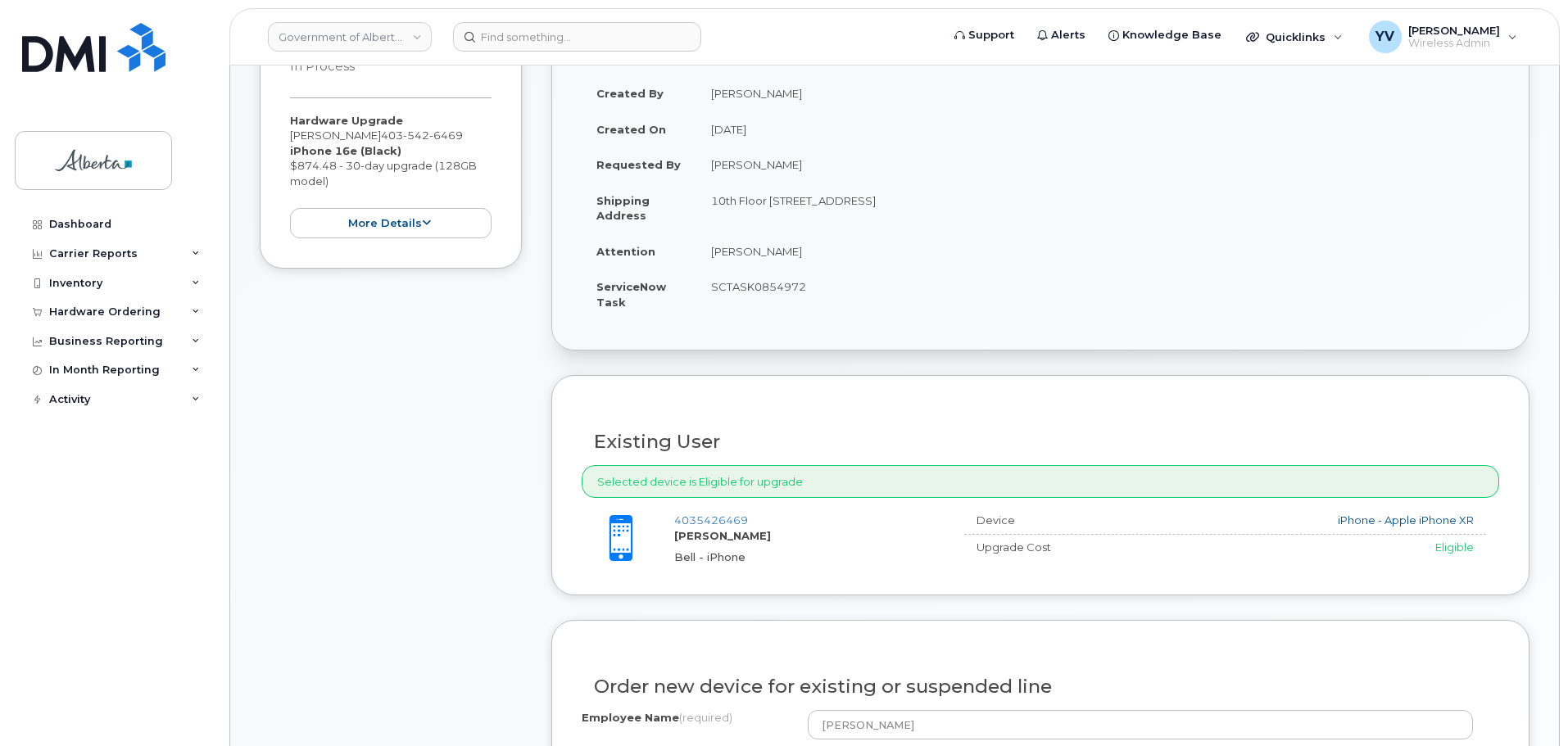
scroll to position [673, 0]
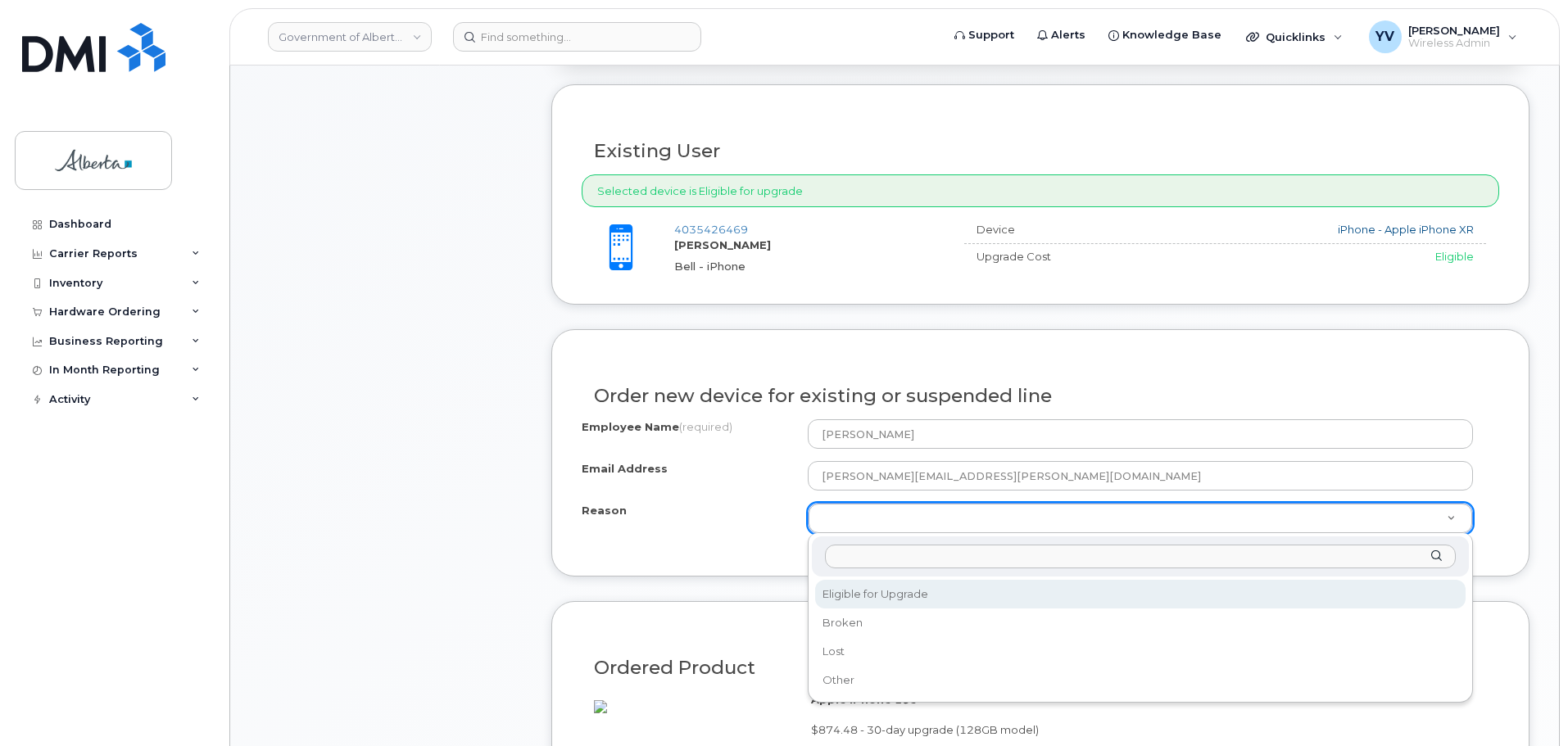
select select "eligible_for_upgrade"
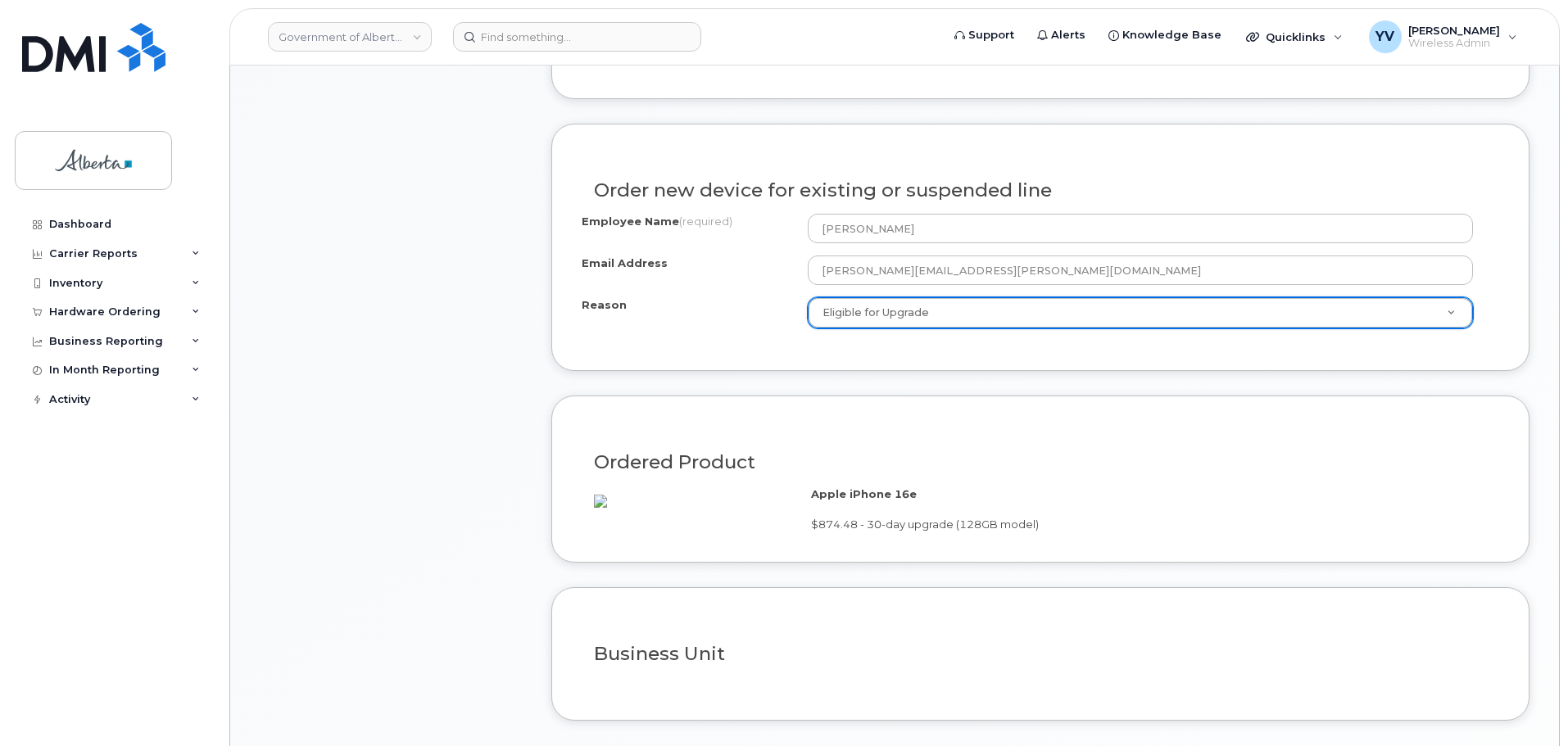
scroll to position [1001, 0]
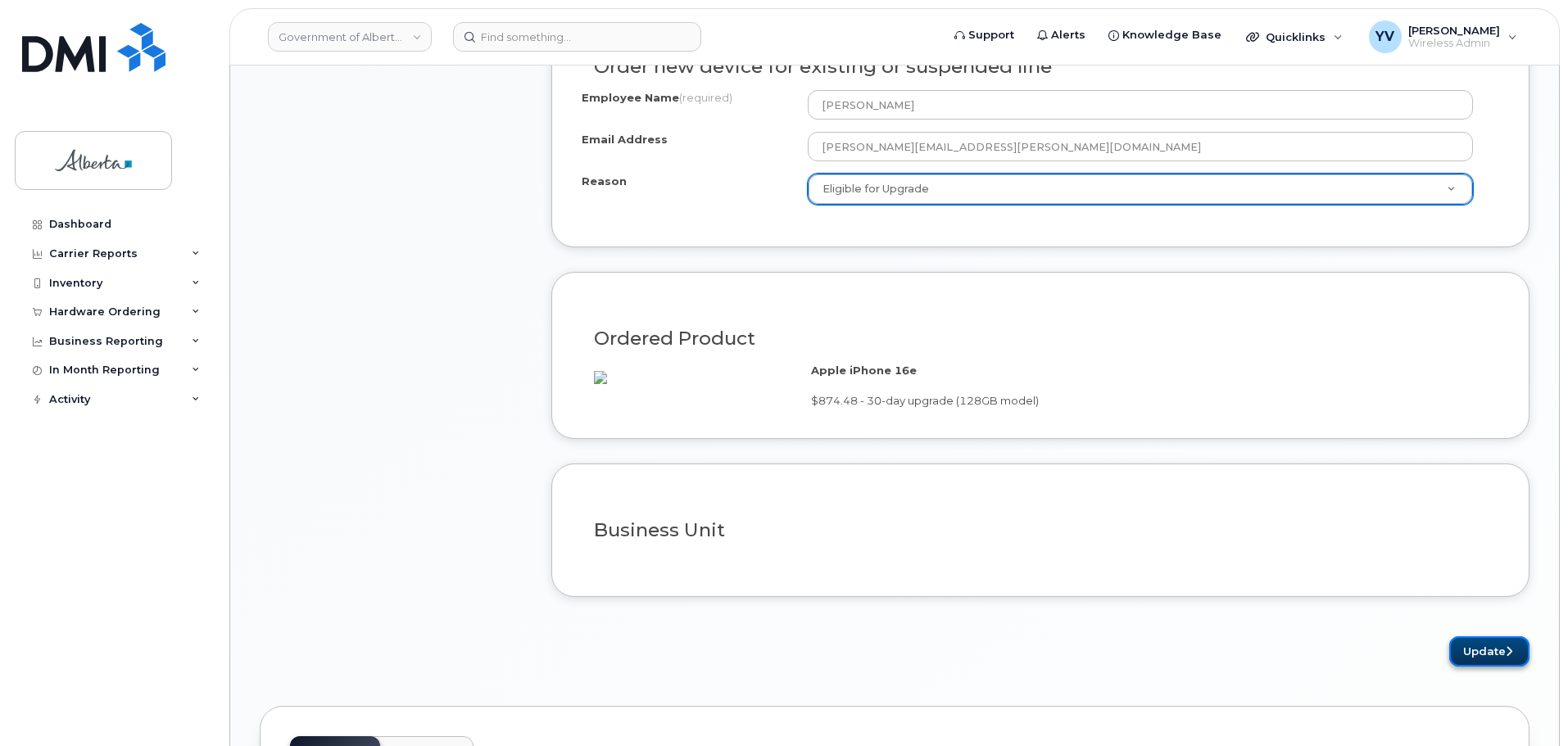
click at [1491, 661] on button "Update" at bounding box center [1490, 652] width 80 height 31
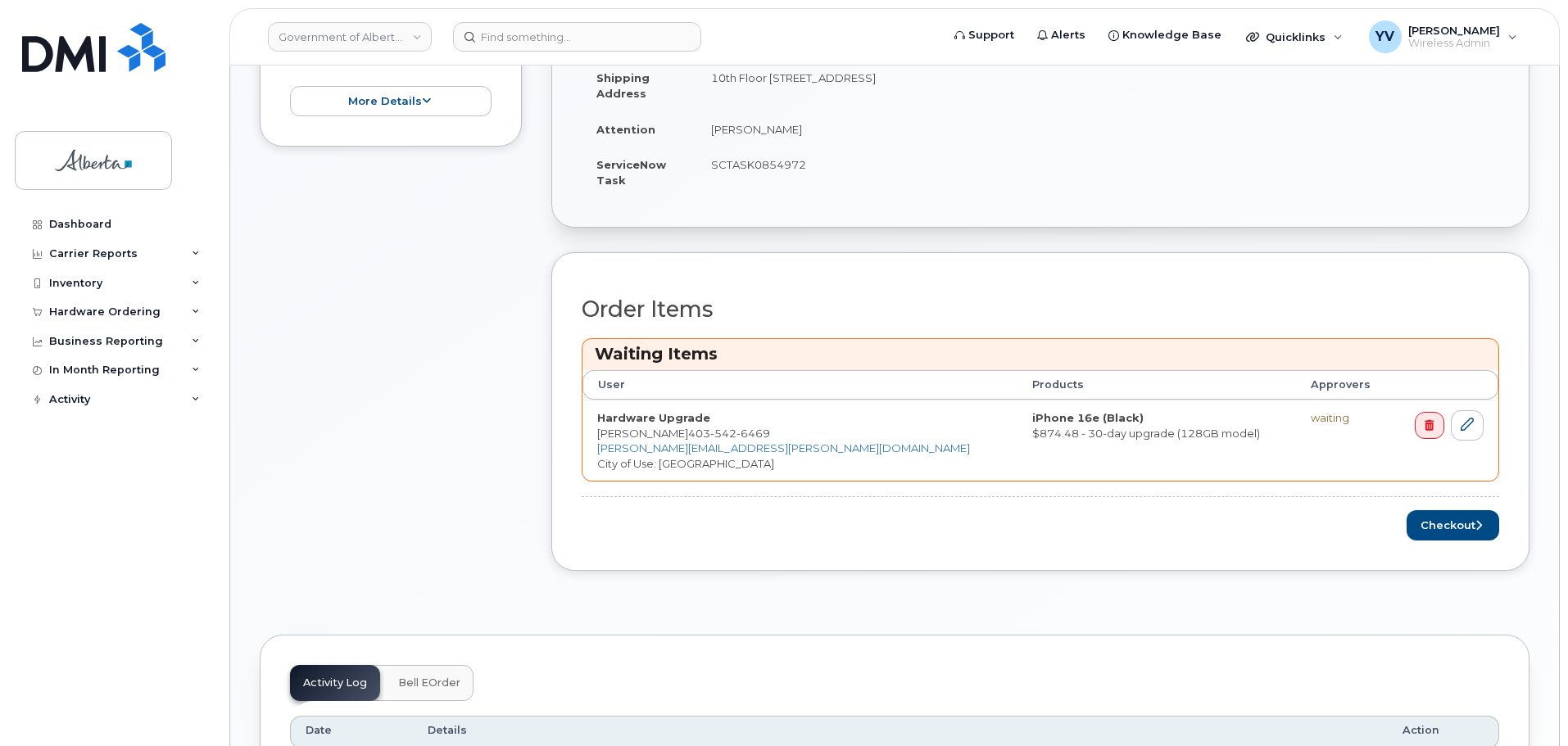
scroll to position [579, 0]
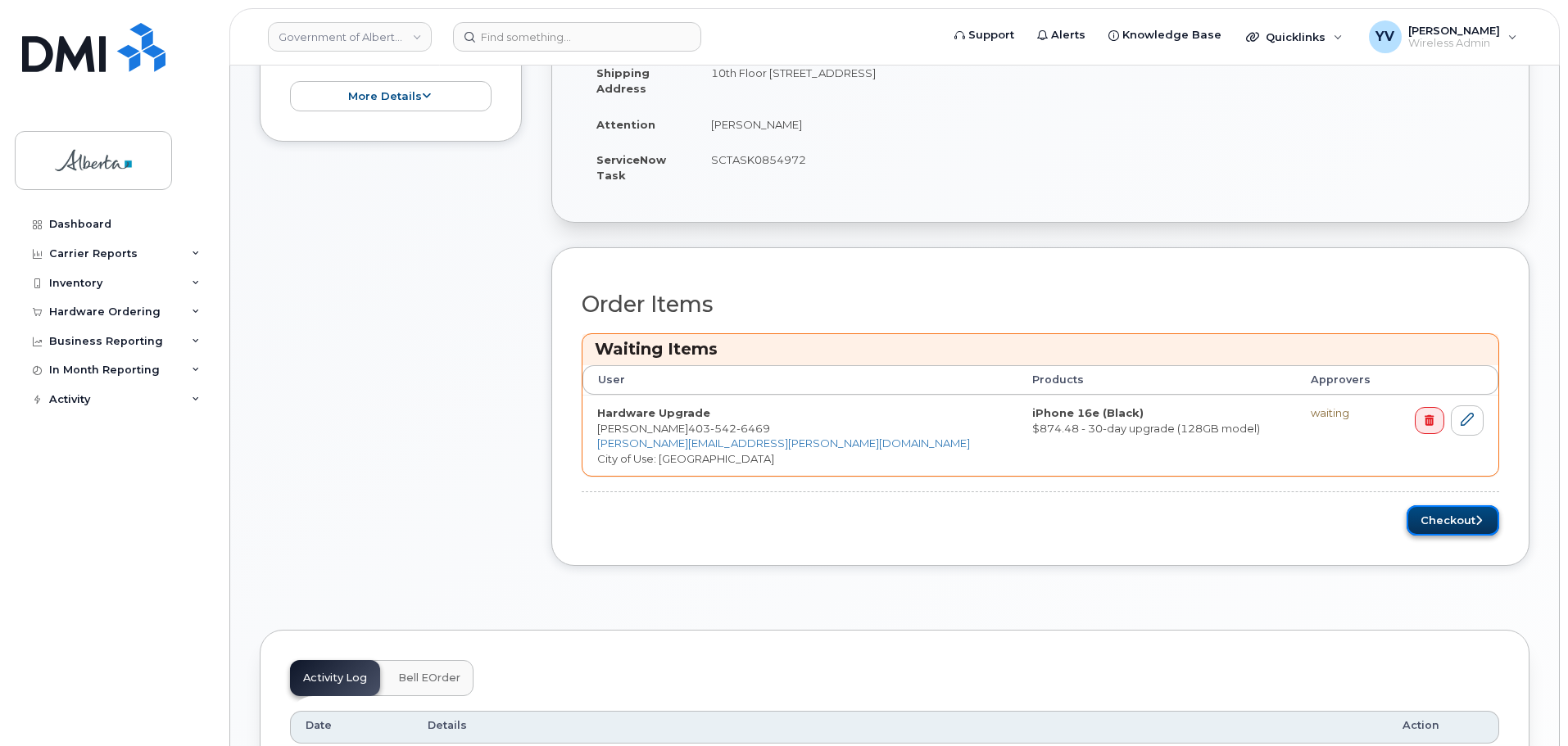
click at [1442, 519] on button "Checkout" at bounding box center [1453, 520] width 93 height 31
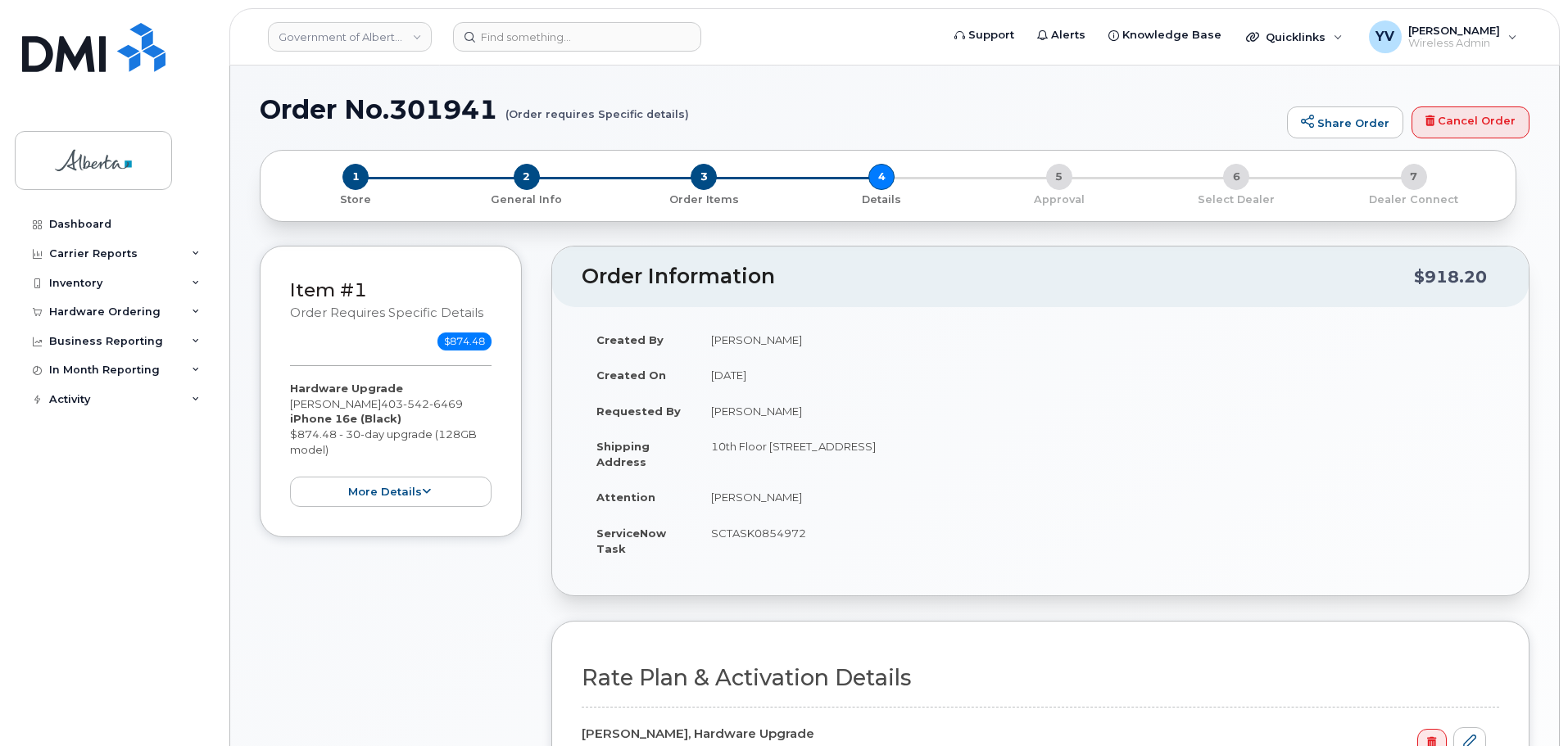
select select
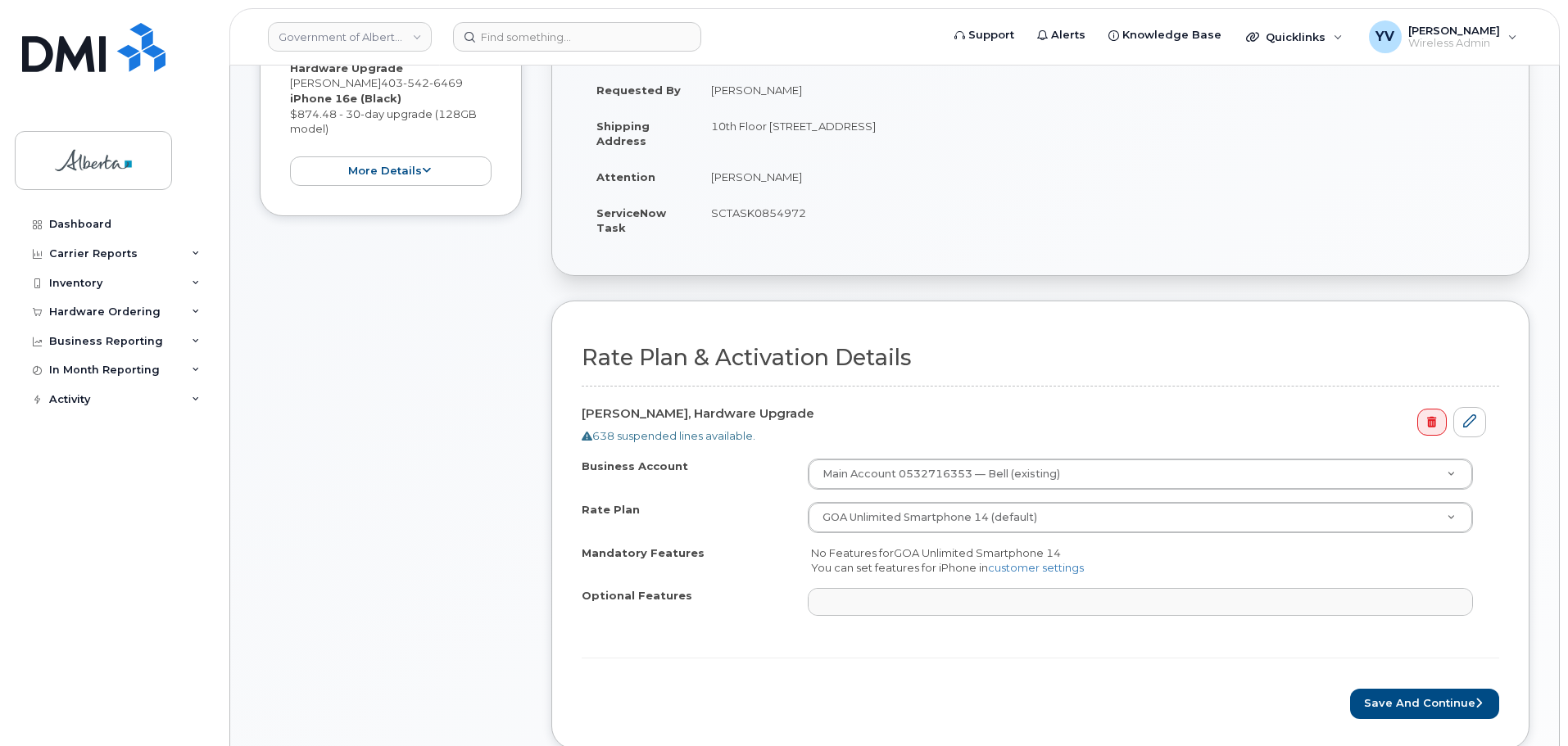
scroll to position [440, 0]
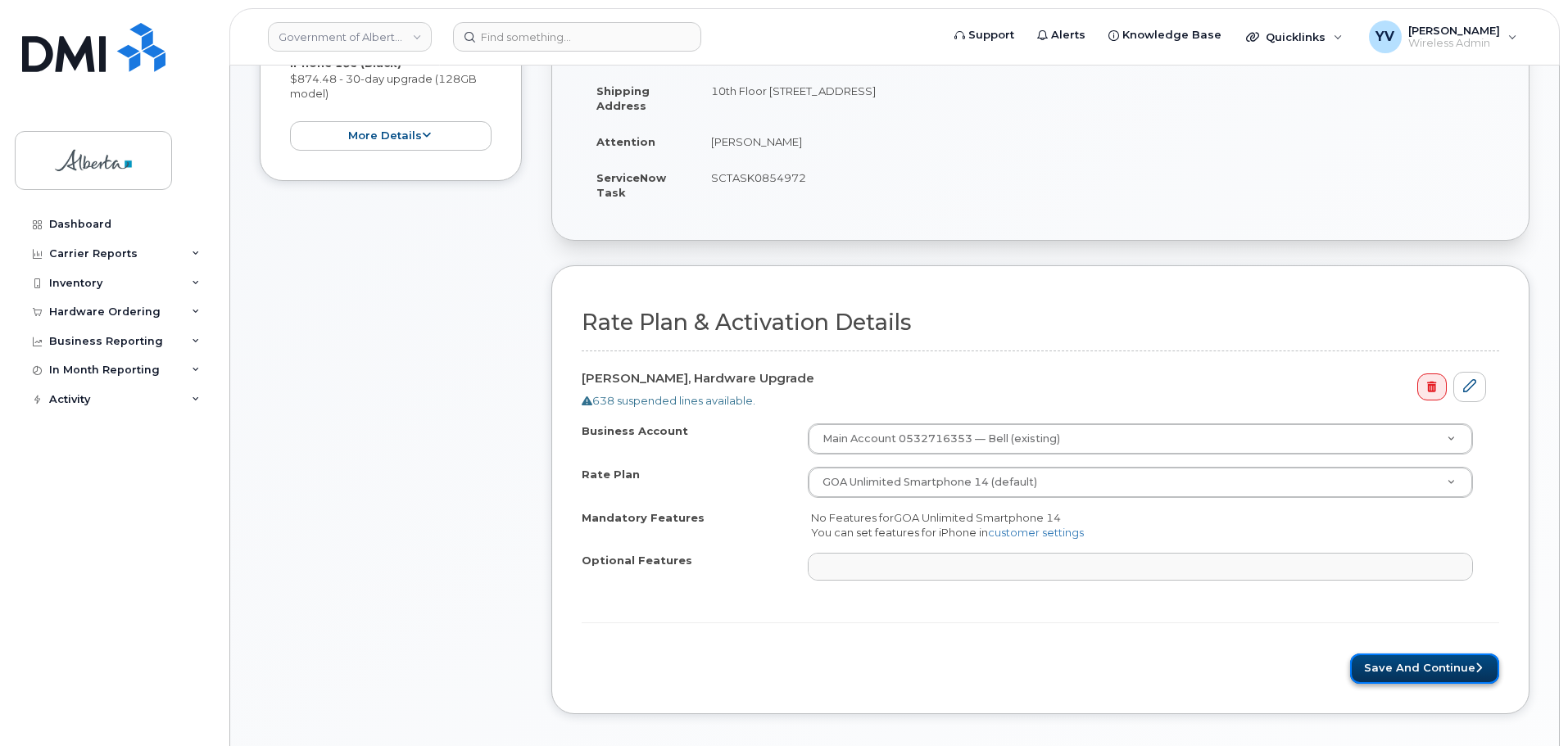
click at [1426, 665] on button "Save and Continue" at bounding box center [1424, 668] width 149 height 31
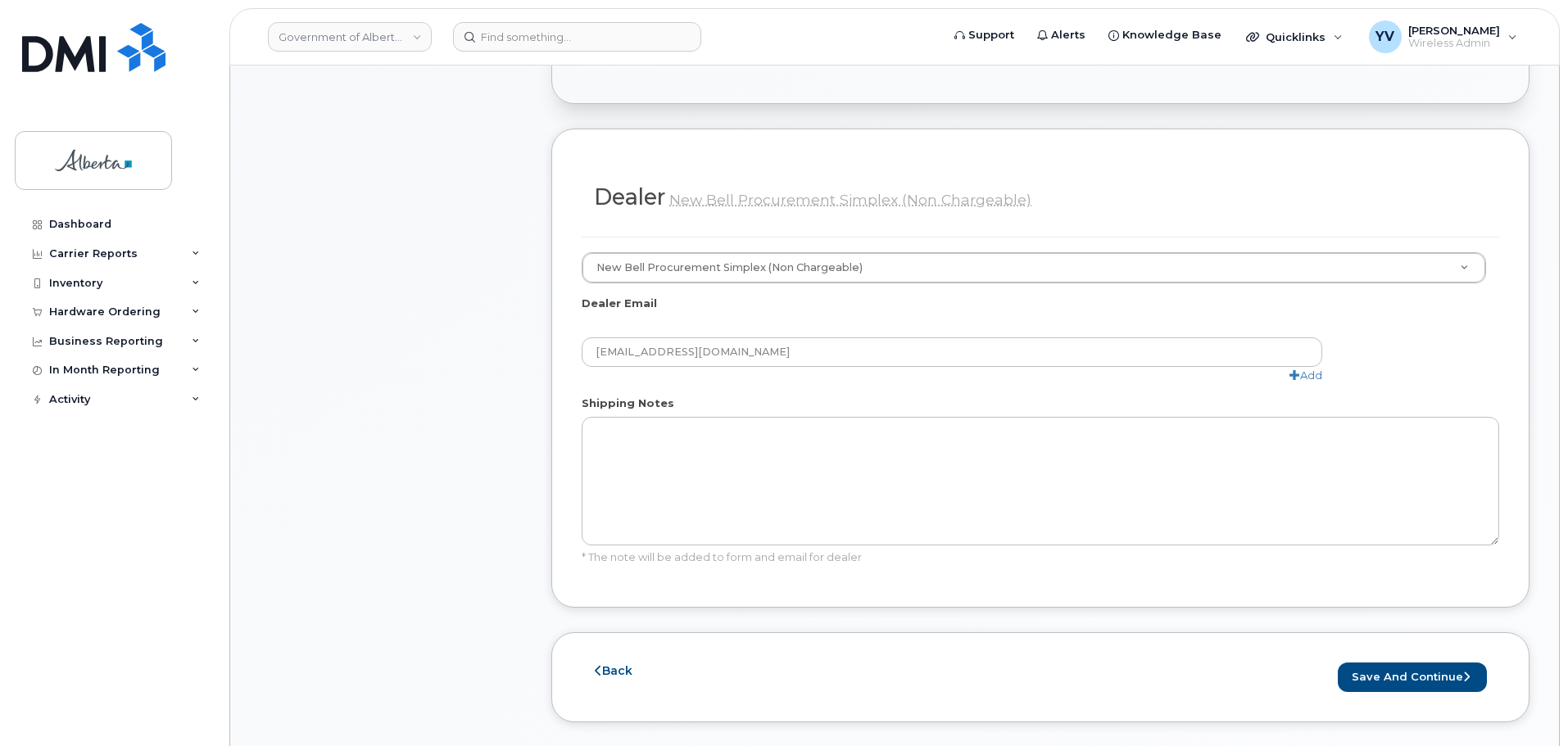
scroll to position [871, 0]
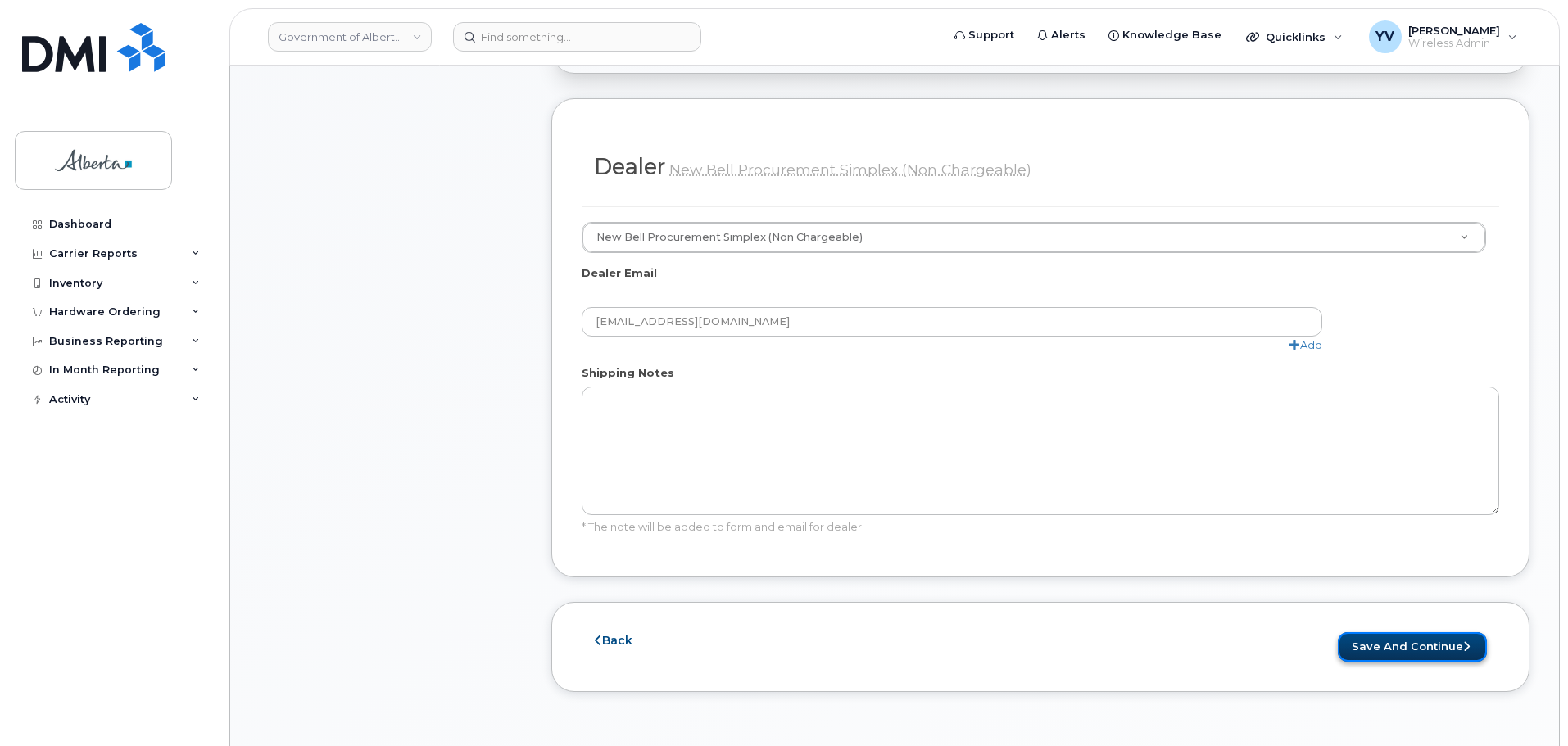
click at [1390, 632] on button "Save and Continue" at bounding box center [1412, 647] width 149 height 31
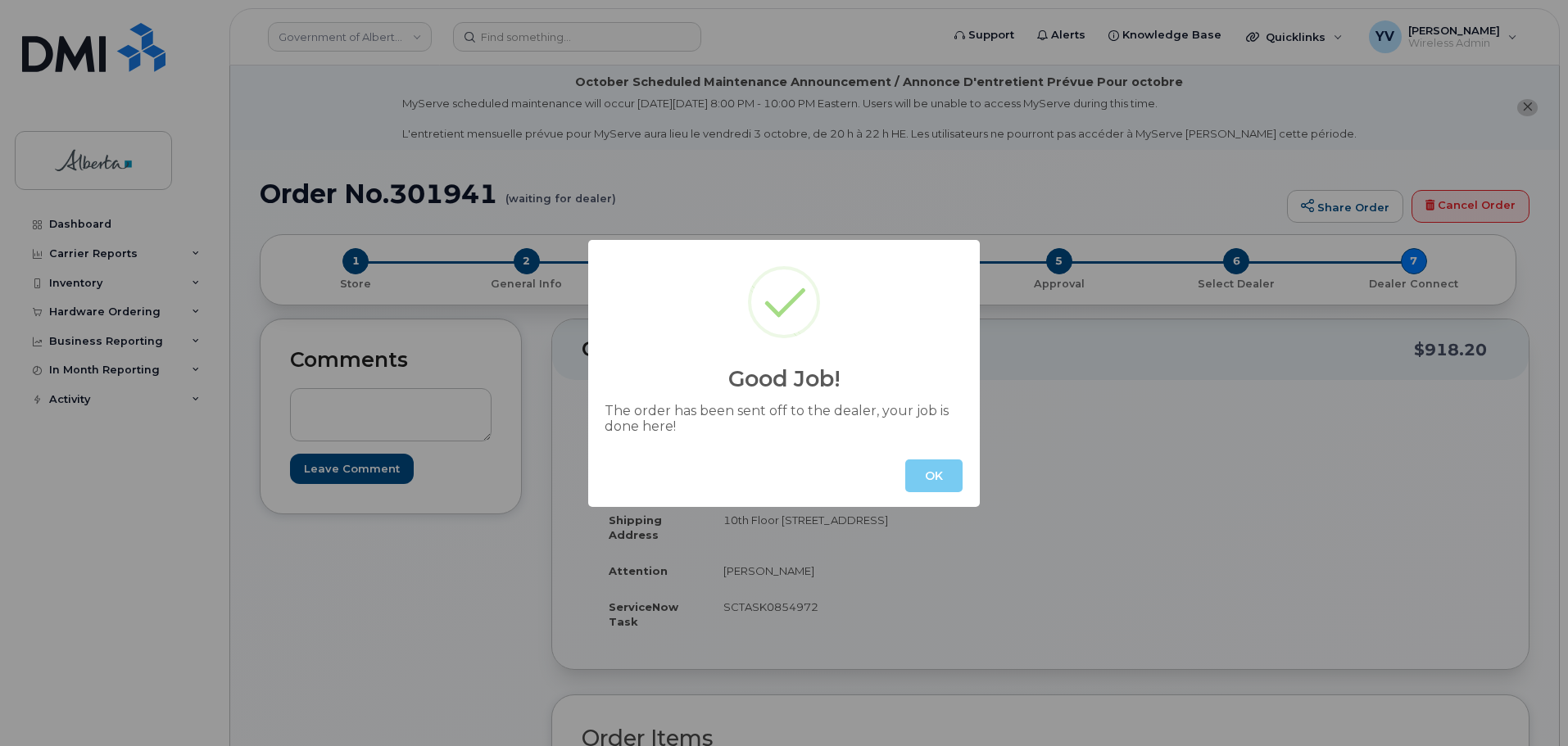
click at [931, 471] on button "OK" at bounding box center [934, 475] width 58 height 32
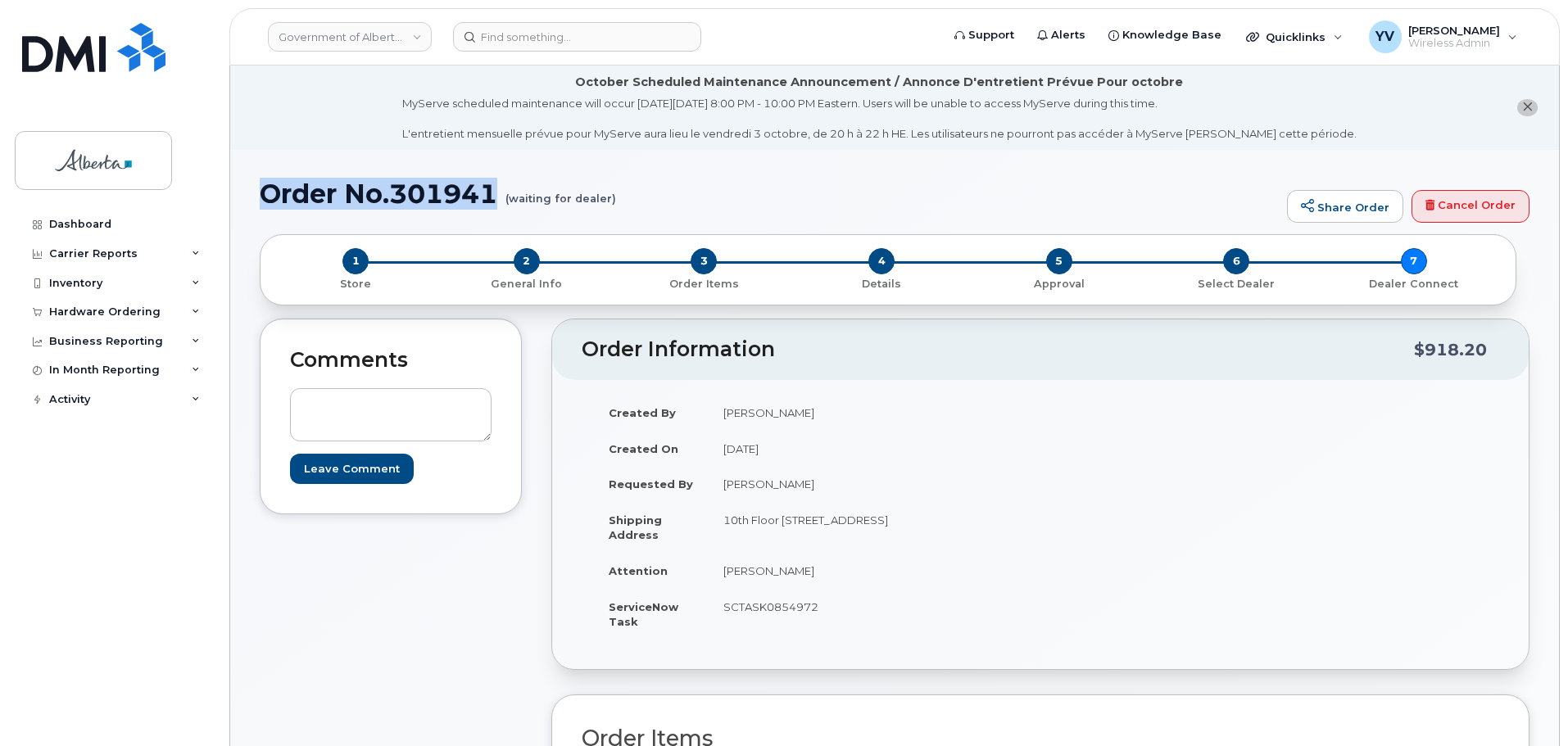
drag, startPoint x: 500, startPoint y: 199, endPoint x: 244, endPoint y: 192, distance: 256.1
copy h1 "Order No.301941"
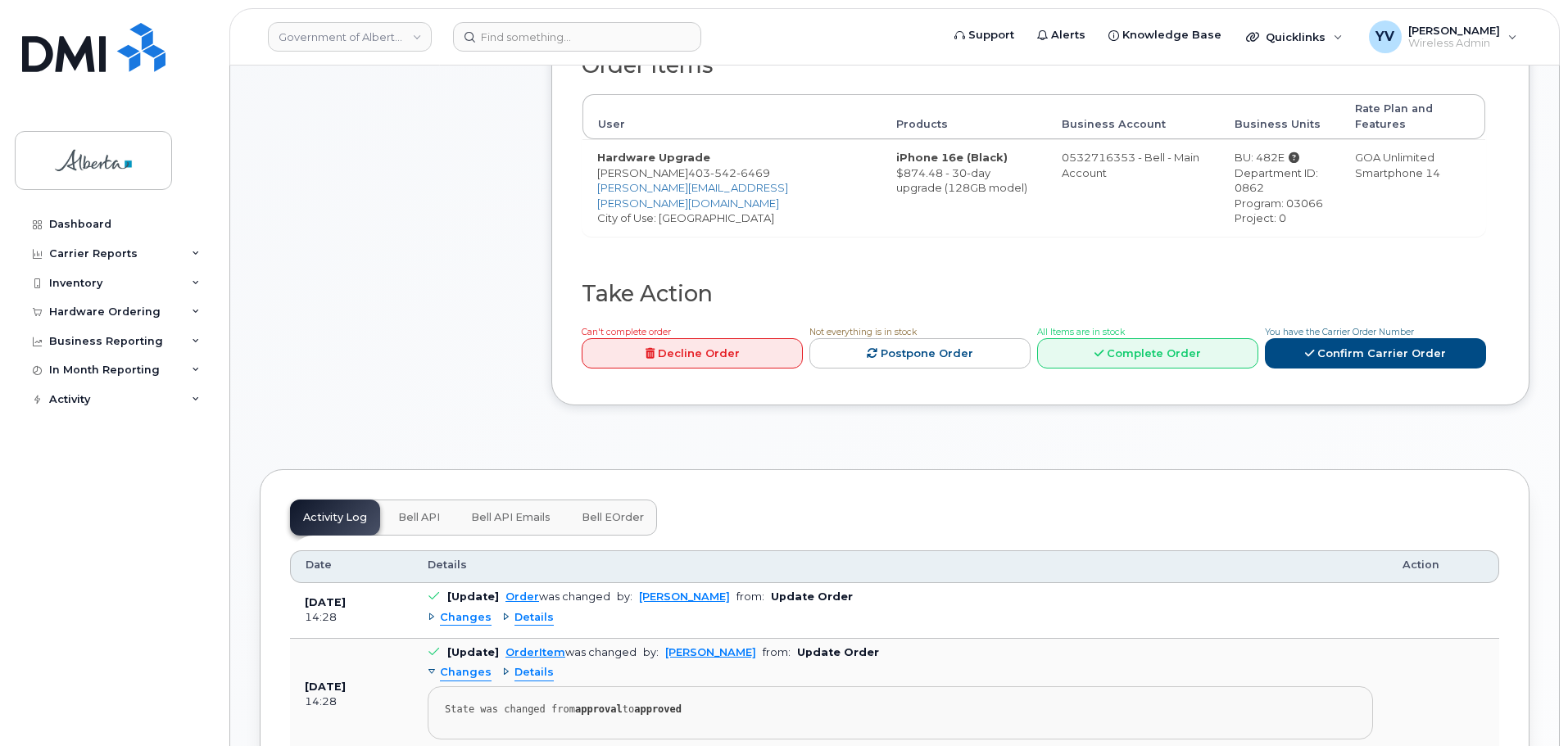
scroll to position [674, 0]
click at [411, 510] on span "Bell API" at bounding box center [419, 516] width 42 height 13
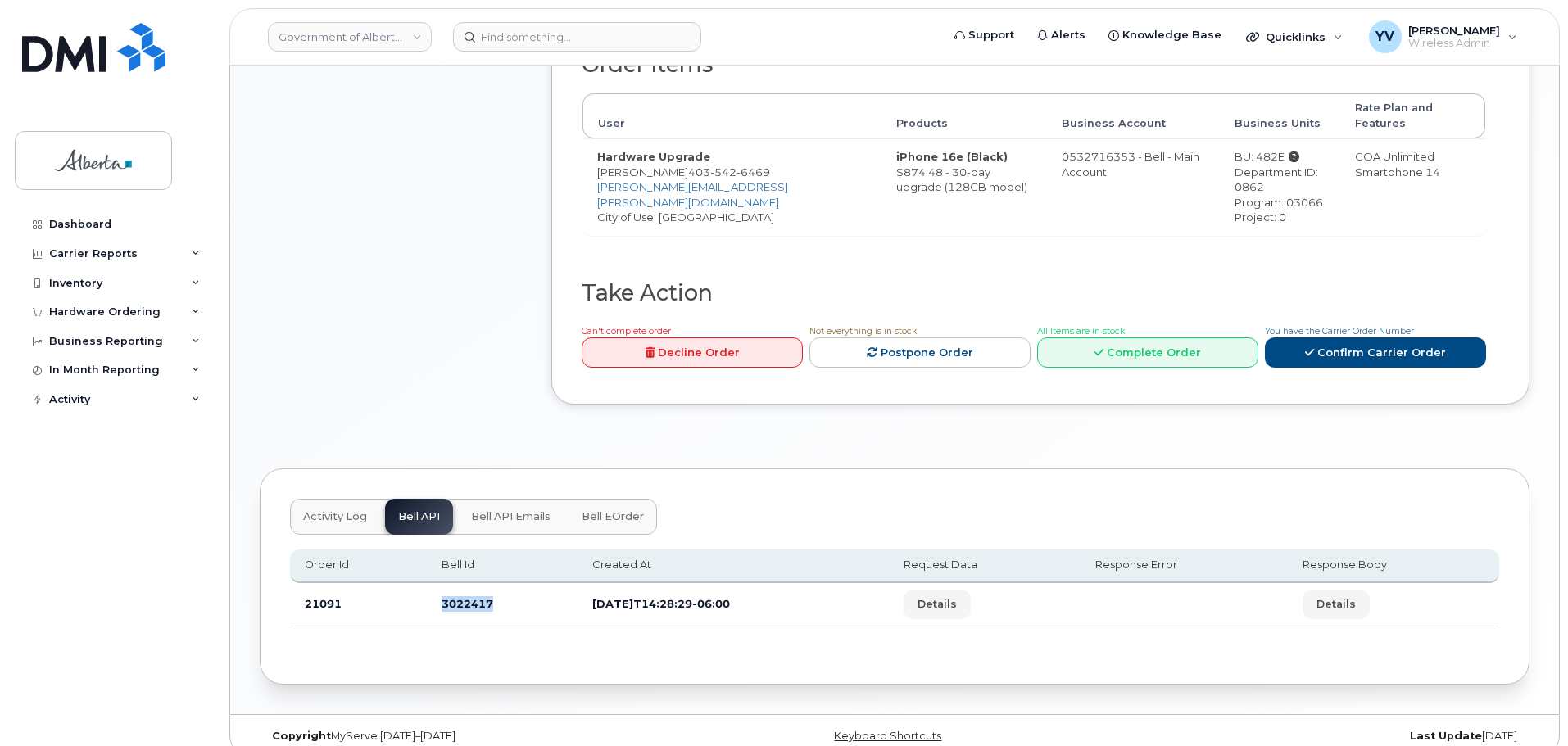
drag, startPoint x: 491, startPoint y: 586, endPoint x: 426, endPoint y: 589, distance: 65.1
click at [427, 589] on td "3022417" at bounding box center [502, 605] width 150 height 44
copy td "3022417"
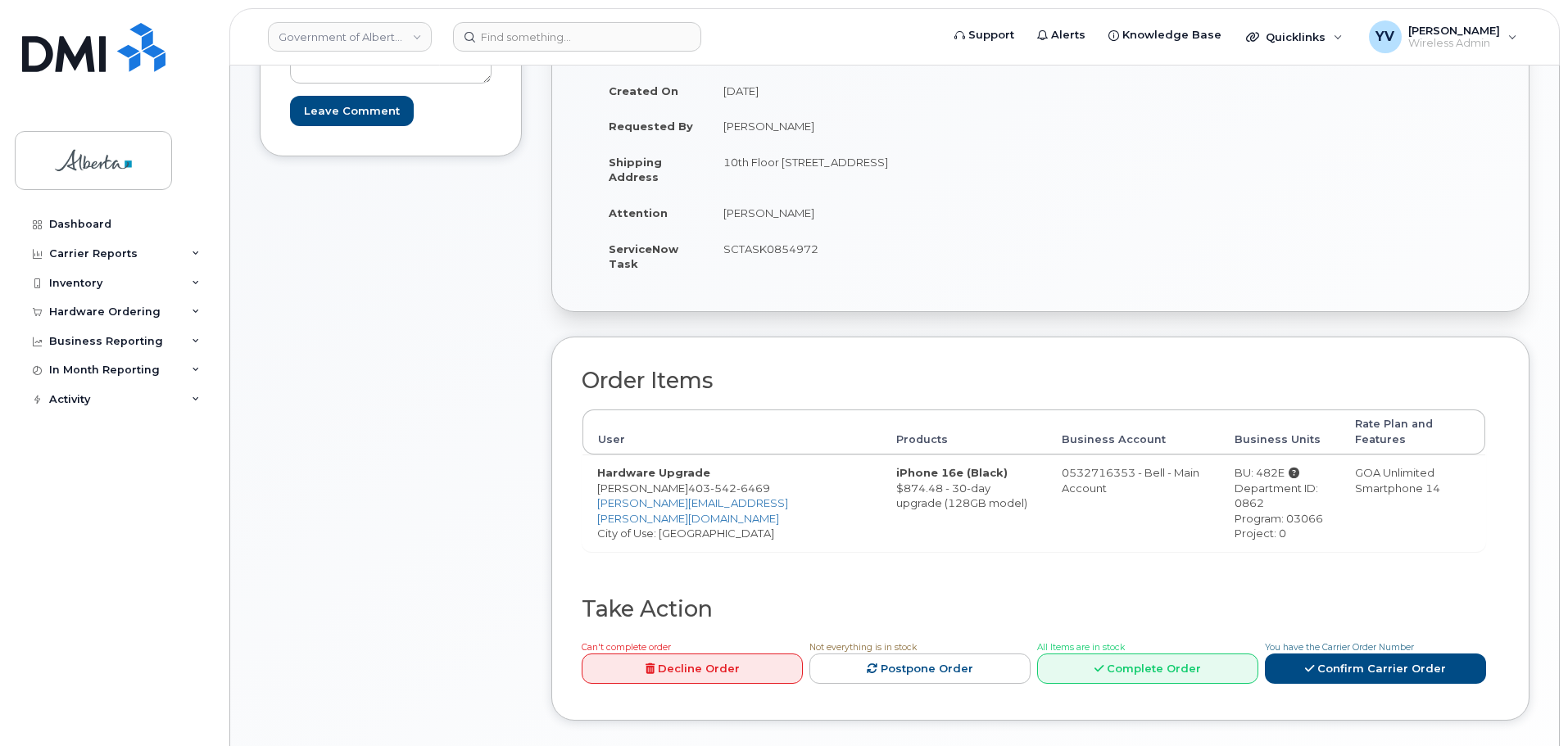
scroll to position [325, 0]
